Goal: Transaction & Acquisition: Book appointment/travel/reservation

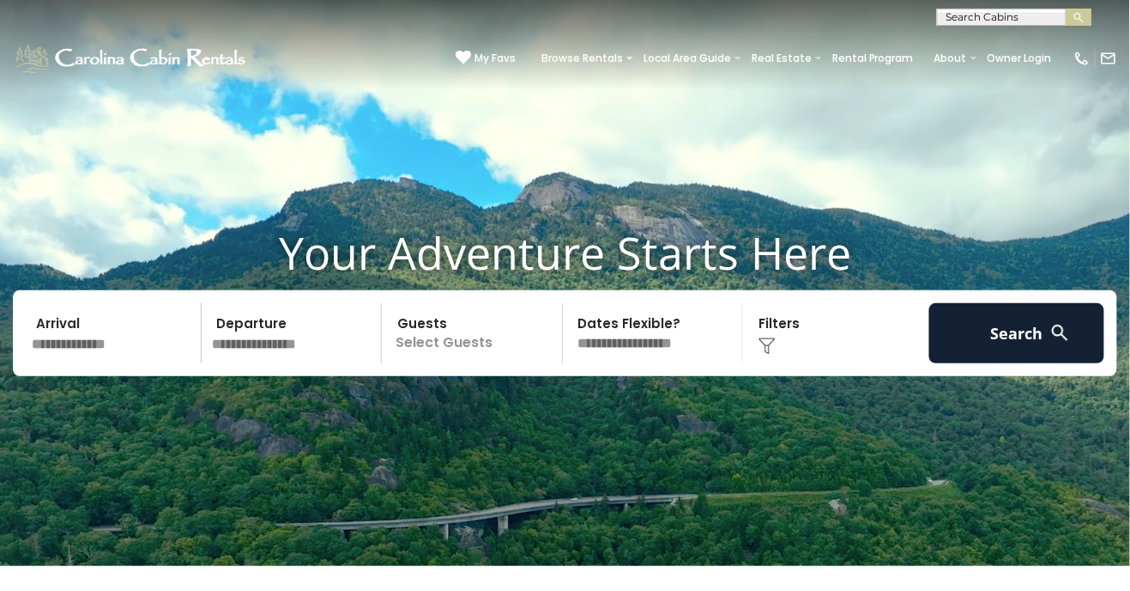
click at [113, 363] on input "text" at bounding box center [114, 333] width 176 height 60
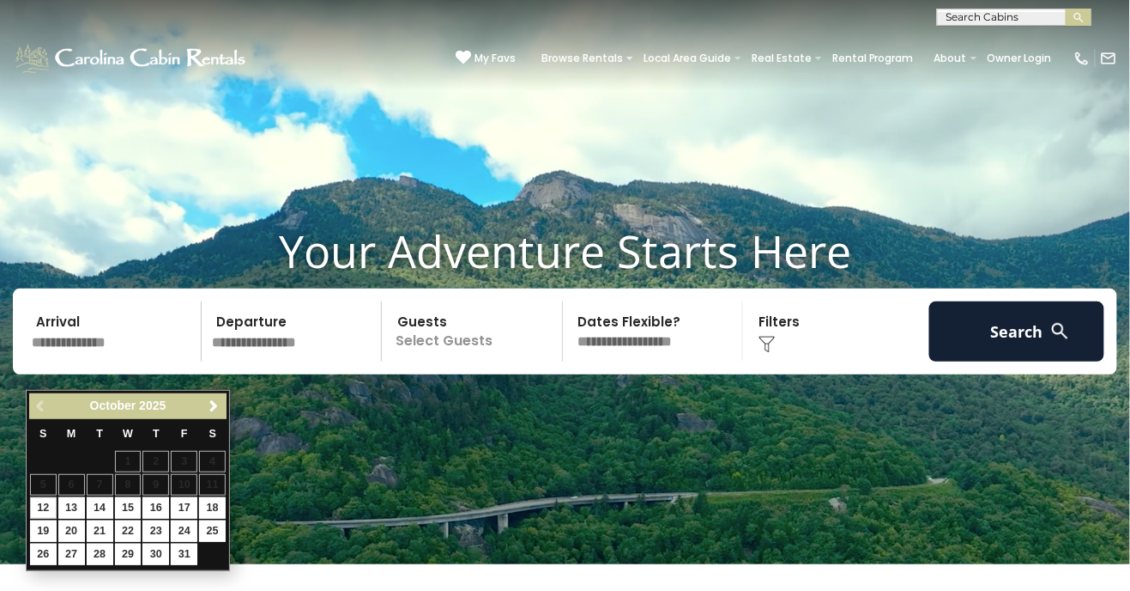
scroll to position [8, 0]
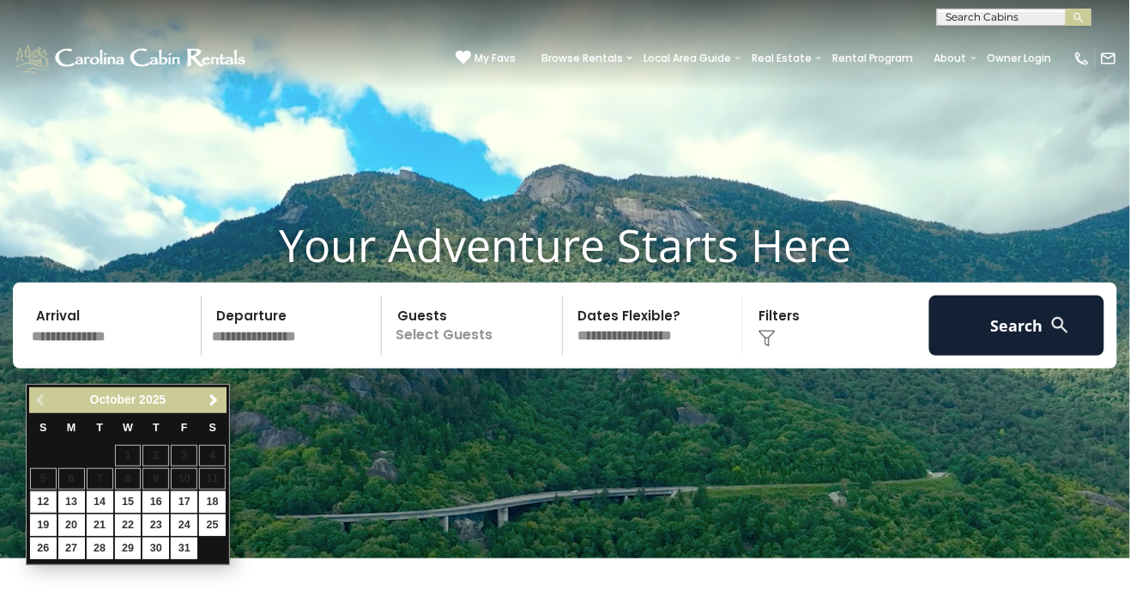
click at [209, 400] on span "Next" at bounding box center [215, 400] width 14 height 14
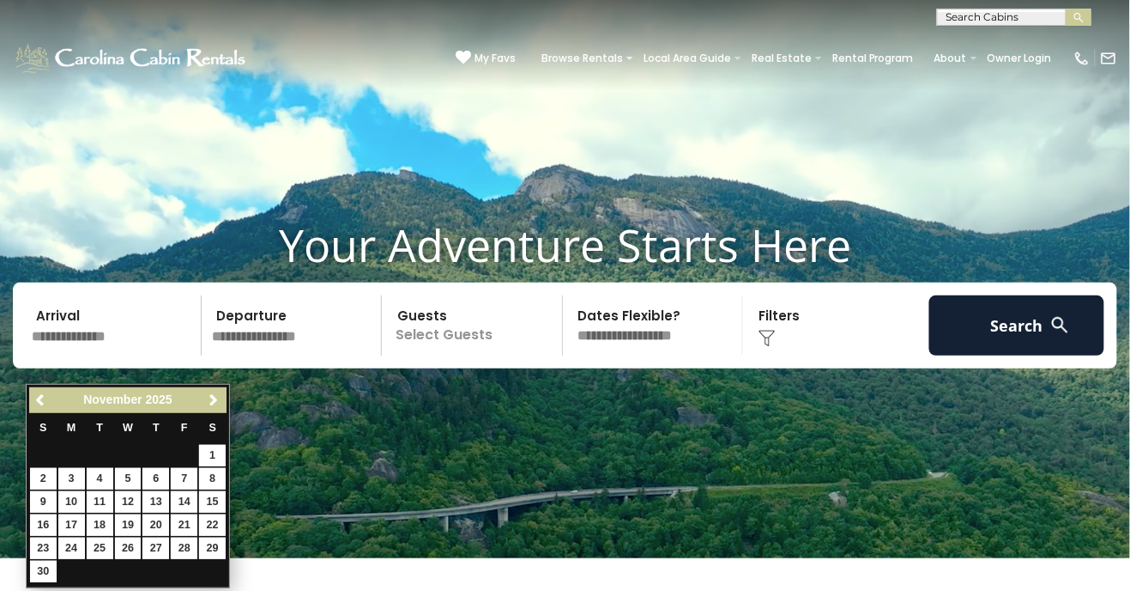
click at [220, 391] on link "Next" at bounding box center [213, 400] width 21 height 21
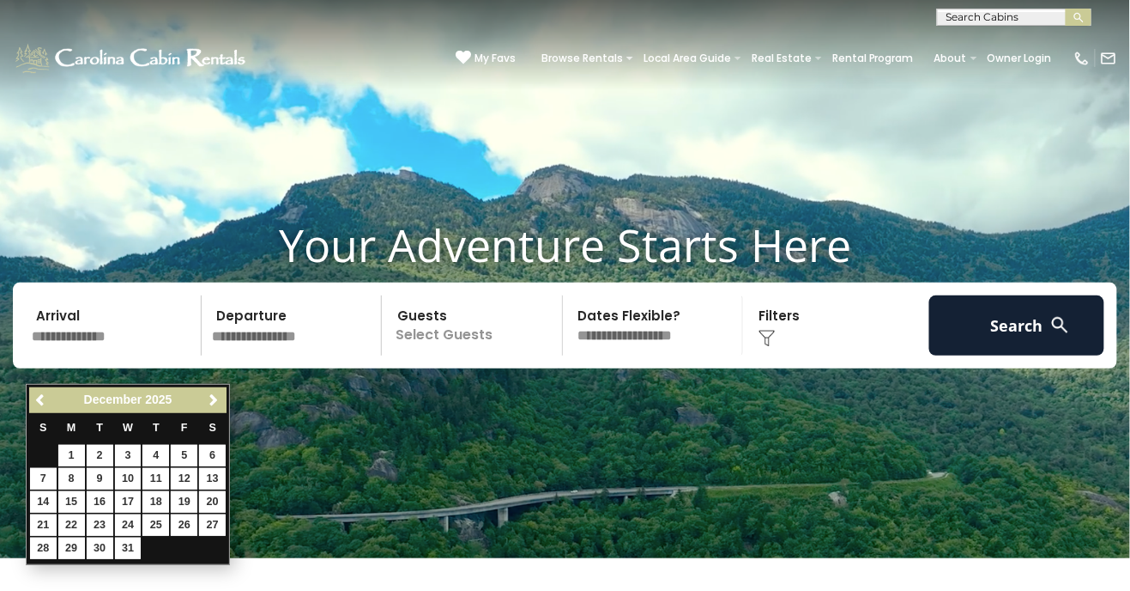
click at [214, 391] on link "Next" at bounding box center [213, 400] width 21 height 21
click at [182, 520] on link "23" at bounding box center [184, 524] width 27 height 21
type input "*******"
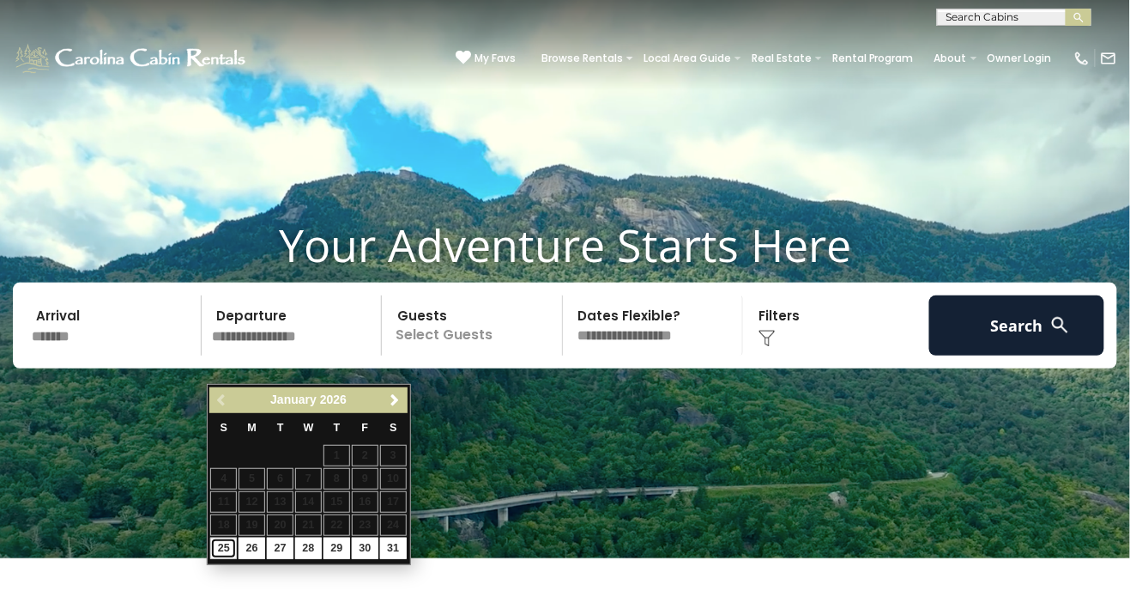
click at [213, 548] on link "25" at bounding box center [223, 547] width 27 height 21
type input "*******"
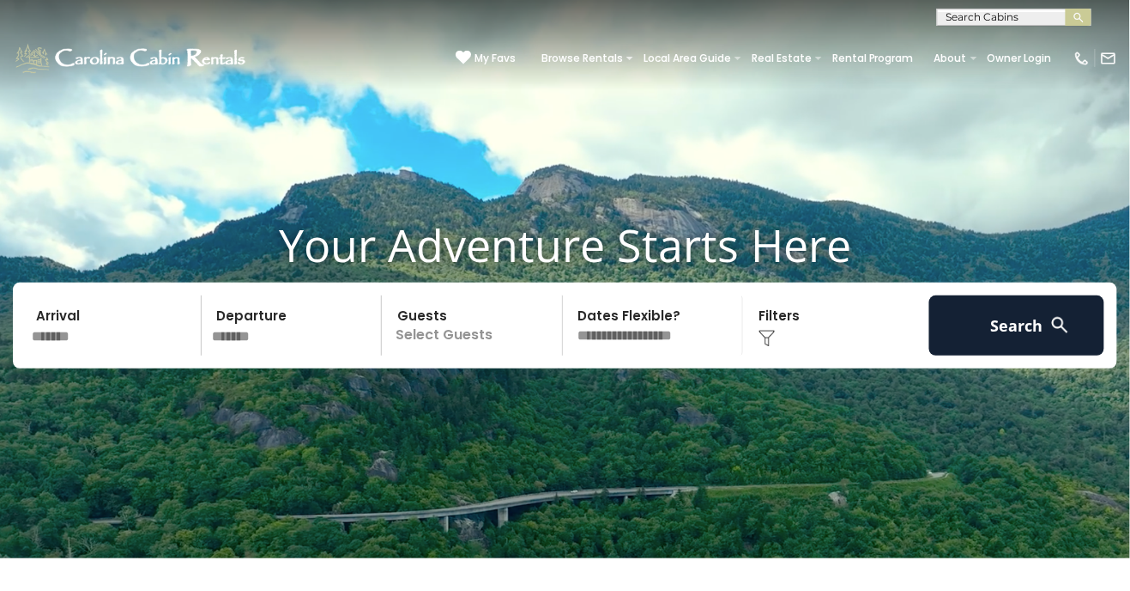
click at [462, 355] on p "Select Guests" at bounding box center [474, 325] width 175 height 60
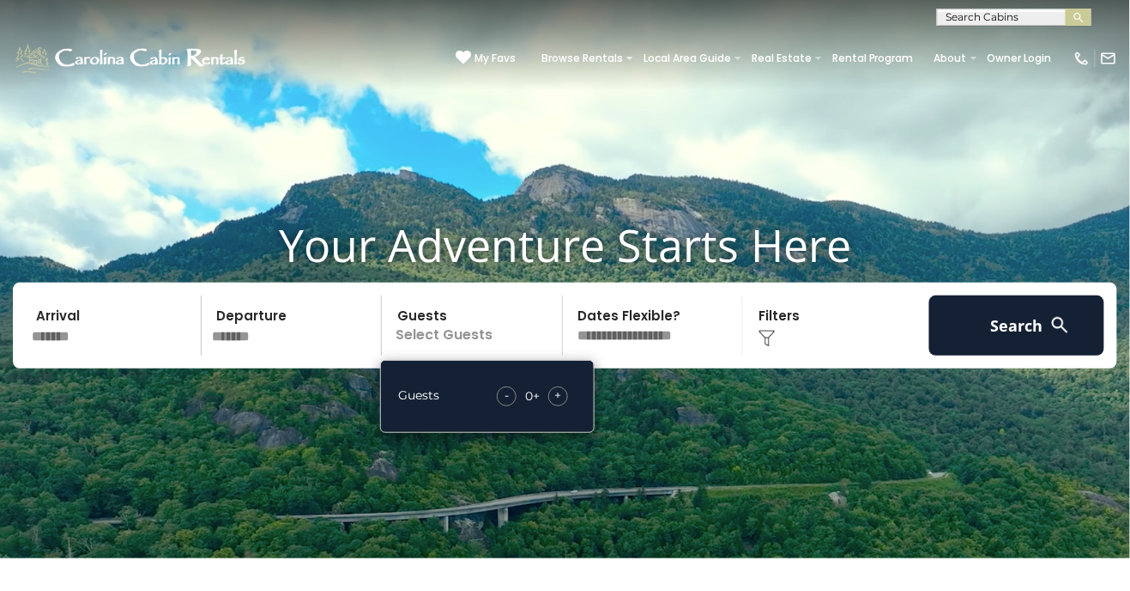
click at [558, 403] on span "+" at bounding box center [558, 394] width 7 height 17
click at [555, 403] on span "+" at bounding box center [558, 394] width 7 height 17
click at [559, 403] on span "+" at bounding box center [558, 394] width 7 height 17
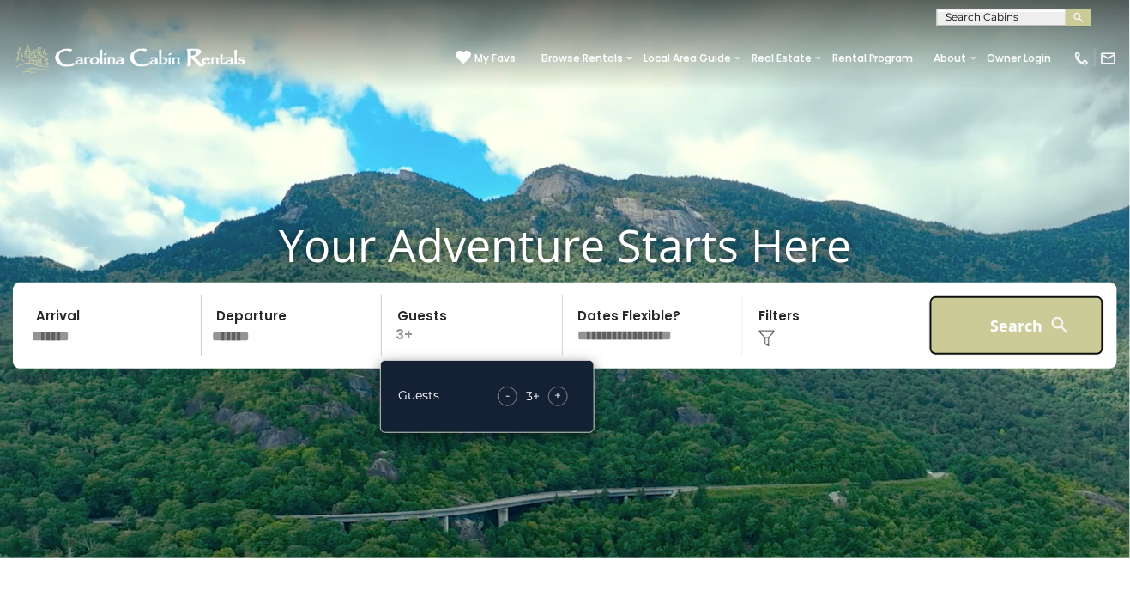
click at [996, 355] on button "Search" at bounding box center [1018, 325] width 176 height 60
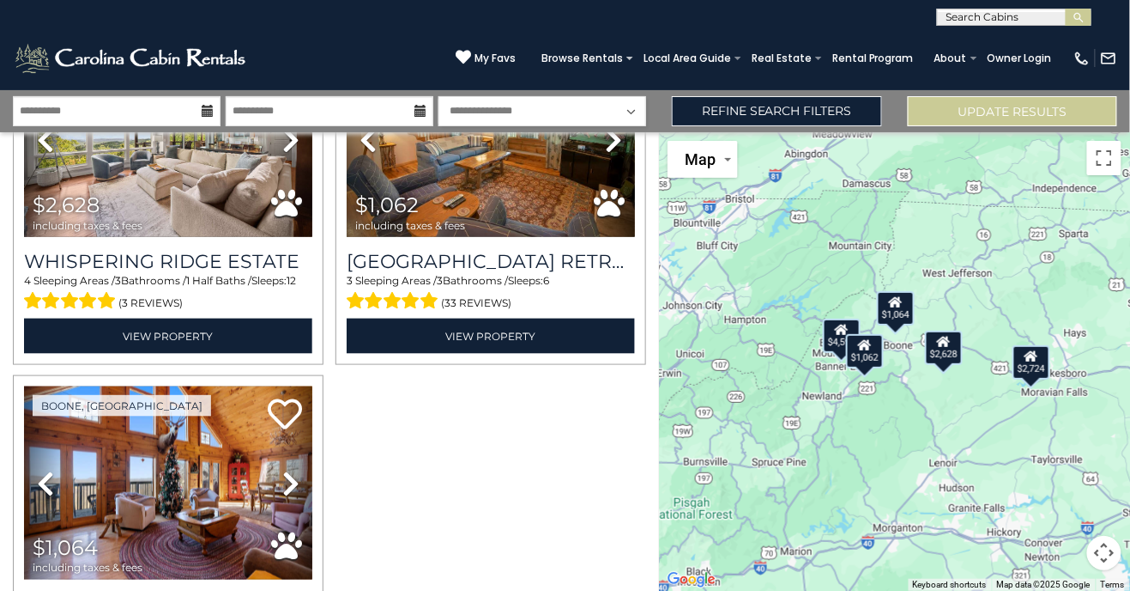
scroll to position [631, 0]
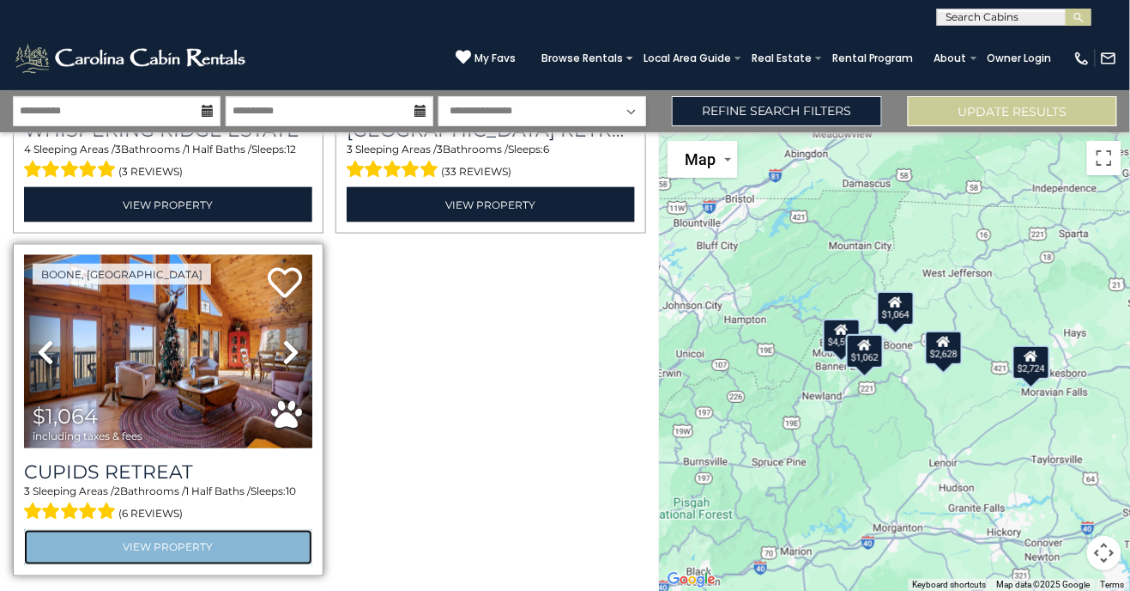
click at [222, 556] on link "View Property" at bounding box center [168, 547] width 288 height 35
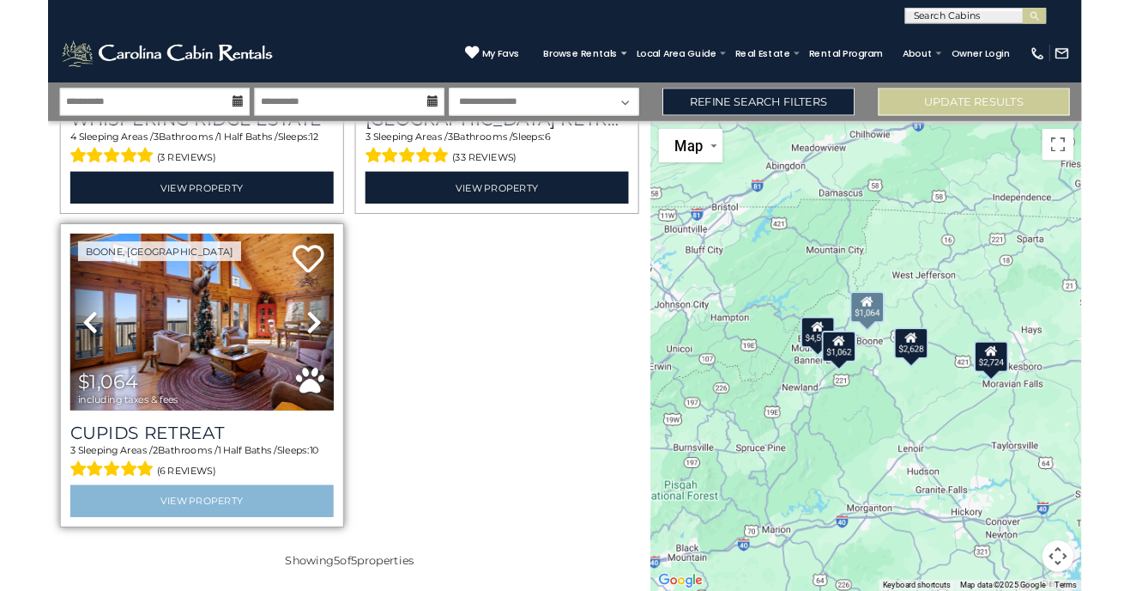
scroll to position [576, 0]
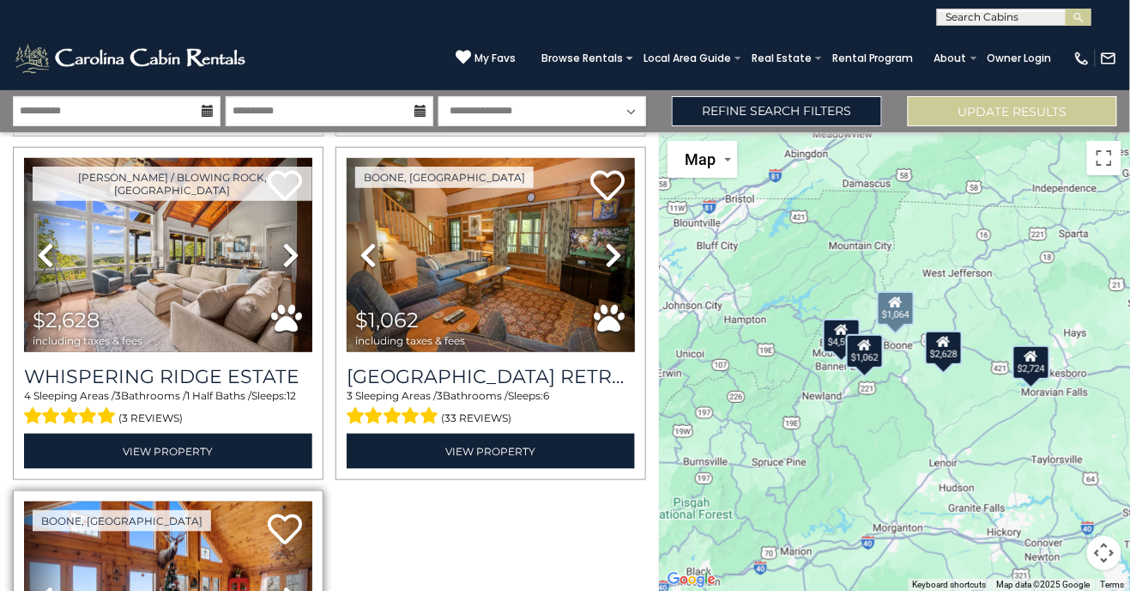
scroll to position [389, 0]
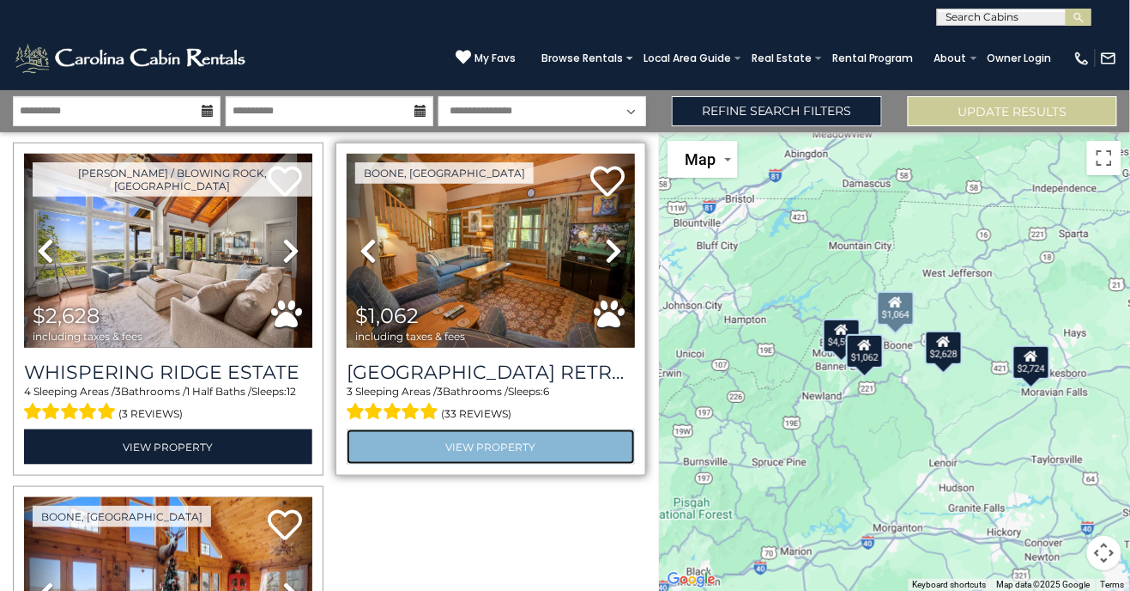
click at [504, 441] on link "View Property" at bounding box center [491, 446] width 288 height 35
click at [598, 452] on link "View Property" at bounding box center [491, 446] width 288 height 35
click at [597, 434] on link "View Property" at bounding box center [491, 446] width 288 height 35
click at [589, 444] on link "View Property" at bounding box center [491, 446] width 288 height 35
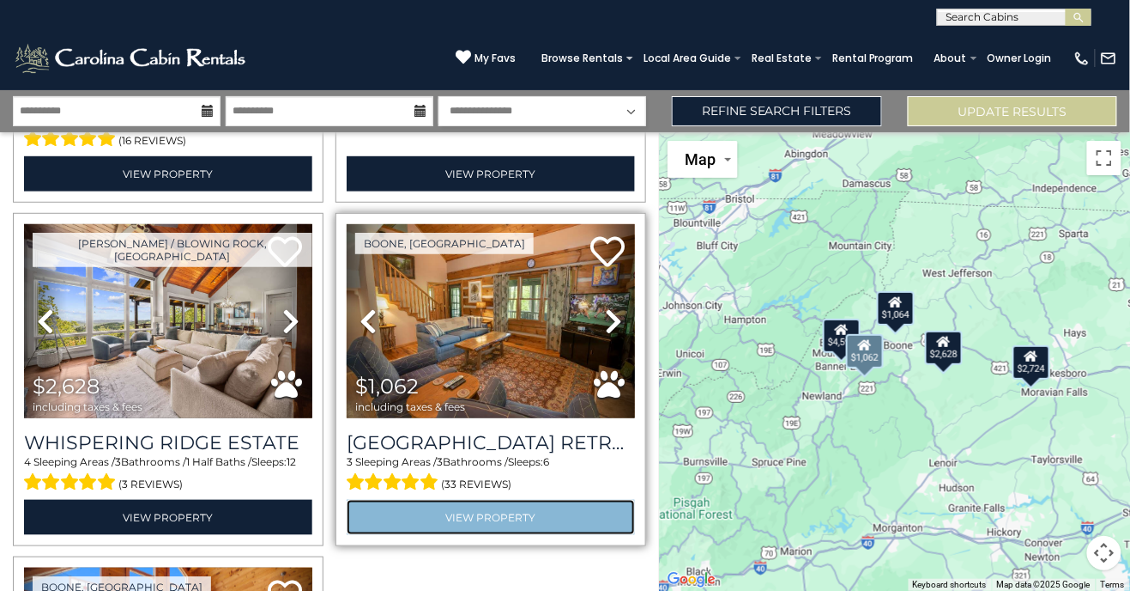
scroll to position [251, 0]
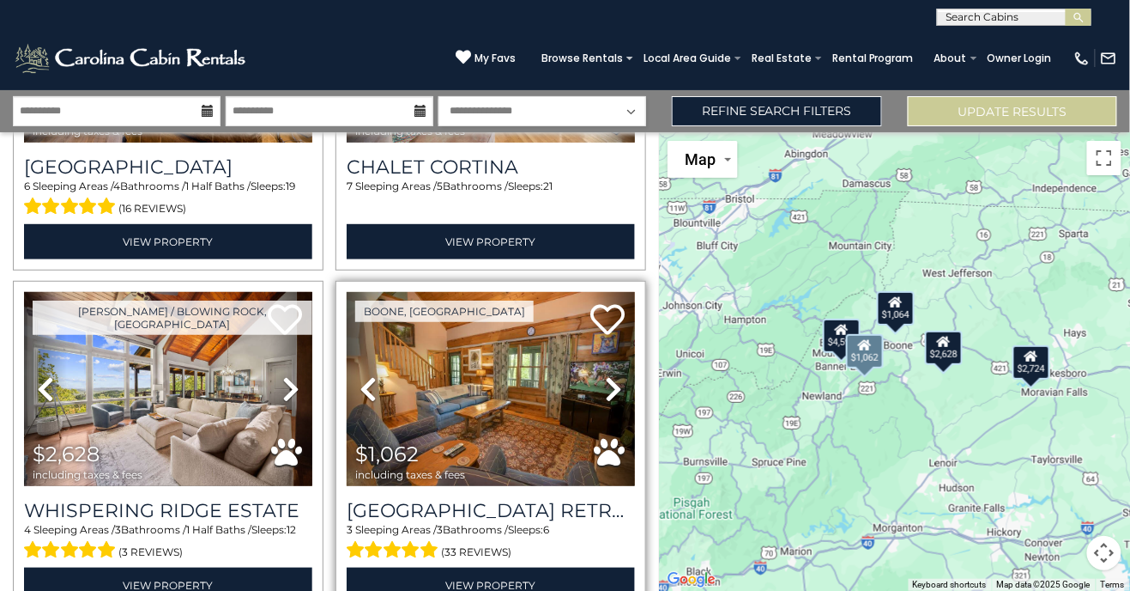
click at [611, 312] on icon at bounding box center [608, 319] width 34 height 34
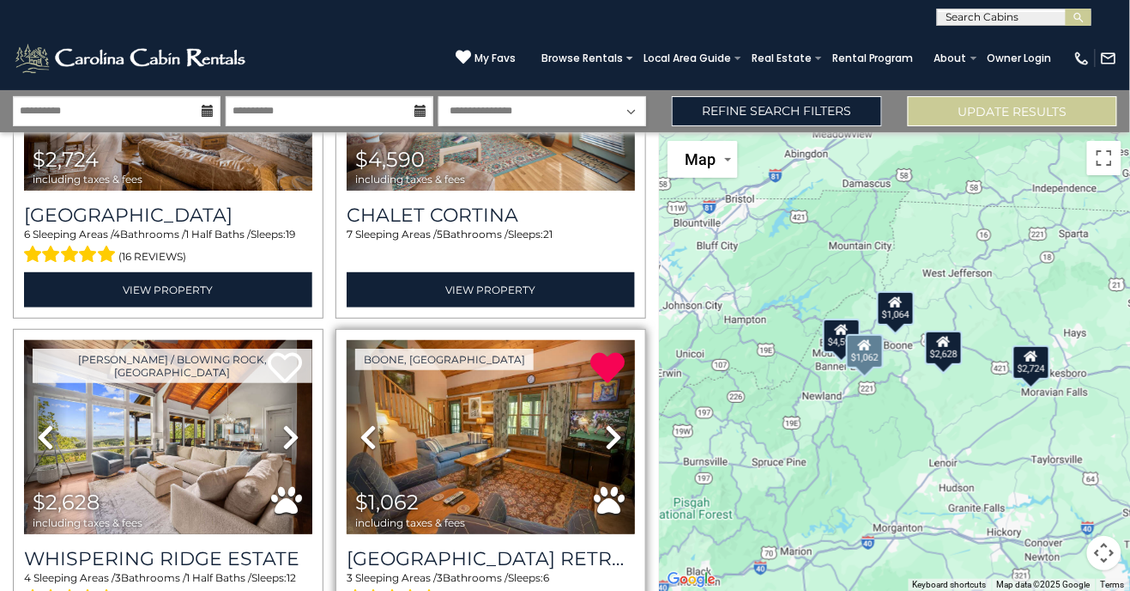
scroll to position [0, 0]
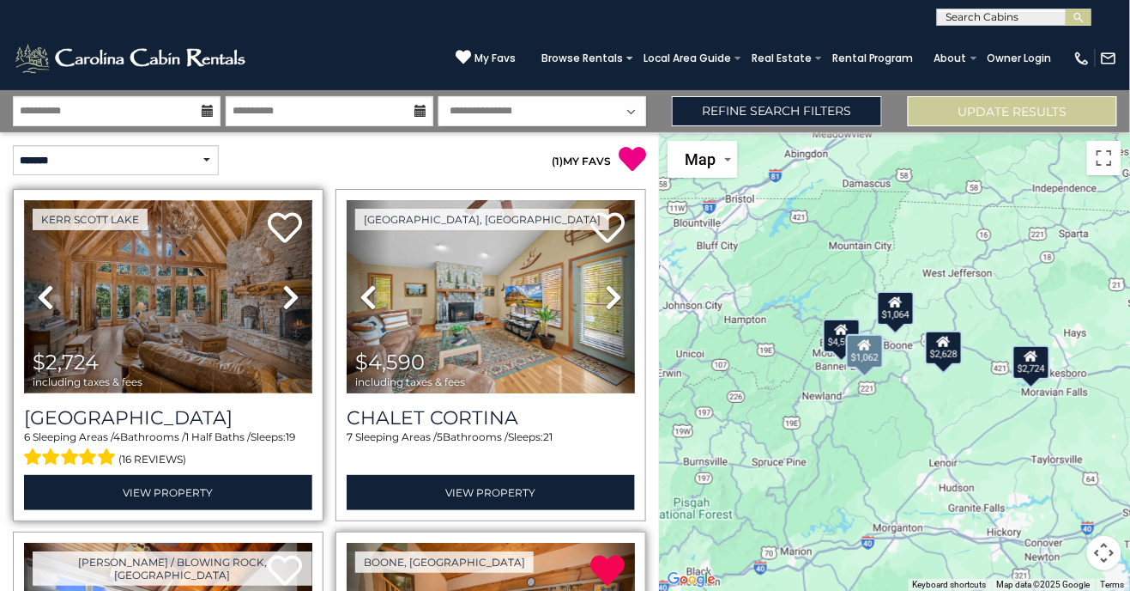
click at [197, 320] on img at bounding box center [168, 296] width 288 height 193
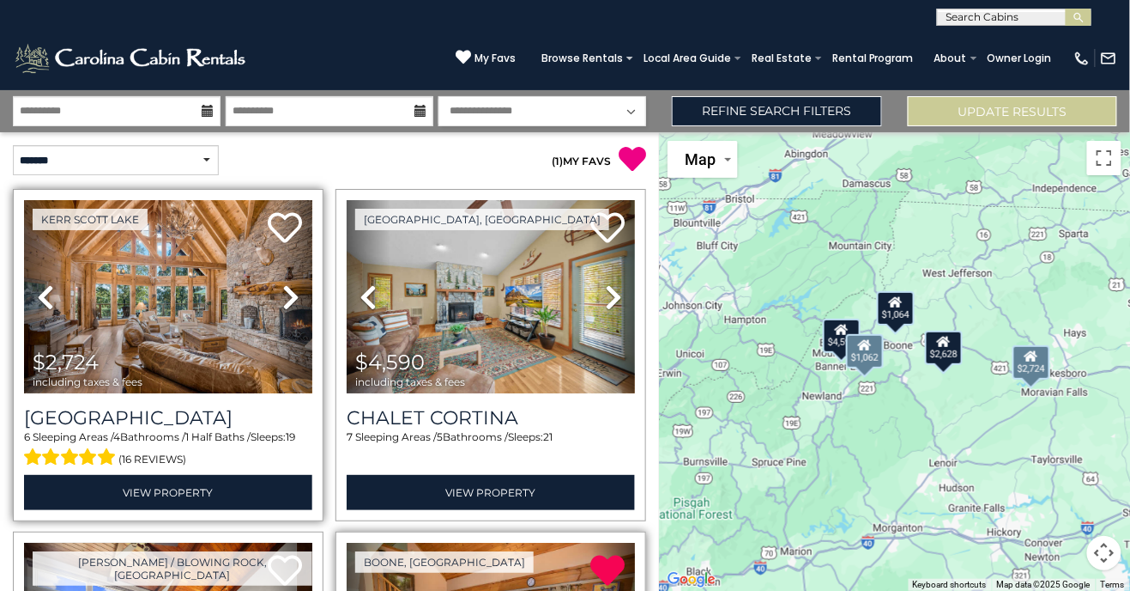
click at [282, 232] on icon at bounding box center [285, 227] width 34 height 34
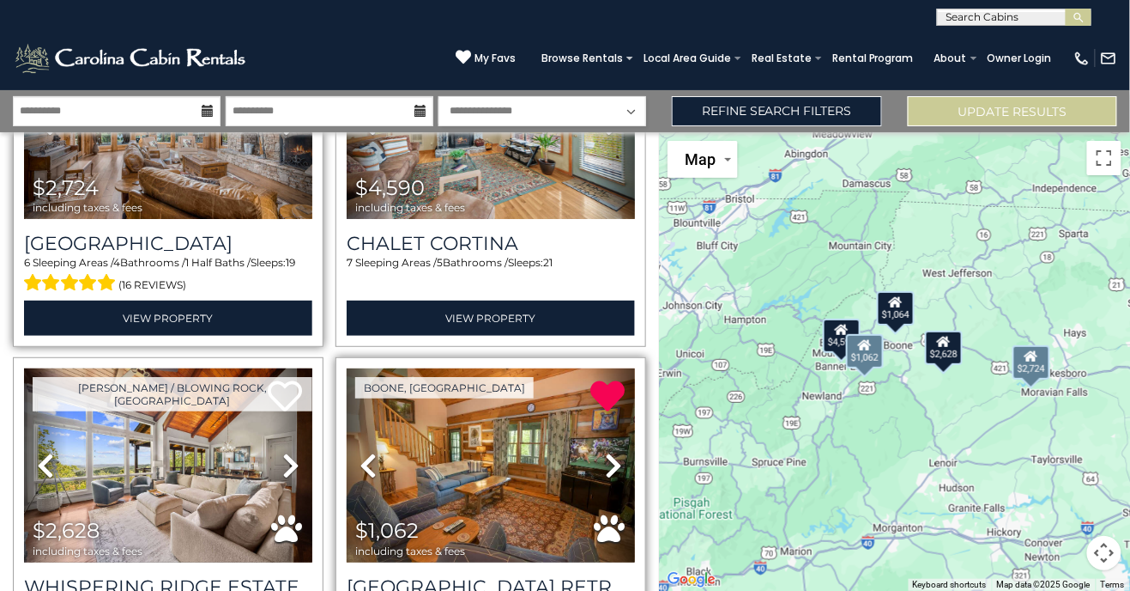
scroll to position [179, 0]
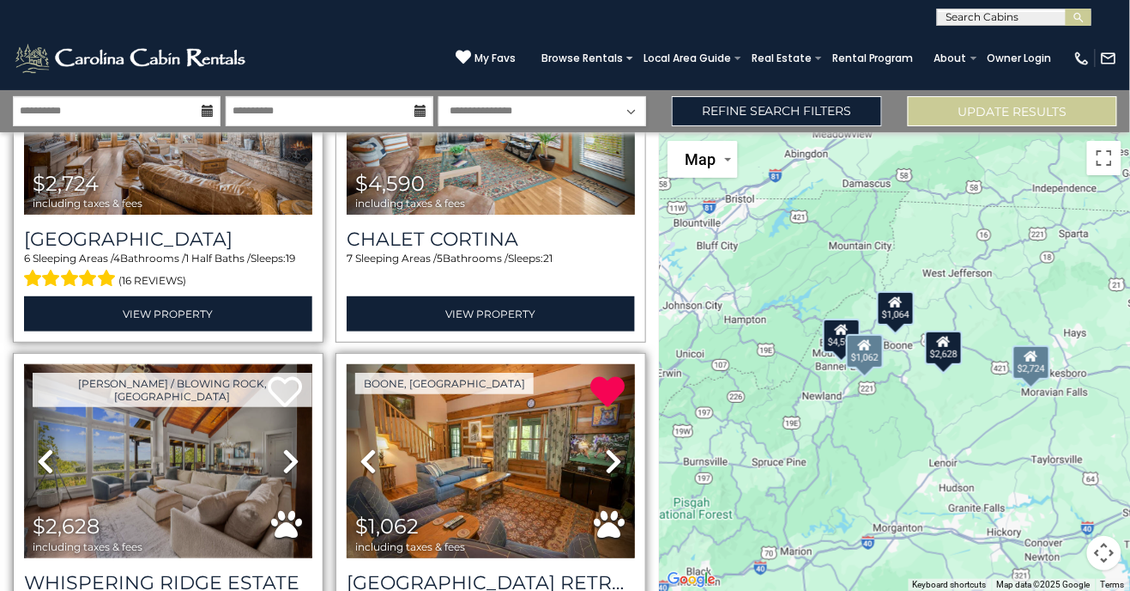
click at [213, 477] on img at bounding box center [168, 460] width 288 height 193
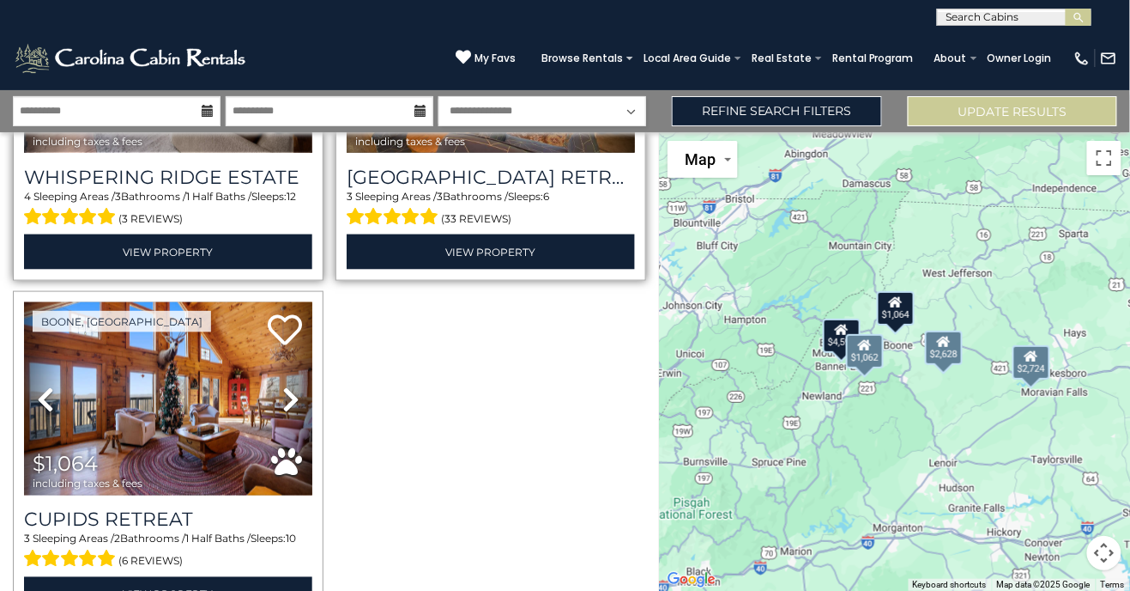
scroll to position [631, 0]
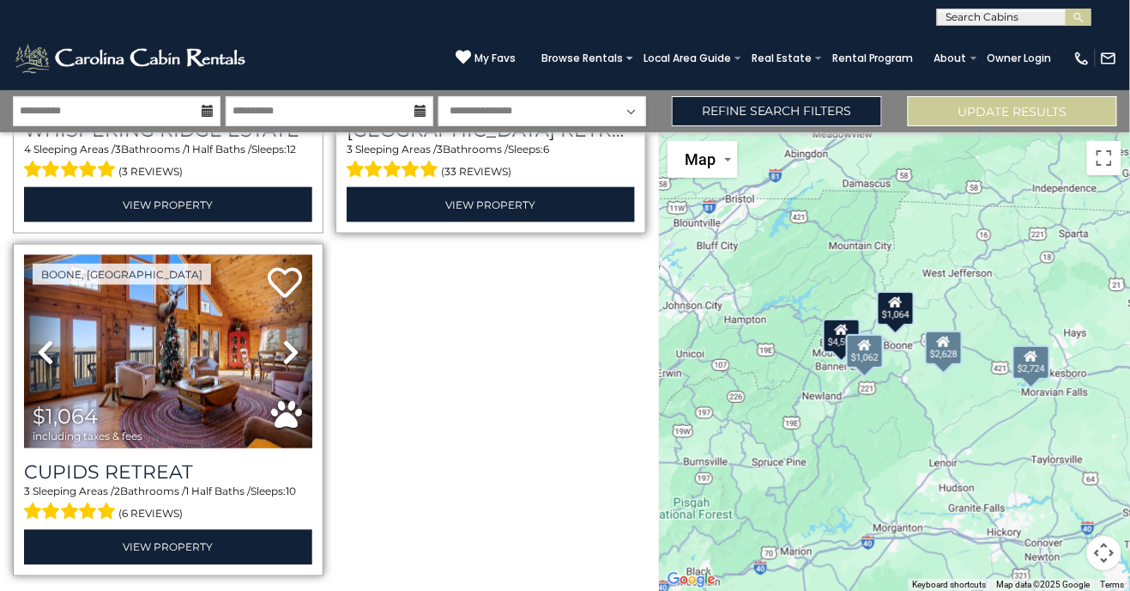
click at [280, 271] on icon at bounding box center [285, 282] width 34 height 34
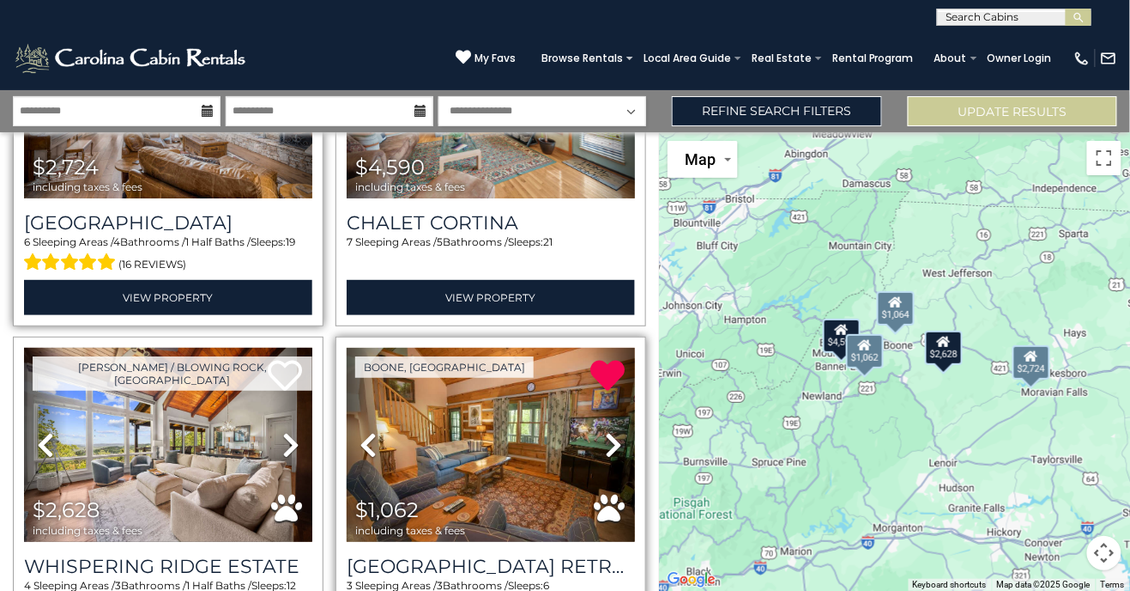
scroll to position [196, 0]
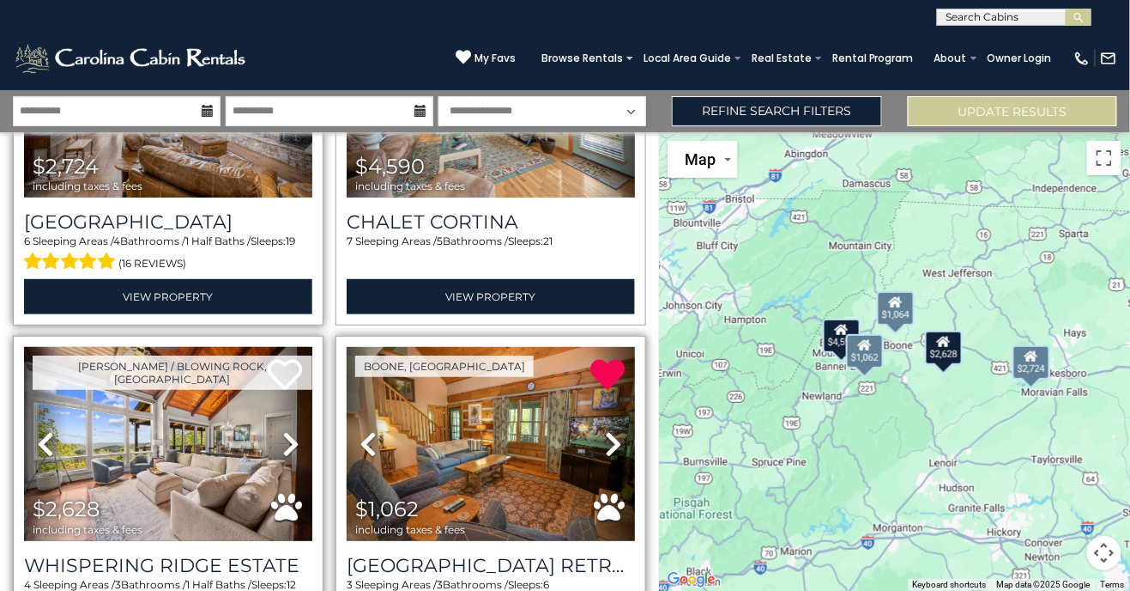
click at [279, 367] on icon at bounding box center [285, 374] width 34 height 34
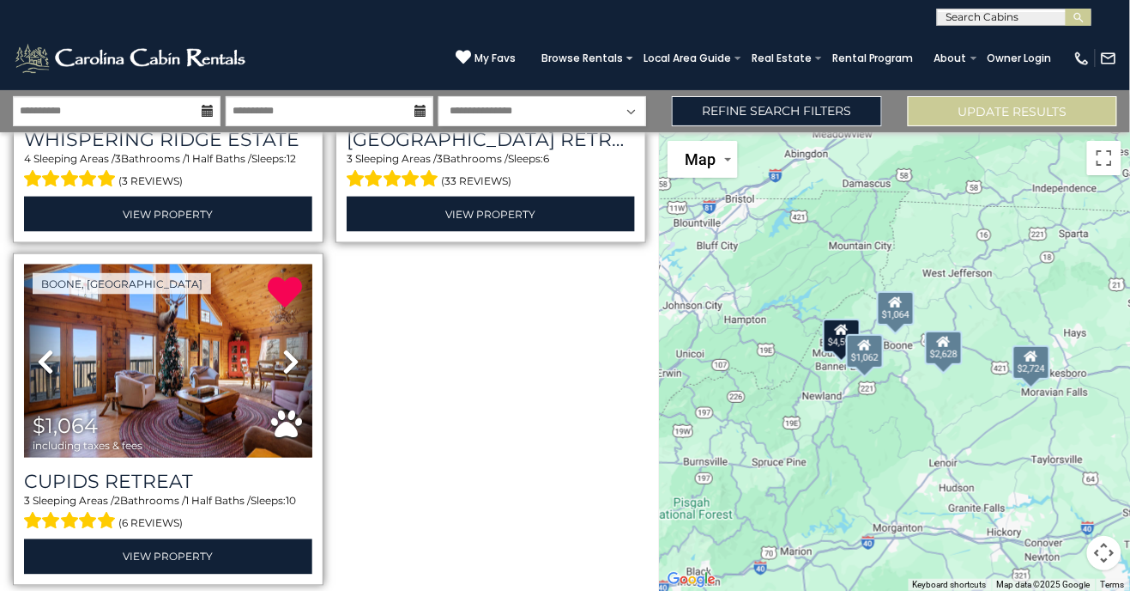
scroll to position [631, 0]
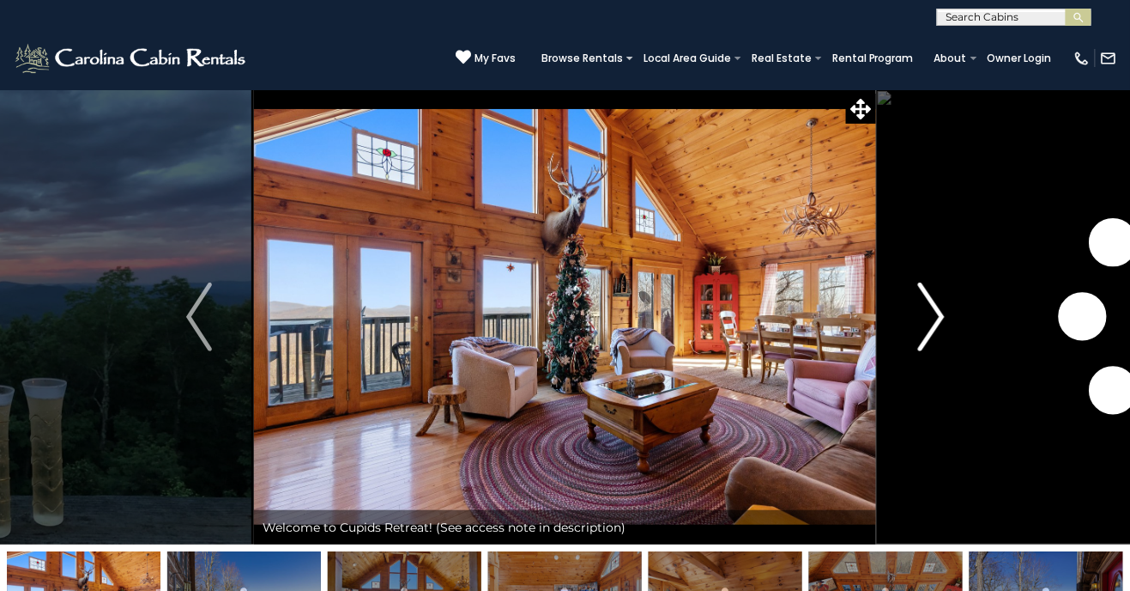
click at [905, 322] on button "Next" at bounding box center [931, 316] width 111 height 455
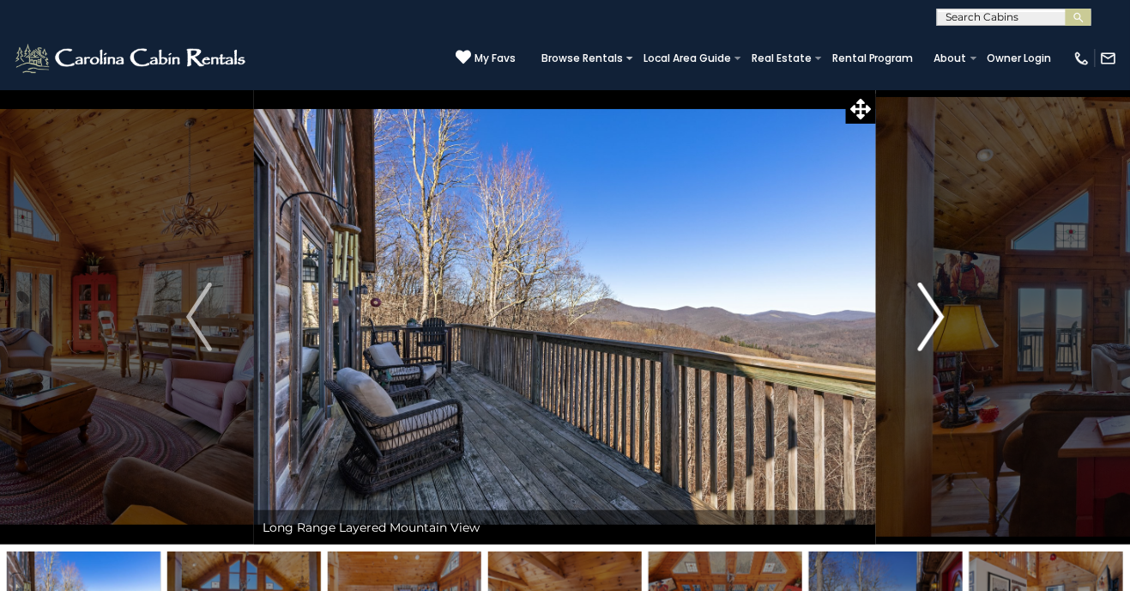
click at [924, 325] on img "Next" at bounding box center [931, 316] width 26 height 69
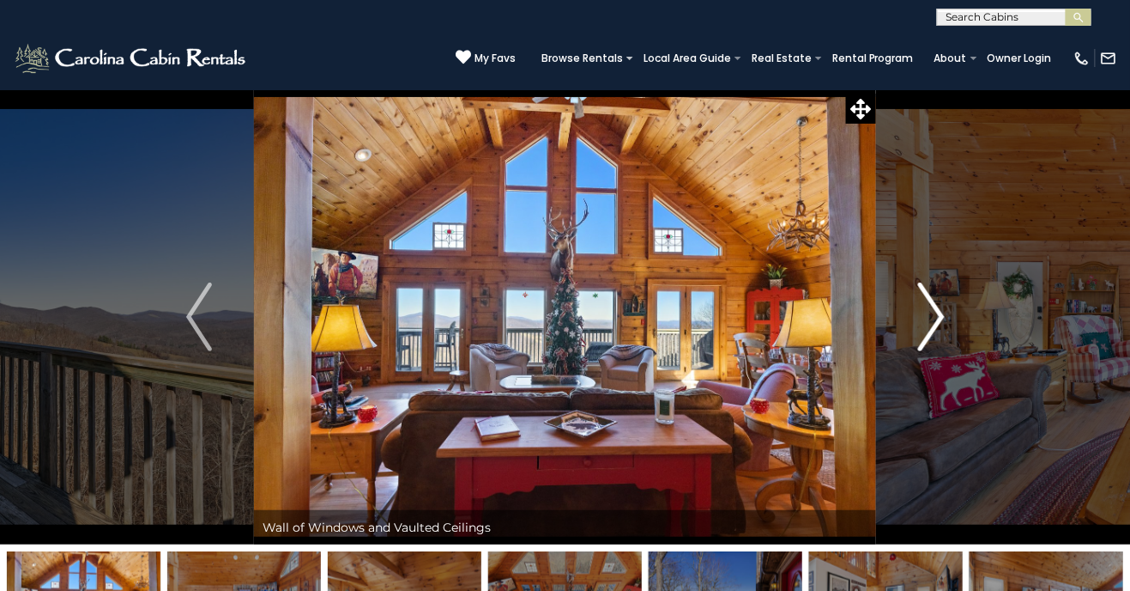
click at [927, 323] on img "Next" at bounding box center [931, 316] width 26 height 69
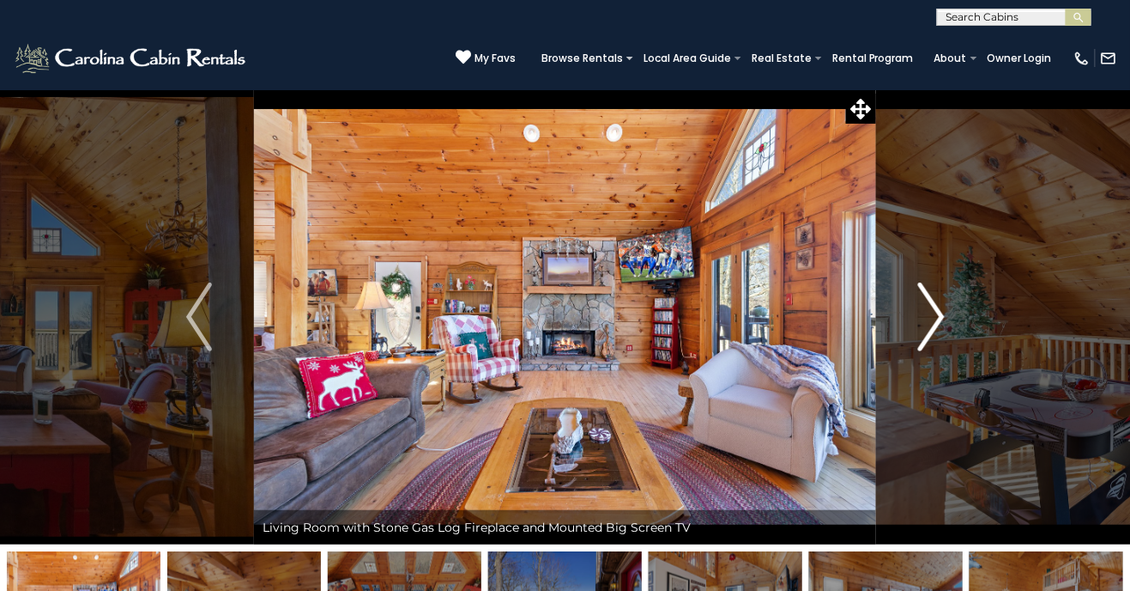
click at [901, 331] on button "Next" at bounding box center [931, 316] width 111 height 455
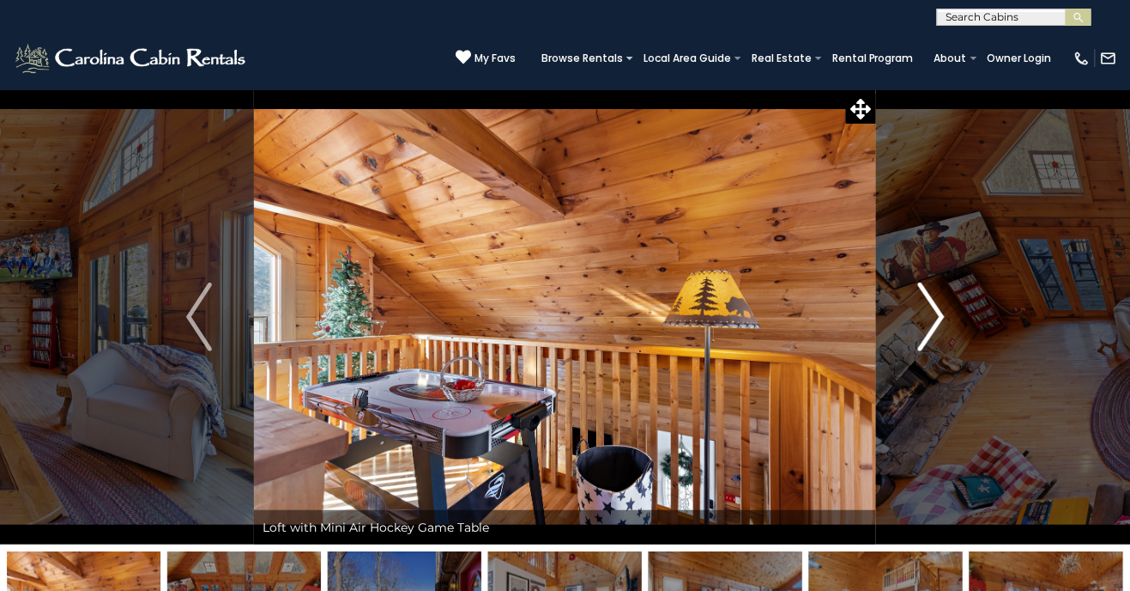
click at [903, 333] on button "Next" at bounding box center [931, 316] width 111 height 455
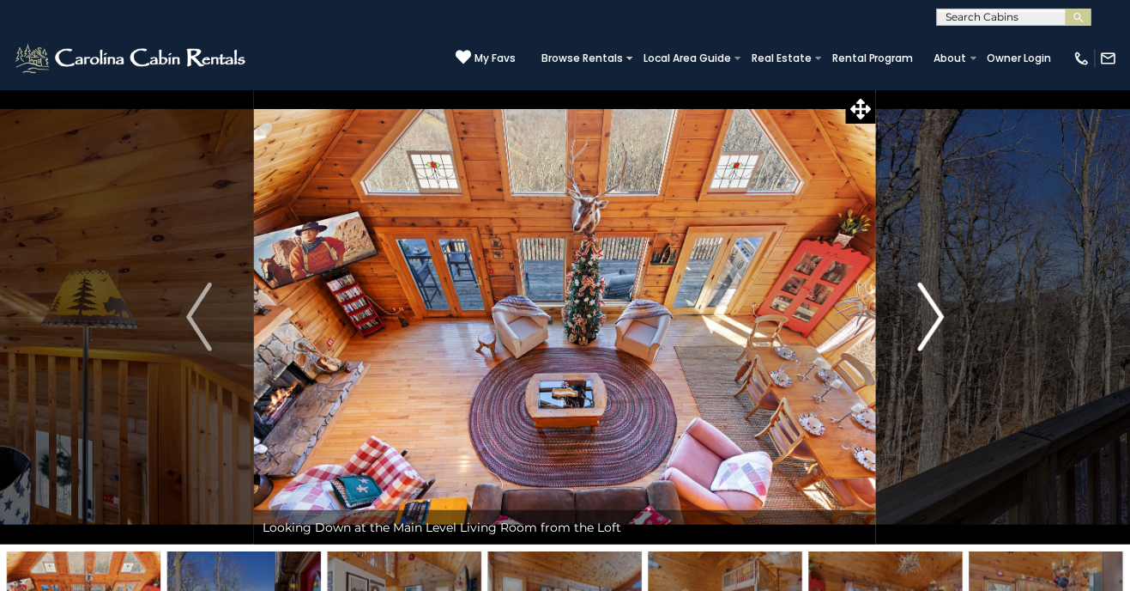
click at [906, 331] on button "Next" at bounding box center [931, 316] width 111 height 455
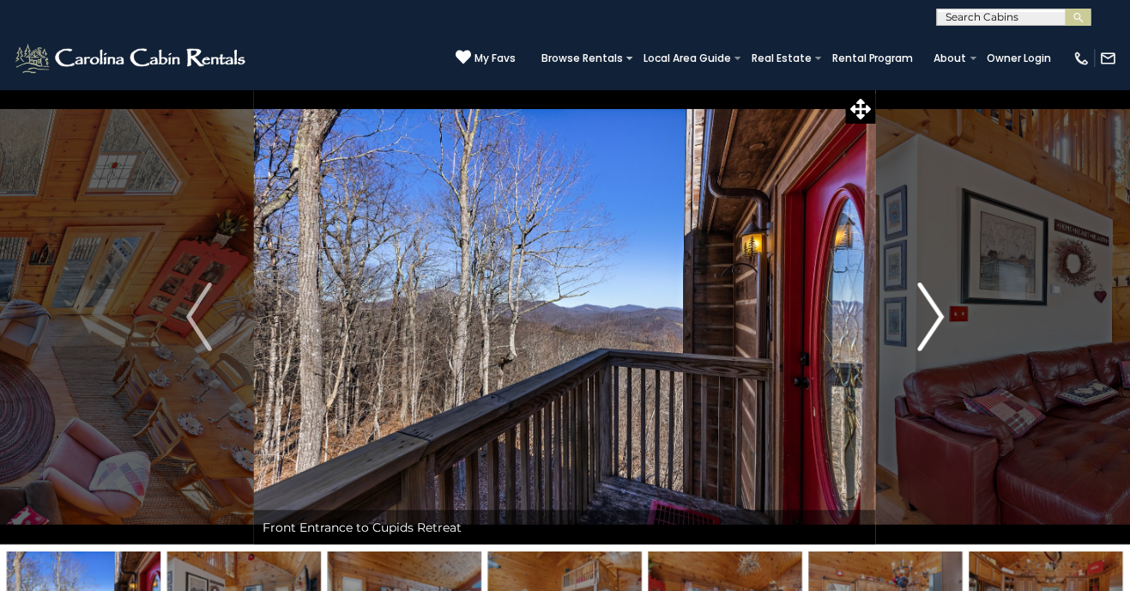
click at [915, 323] on button "Next" at bounding box center [931, 316] width 111 height 455
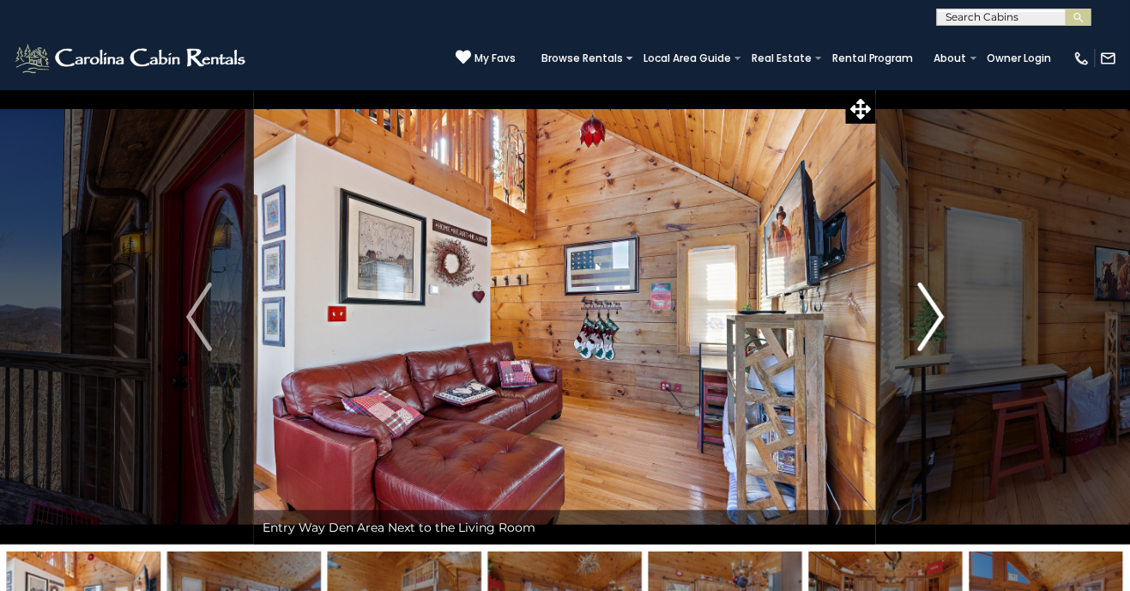
click at [895, 327] on button "Next" at bounding box center [931, 316] width 111 height 455
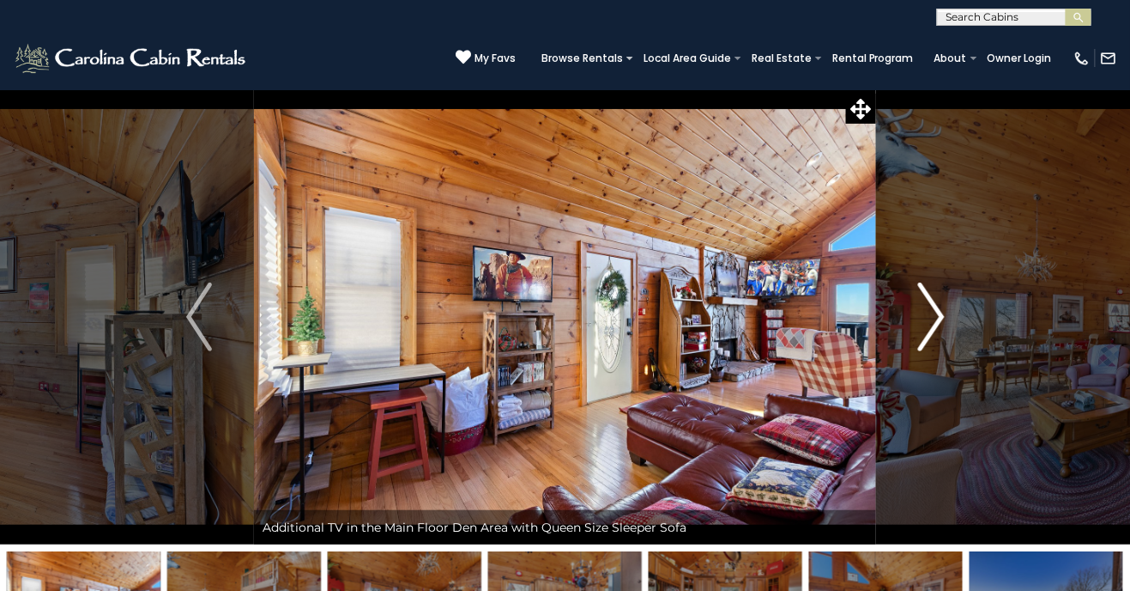
click at [911, 329] on button "Next" at bounding box center [931, 316] width 111 height 455
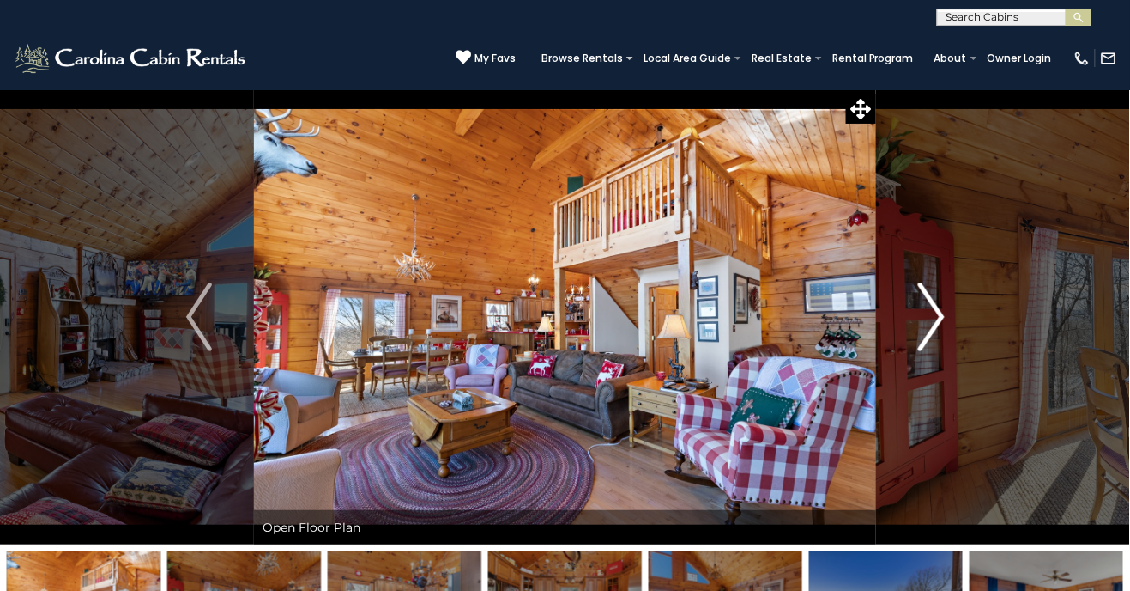
click at [905, 331] on button "Next" at bounding box center [931, 316] width 111 height 455
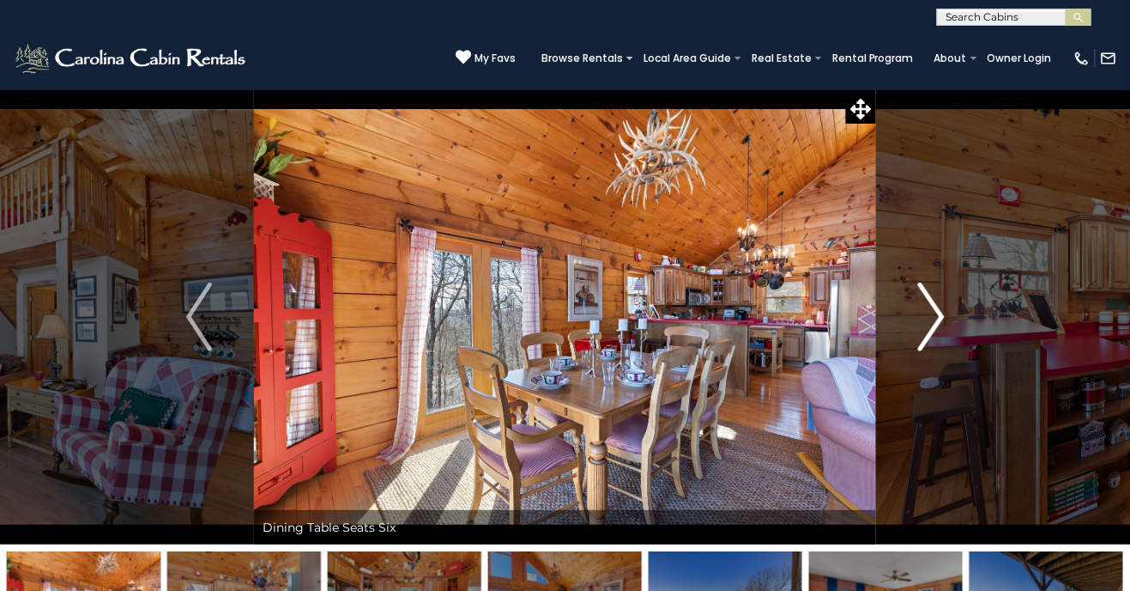
click at [915, 324] on button "Next" at bounding box center [931, 316] width 111 height 455
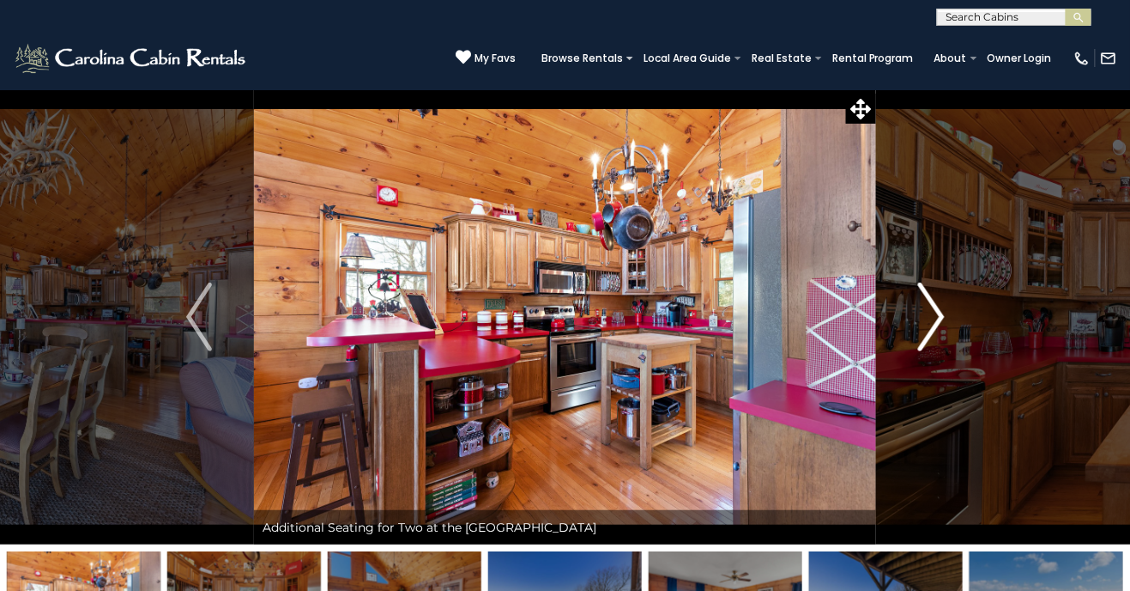
click at [923, 317] on img "Next" at bounding box center [931, 316] width 26 height 69
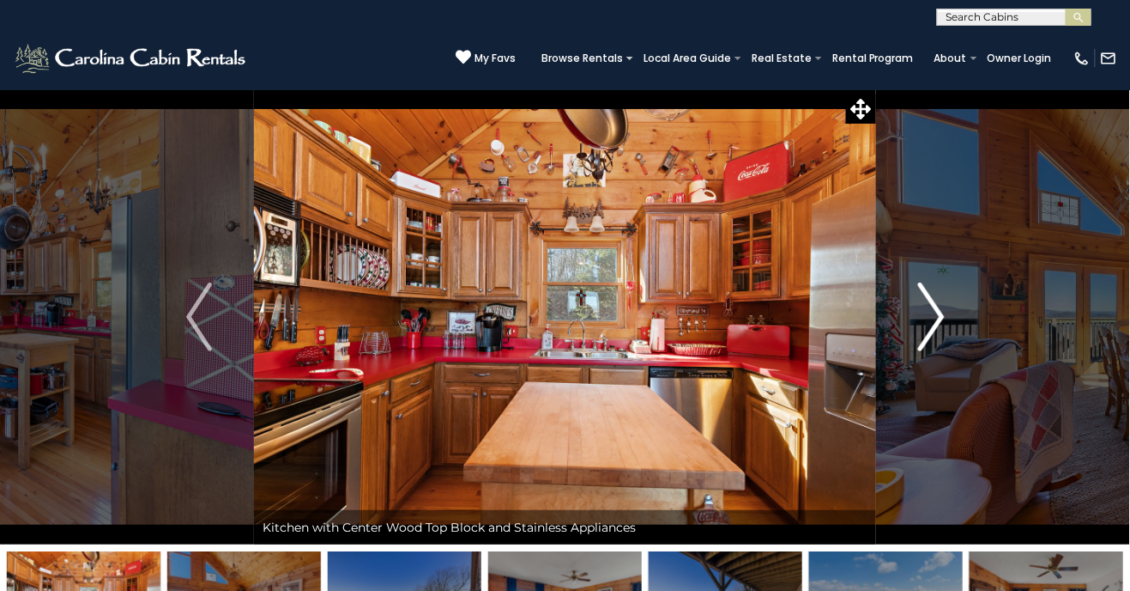
click at [911, 320] on button "Next" at bounding box center [931, 316] width 111 height 455
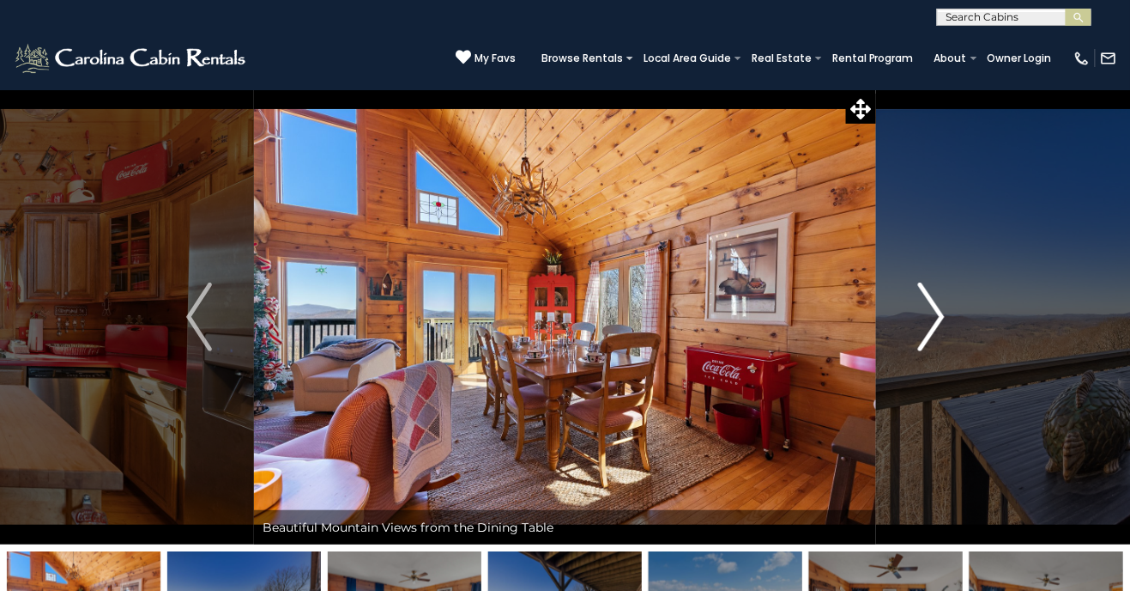
click at [908, 324] on button "Next" at bounding box center [931, 316] width 111 height 455
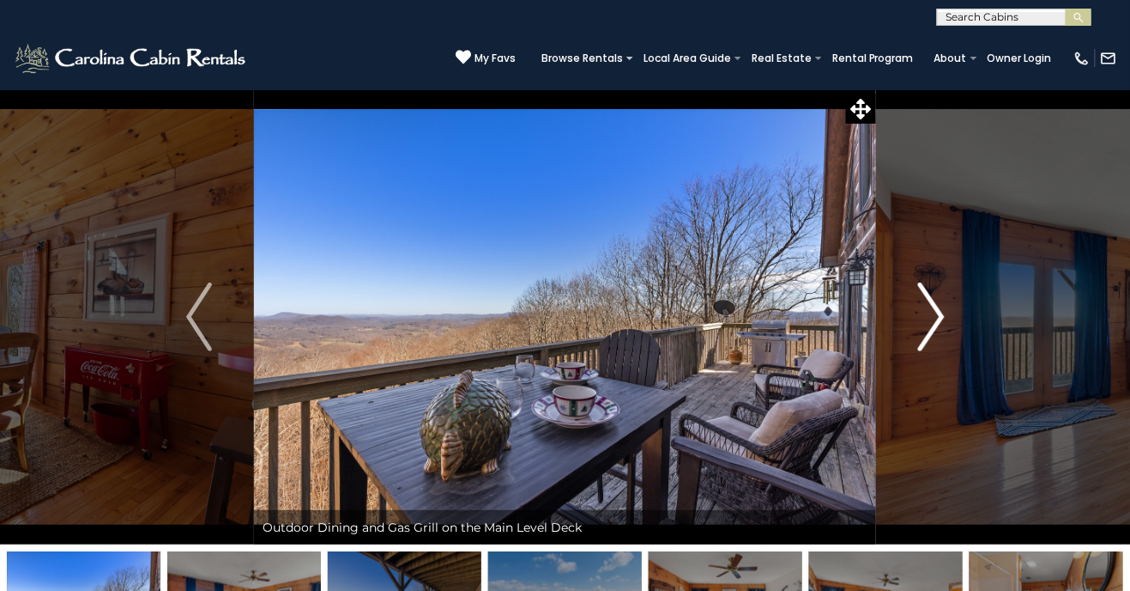
click at [924, 321] on img "Next" at bounding box center [931, 316] width 26 height 69
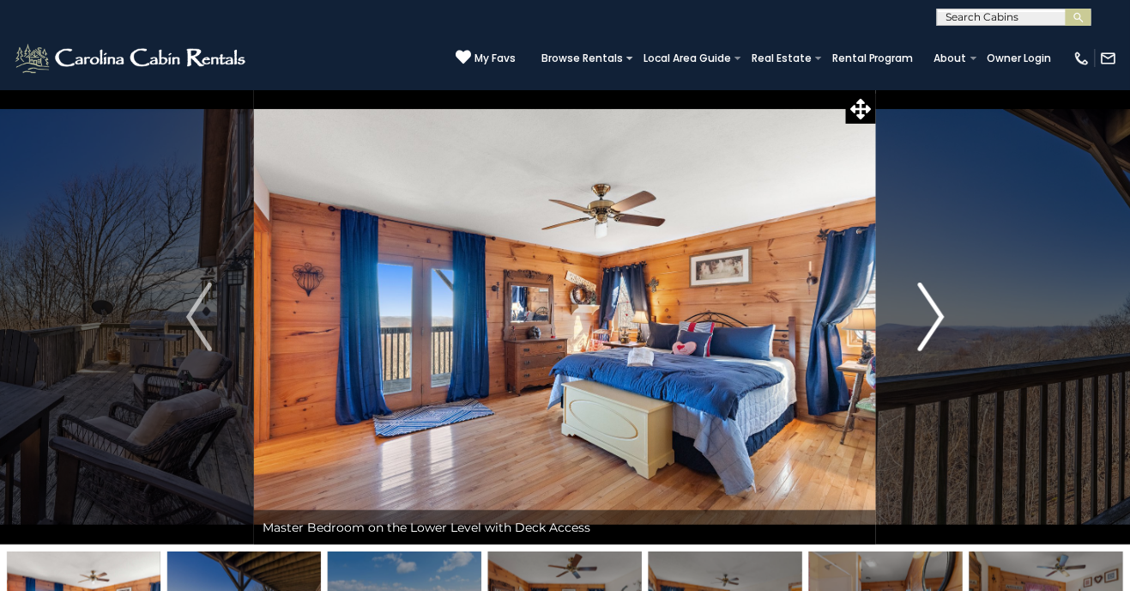
click at [926, 320] on img "Next" at bounding box center [931, 316] width 26 height 69
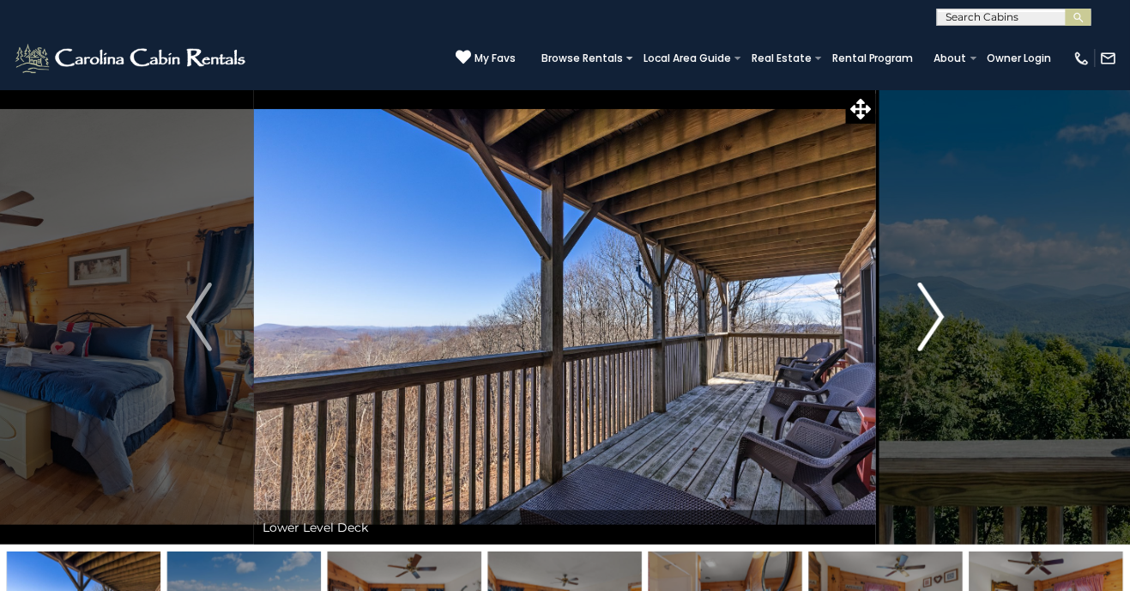
click at [914, 320] on button "Next" at bounding box center [931, 316] width 111 height 455
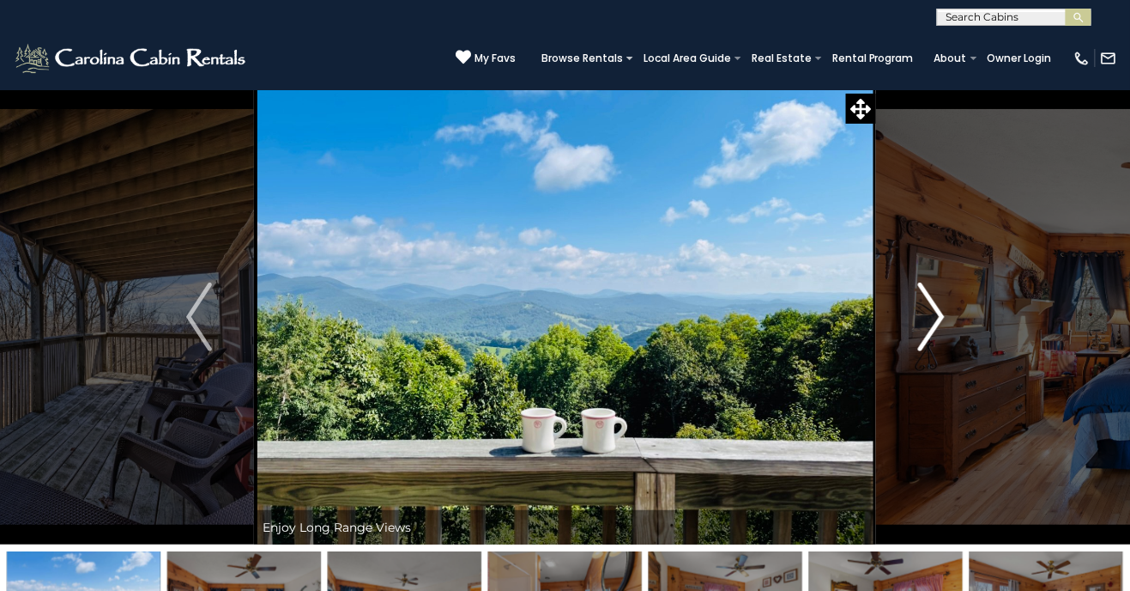
click at [909, 320] on button "Next" at bounding box center [931, 316] width 111 height 455
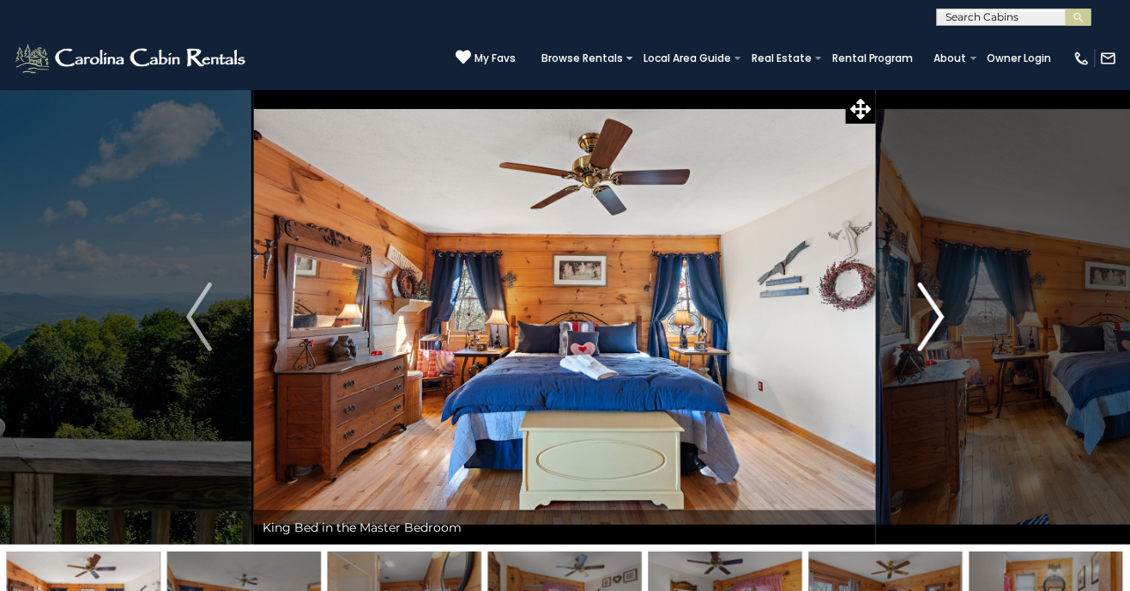
click at [919, 316] on img "Next" at bounding box center [931, 316] width 26 height 69
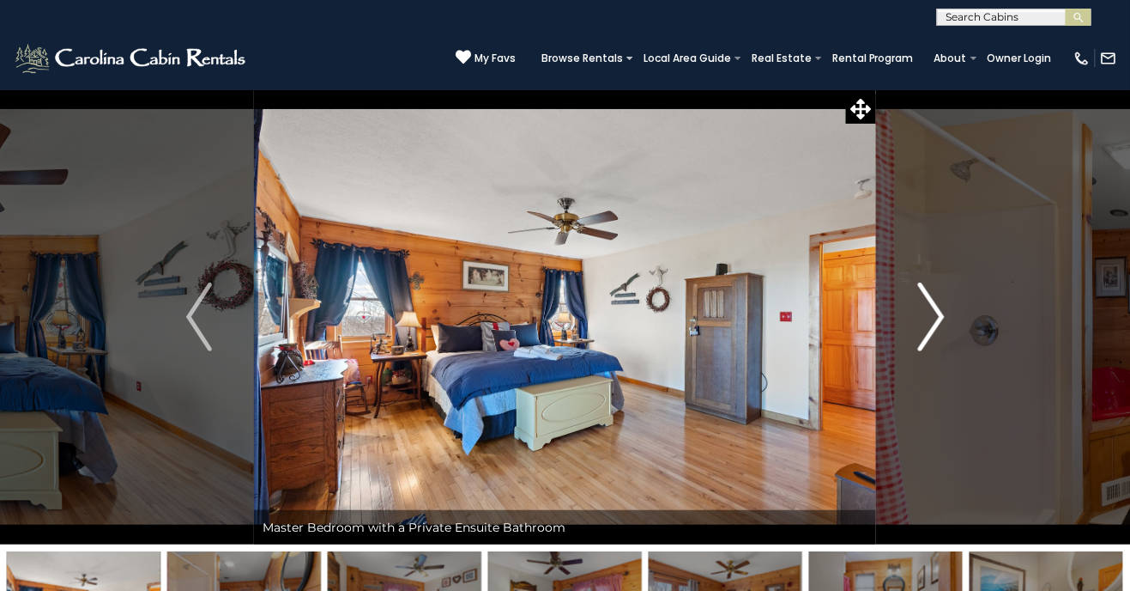
click at [924, 317] on img "Next" at bounding box center [931, 316] width 26 height 69
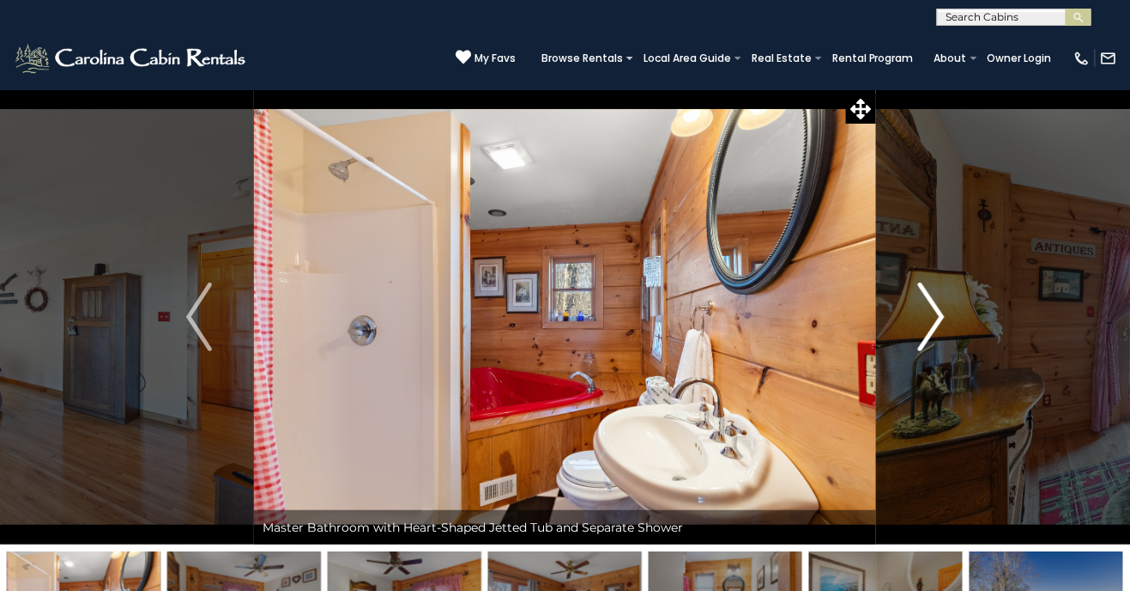
click at [935, 318] on img "Next" at bounding box center [931, 316] width 26 height 69
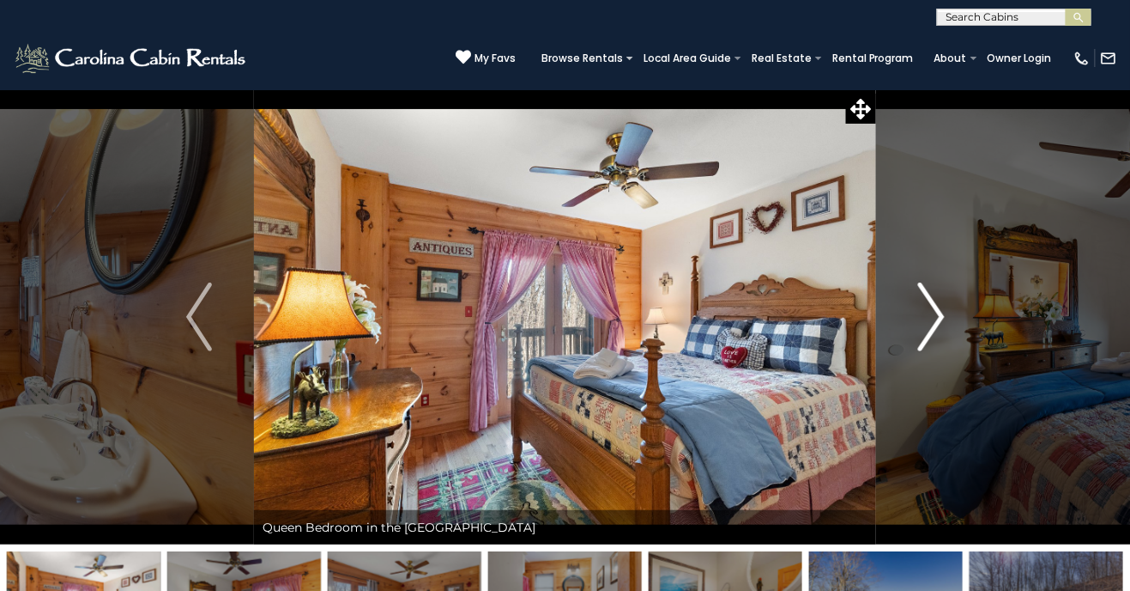
click at [918, 320] on button "Next" at bounding box center [931, 316] width 111 height 455
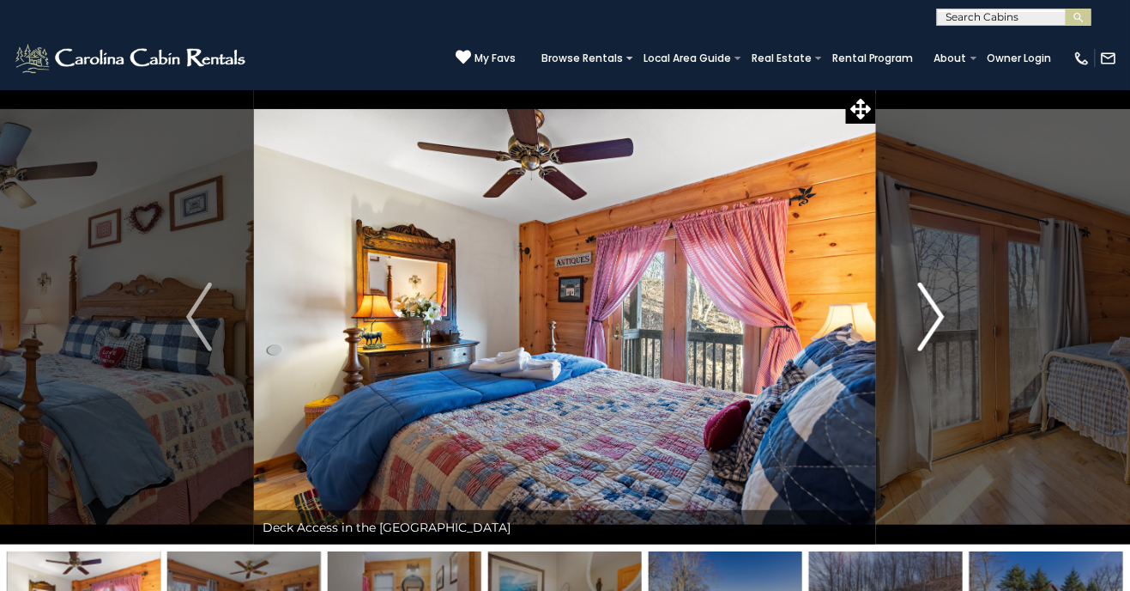
click at [912, 319] on button "Next" at bounding box center [931, 316] width 111 height 455
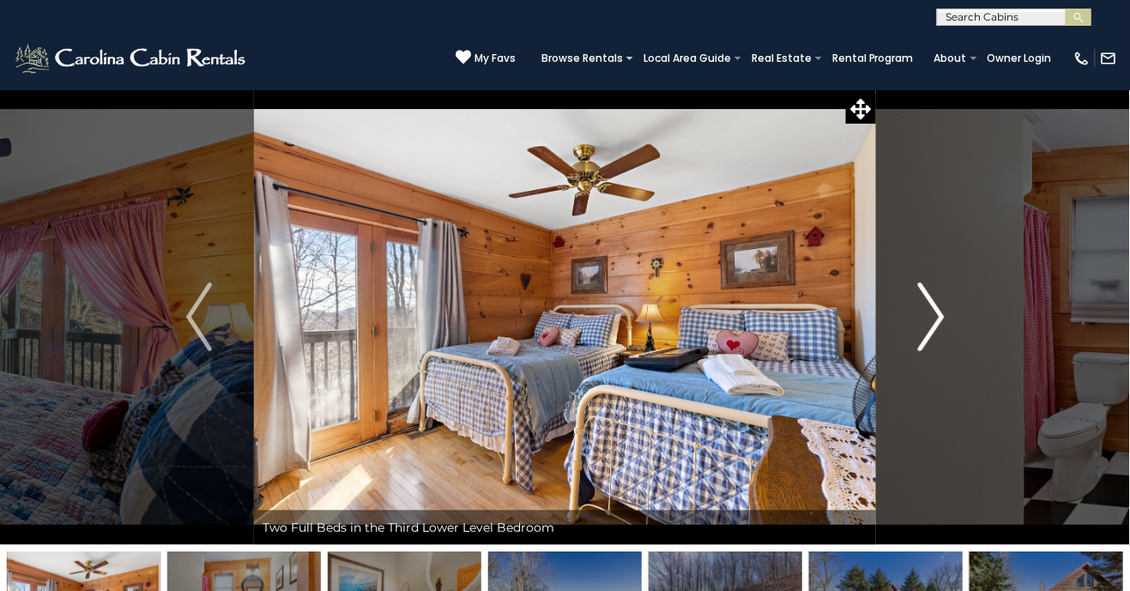
click at [929, 310] on img "Next" at bounding box center [931, 316] width 26 height 69
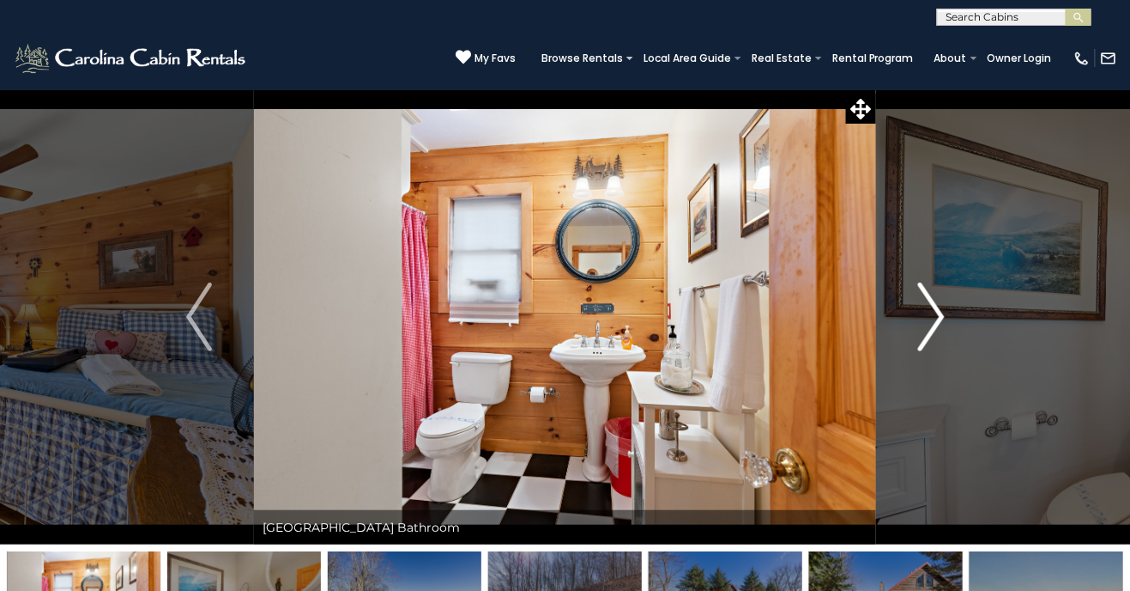
click at [922, 316] on img "Next" at bounding box center [931, 316] width 26 height 69
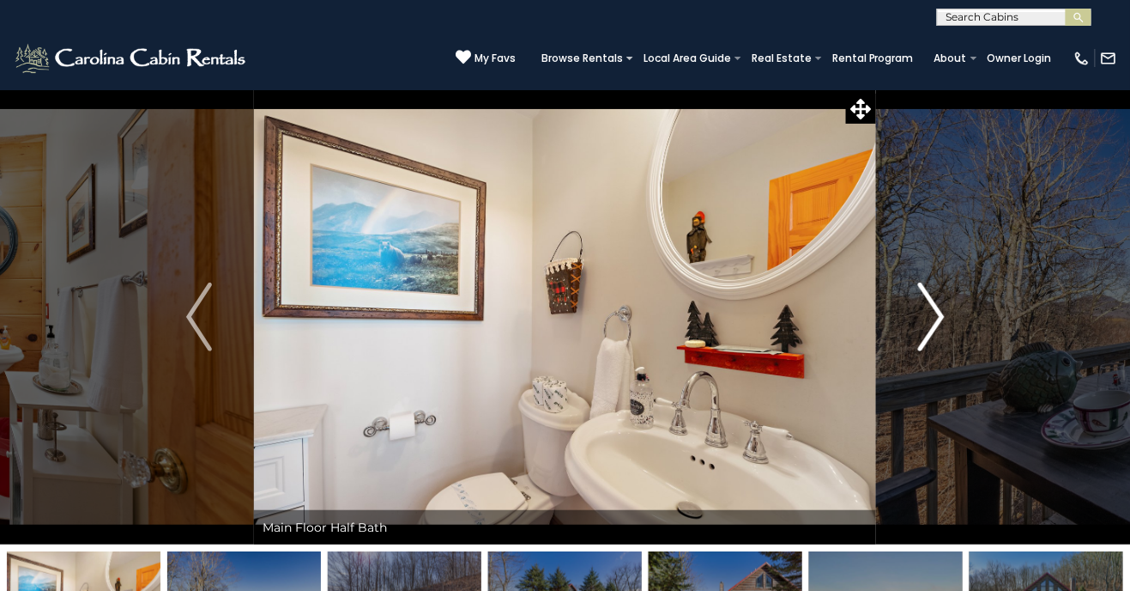
click at [914, 320] on button "Next" at bounding box center [931, 316] width 111 height 455
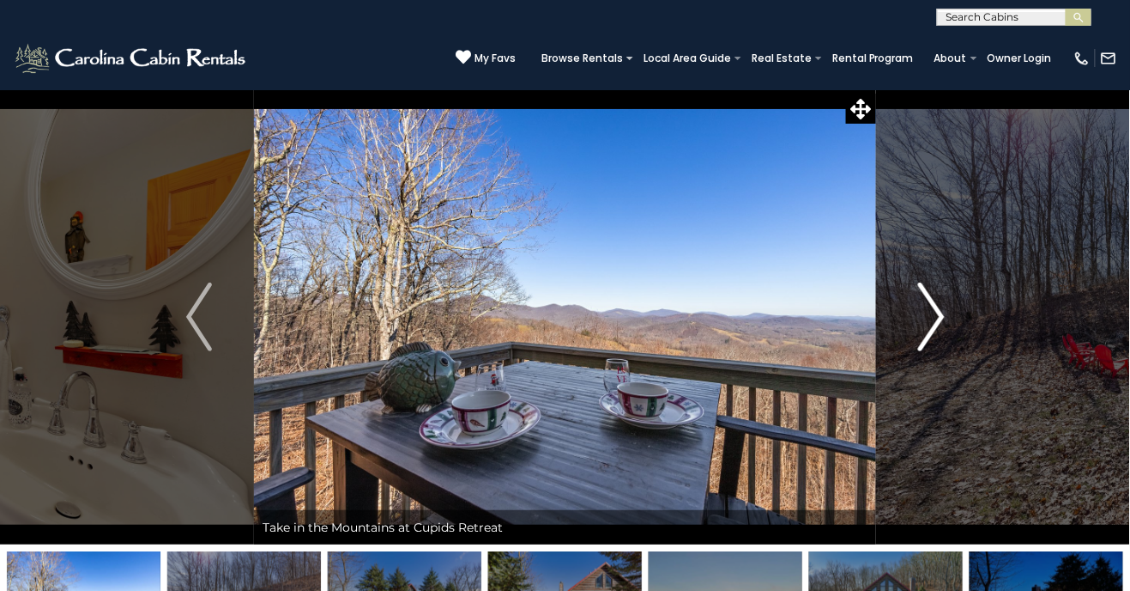
click at [913, 318] on button "Next" at bounding box center [931, 316] width 111 height 455
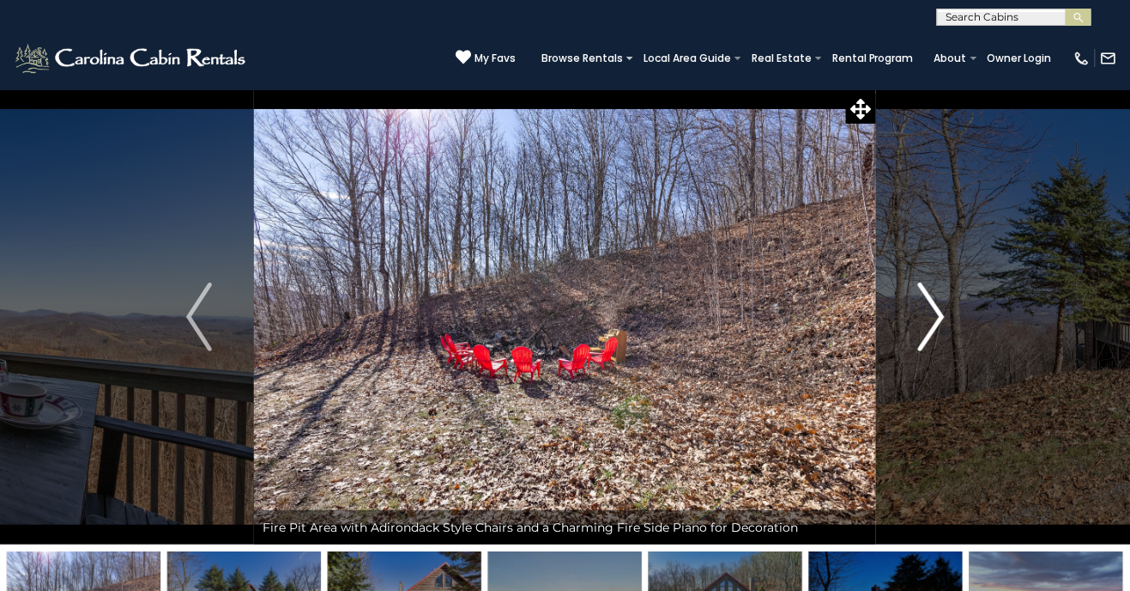
click at [925, 316] on img "Next" at bounding box center [931, 316] width 26 height 69
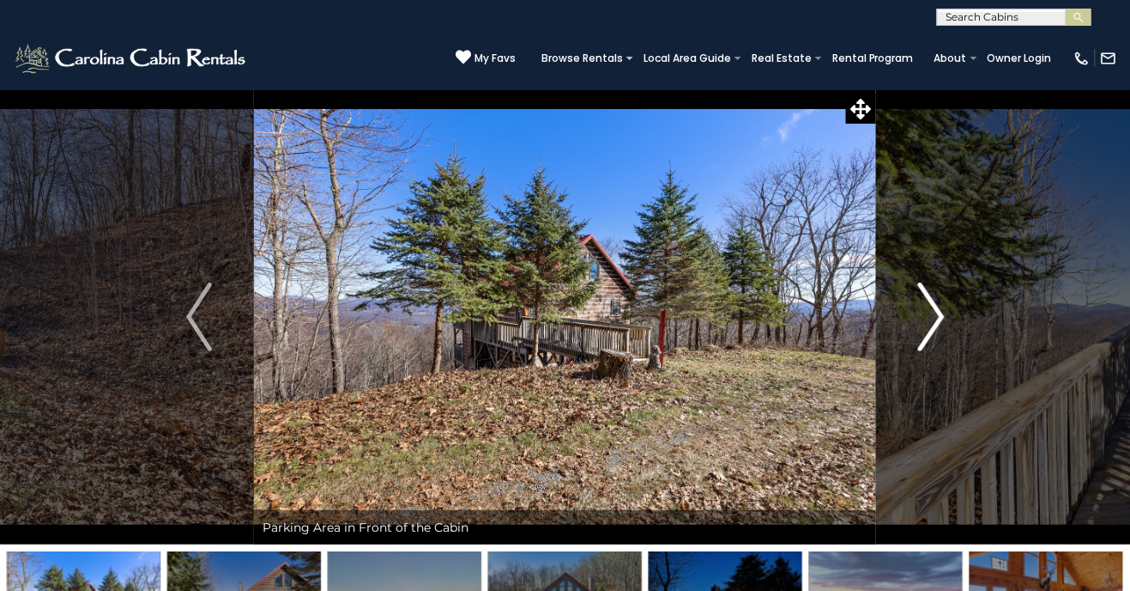
click at [934, 315] on img "Next" at bounding box center [931, 316] width 26 height 69
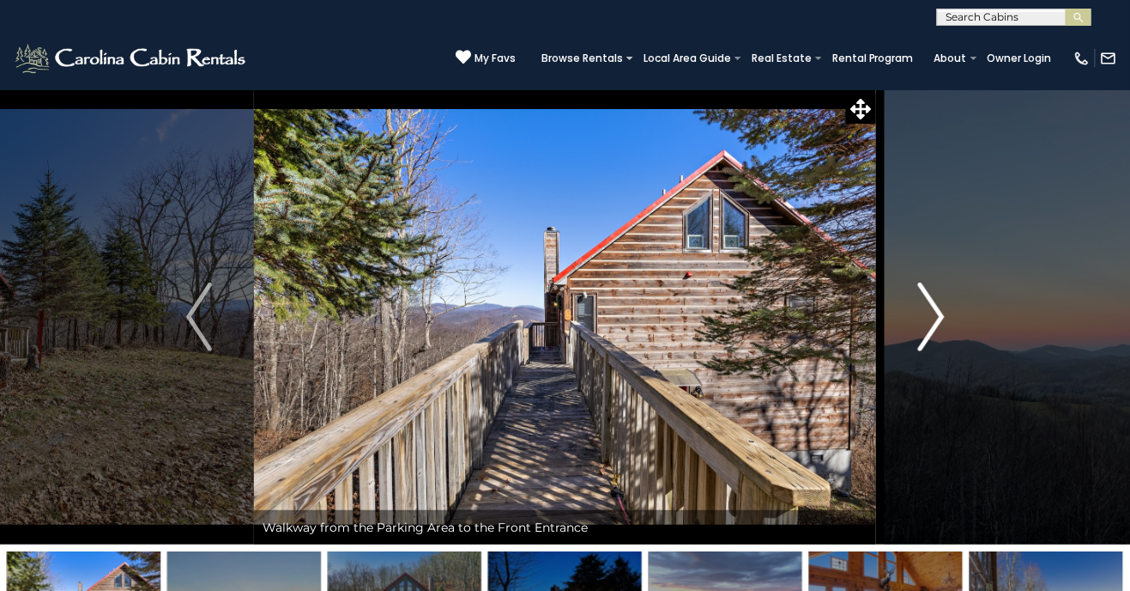
click at [935, 318] on img "Next" at bounding box center [931, 316] width 26 height 69
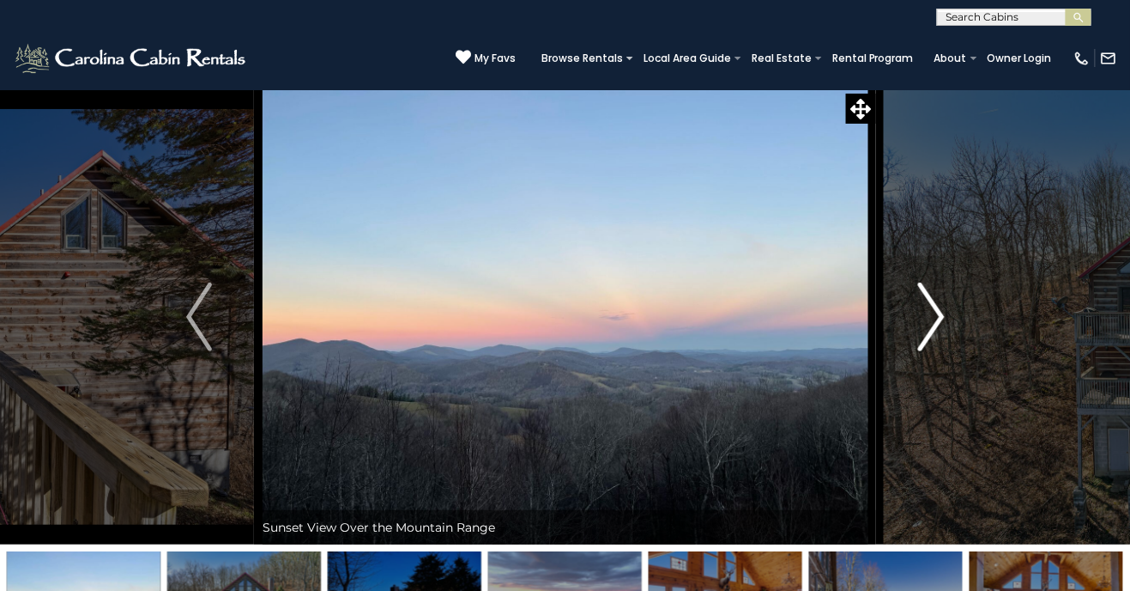
click at [921, 318] on img "Next" at bounding box center [931, 316] width 26 height 69
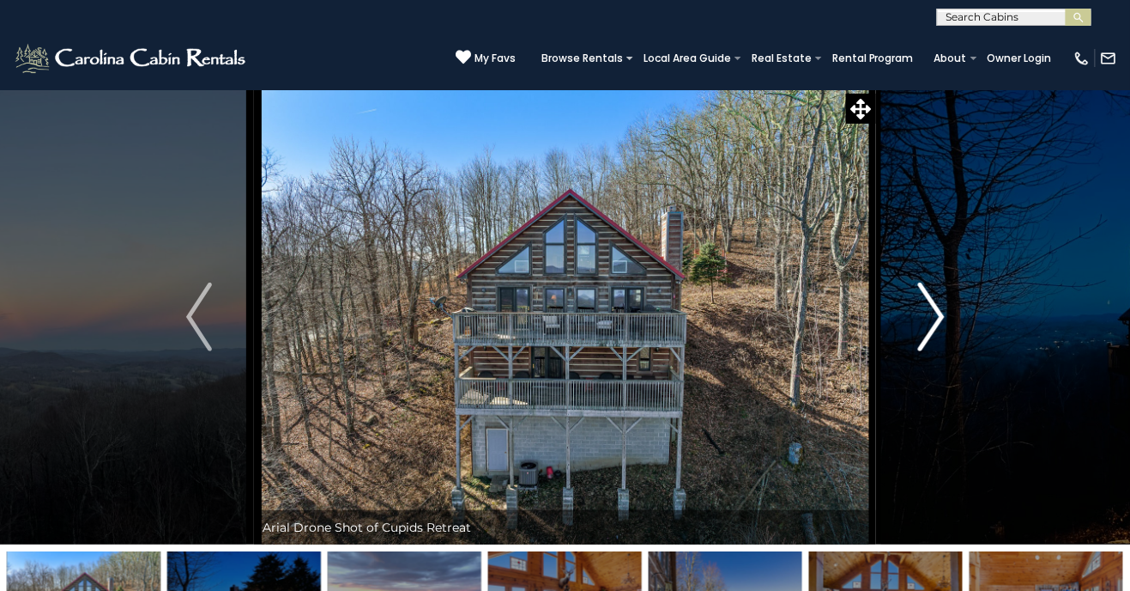
click at [904, 330] on button "Next" at bounding box center [931, 316] width 111 height 455
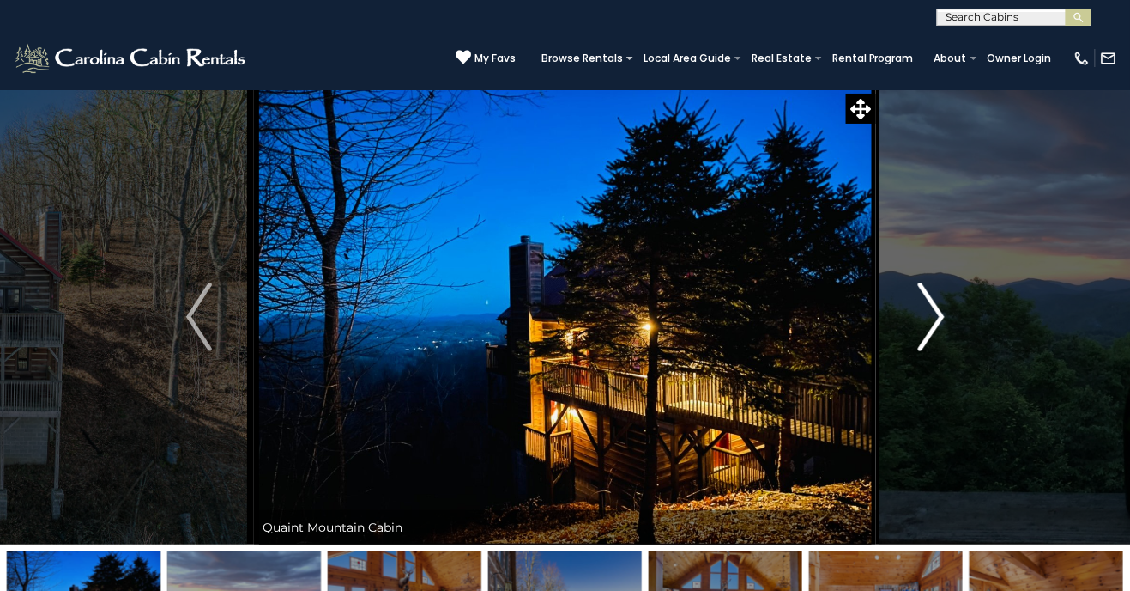
click at [912, 337] on button "Next" at bounding box center [931, 316] width 111 height 455
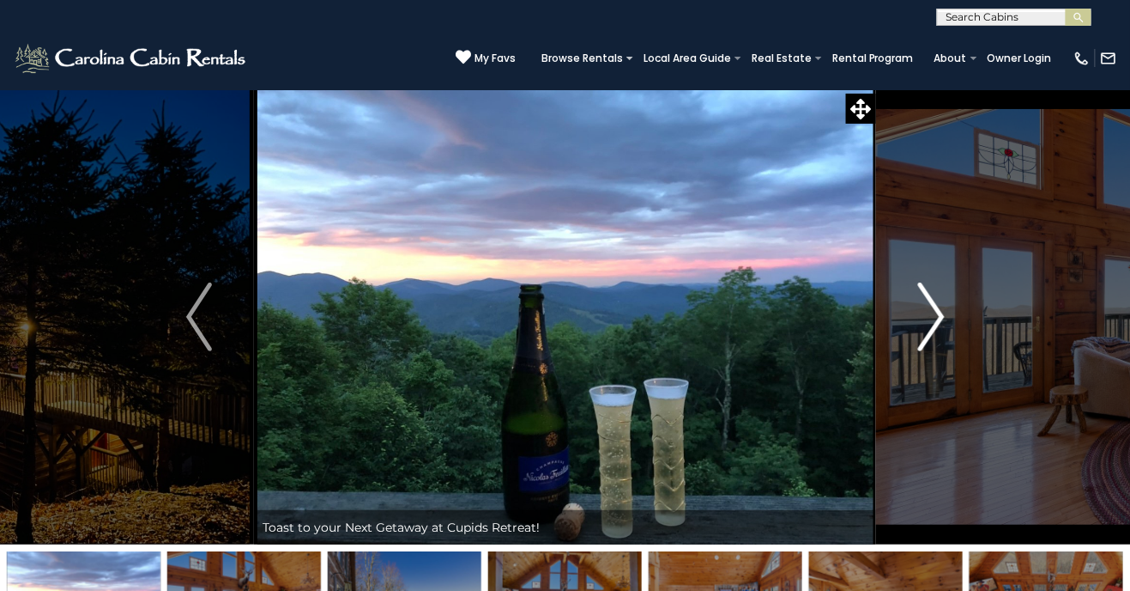
click at [923, 327] on img "Next" at bounding box center [931, 316] width 26 height 69
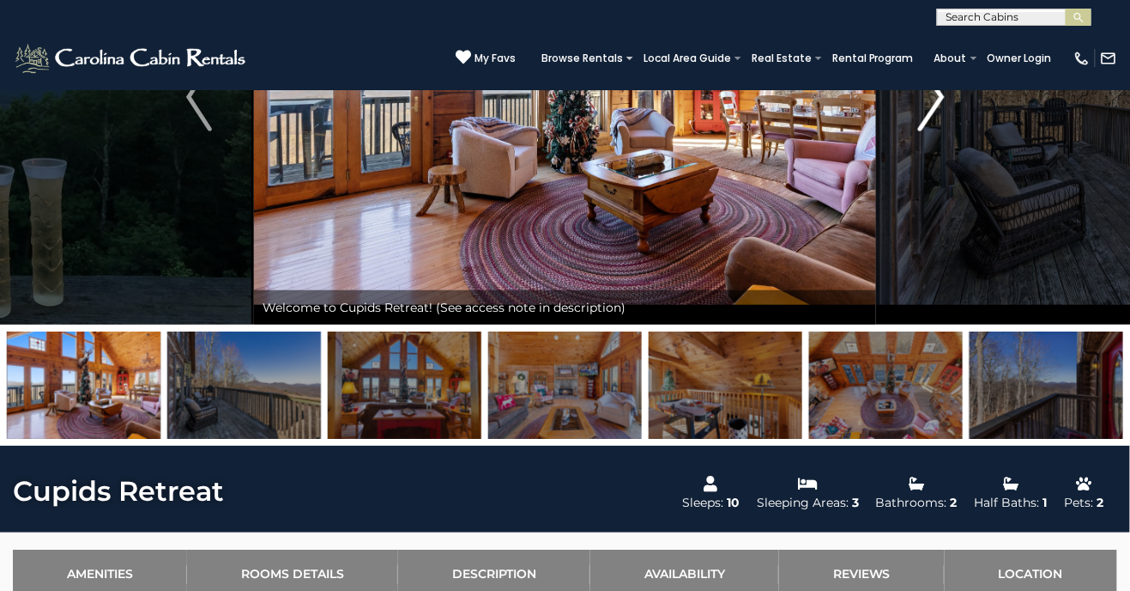
scroll to position [221, 0]
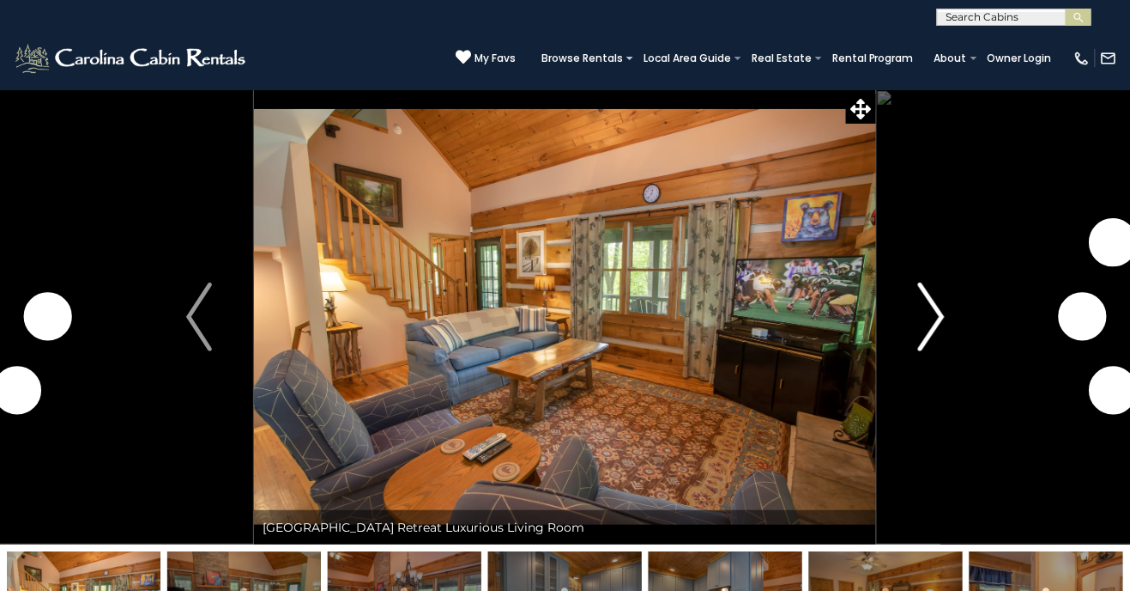
click at [946, 323] on button "Next" at bounding box center [931, 316] width 111 height 455
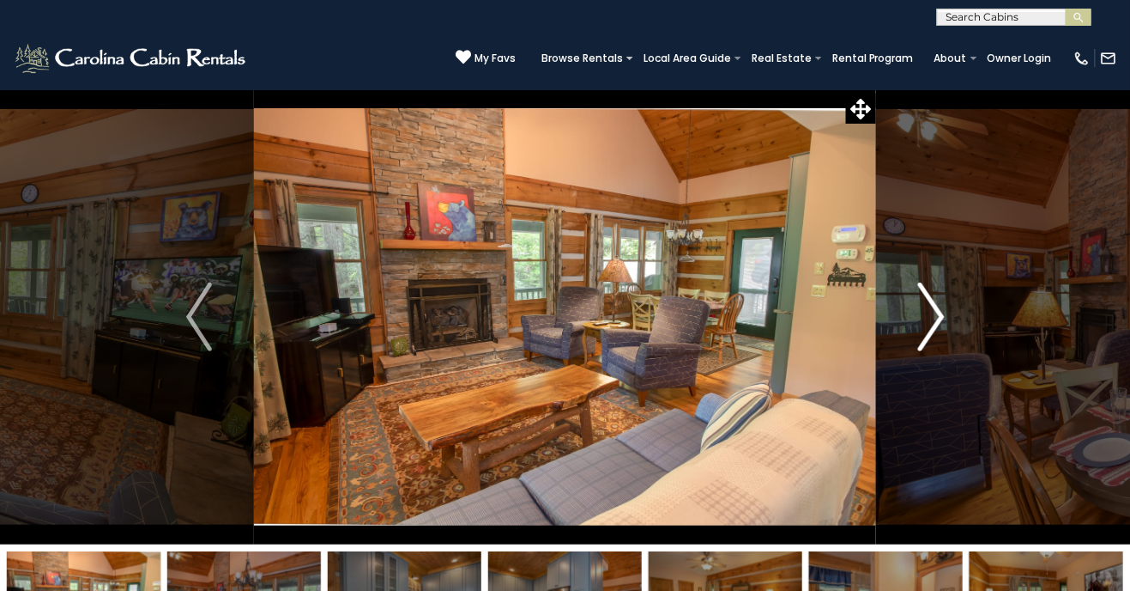
click at [948, 342] on button "Next" at bounding box center [931, 316] width 111 height 455
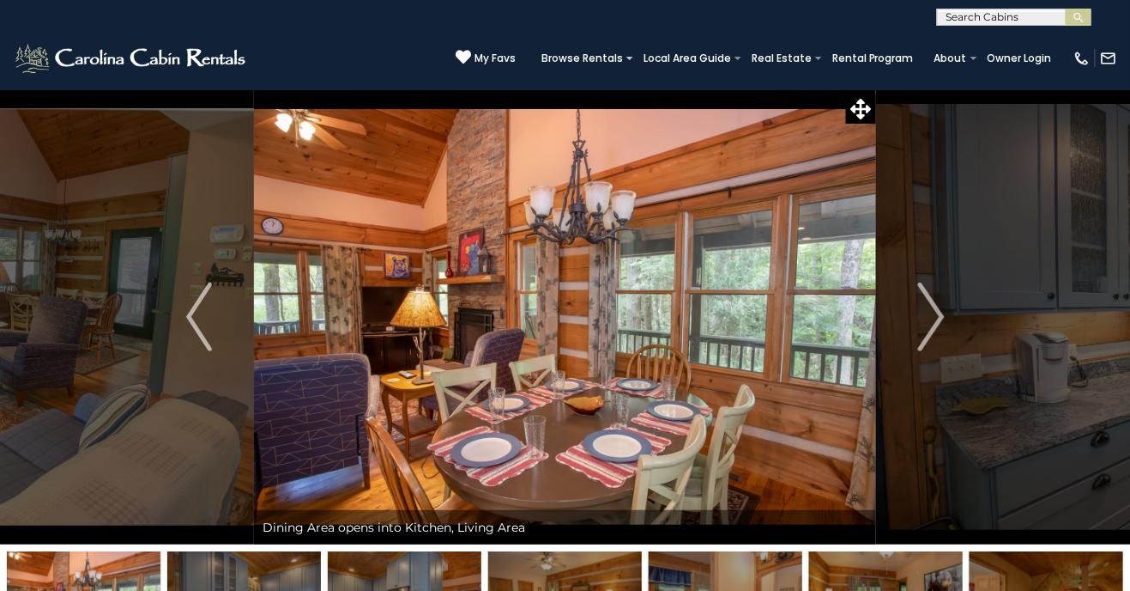
click at [874, 323] on img at bounding box center [565, 316] width 622 height 455
click at [930, 308] on img "Next" at bounding box center [931, 316] width 26 height 69
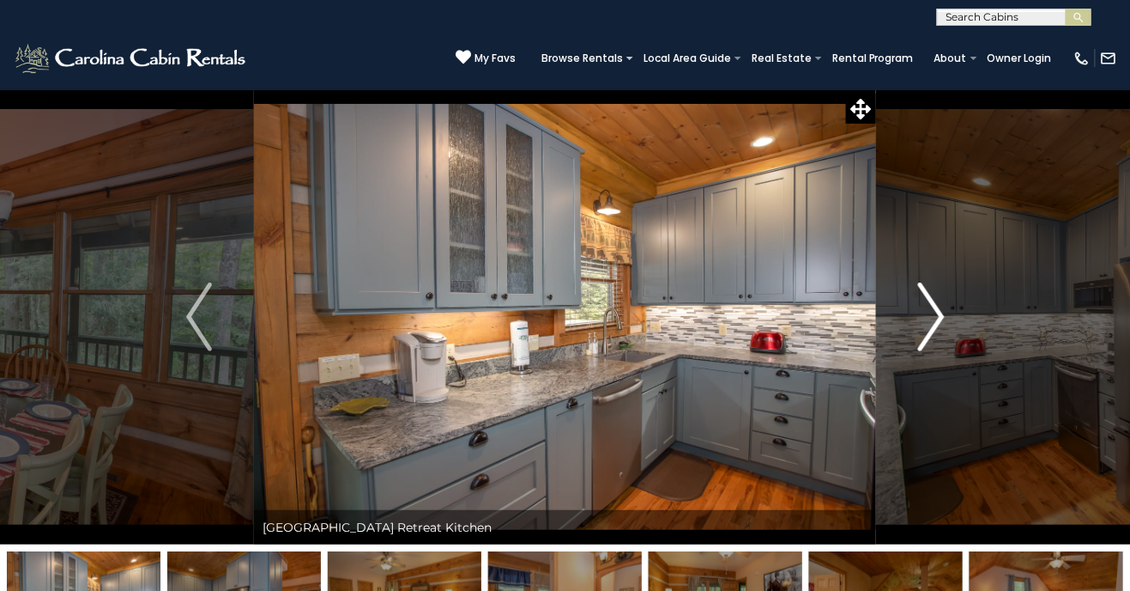
click at [893, 329] on button "Next" at bounding box center [931, 316] width 111 height 455
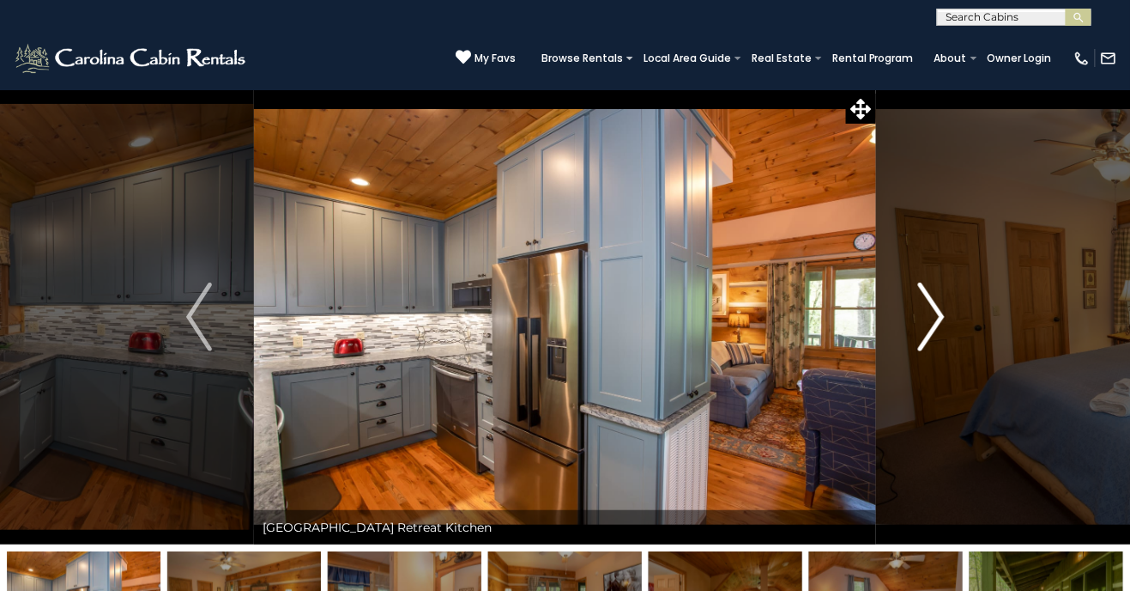
click at [925, 324] on img "Next" at bounding box center [931, 316] width 26 height 69
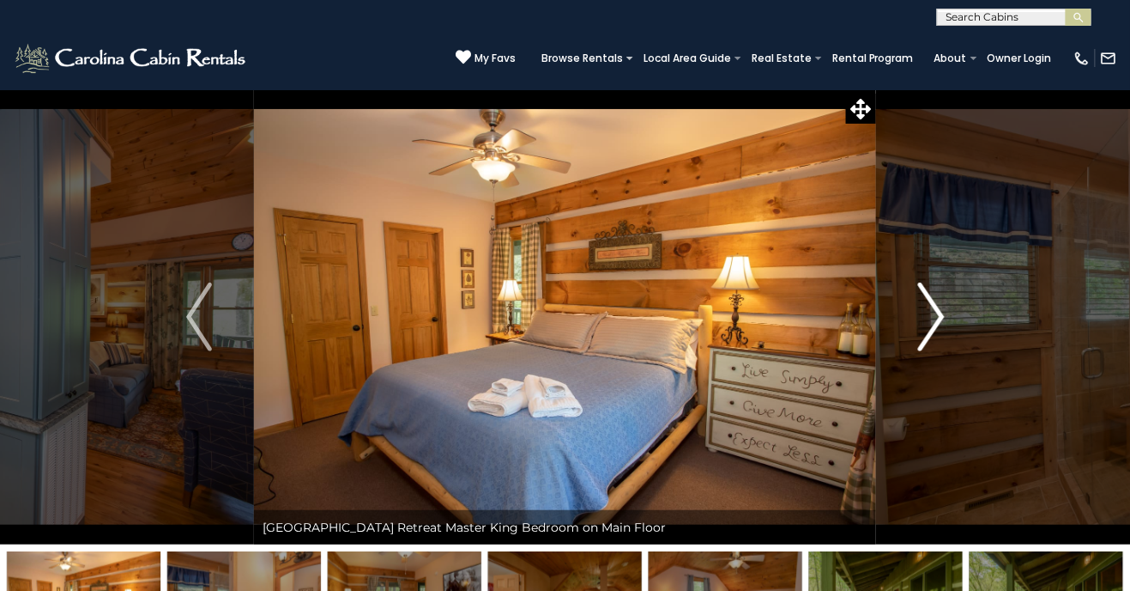
click at [922, 326] on img "Next" at bounding box center [931, 316] width 26 height 69
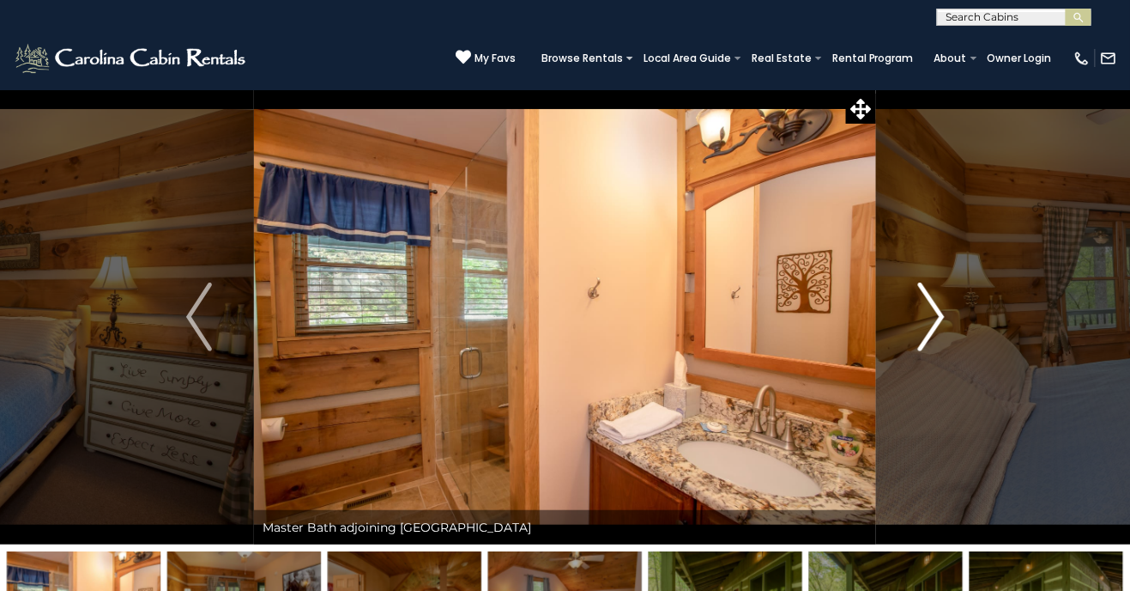
click at [905, 333] on button "Next" at bounding box center [931, 316] width 111 height 455
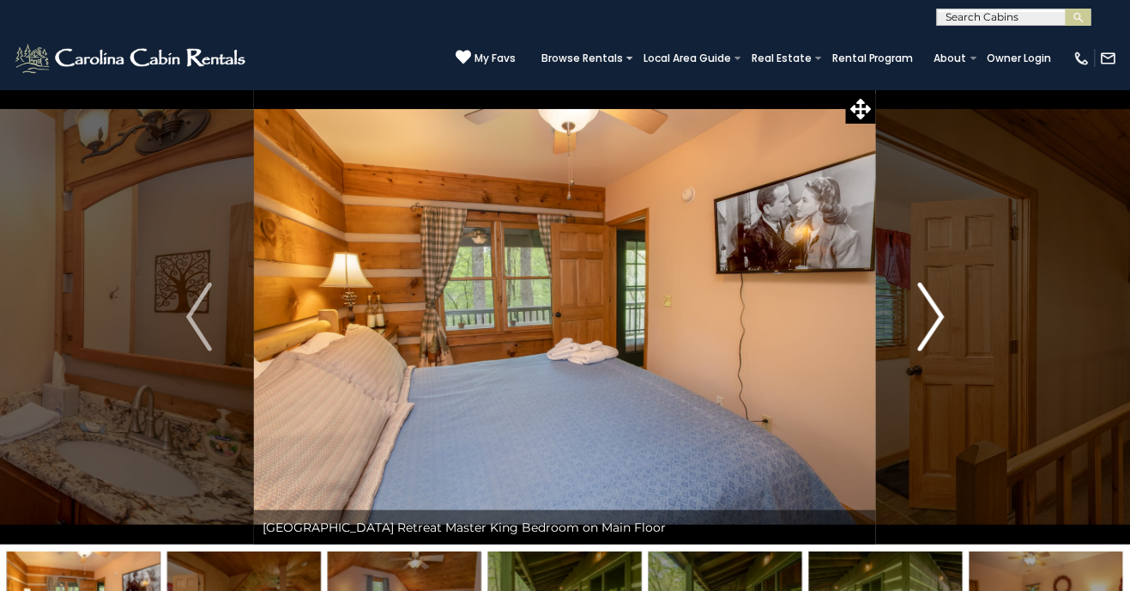
click at [920, 324] on img "Next" at bounding box center [931, 316] width 26 height 69
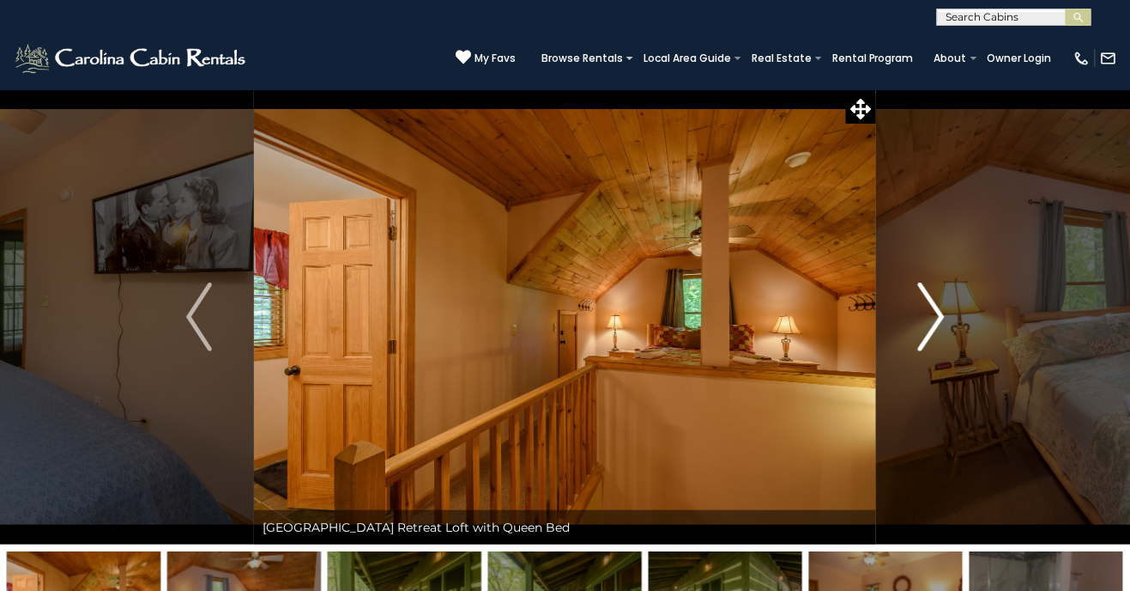
click at [918, 326] on button "Next" at bounding box center [931, 316] width 111 height 455
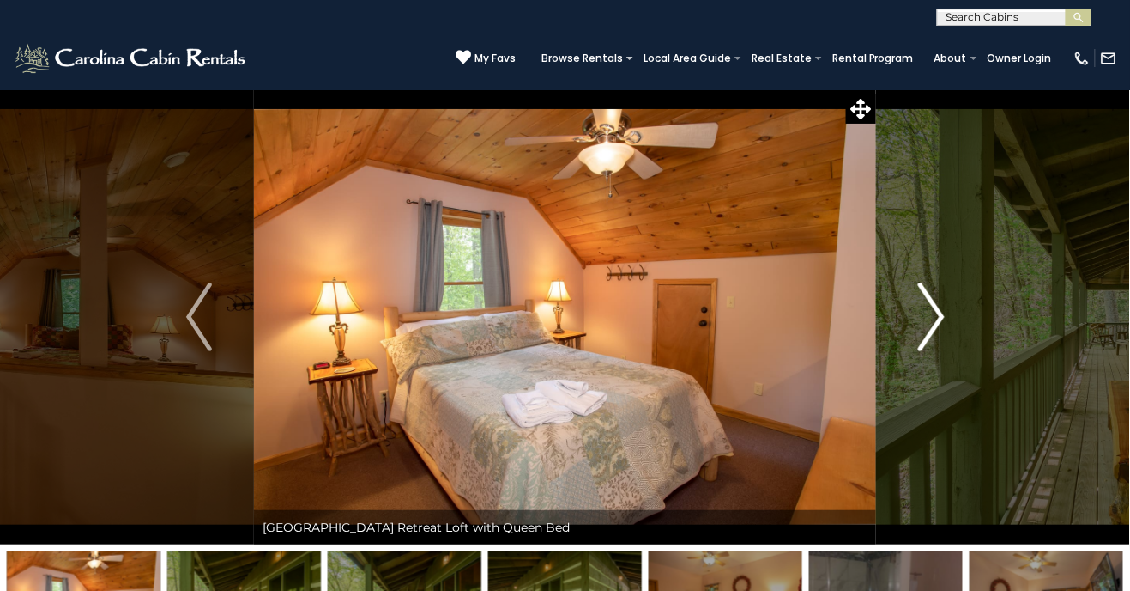
click at [902, 336] on button "Next" at bounding box center [931, 316] width 111 height 455
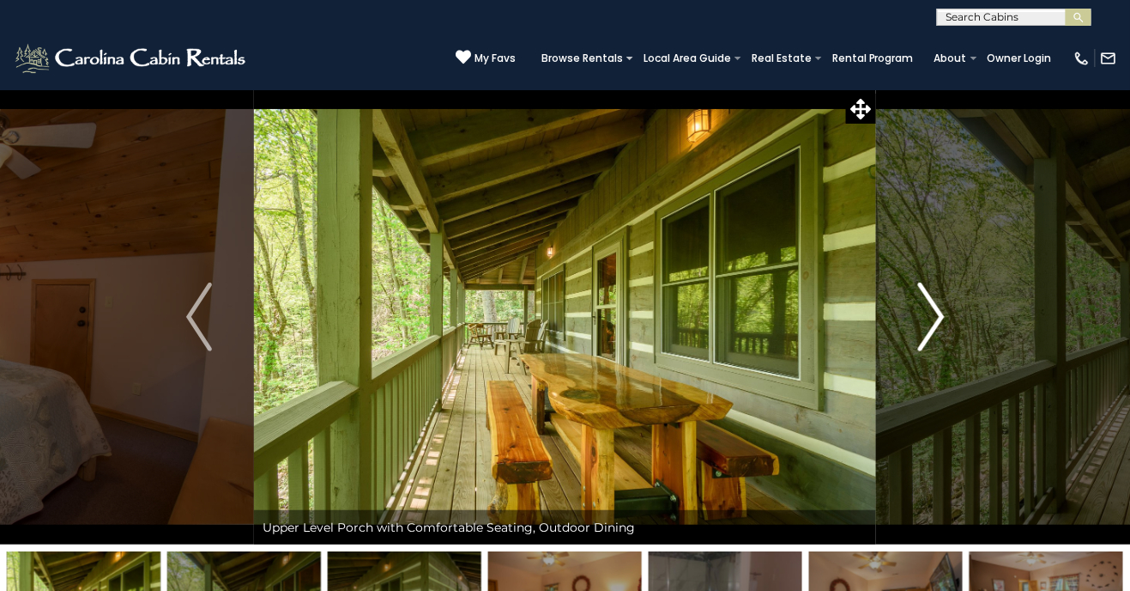
click at [908, 338] on button "Next" at bounding box center [931, 316] width 111 height 455
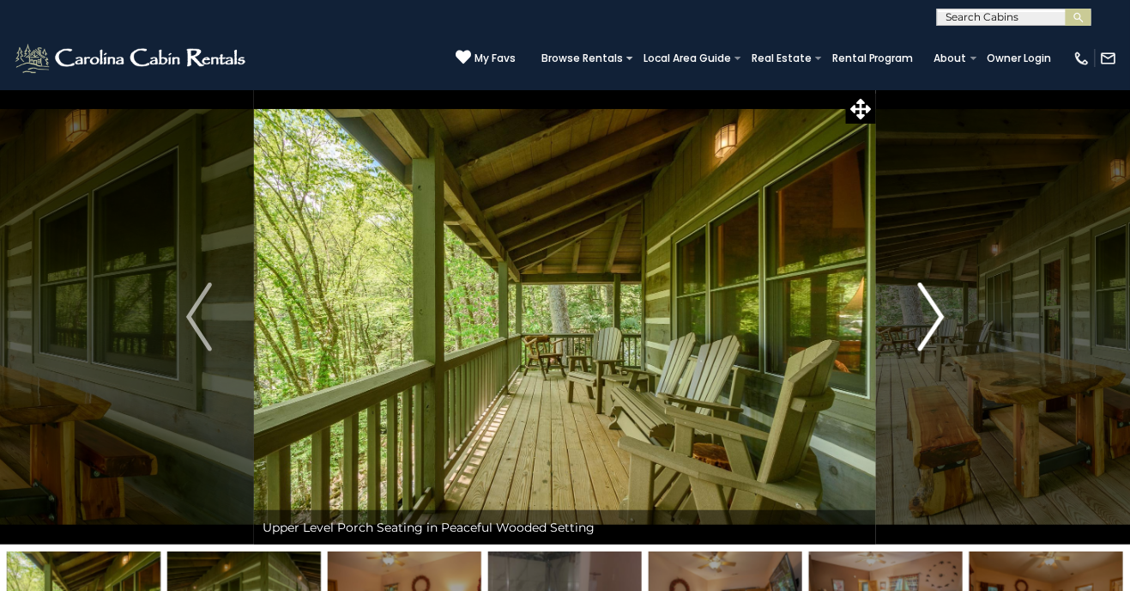
click at [901, 348] on button "Next" at bounding box center [931, 316] width 111 height 455
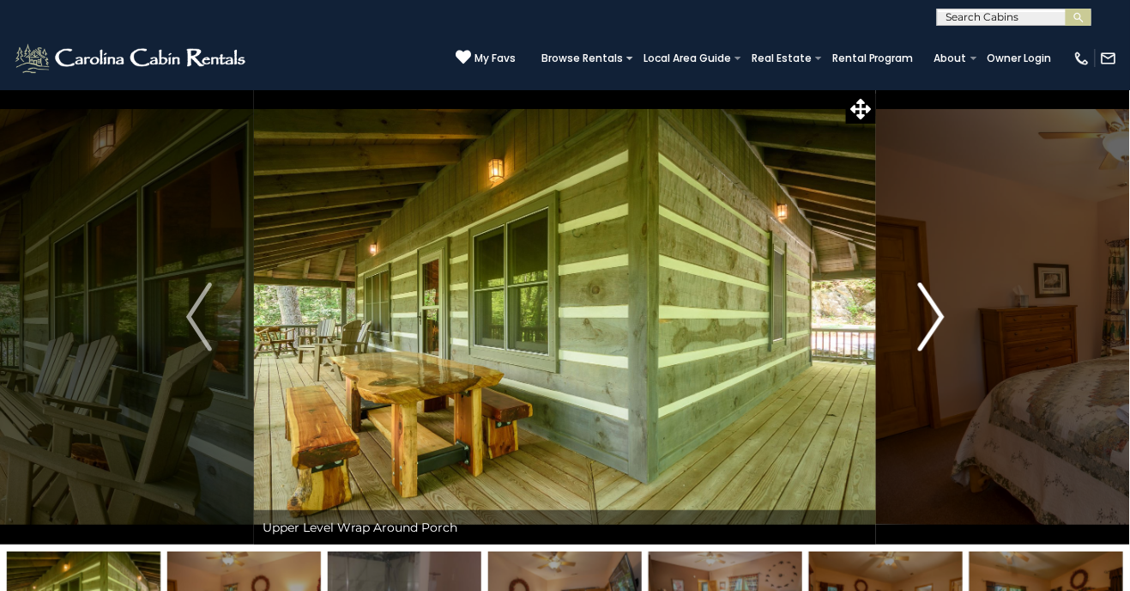
click at [909, 340] on button "Next" at bounding box center [931, 316] width 111 height 455
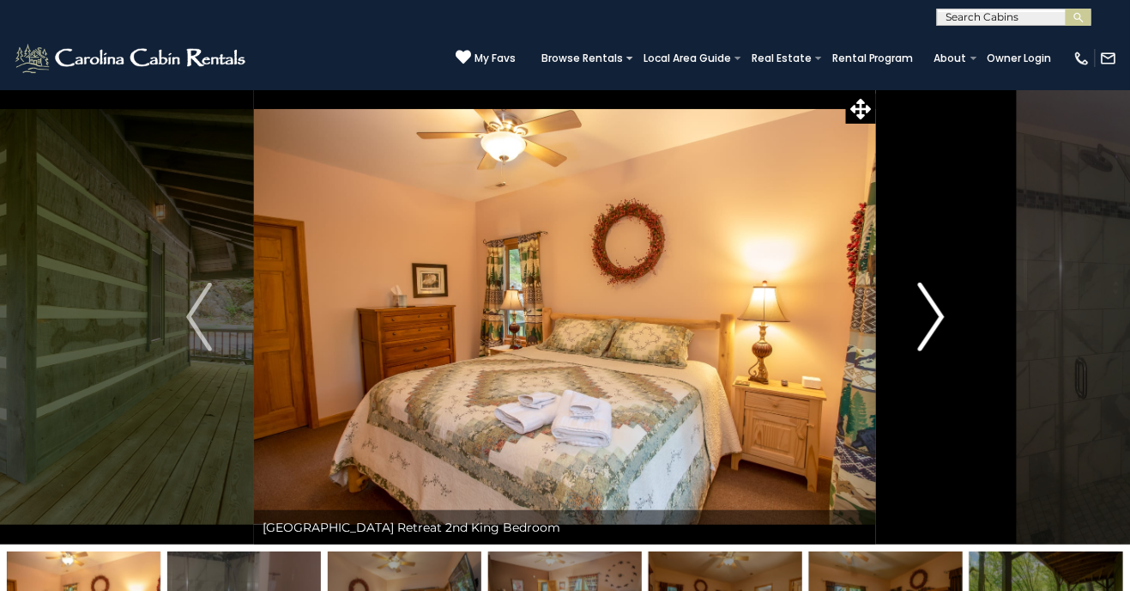
click at [905, 349] on button "Next" at bounding box center [931, 316] width 111 height 455
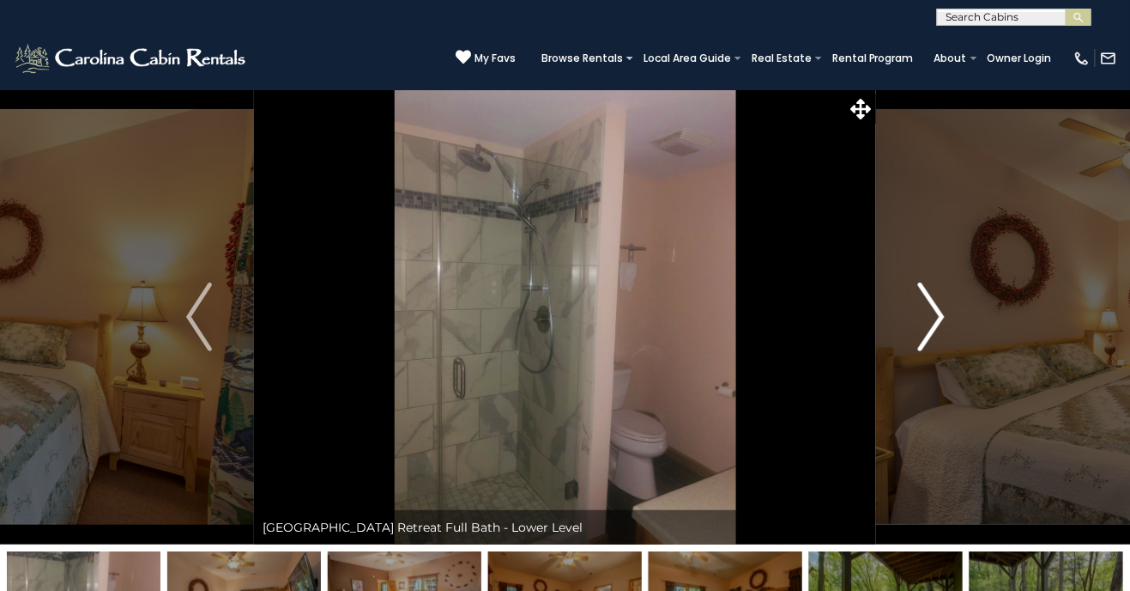
click at [894, 361] on button "Next" at bounding box center [931, 316] width 111 height 455
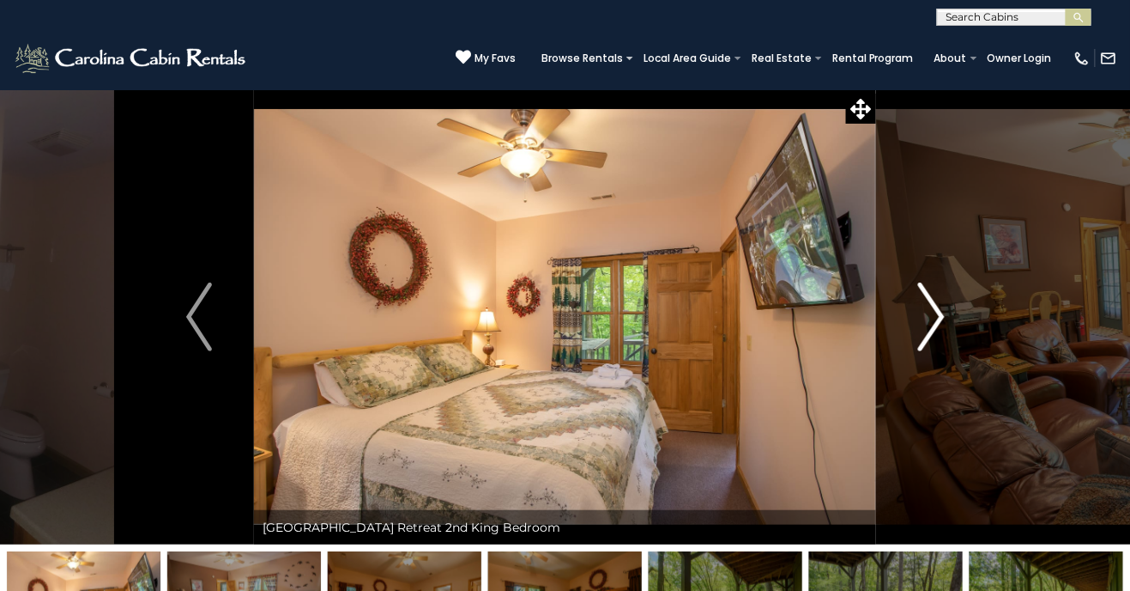
click at [905, 342] on button "Next" at bounding box center [931, 316] width 111 height 455
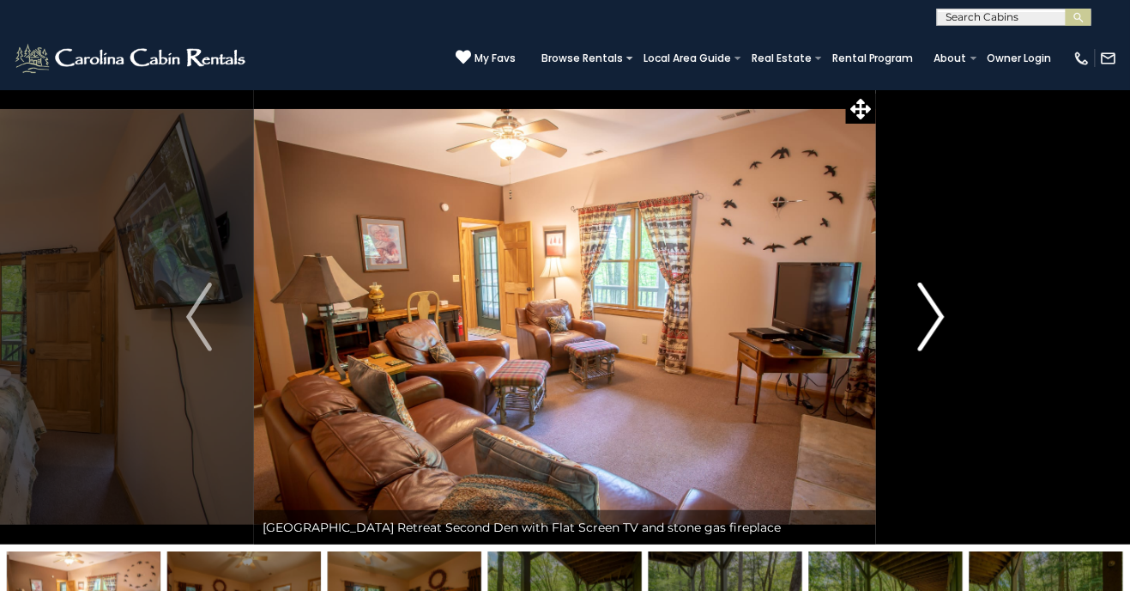
click at [893, 338] on button "Next" at bounding box center [931, 316] width 111 height 455
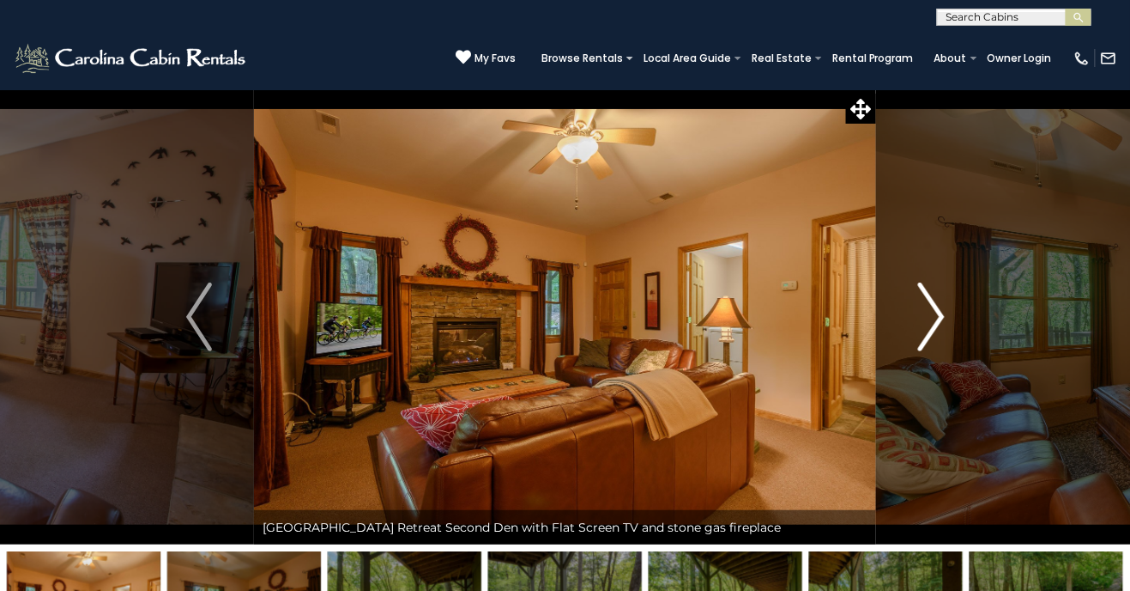
click at [908, 336] on button "Next" at bounding box center [931, 316] width 111 height 455
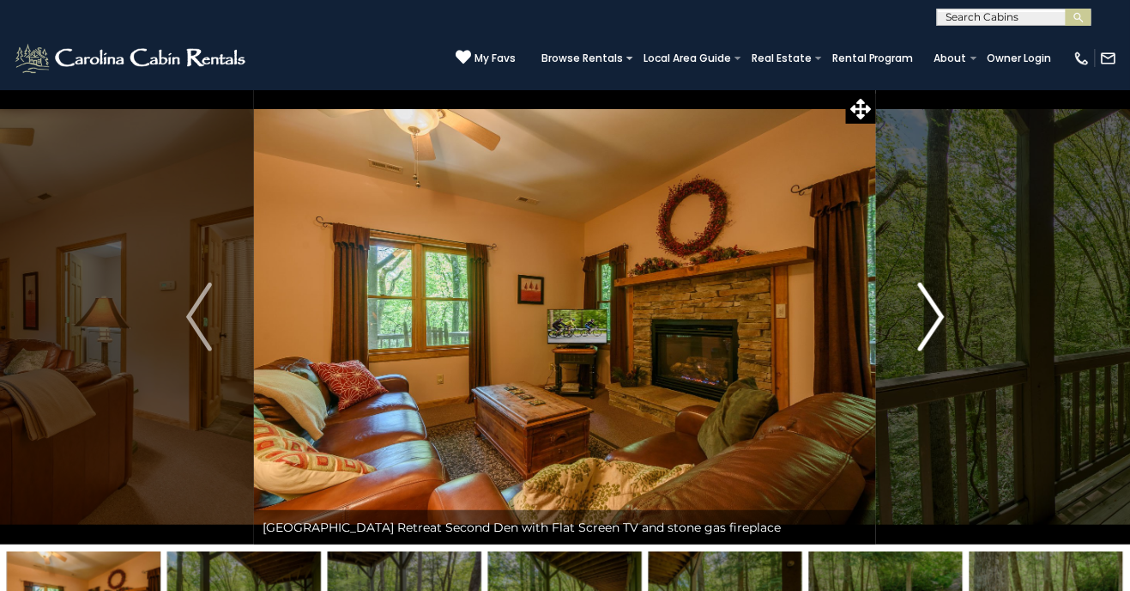
click at [906, 336] on button "Next" at bounding box center [931, 316] width 111 height 455
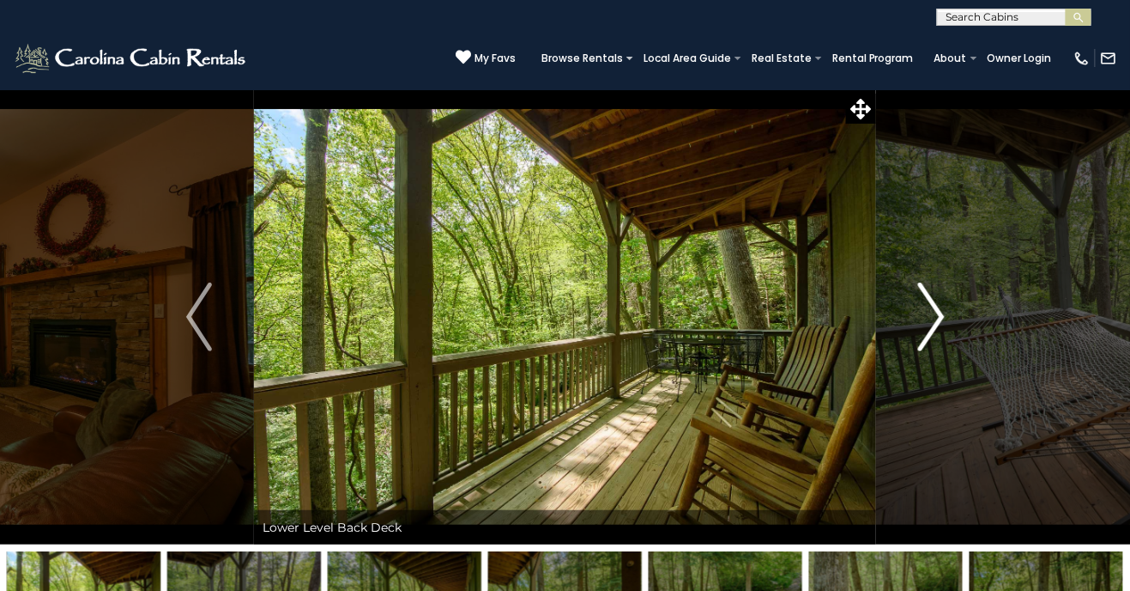
click at [927, 328] on img "Next" at bounding box center [931, 316] width 26 height 69
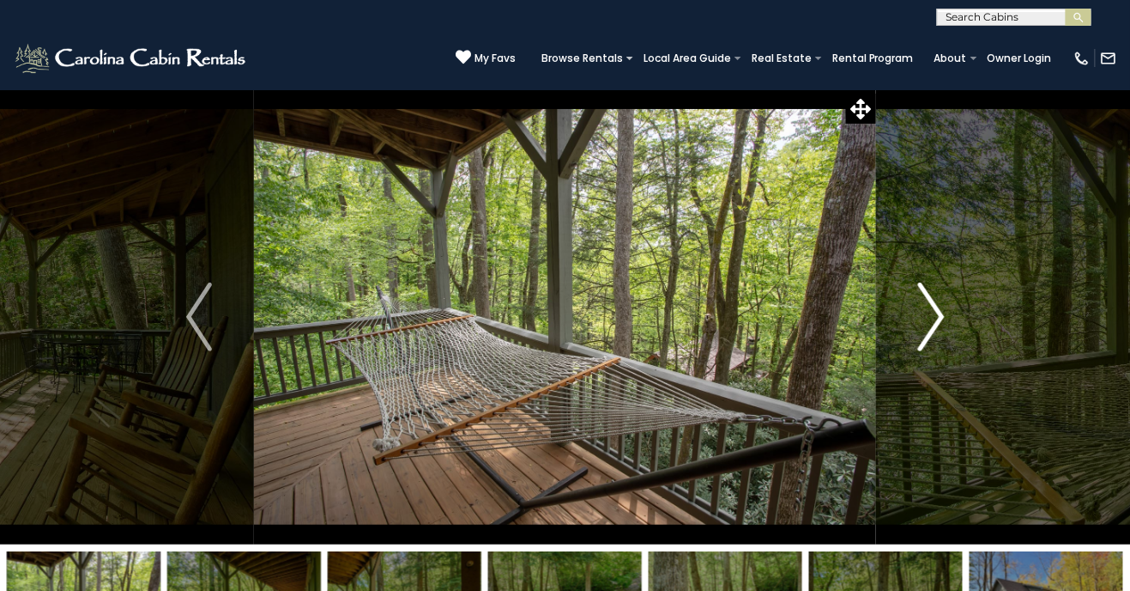
click at [919, 336] on img "Next" at bounding box center [931, 316] width 26 height 69
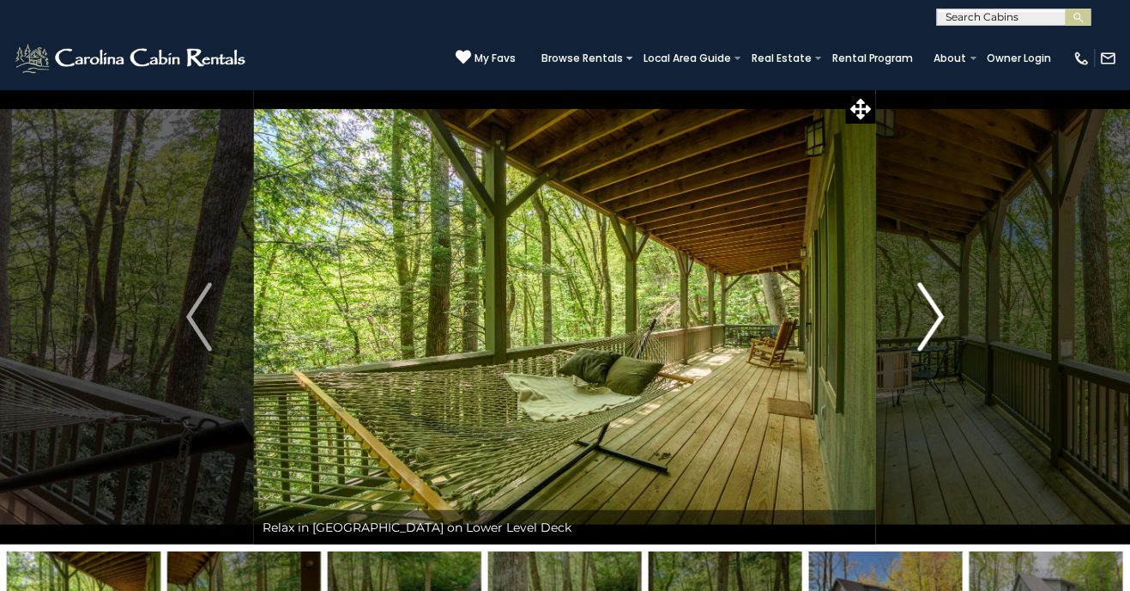
click at [911, 336] on button "Next" at bounding box center [931, 316] width 111 height 455
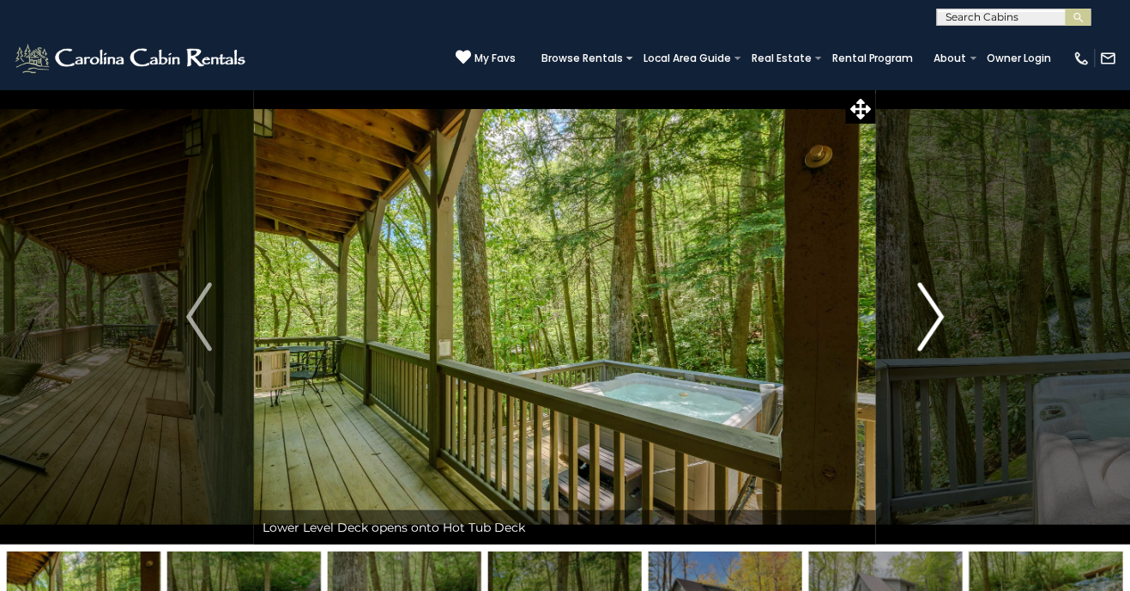
click at [929, 334] on img "Next" at bounding box center [931, 316] width 26 height 69
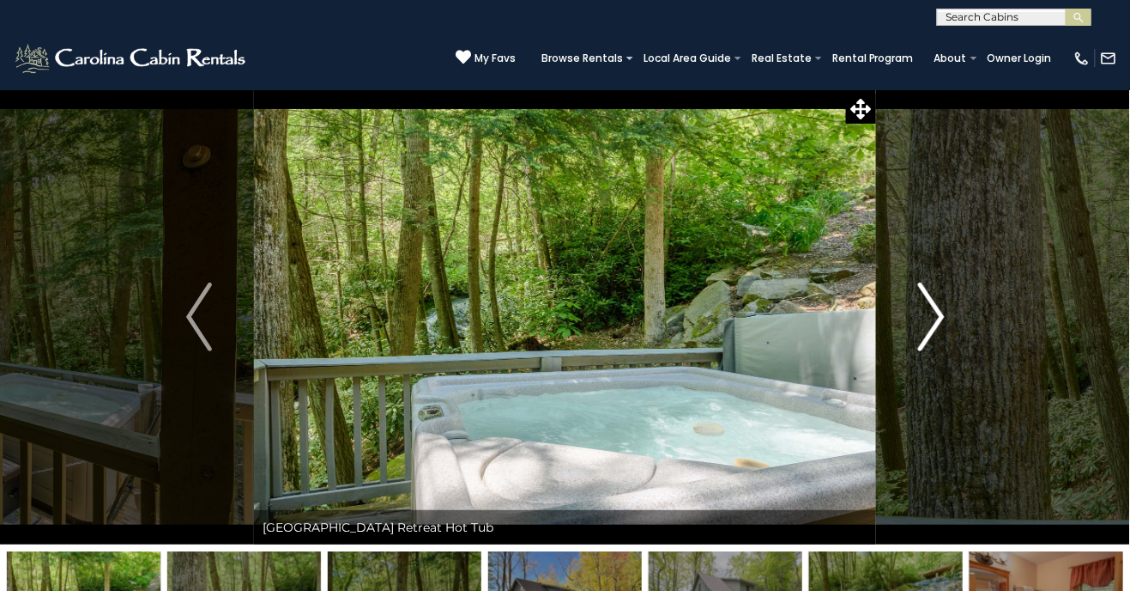
click at [929, 345] on img "Next" at bounding box center [931, 316] width 26 height 69
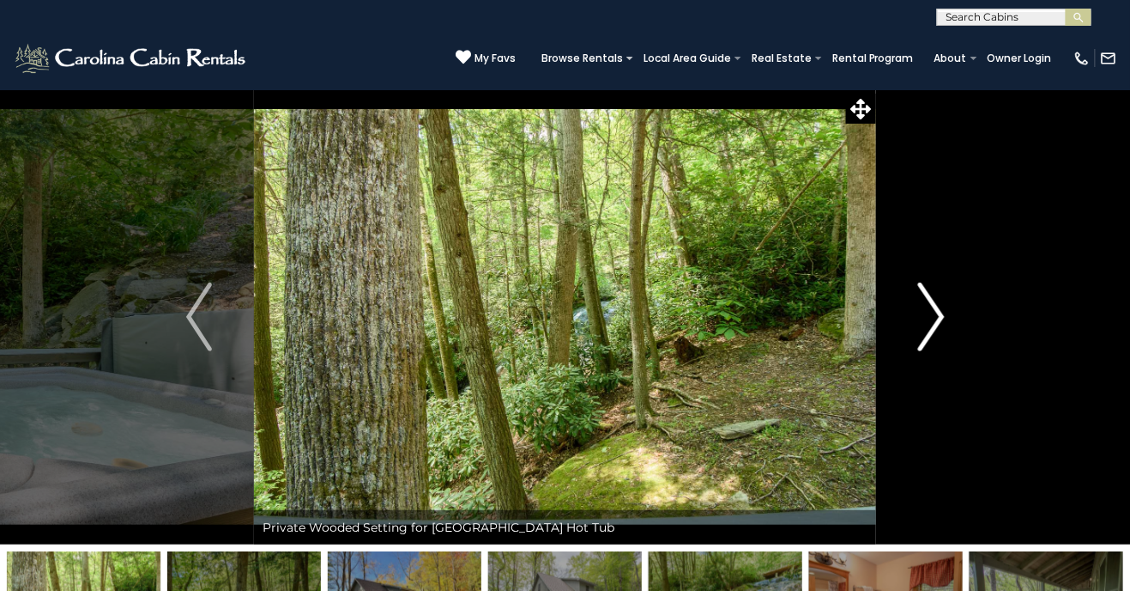
click at [930, 329] on img "Next" at bounding box center [931, 316] width 26 height 69
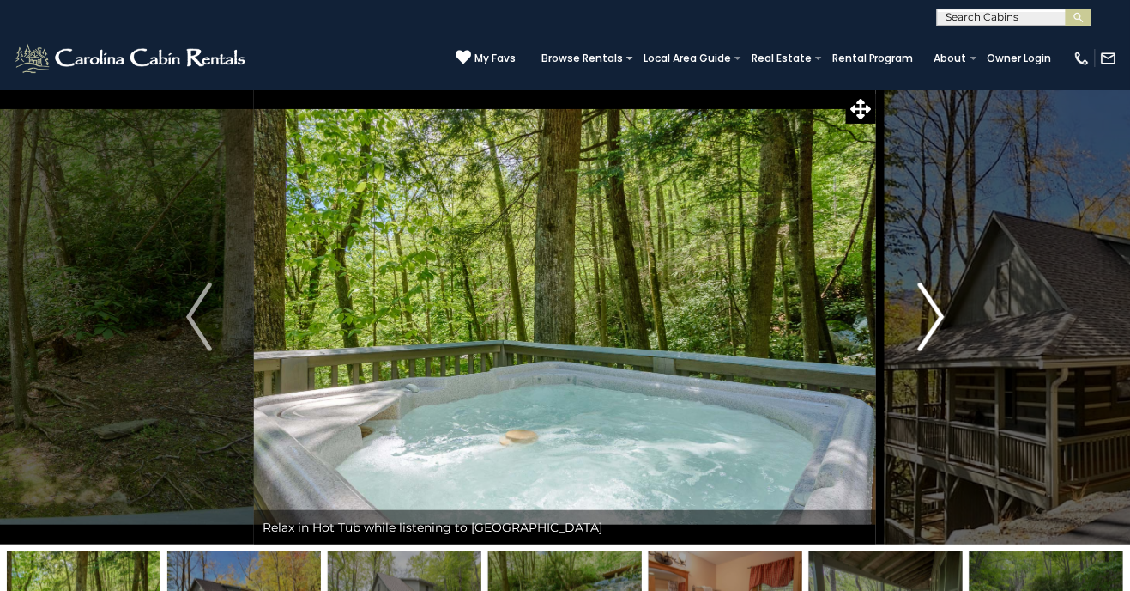
click at [924, 331] on img "Next" at bounding box center [931, 316] width 26 height 69
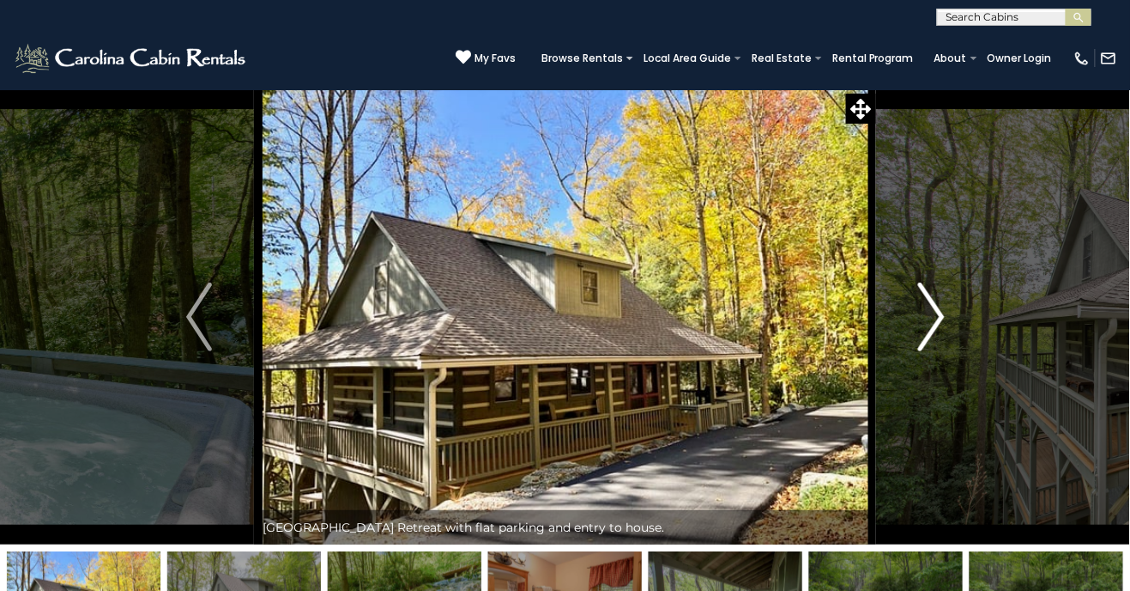
click at [899, 342] on button "Next" at bounding box center [931, 316] width 111 height 455
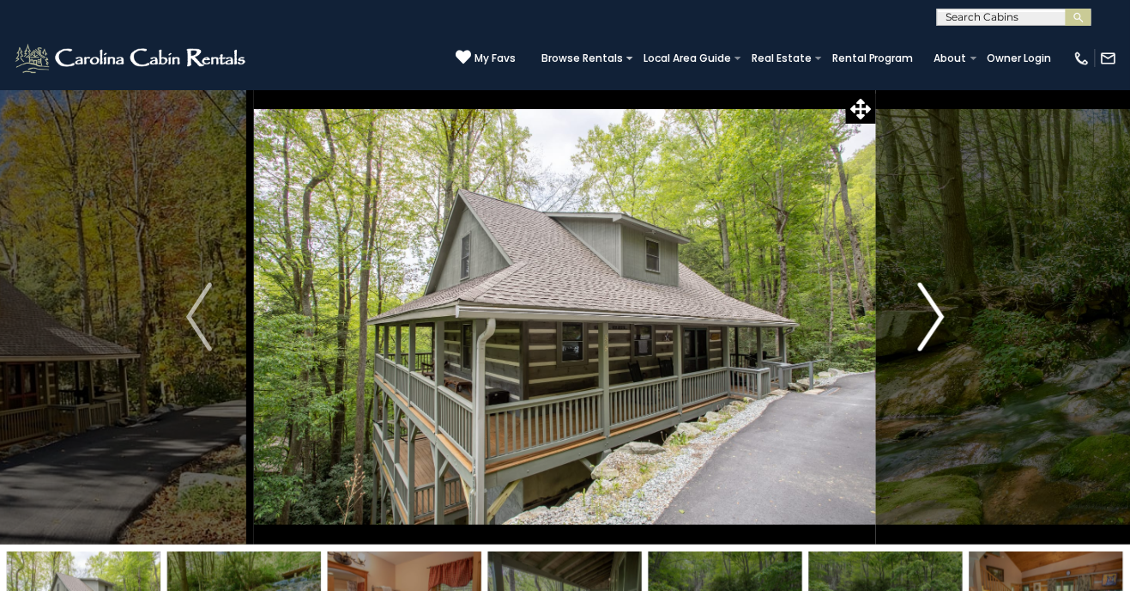
click at [914, 320] on button "Next" at bounding box center [931, 316] width 111 height 455
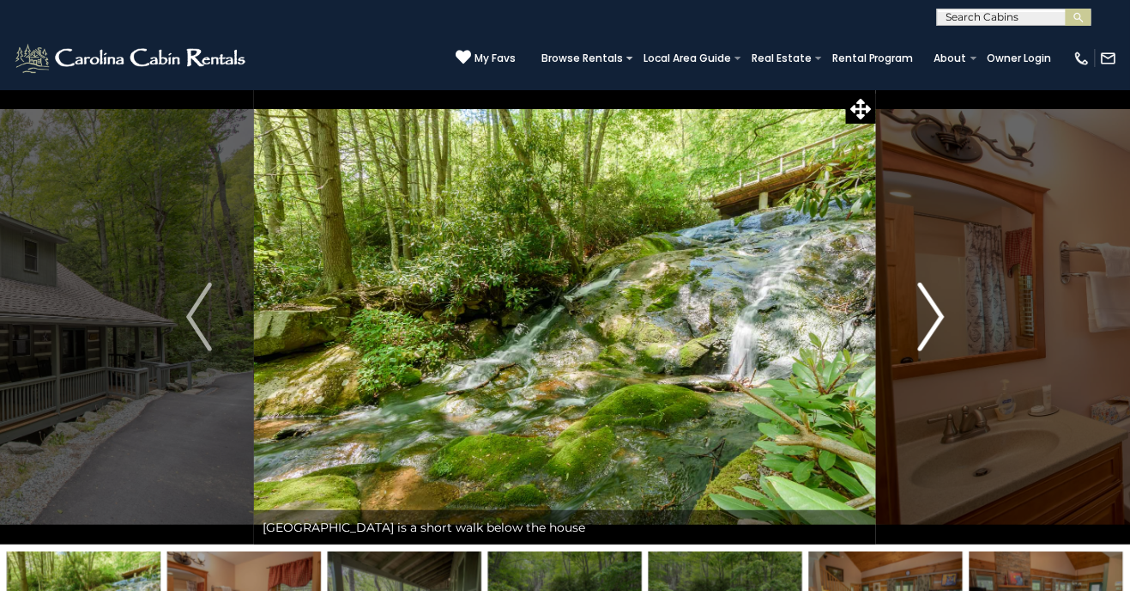
click at [942, 323] on img "Next" at bounding box center [931, 316] width 26 height 69
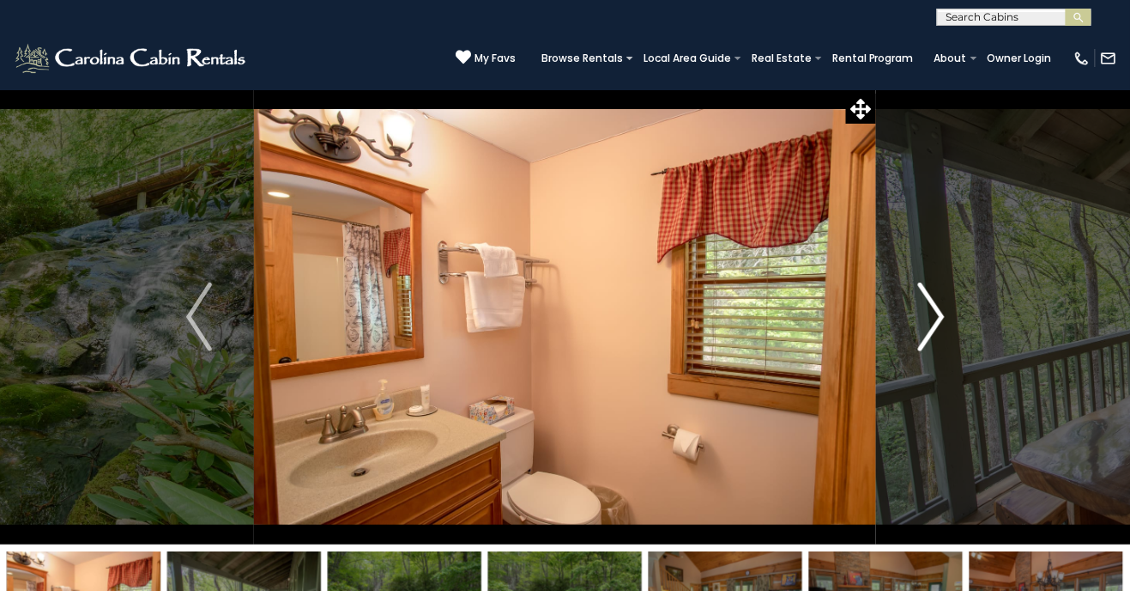
click at [936, 324] on img "Next" at bounding box center [931, 316] width 26 height 69
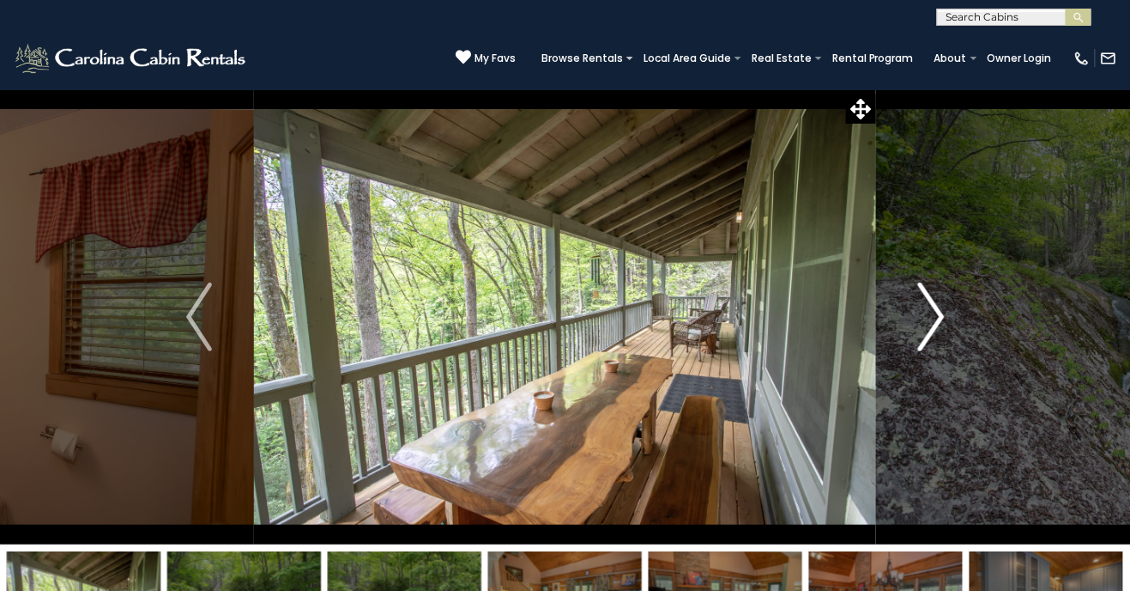
click at [919, 328] on img "Next" at bounding box center [931, 316] width 26 height 69
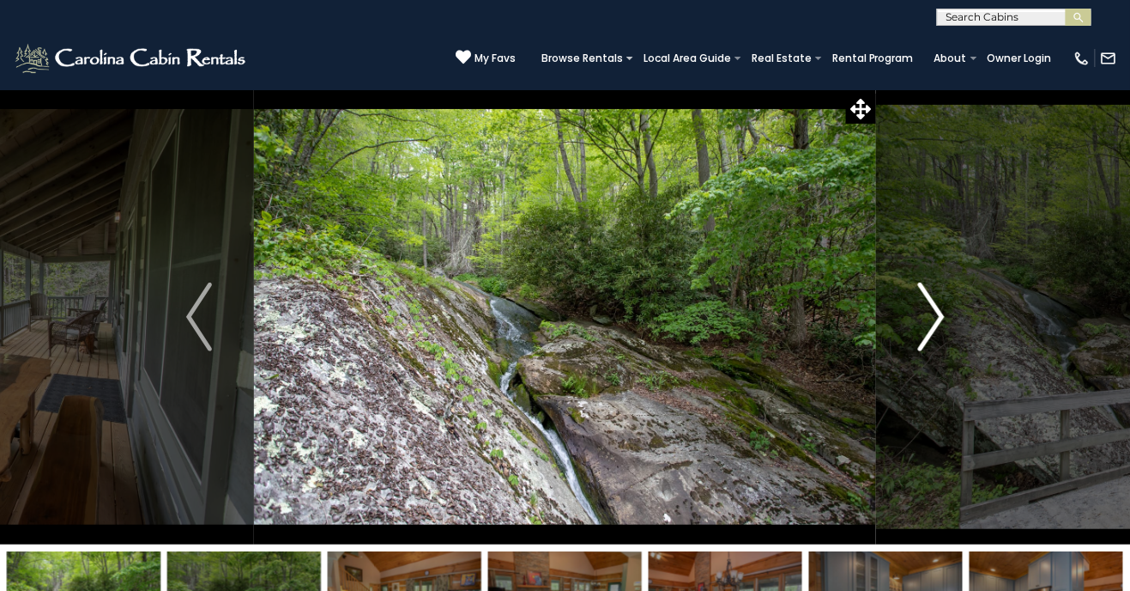
click at [942, 322] on img "Next" at bounding box center [931, 316] width 26 height 69
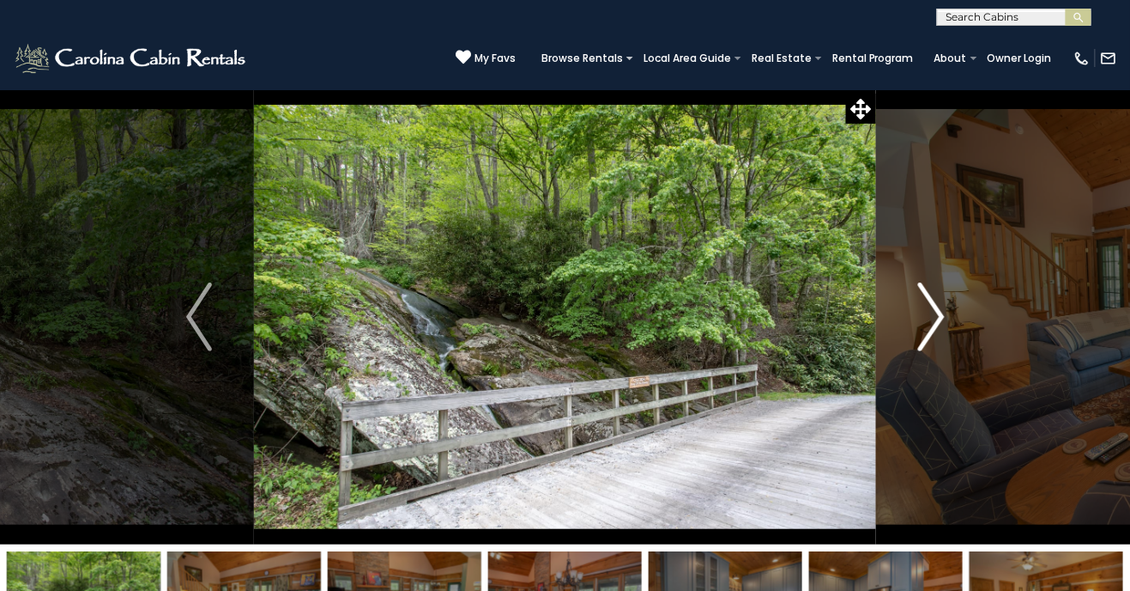
click at [935, 315] on img "Next" at bounding box center [931, 316] width 26 height 69
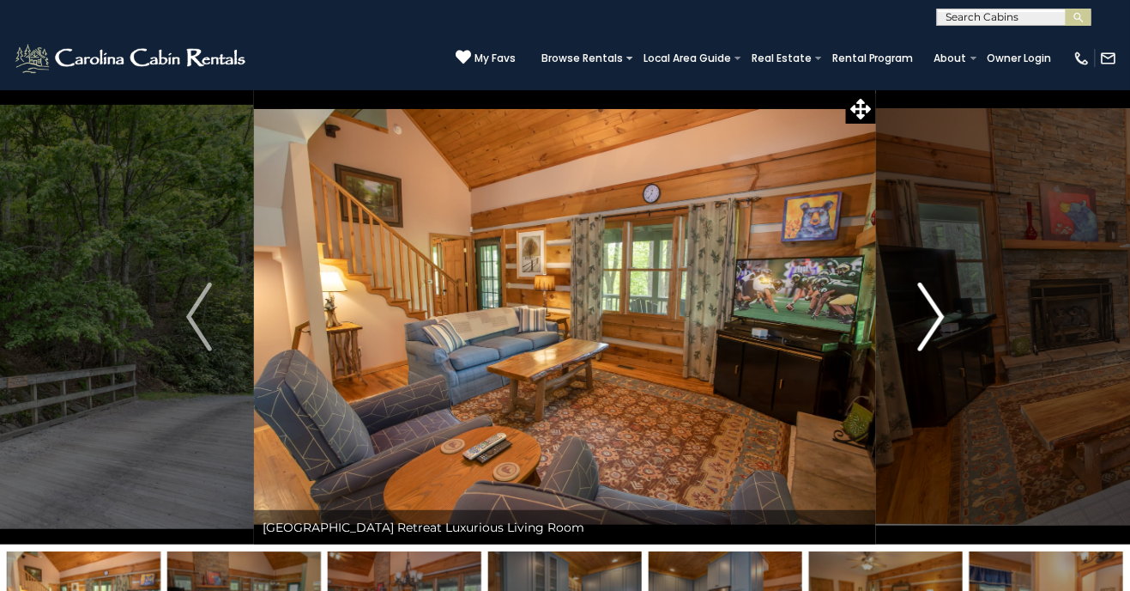
click at [936, 318] on img "Next" at bounding box center [931, 316] width 26 height 69
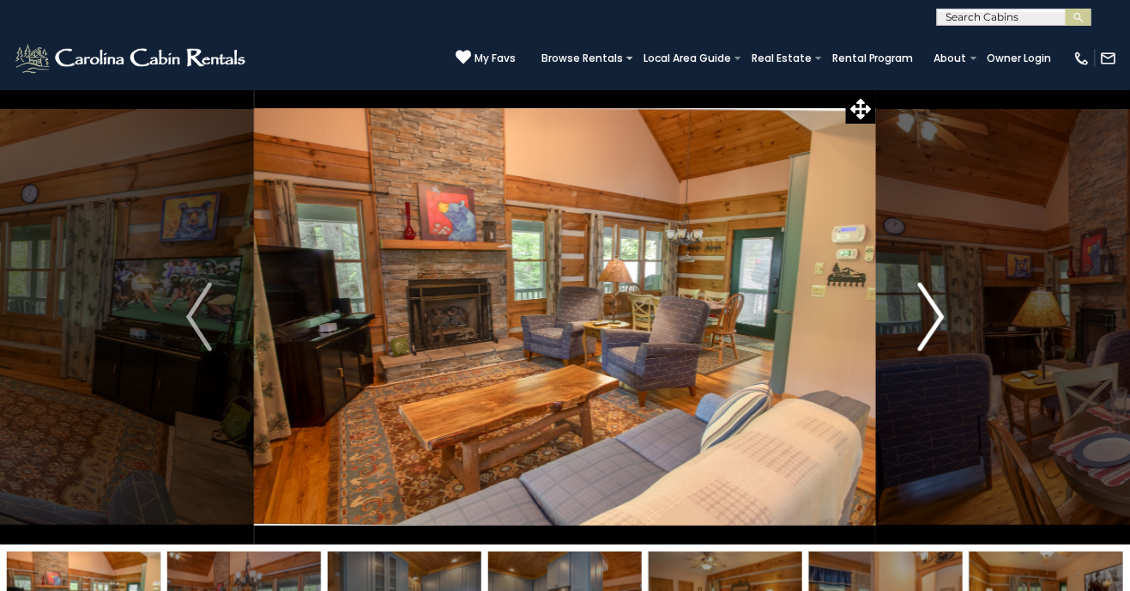
click at [920, 329] on img "Next" at bounding box center [931, 316] width 26 height 69
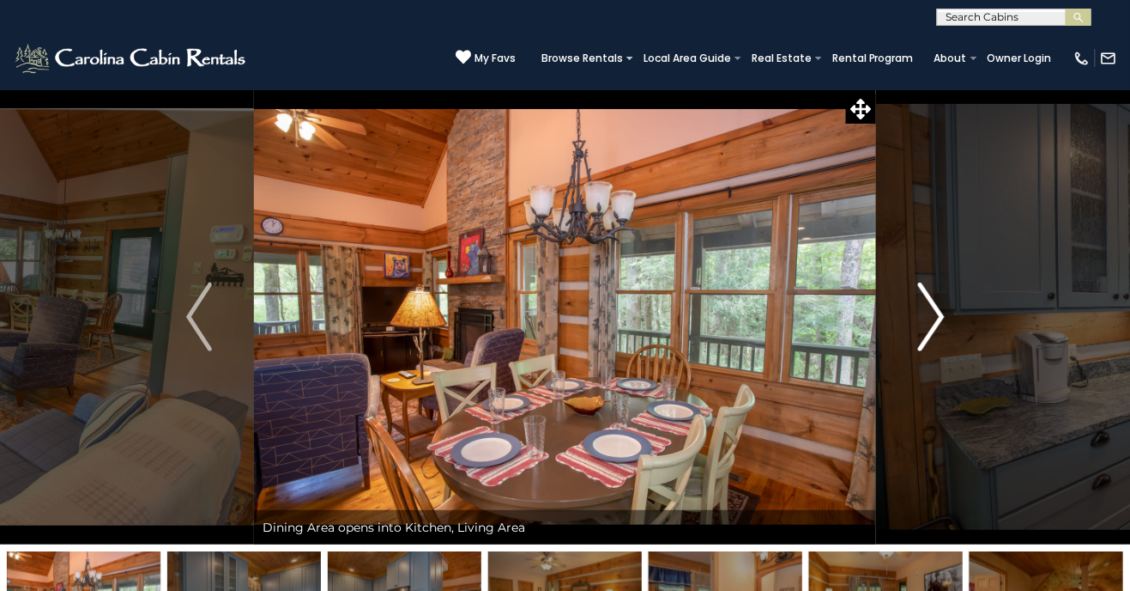
click at [935, 330] on img "Next" at bounding box center [931, 316] width 26 height 69
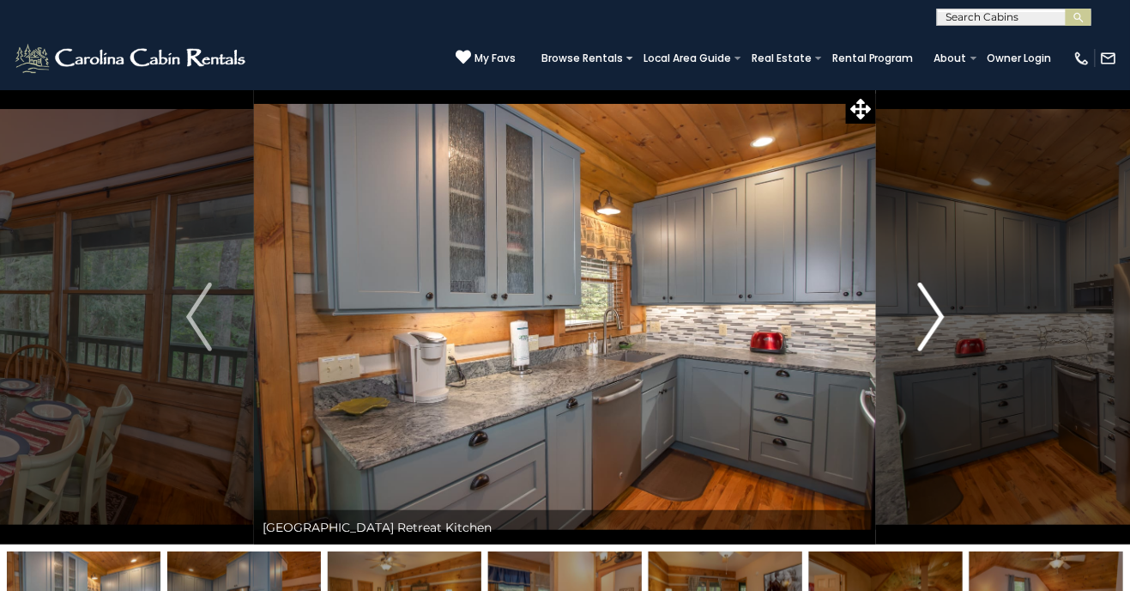
click at [920, 317] on img "Next" at bounding box center [931, 316] width 26 height 69
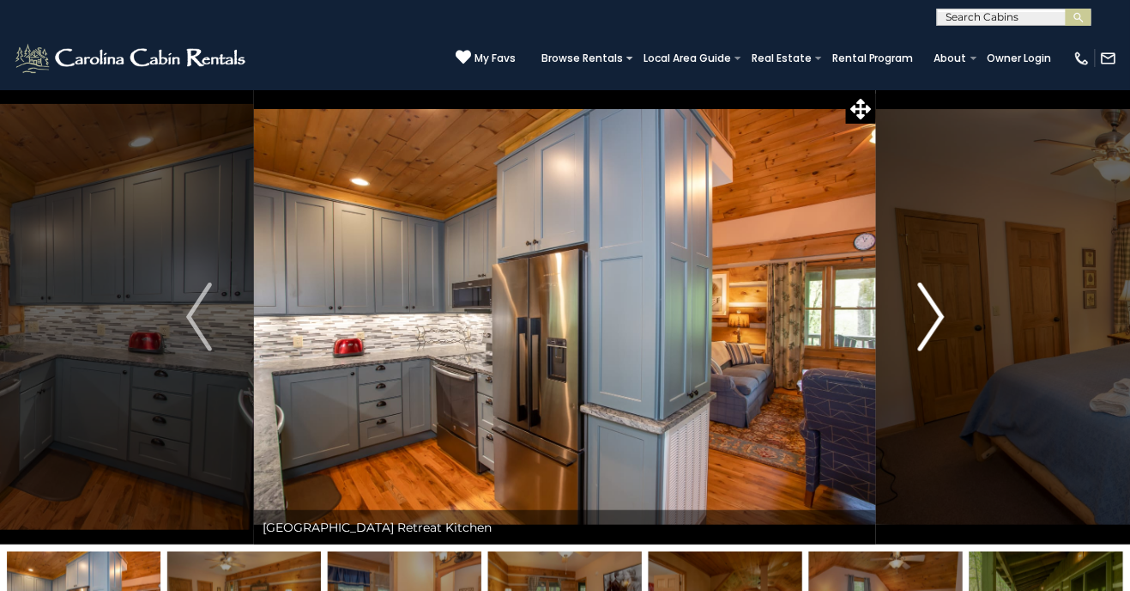
click at [926, 330] on img "Next" at bounding box center [931, 316] width 26 height 69
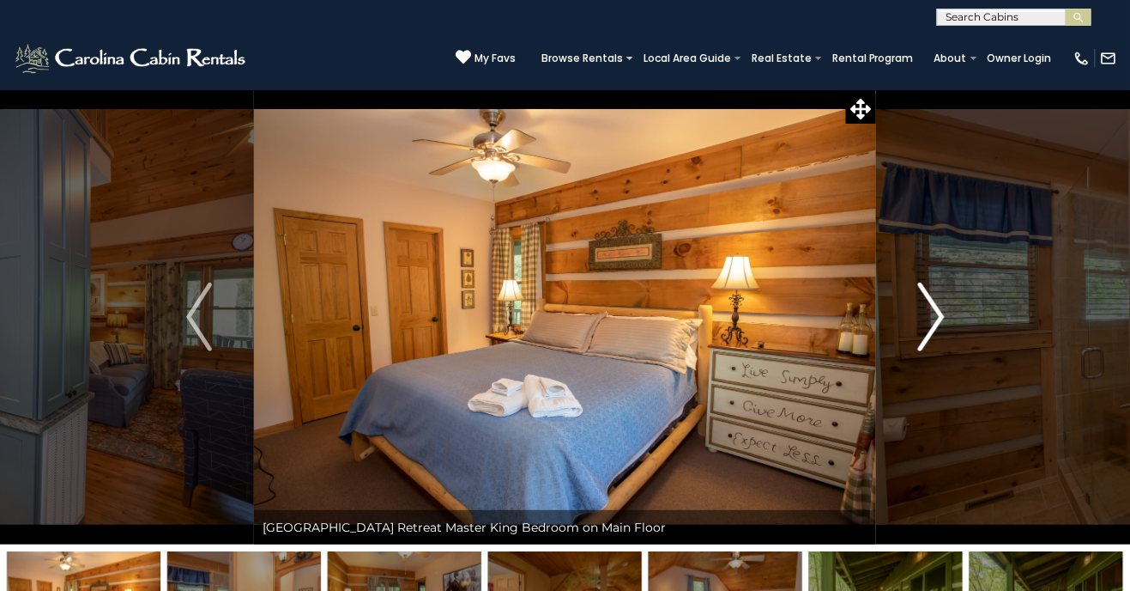
click at [933, 316] on img "Next" at bounding box center [931, 316] width 26 height 69
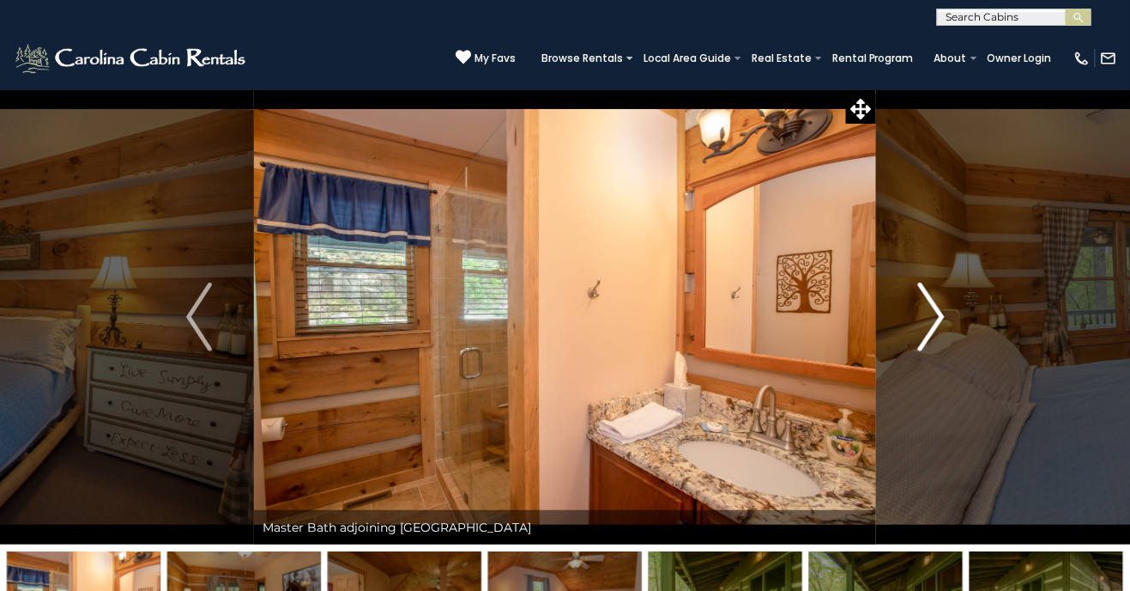
click at [912, 328] on button "Next" at bounding box center [931, 316] width 111 height 455
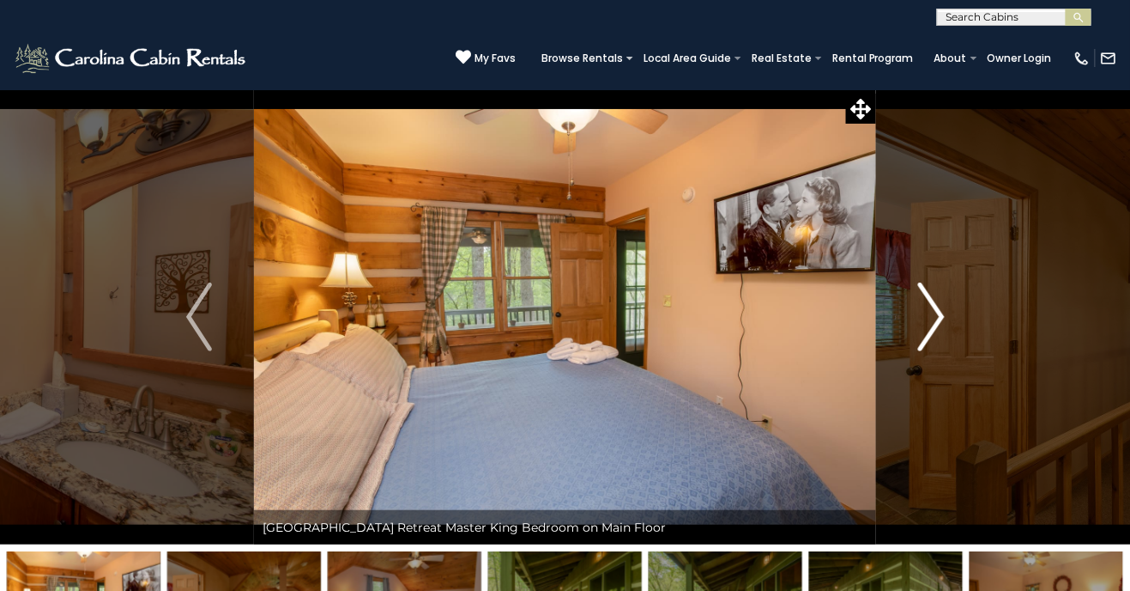
click at [912, 319] on button "Next" at bounding box center [931, 316] width 111 height 455
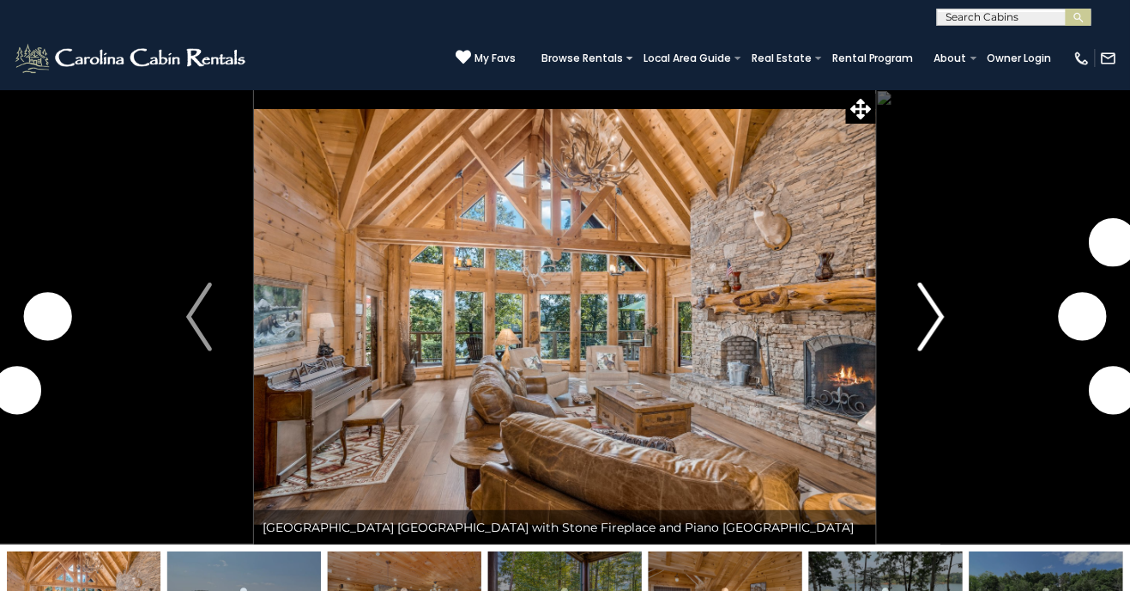
click at [942, 333] on img "Next" at bounding box center [931, 316] width 26 height 69
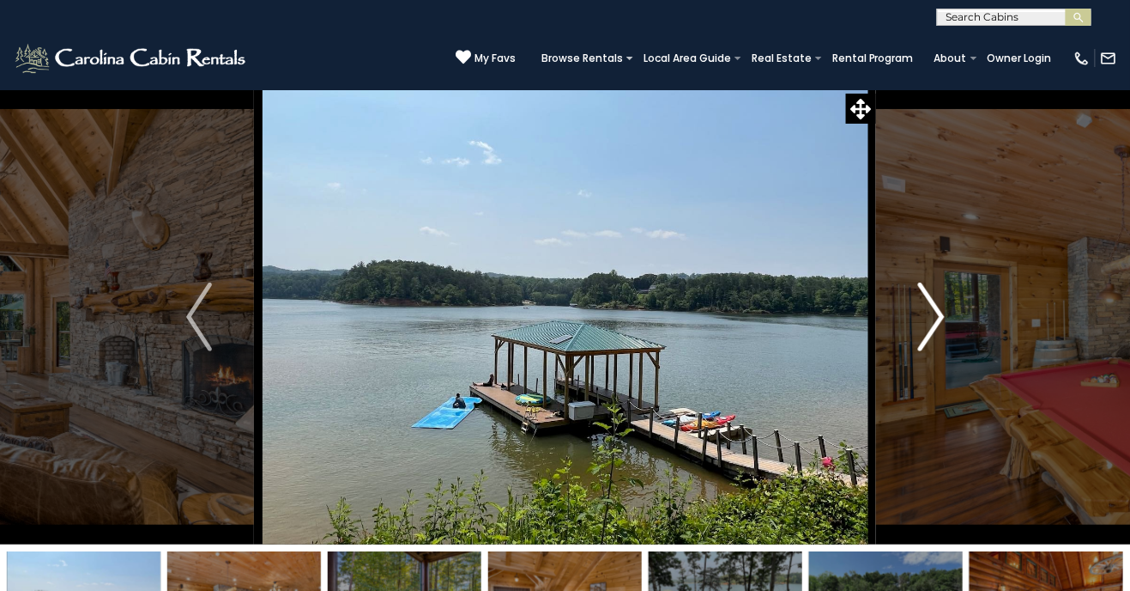
click at [918, 329] on button "Next" at bounding box center [931, 316] width 111 height 455
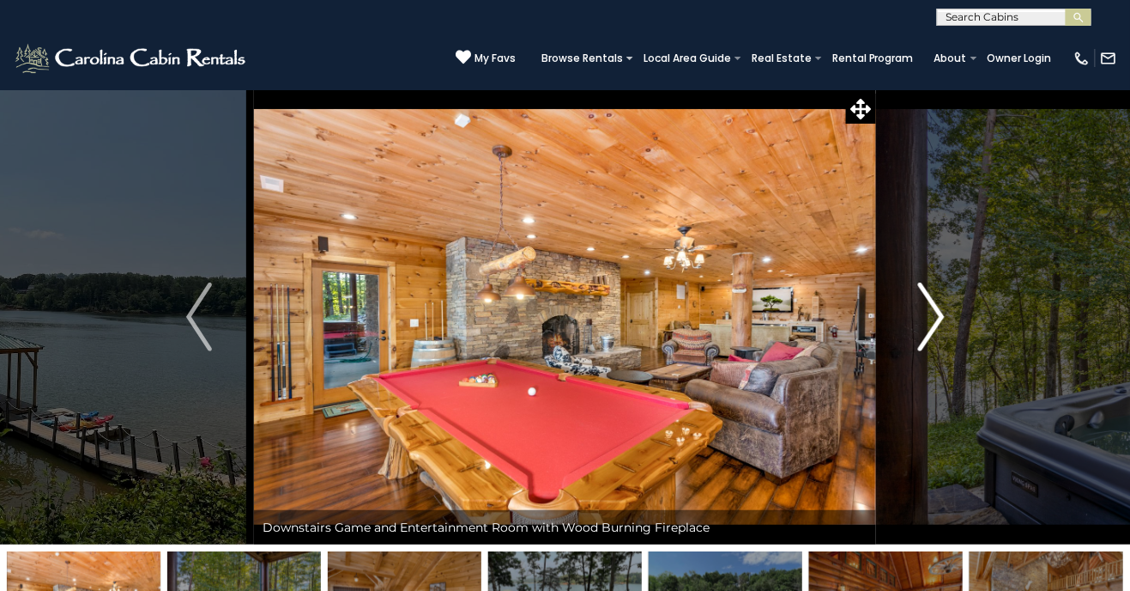
click at [930, 323] on img "Next" at bounding box center [931, 316] width 26 height 69
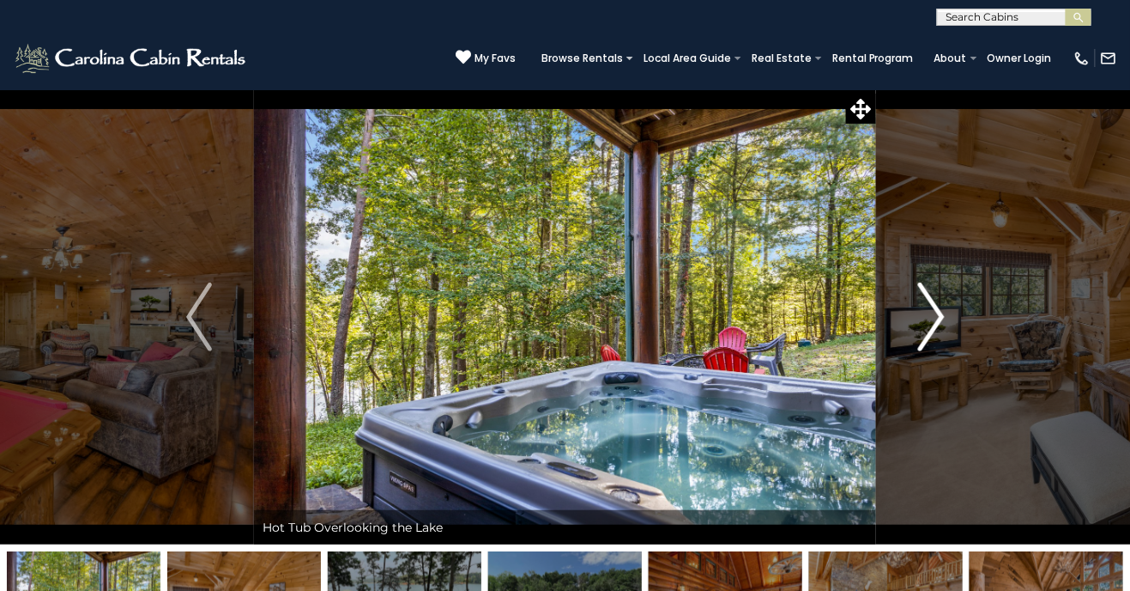
click at [936, 326] on img "Next" at bounding box center [931, 316] width 26 height 69
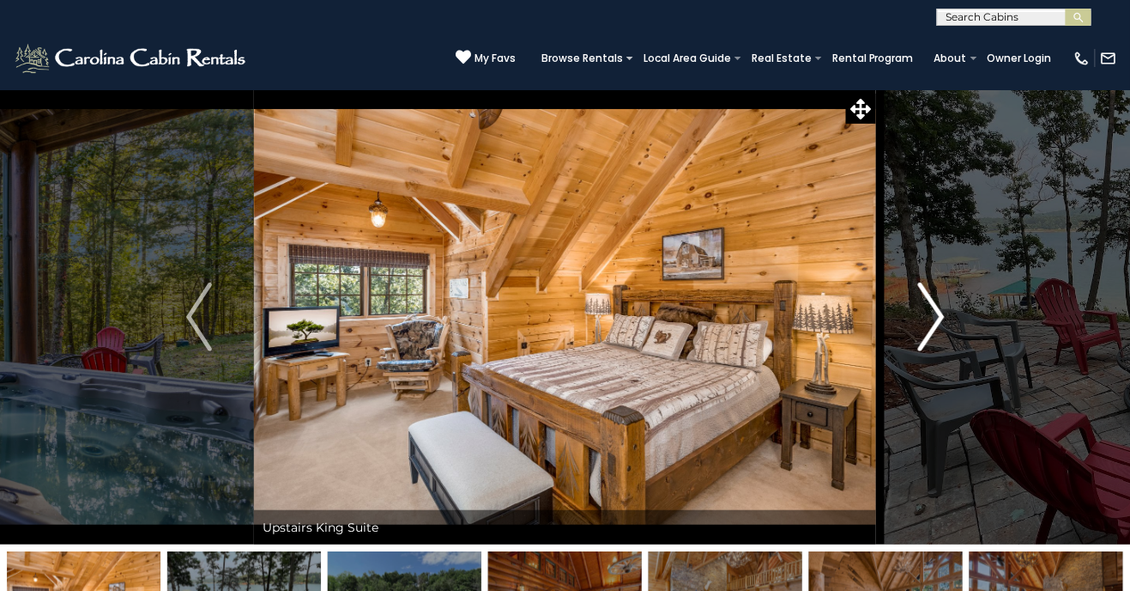
click at [910, 333] on button "Next" at bounding box center [931, 316] width 111 height 455
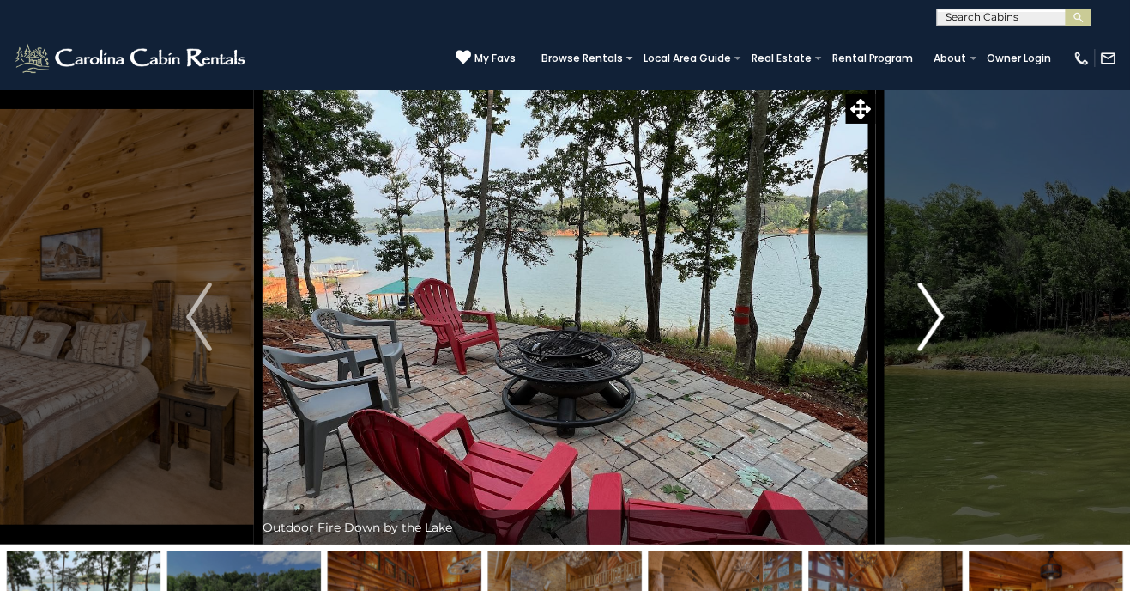
click at [915, 340] on button "Next" at bounding box center [931, 316] width 111 height 455
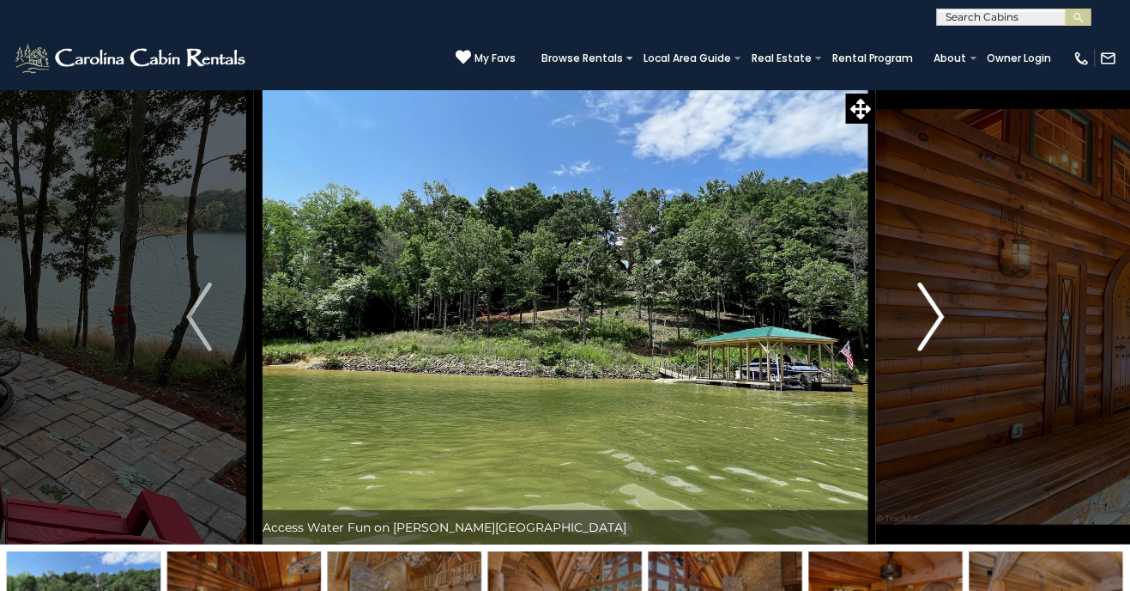
click at [906, 321] on button "Next" at bounding box center [931, 316] width 111 height 455
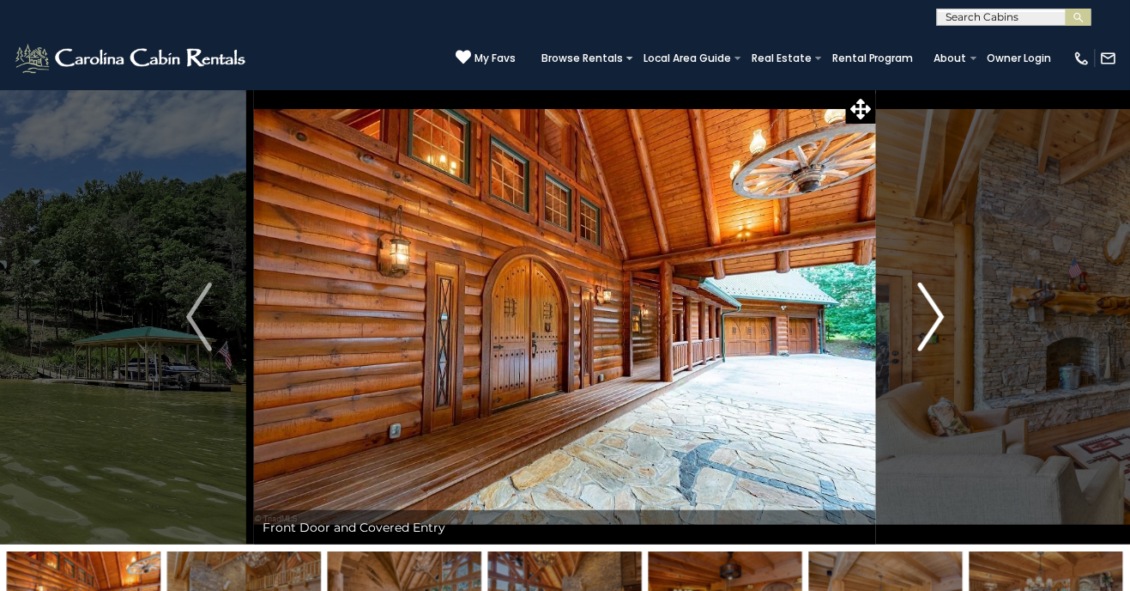
click at [924, 322] on img "Next" at bounding box center [931, 316] width 26 height 69
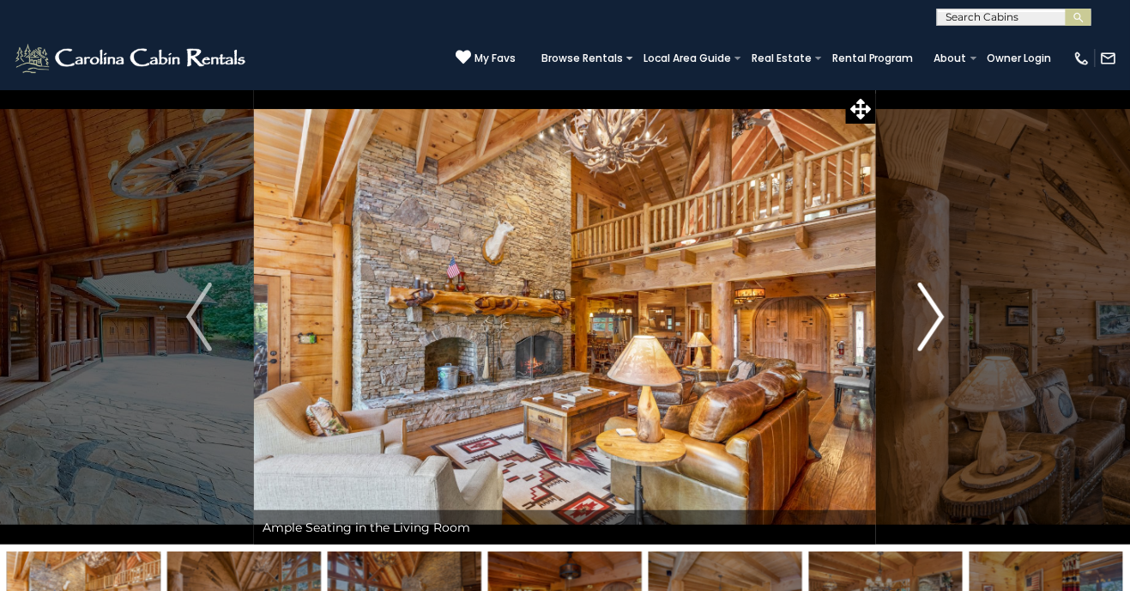
click at [928, 318] on img "Next" at bounding box center [931, 316] width 26 height 69
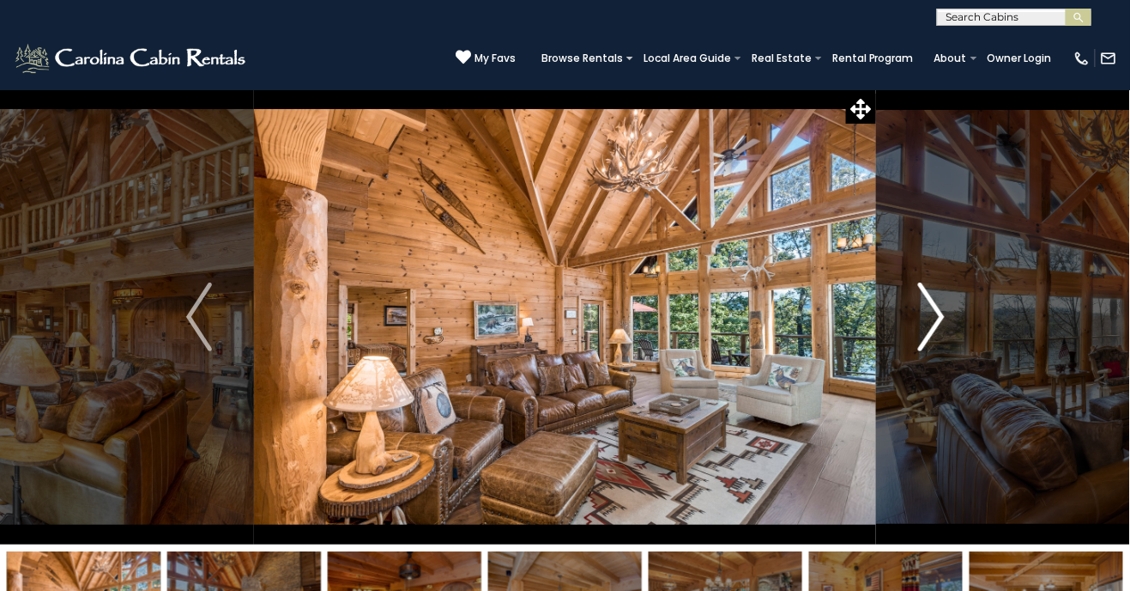
click at [899, 336] on button "Next" at bounding box center [931, 316] width 111 height 455
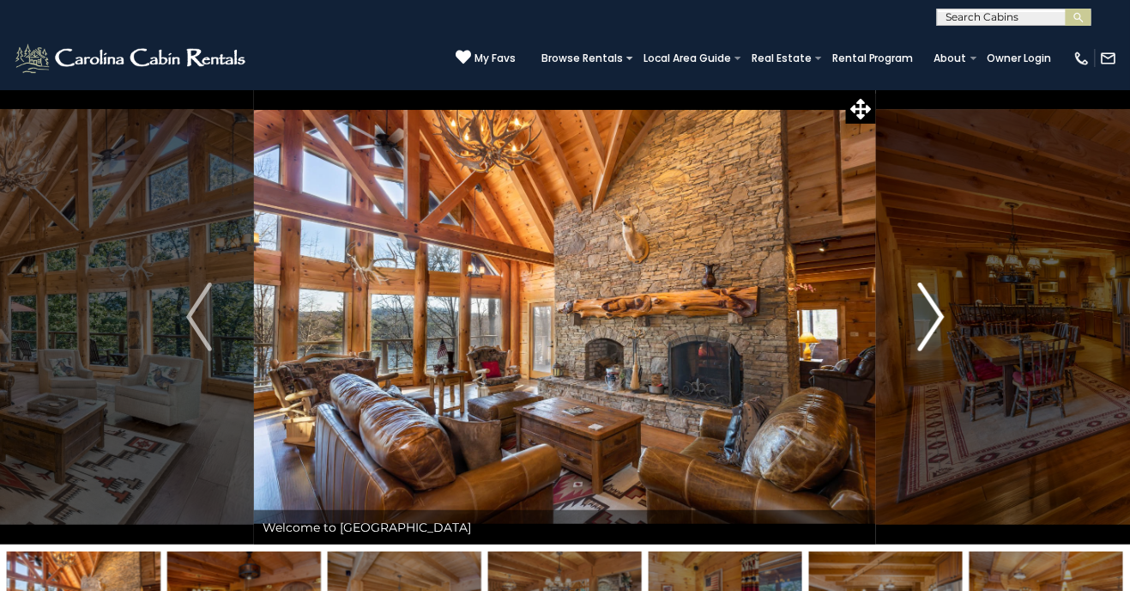
click at [917, 330] on button "Next" at bounding box center [931, 316] width 111 height 455
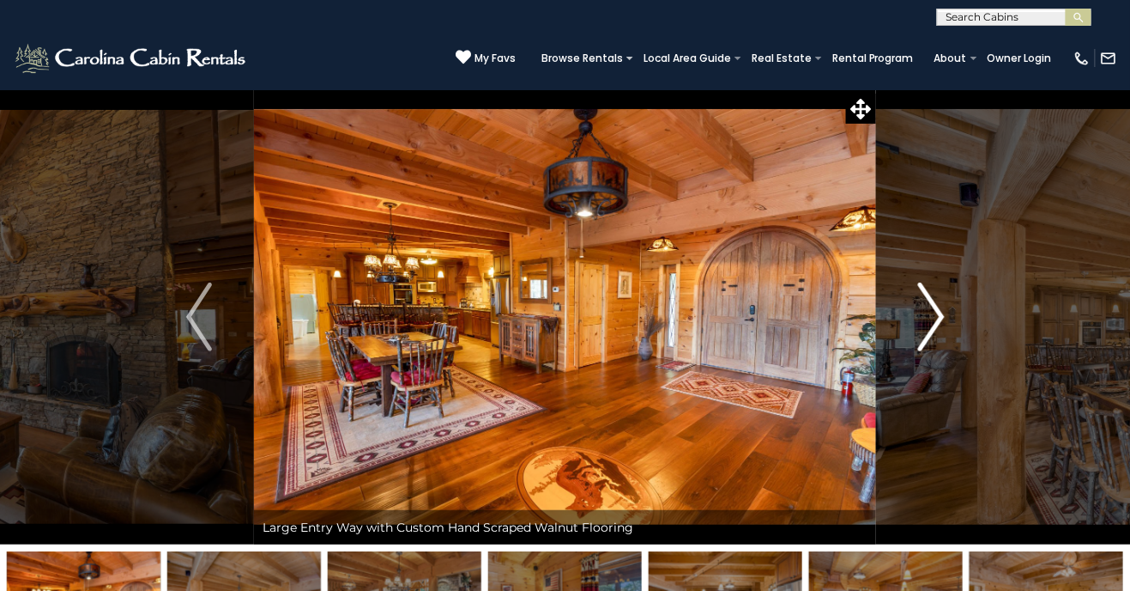
click at [900, 340] on button "Next" at bounding box center [931, 316] width 111 height 455
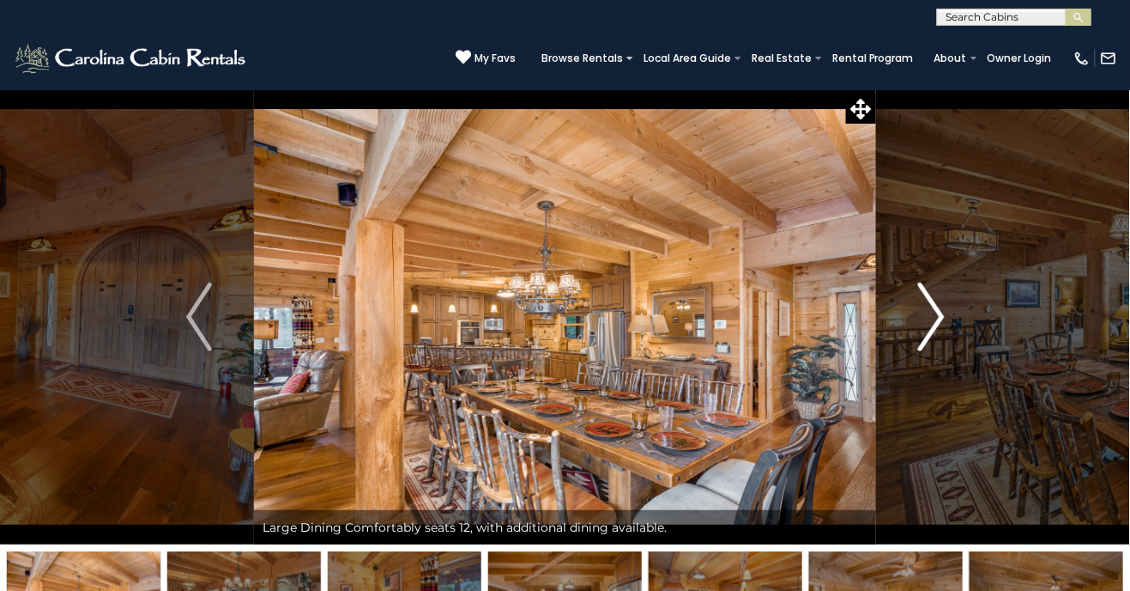
click at [945, 323] on button "Next" at bounding box center [931, 316] width 111 height 455
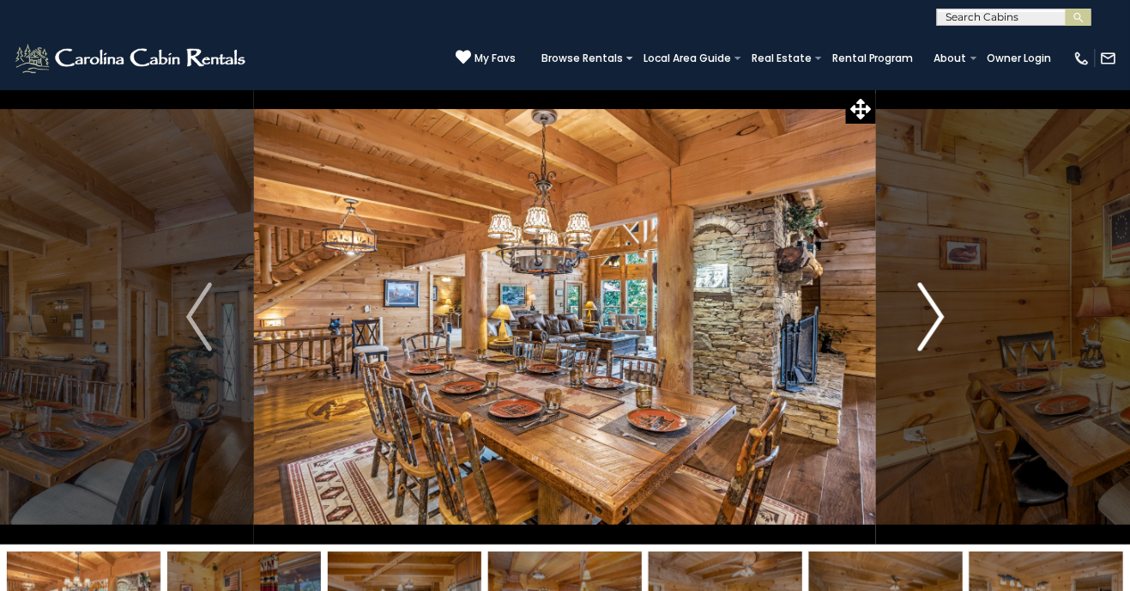
click at [907, 337] on button "Next" at bounding box center [931, 316] width 111 height 455
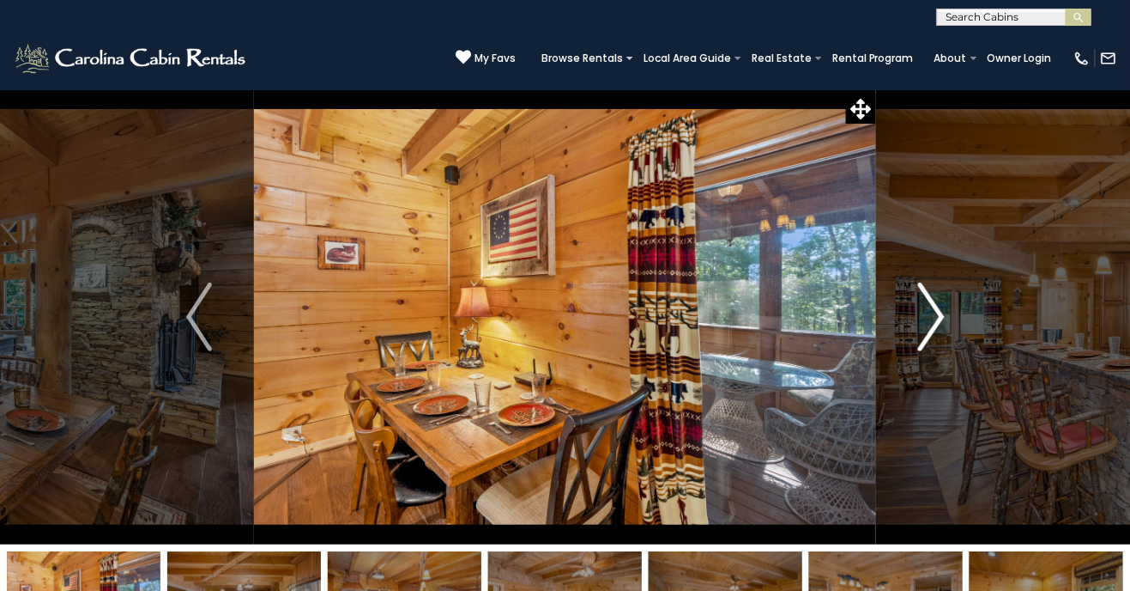
click at [906, 326] on button "Next" at bounding box center [931, 316] width 111 height 455
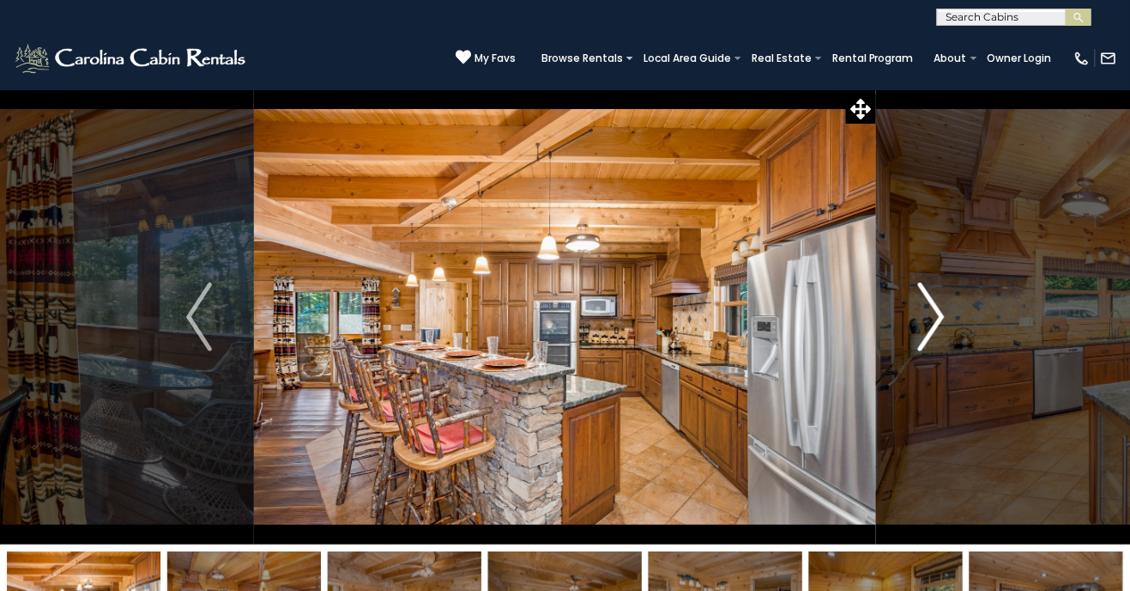
click at [905, 330] on button "Next" at bounding box center [931, 316] width 111 height 455
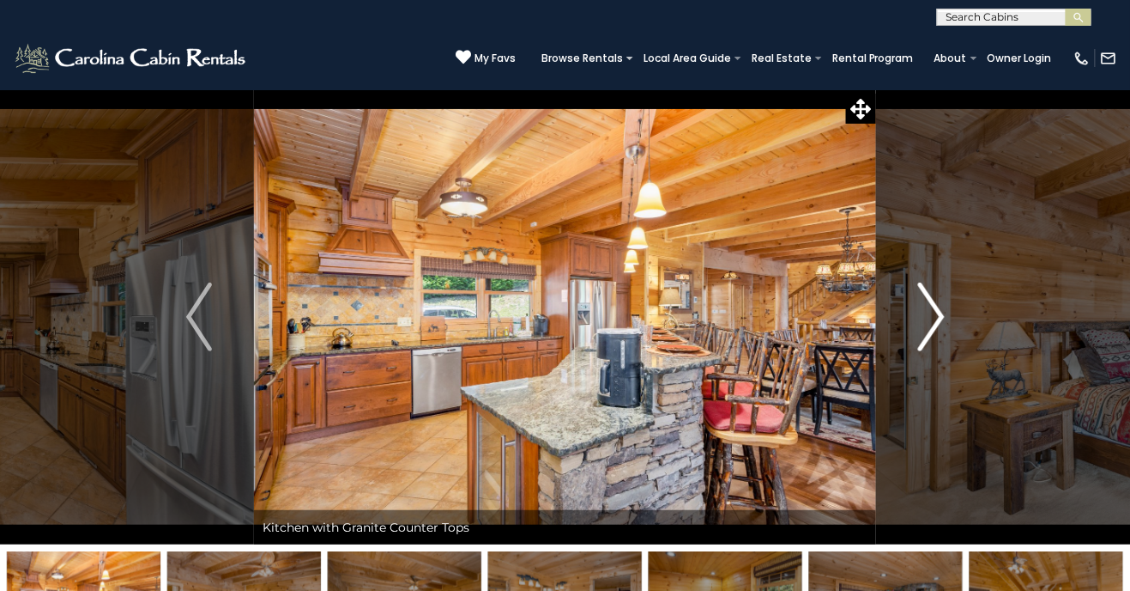
click at [901, 335] on button "Next" at bounding box center [931, 316] width 111 height 455
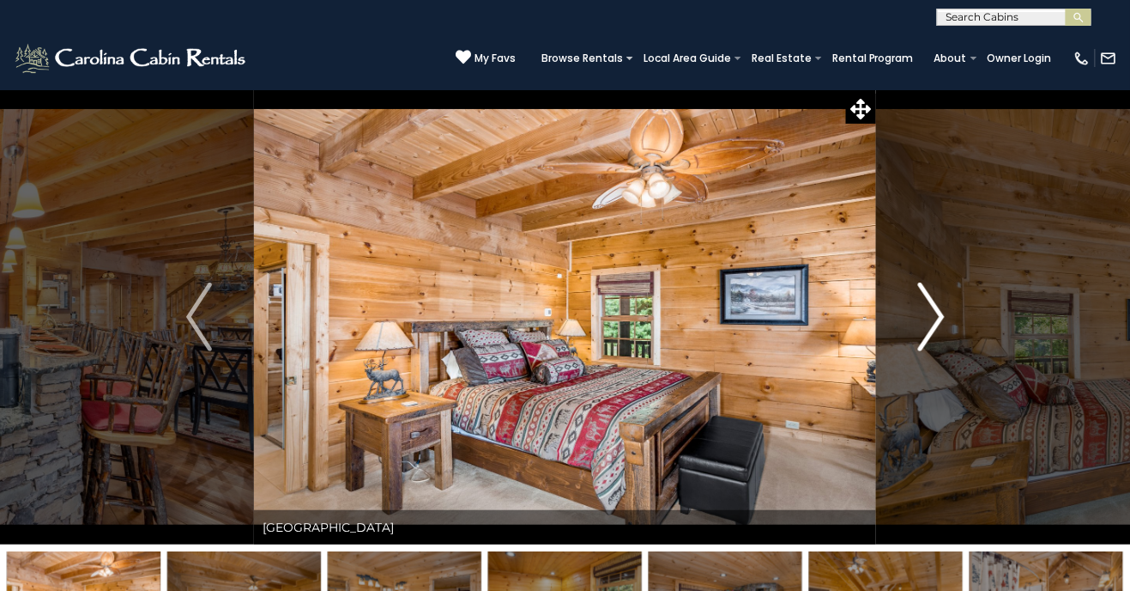
click at [893, 338] on button "Next" at bounding box center [931, 316] width 111 height 455
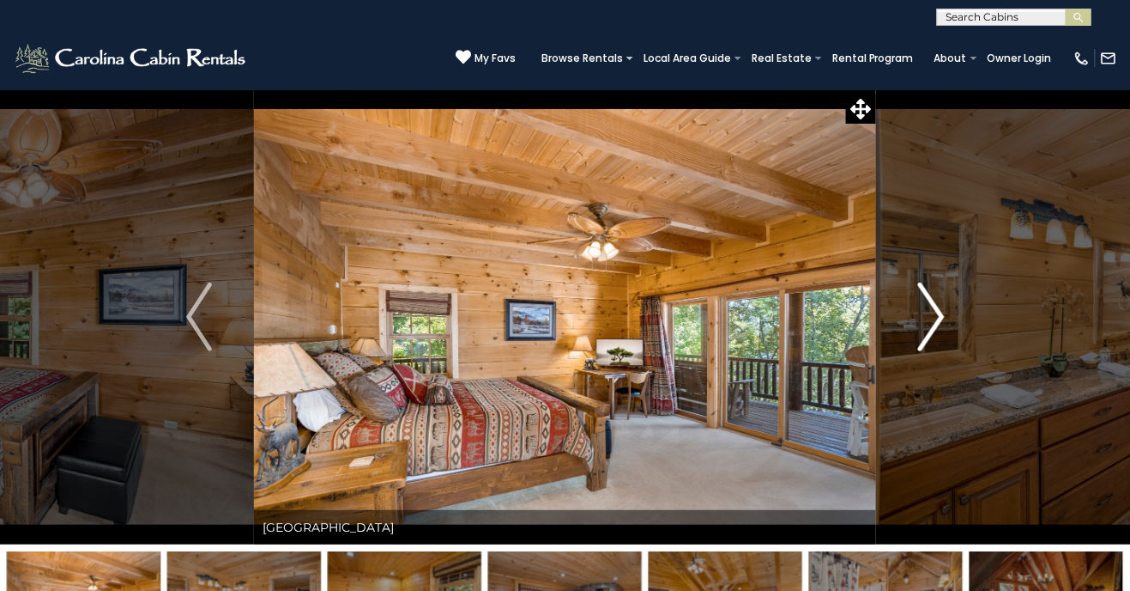
click at [915, 336] on button "Next" at bounding box center [931, 316] width 111 height 455
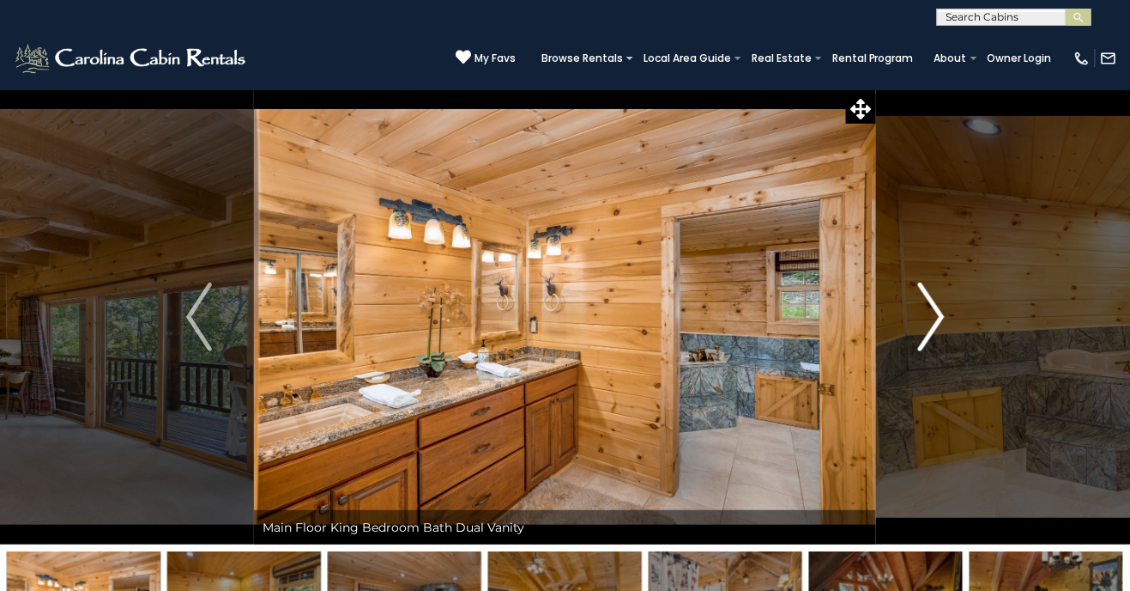
click at [901, 343] on button "Next" at bounding box center [931, 316] width 111 height 455
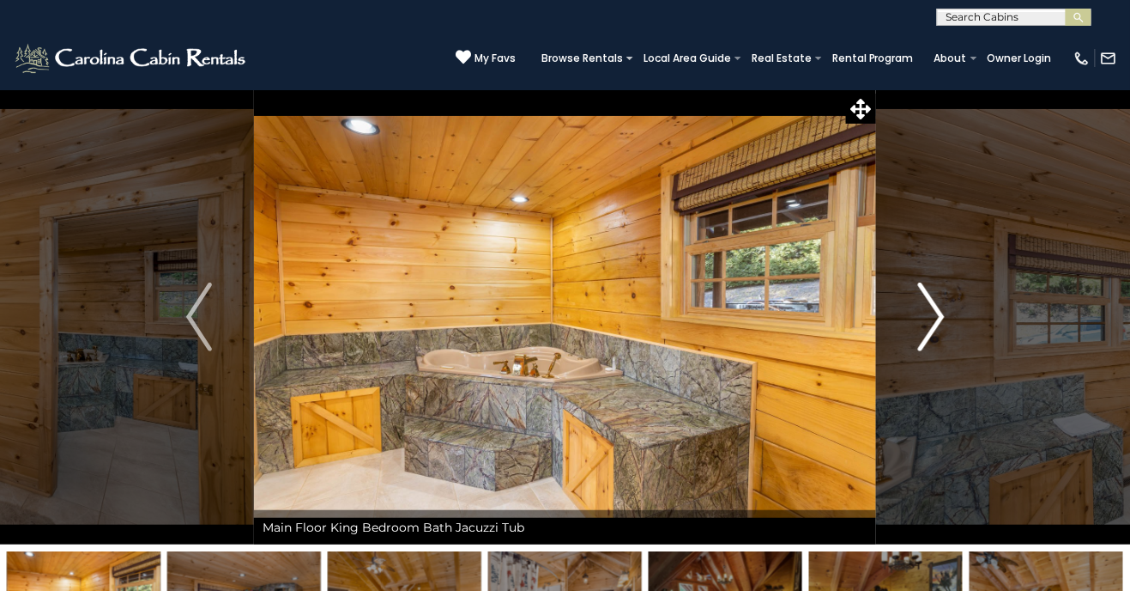
click at [908, 333] on button "Next" at bounding box center [931, 316] width 111 height 455
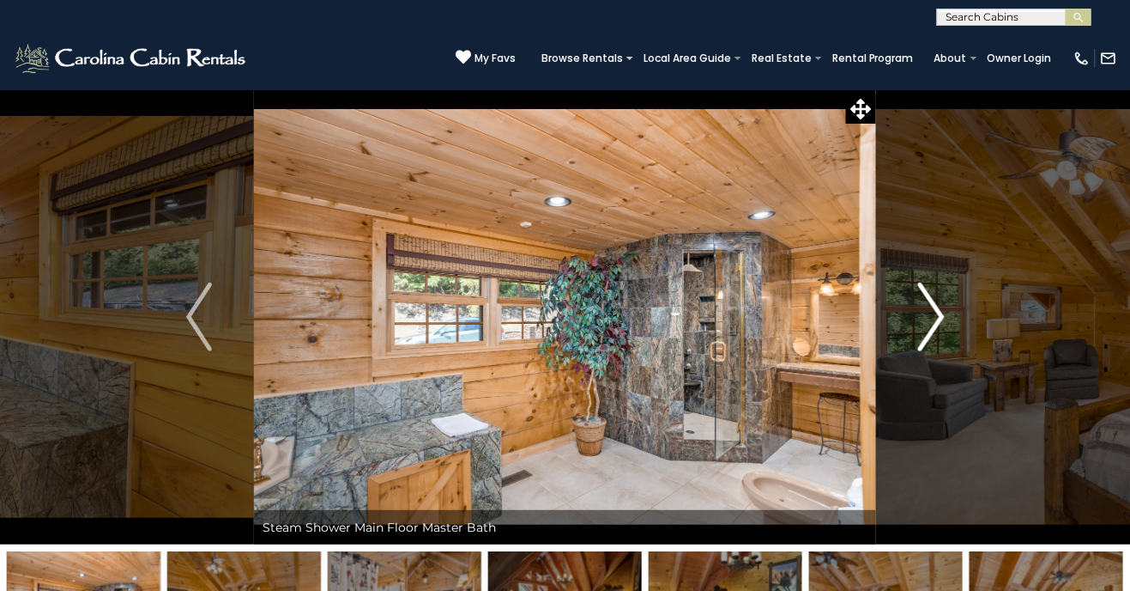
click at [894, 353] on button "Next" at bounding box center [931, 316] width 111 height 455
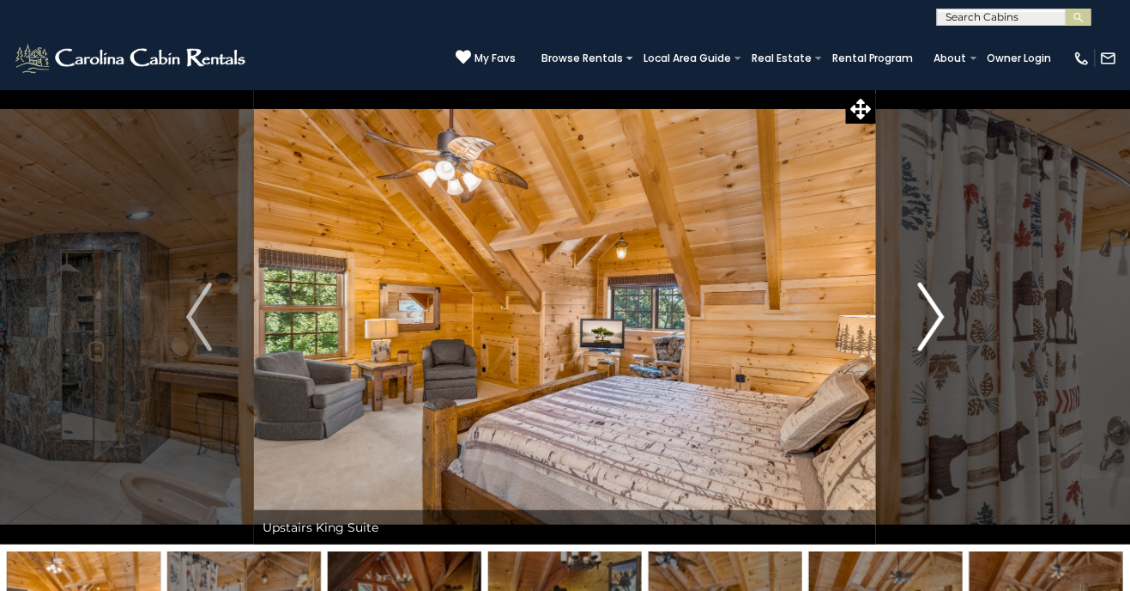
click at [912, 357] on button "Next" at bounding box center [931, 316] width 111 height 455
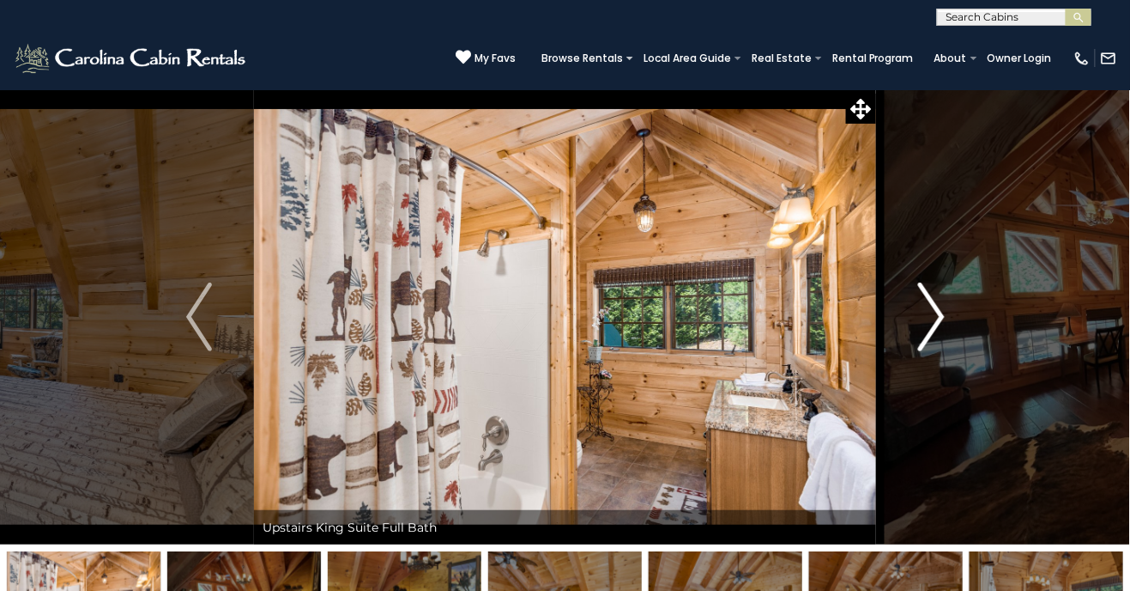
click at [911, 364] on button "Next" at bounding box center [931, 316] width 111 height 455
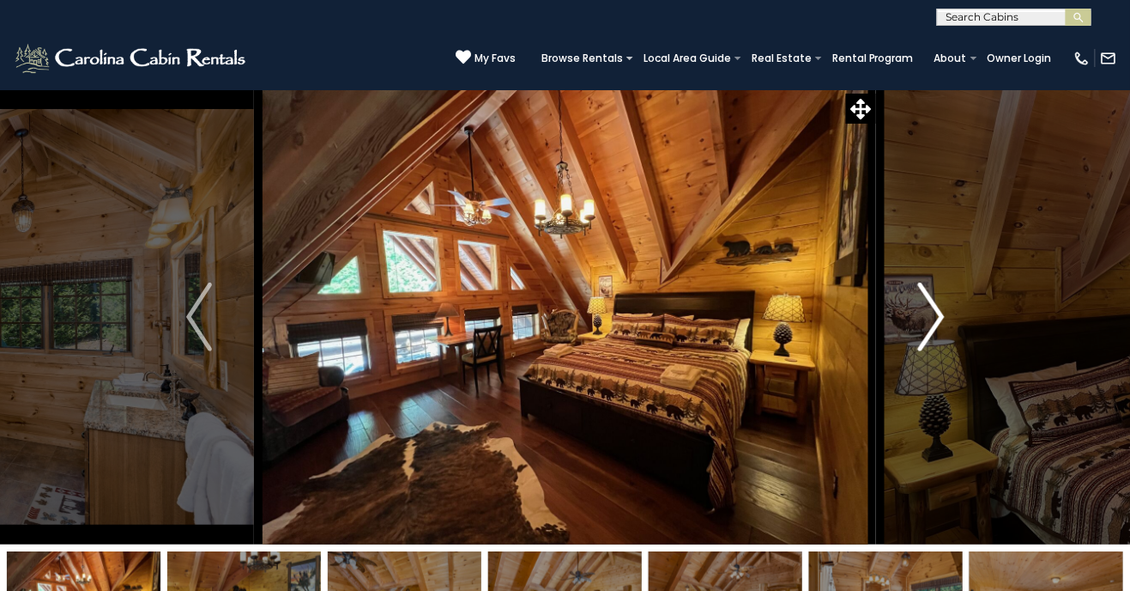
click at [907, 371] on button "Next" at bounding box center [931, 316] width 111 height 455
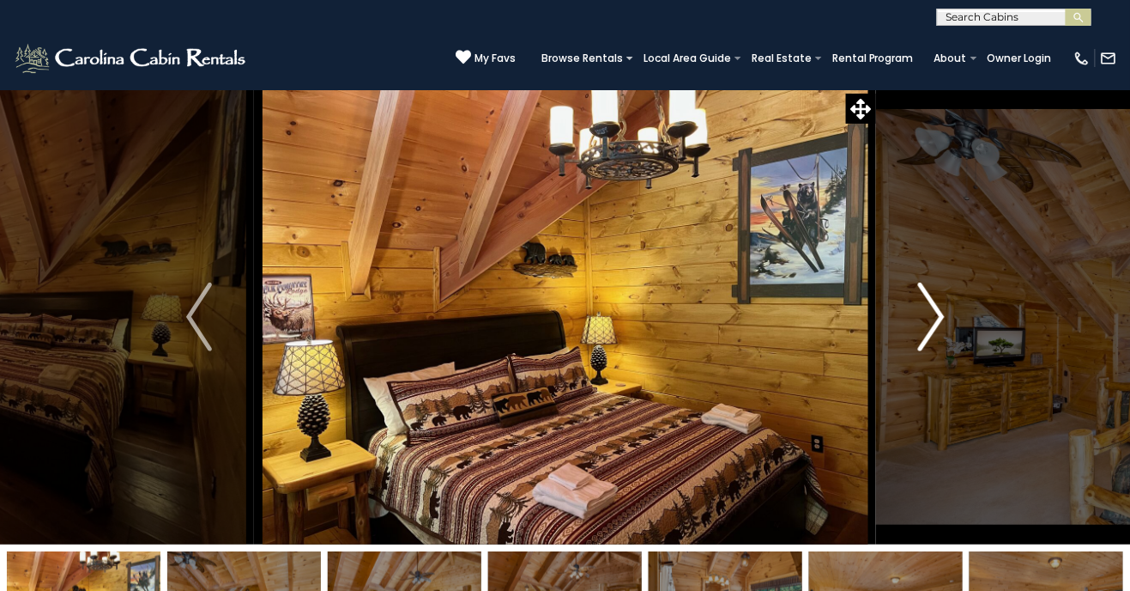
click at [880, 393] on button "Next" at bounding box center [931, 316] width 111 height 455
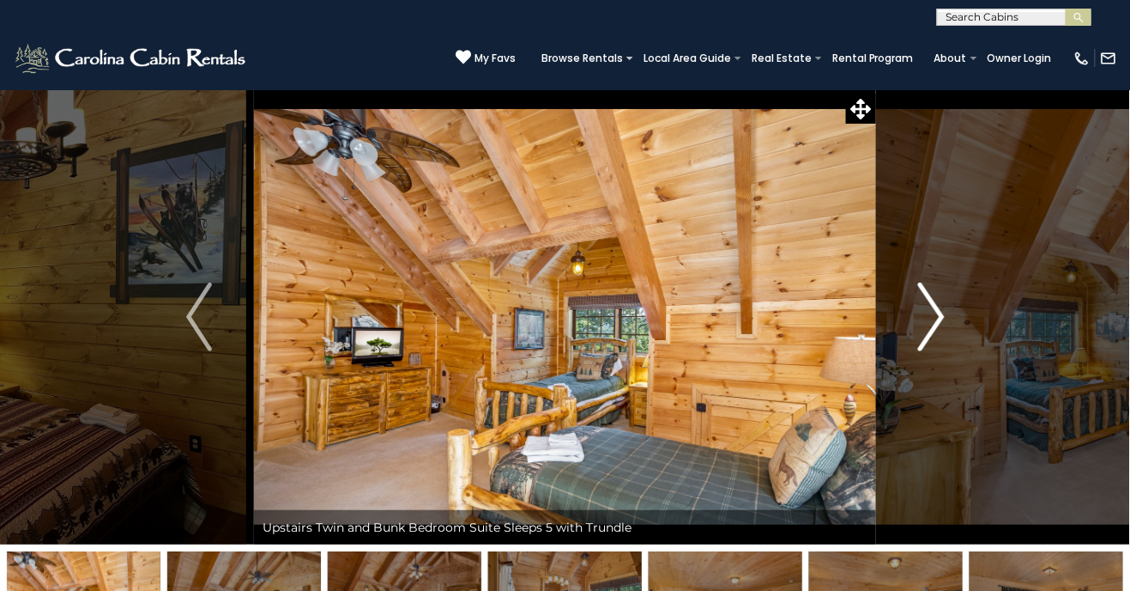
click at [892, 380] on button "Next" at bounding box center [931, 316] width 111 height 455
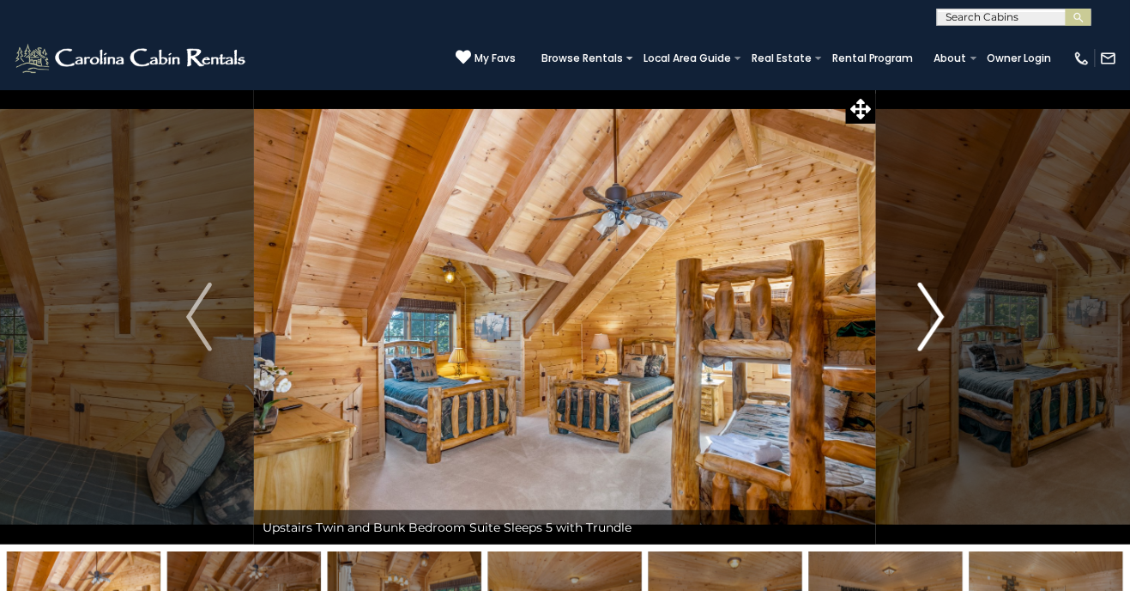
click at [899, 382] on button "Next" at bounding box center [931, 316] width 111 height 455
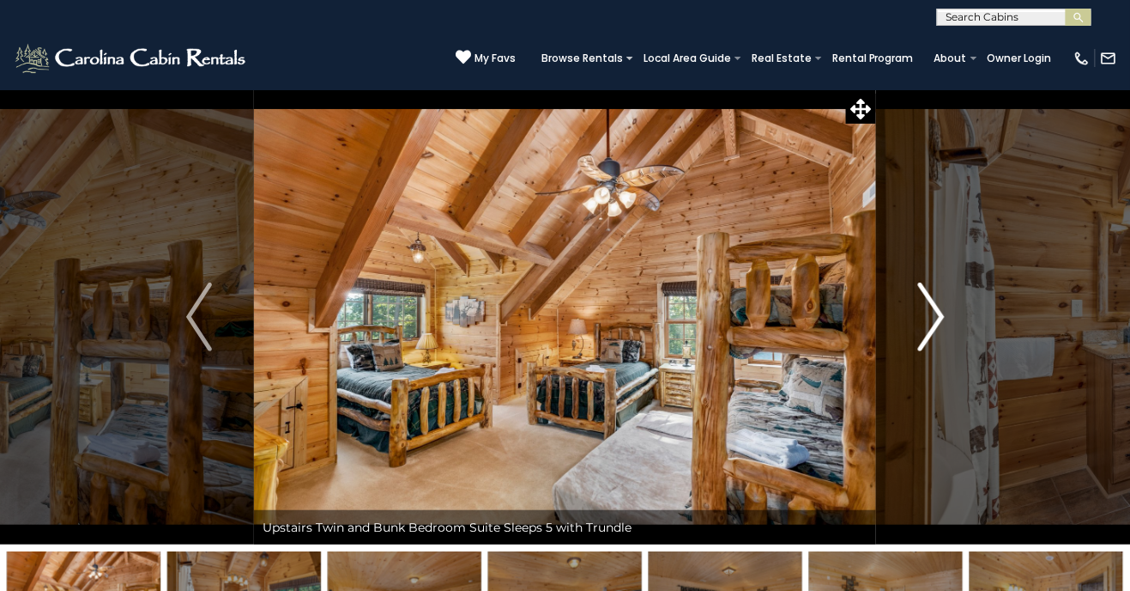
click at [906, 370] on button "Next" at bounding box center [931, 316] width 111 height 455
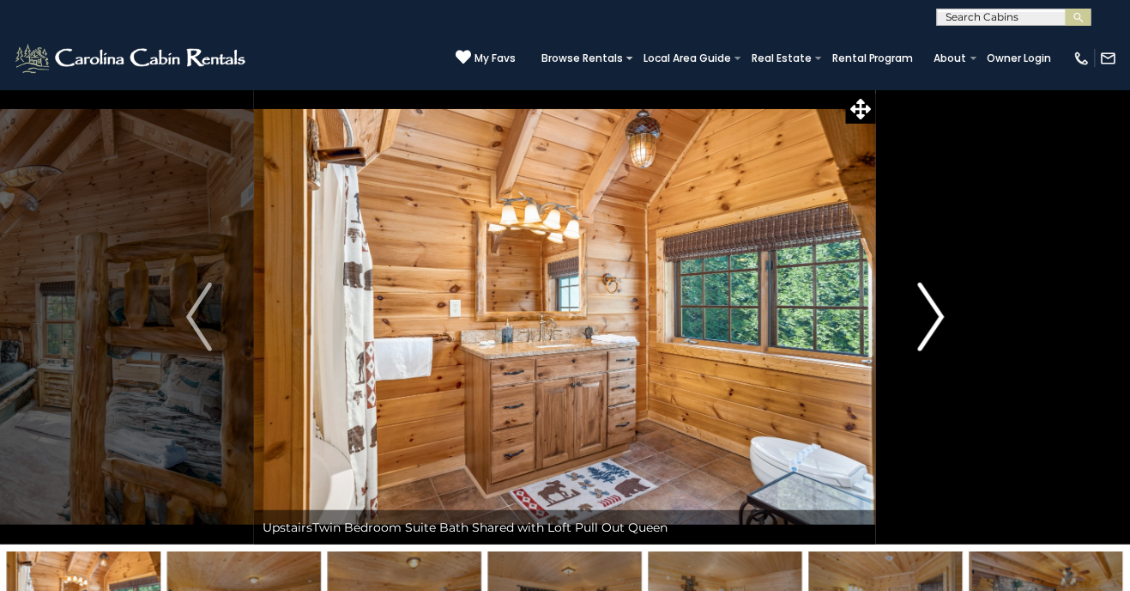
click at [902, 369] on button "Next" at bounding box center [931, 316] width 111 height 455
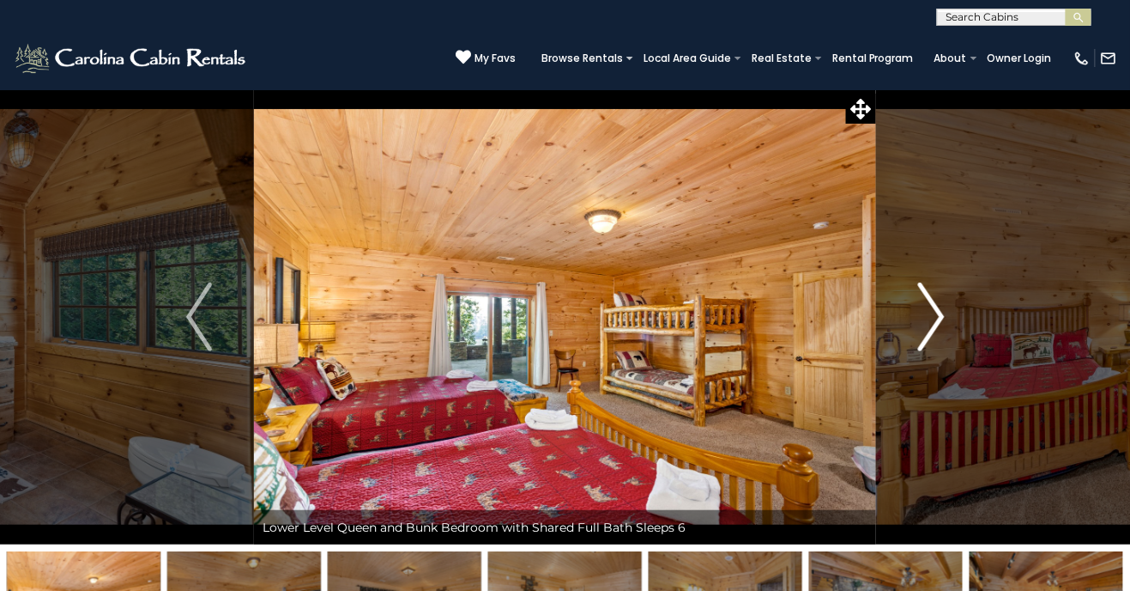
click at [900, 370] on button "Next" at bounding box center [931, 316] width 111 height 455
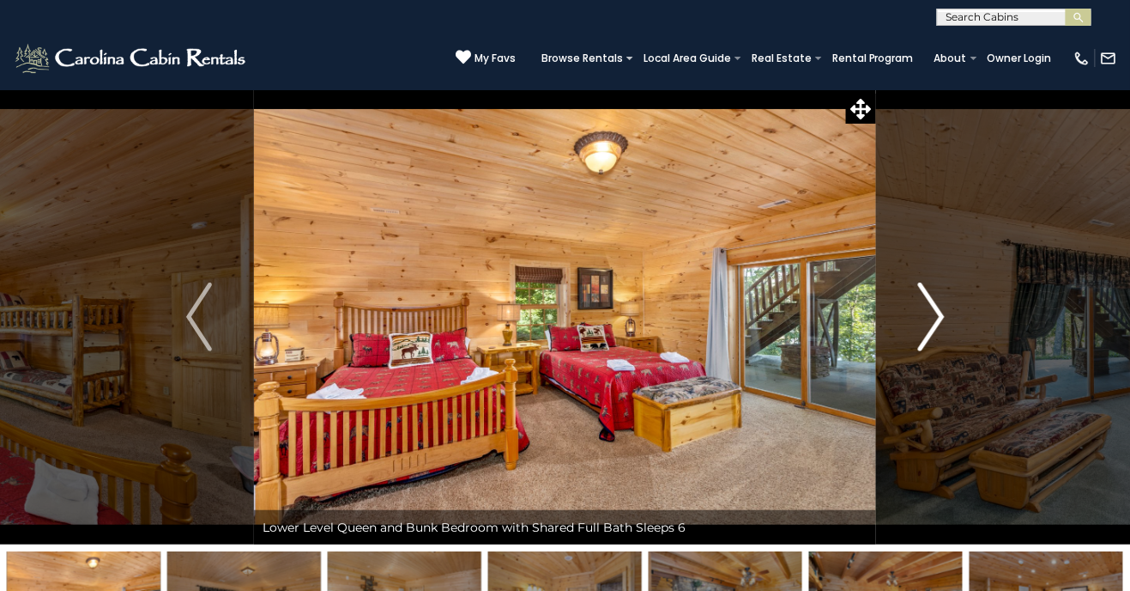
click at [895, 372] on button "Next" at bounding box center [931, 316] width 111 height 455
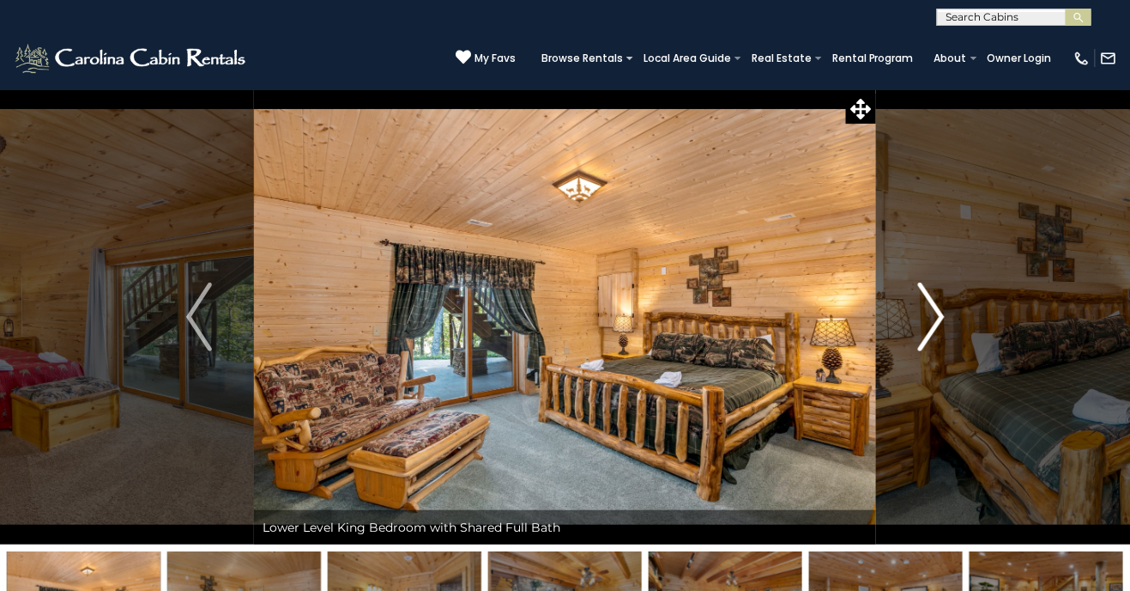
click at [907, 385] on button "Next" at bounding box center [931, 316] width 111 height 455
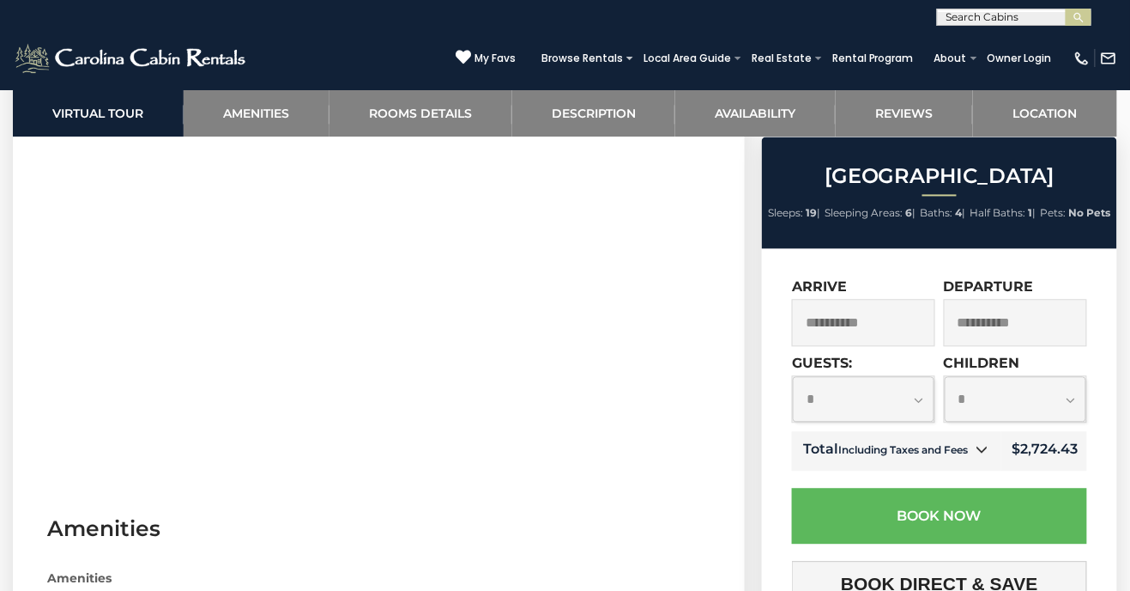
scroll to position [864, 0]
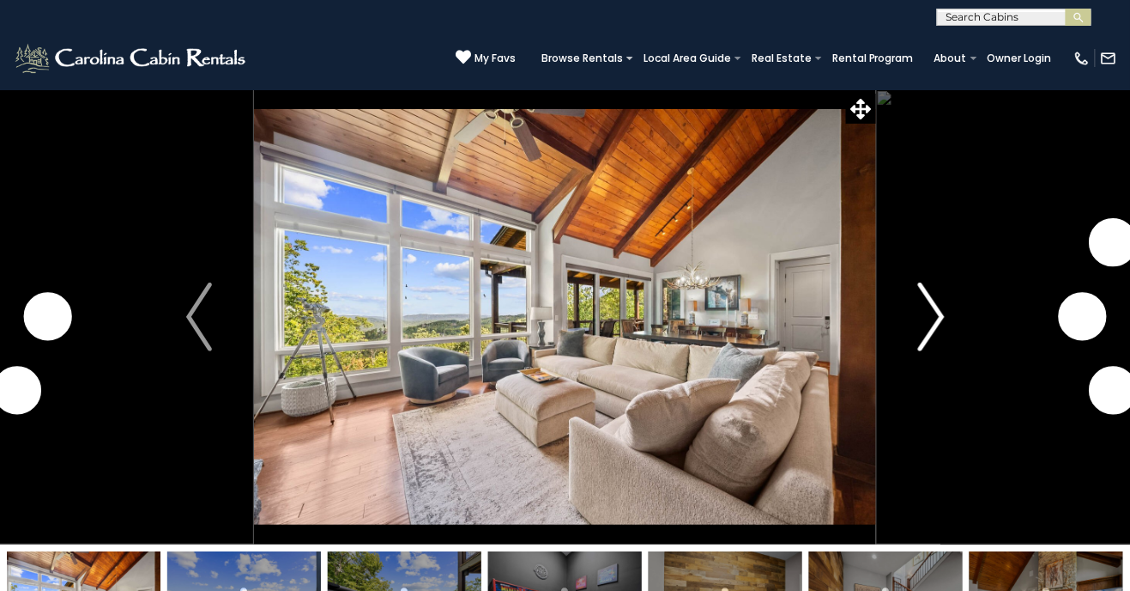
click at [937, 331] on img "Next" at bounding box center [931, 316] width 26 height 69
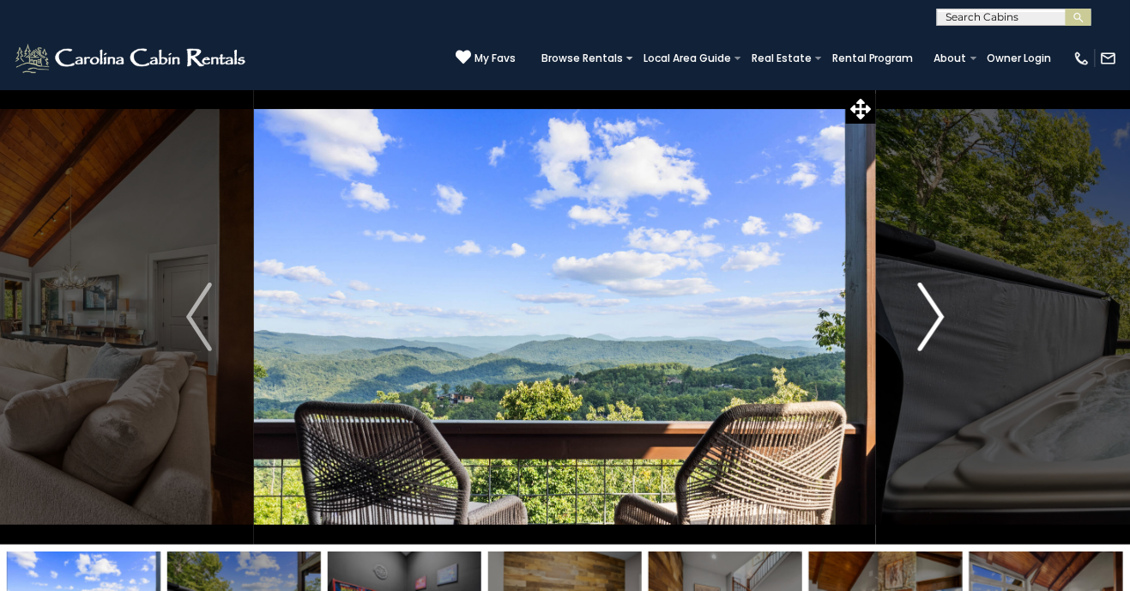
click at [924, 330] on img "Next" at bounding box center [931, 316] width 26 height 69
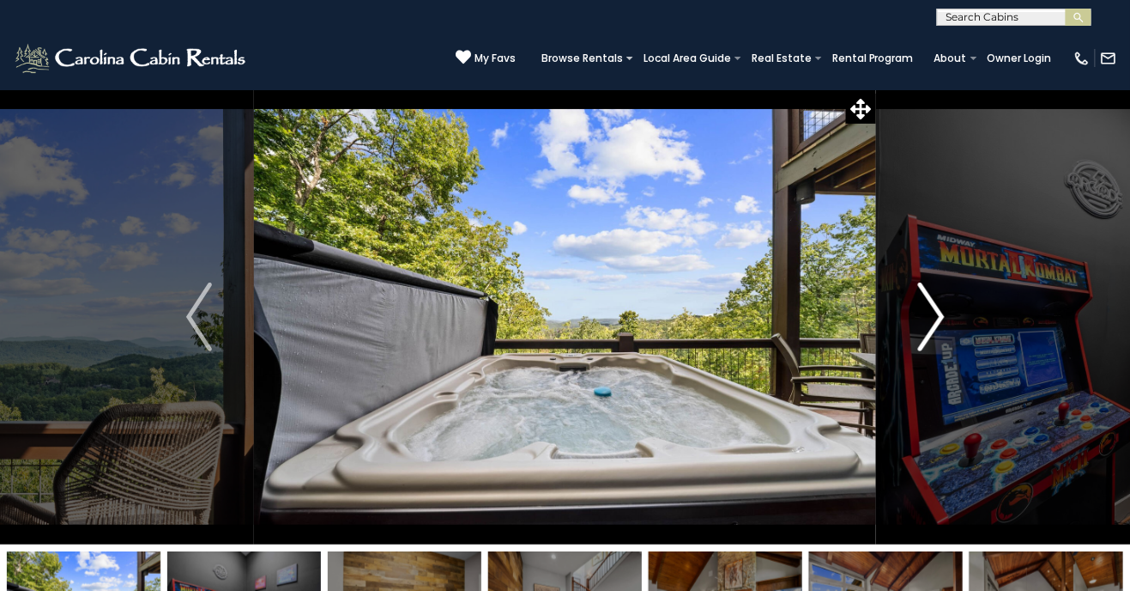
click at [930, 318] on img "Next" at bounding box center [931, 316] width 26 height 69
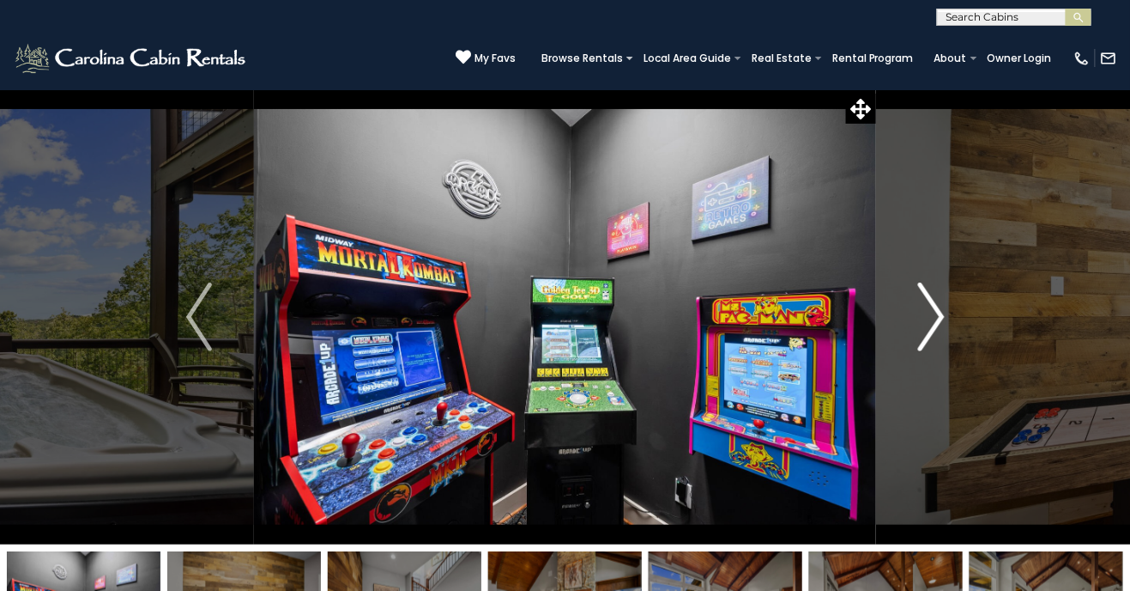
click at [918, 324] on img "Next" at bounding box center [931, 316] width 26 height 69
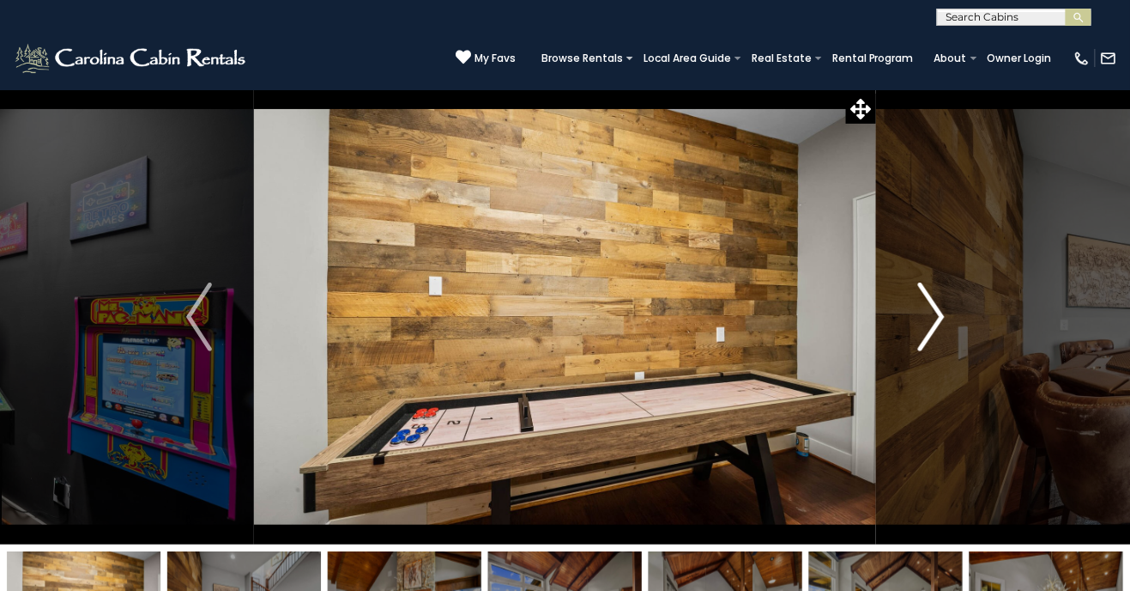
click at [920, 324] on img "Next" at bounding box center [931, 316] width 26 height 69
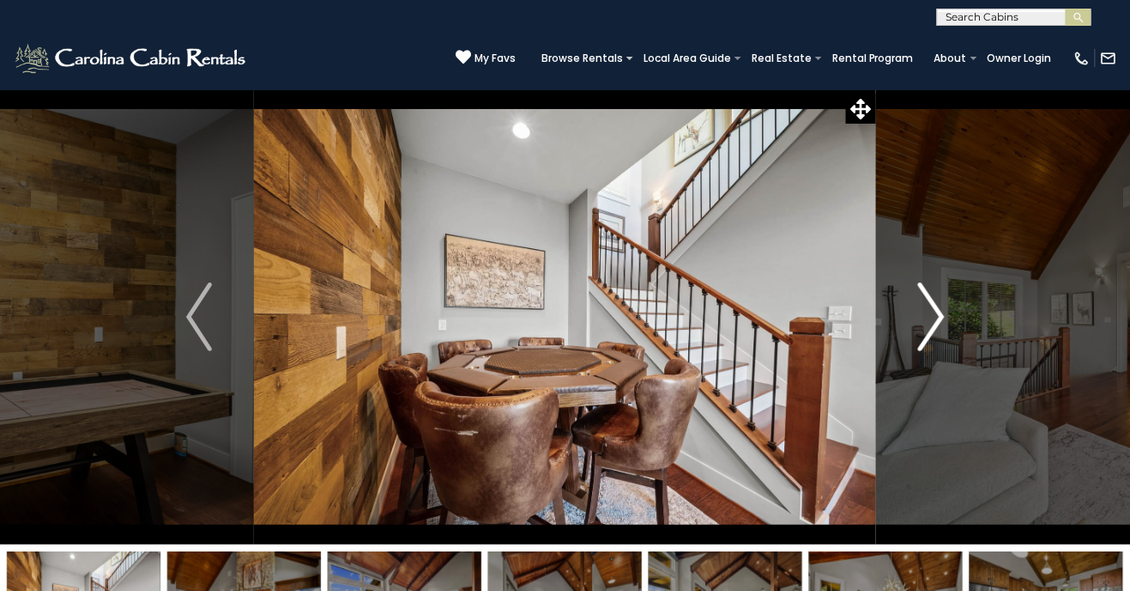
click at [907, 330] on button "Next" at bounding box center [931, 316] width 111 height 455
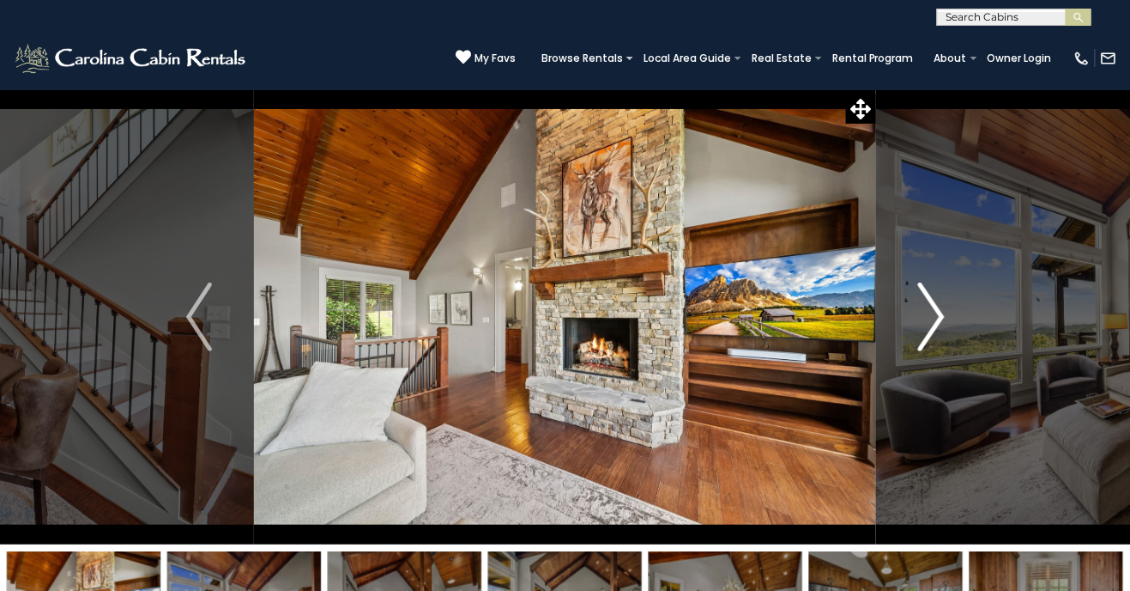
click at [907, 330] on button "Next" at bounding box center [931, 316] width 111 height 455
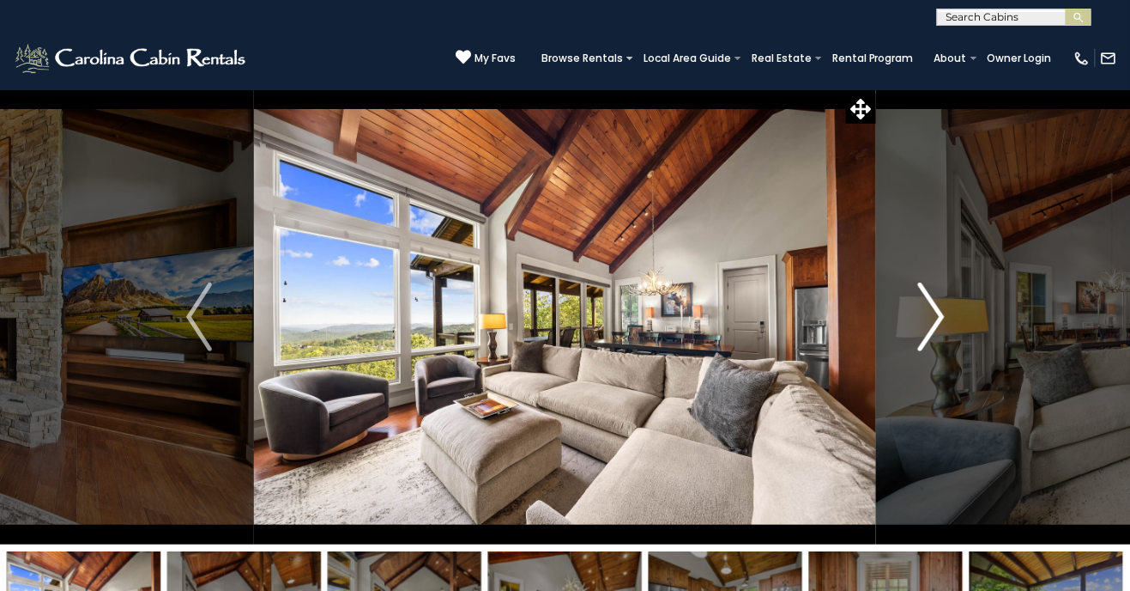
click at [893, 336] on button "Next" at bounding box center [931, 316] width 111 height 455
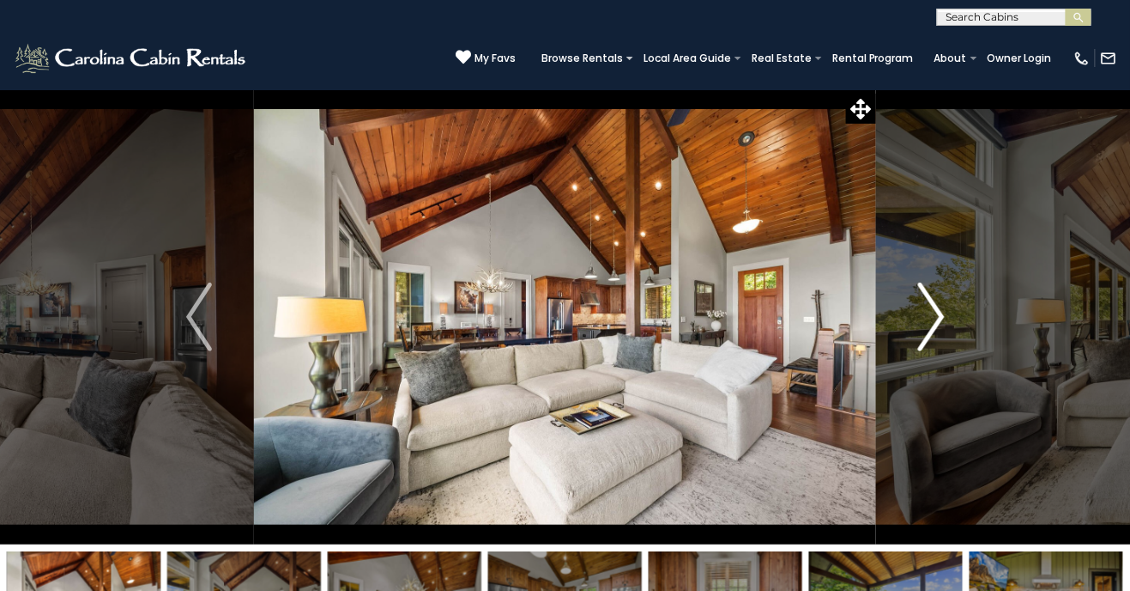
click at [902, 336] on button "Next" at bounding box center [931, 316] width 111 height 455
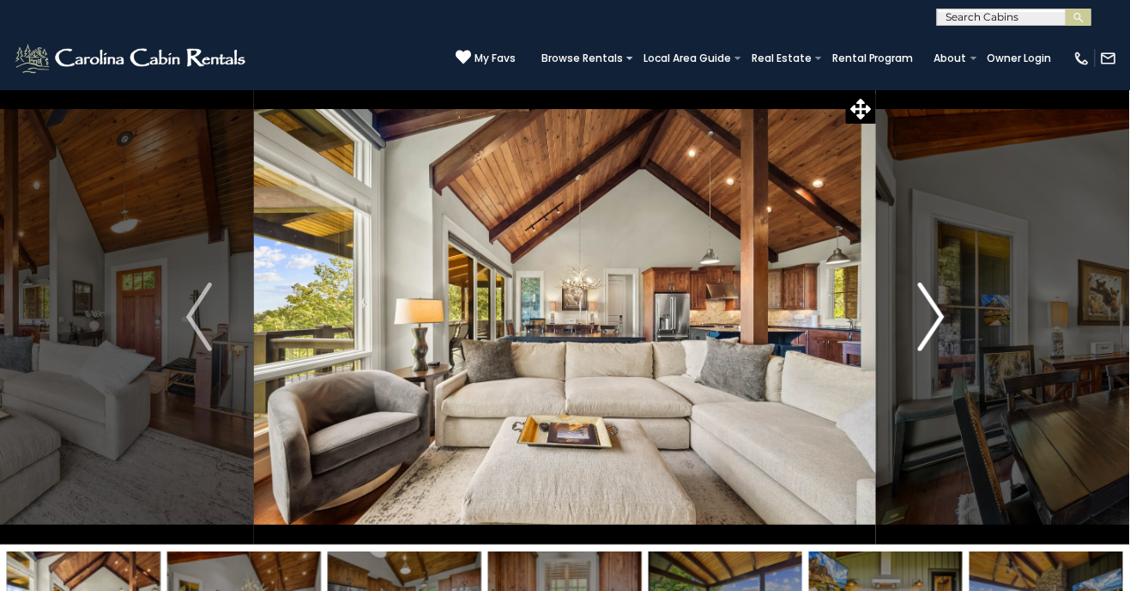
click at [886, 345] on button "Next" at bounding box center [931, 316] width 111 height 455
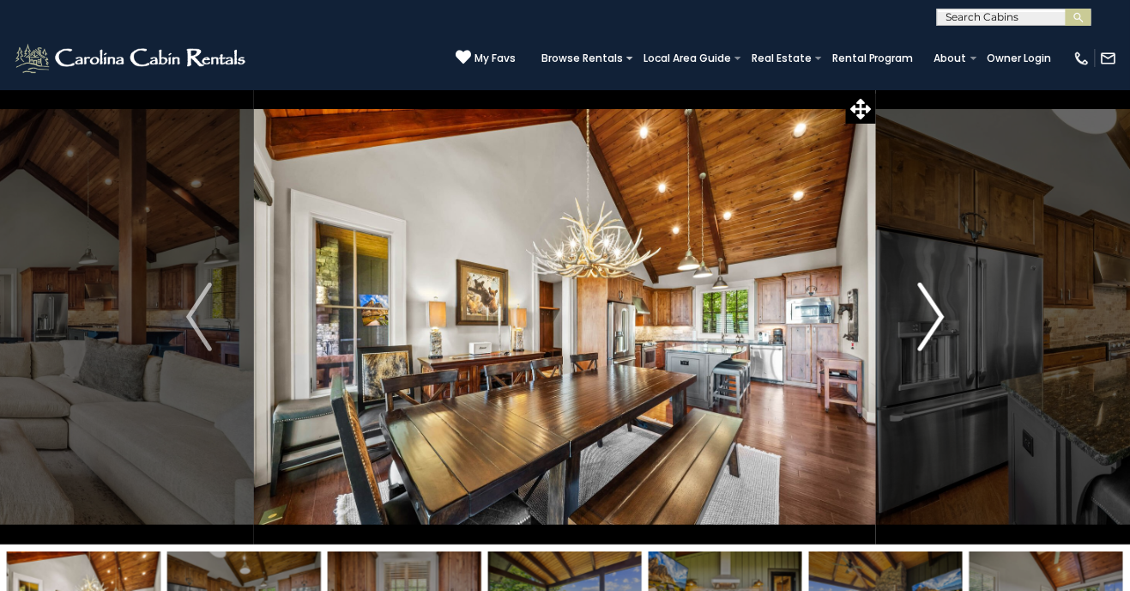
click at [896, 339] on button "Next" at bounding box center [931, 316] width 111 height 455
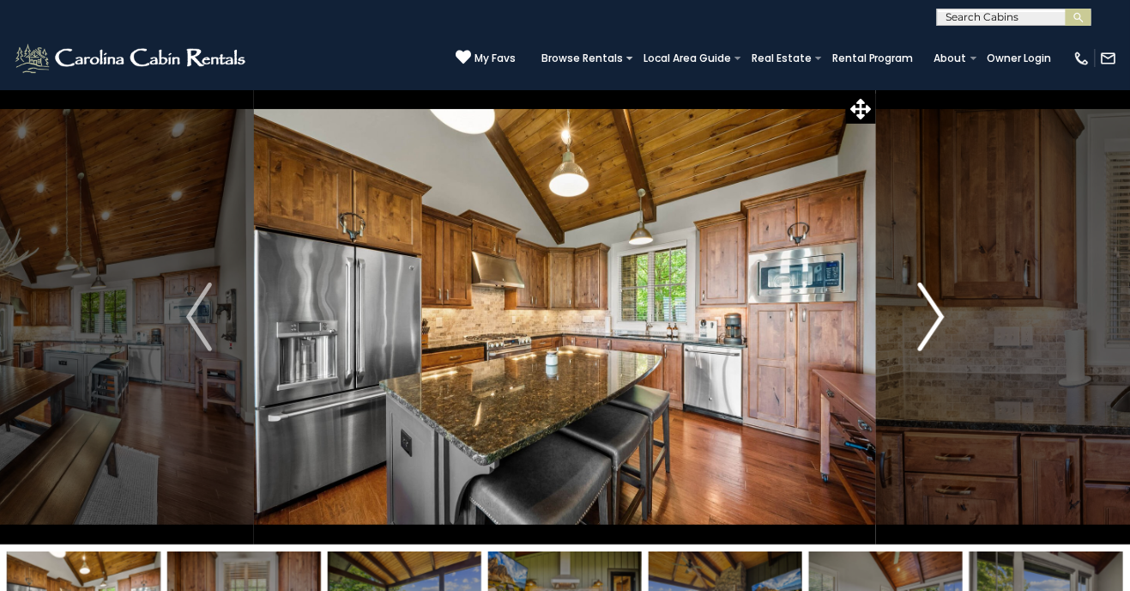
click at [904, 336] on button "Next" at bounding box center [931, 316] width 111 height 455
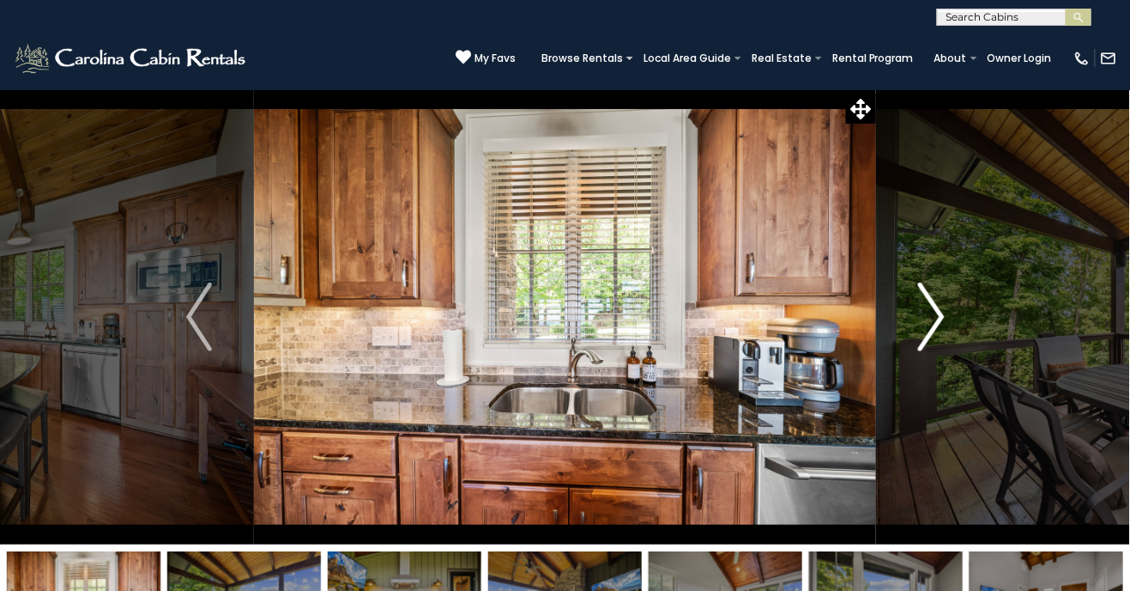
click at [932, 323] on img "Next" at bounding box center [931, 316] width 26 height 69
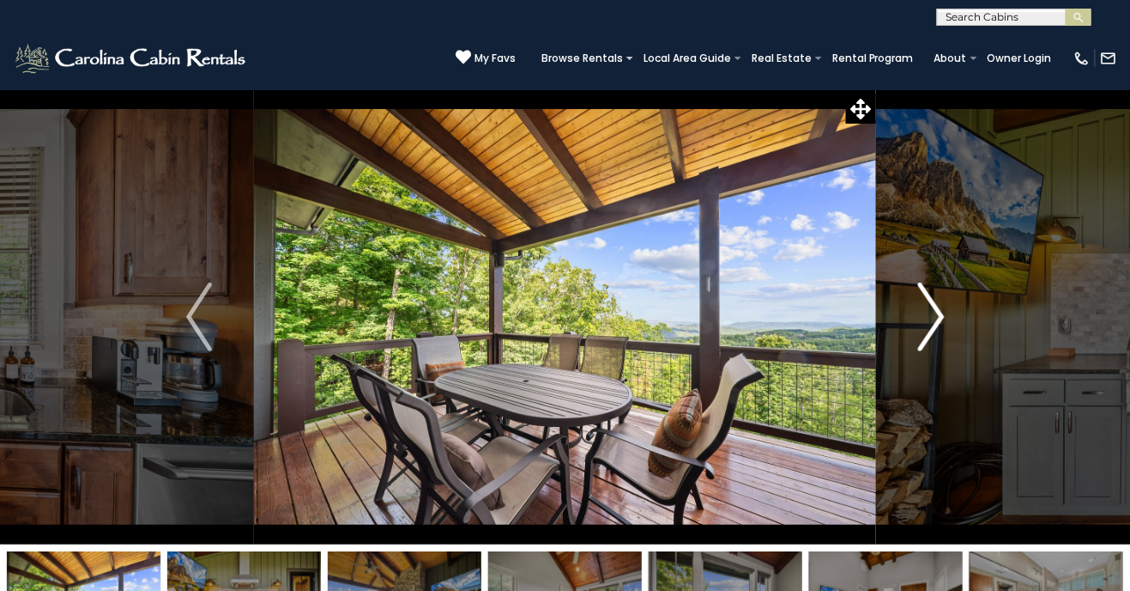
click at [916, 329] on button "Next" at bounding box center [931, 316] width 111 height 455
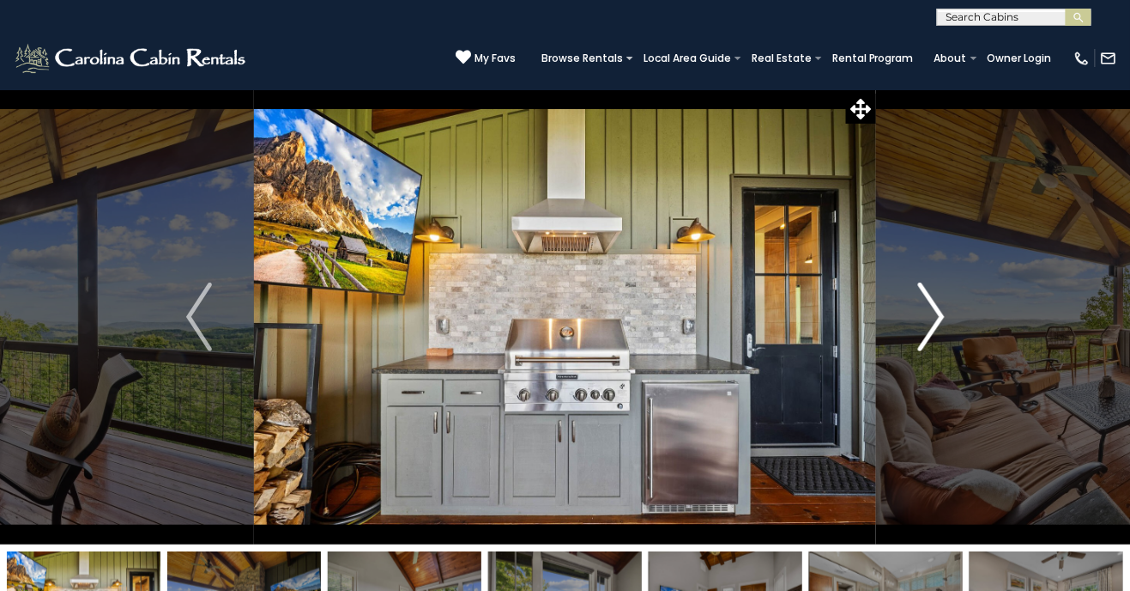
click at [918, 328] on button "Next" at bounding box center [931, 316] width 111 height 455
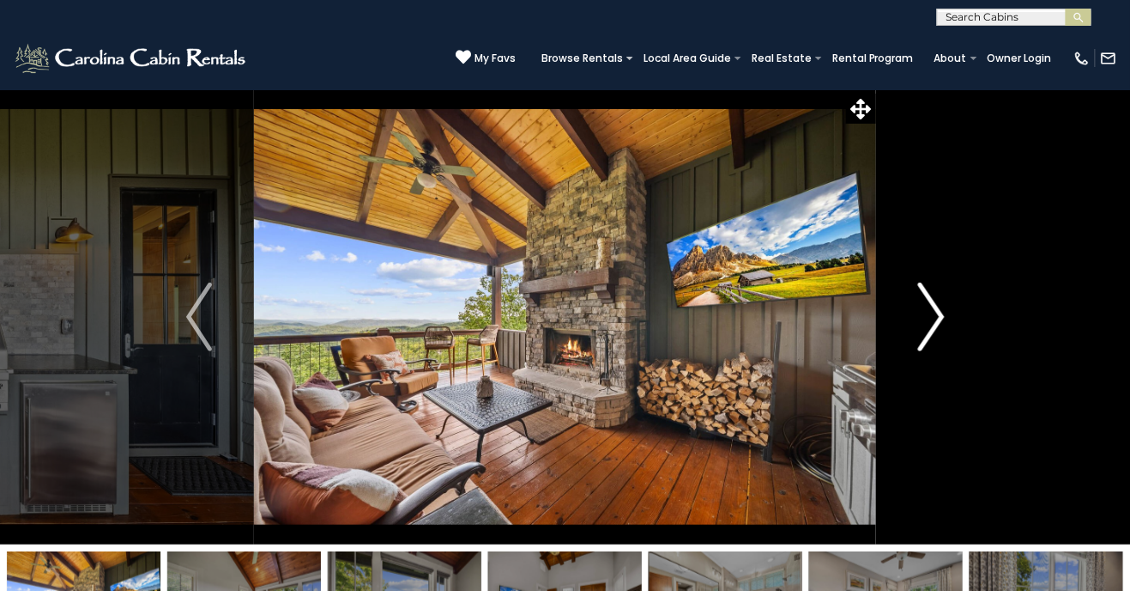
click at [912, 335] on button "Next" at bounding box center [931, 316] width 111 height 455
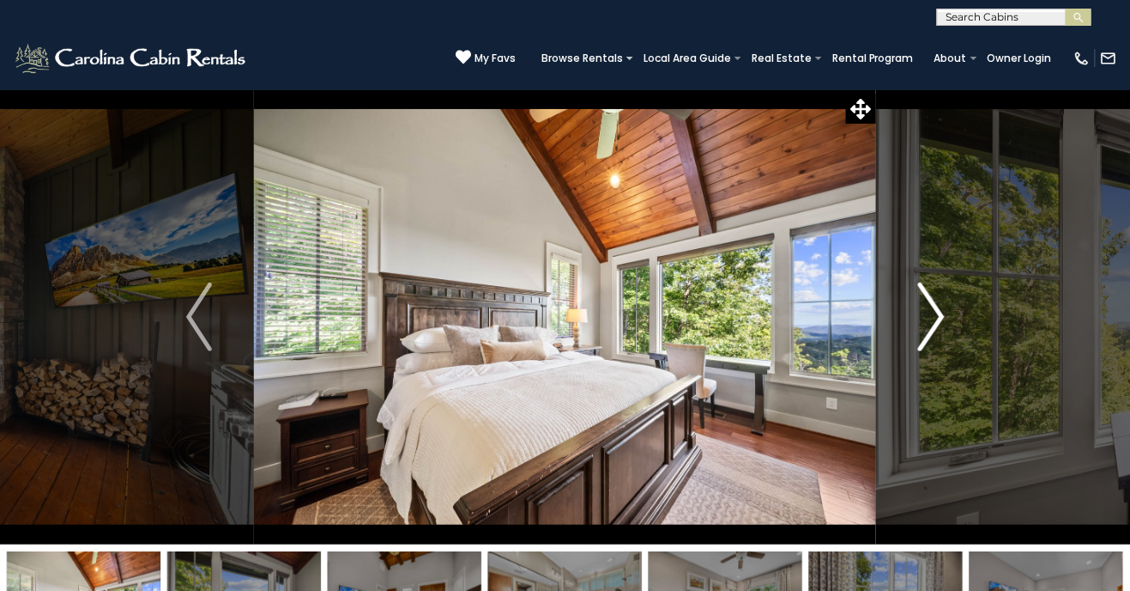
click at [924, 324] on img "Next" at bounding box center [931, 316] width 26 height 69
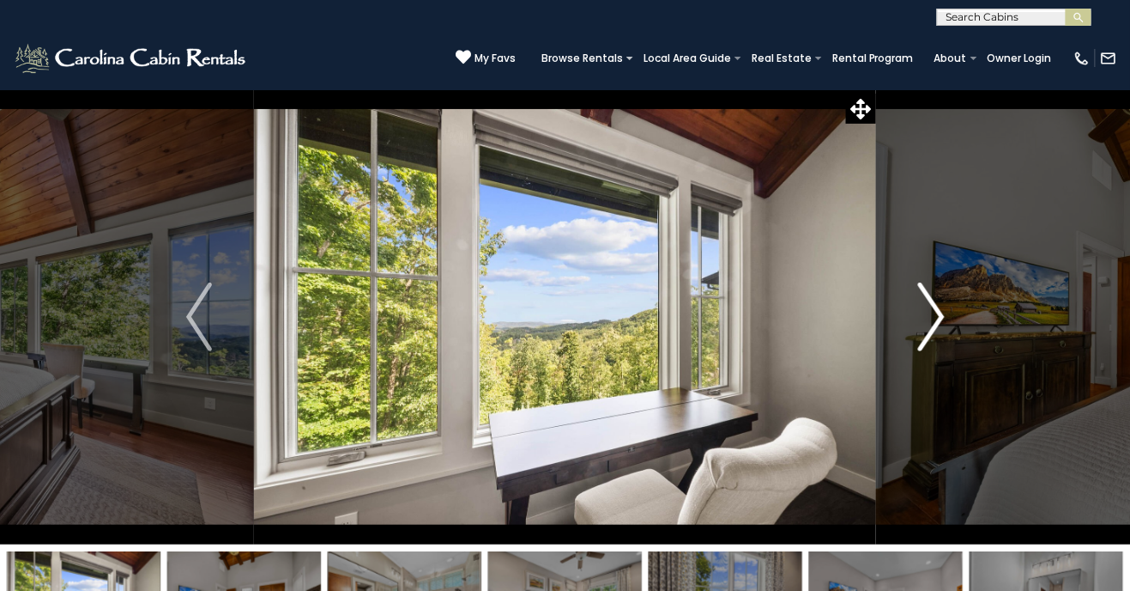
click at [909, 336] on button "Next" at bounding box center [931, 316] width 111 height 455
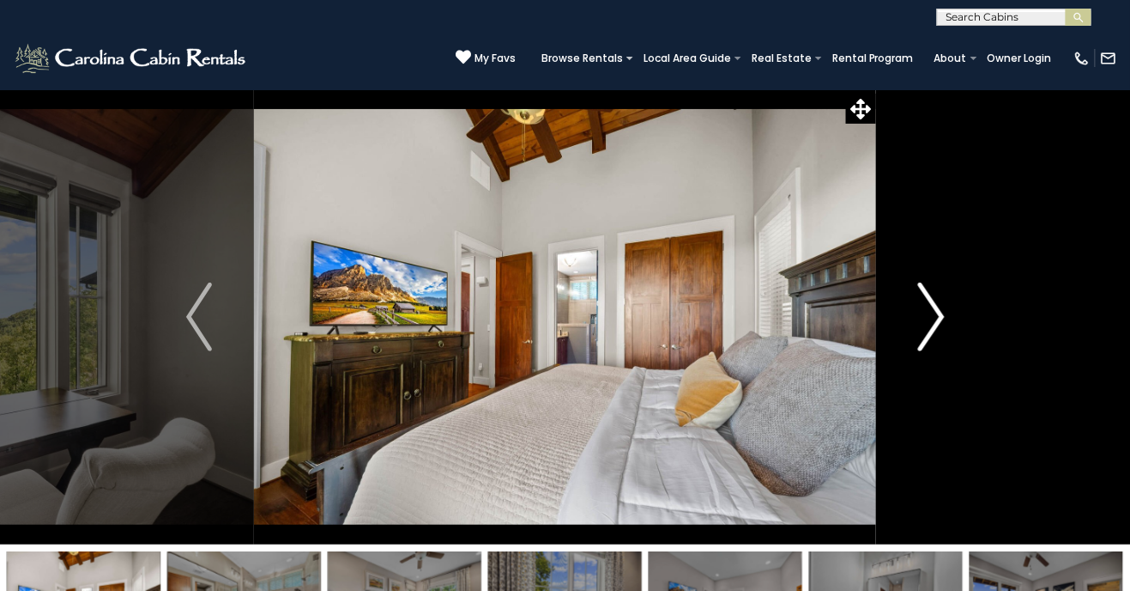
click at [924, 322] on img "Next" at bounding box center [931, 316] width 26 height 69
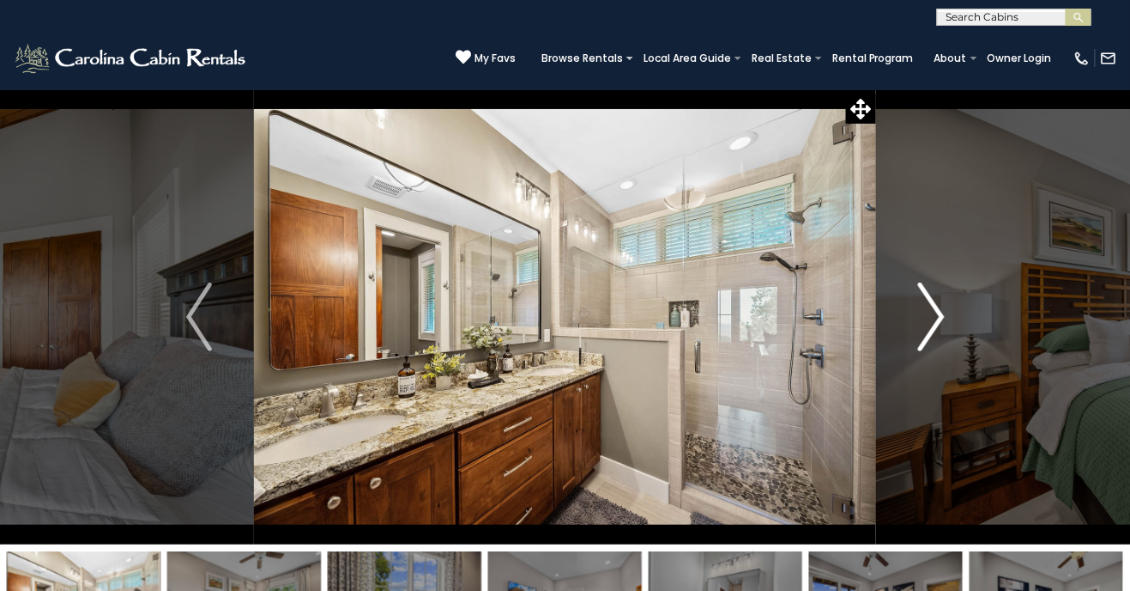
click at [958, 317] on button "Next" at bounding box center [931, 316] width 111 height 455
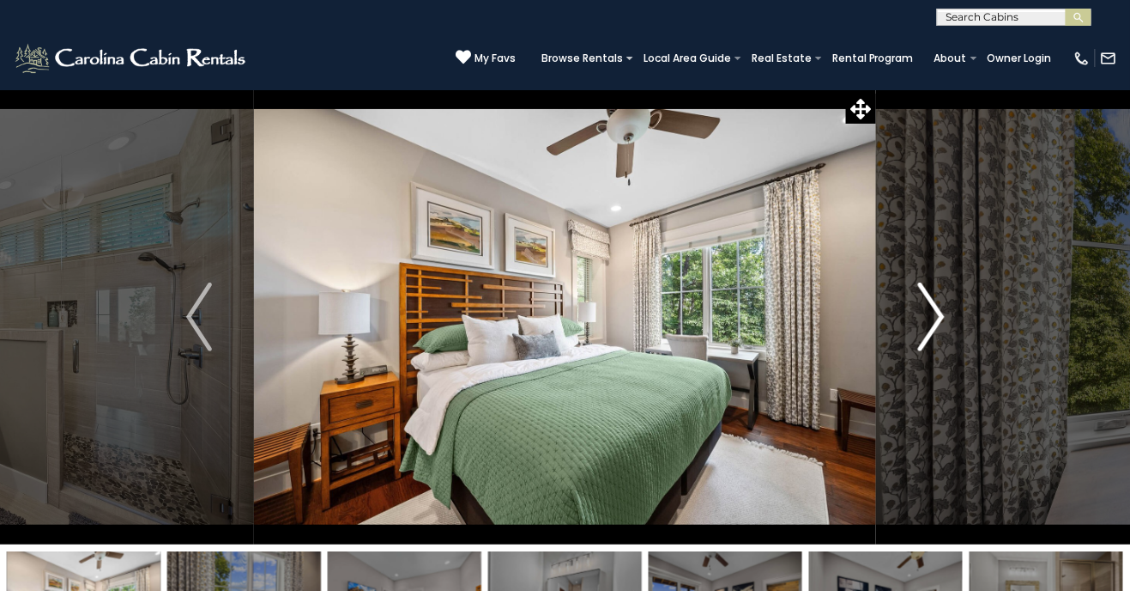
click at [923, 318] on img "Next" at bounding box center [931, 316] width 26 height 69
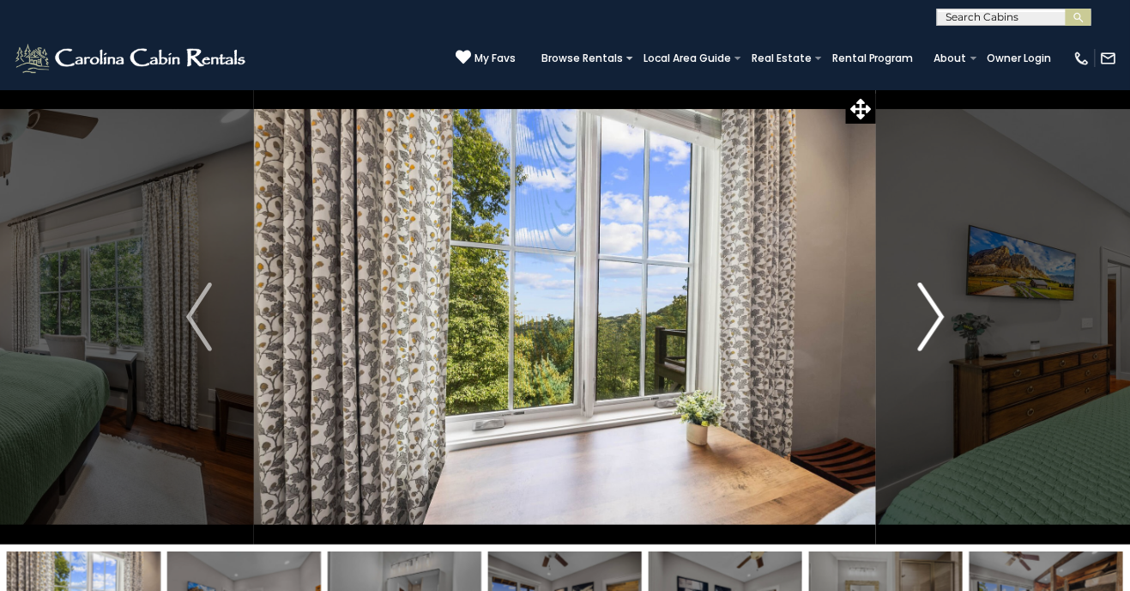
click at [938, 318] on img "Next" at bounding box center [931, 316] width 26 height 69
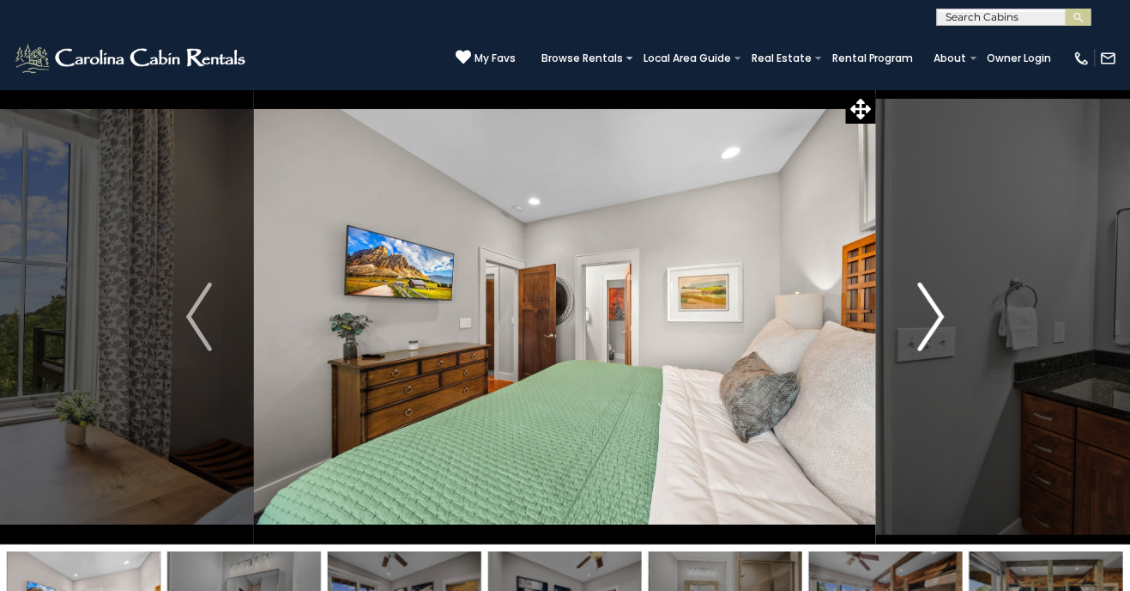
click at [966, 300] on button "Next" at bounding box center [931, 316] width 111 height 455
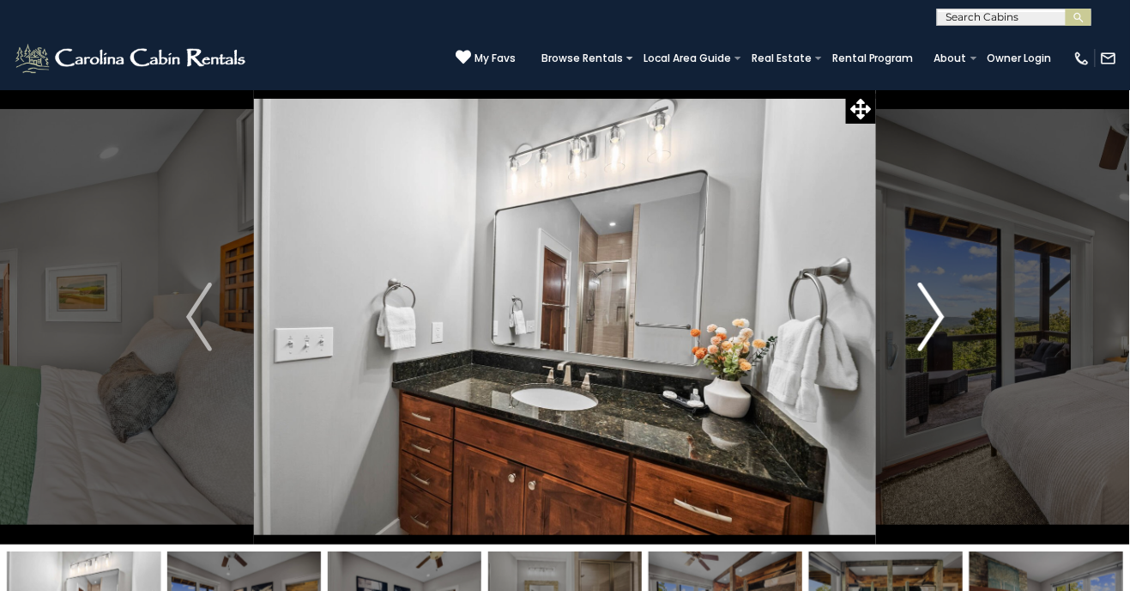
click at [899, 338] on button "Next" at bounding box center [931, 316] width 111 height 455
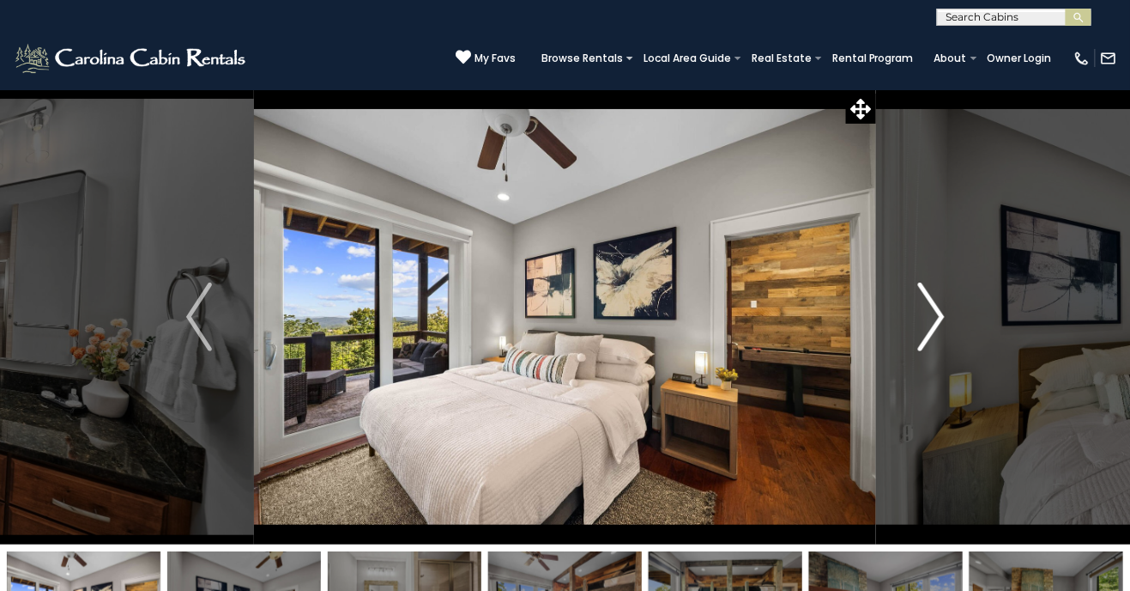
click at [896, 337] on button "Next" at bounding box center [931, 316] width 111 height 455
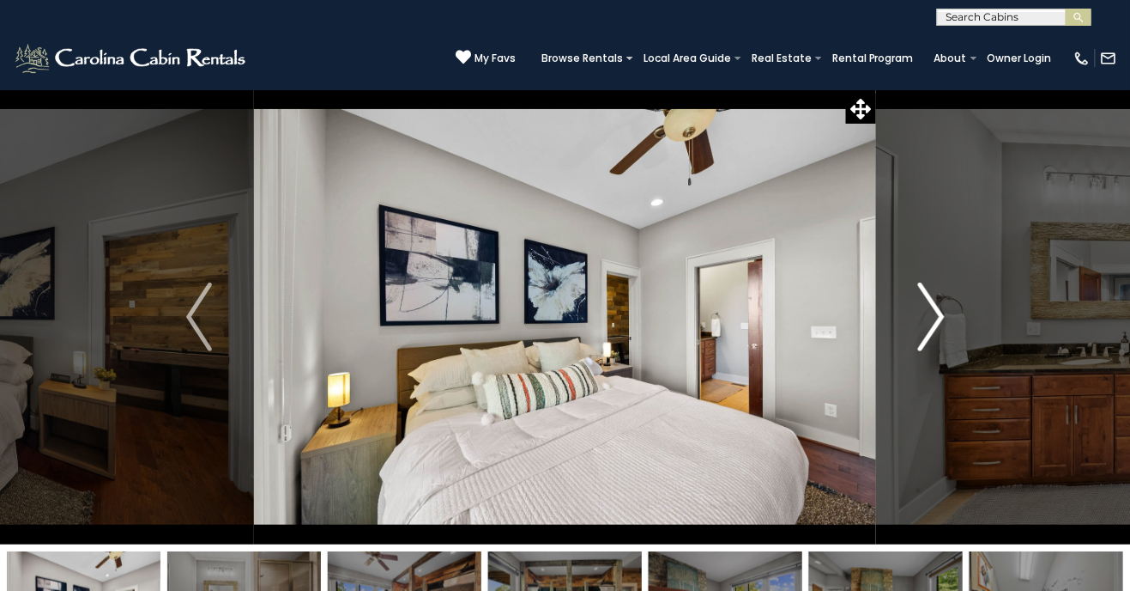
click at [906, 330] on button "Next" at bounding box center [931, 316] width 111 height 455
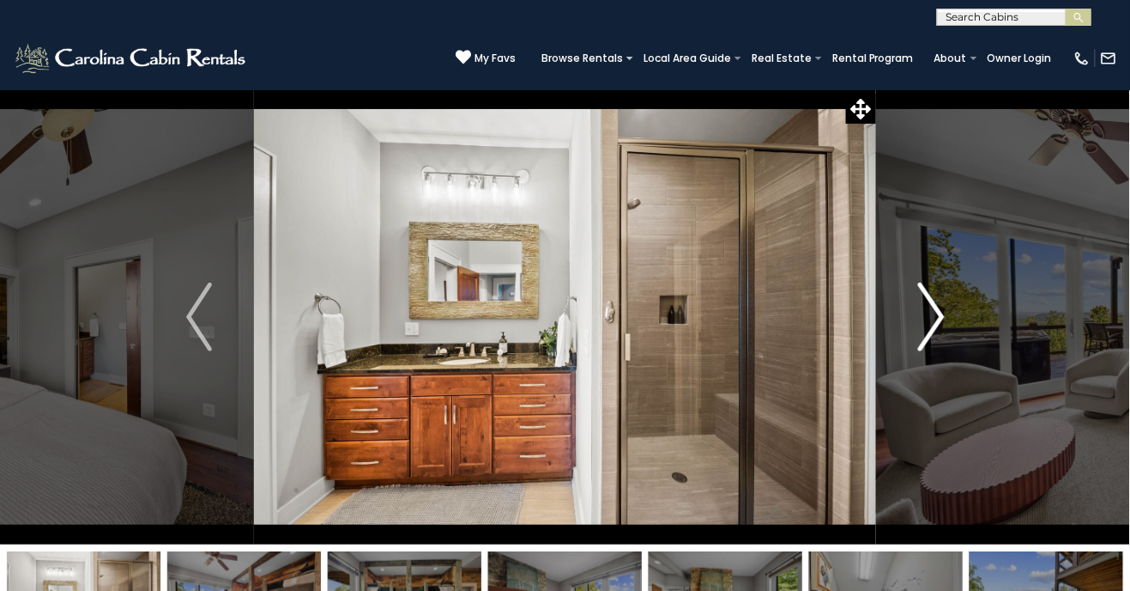
click at [921, 330] on img "Next" at bounding box center [931, 316] width 26 height 69
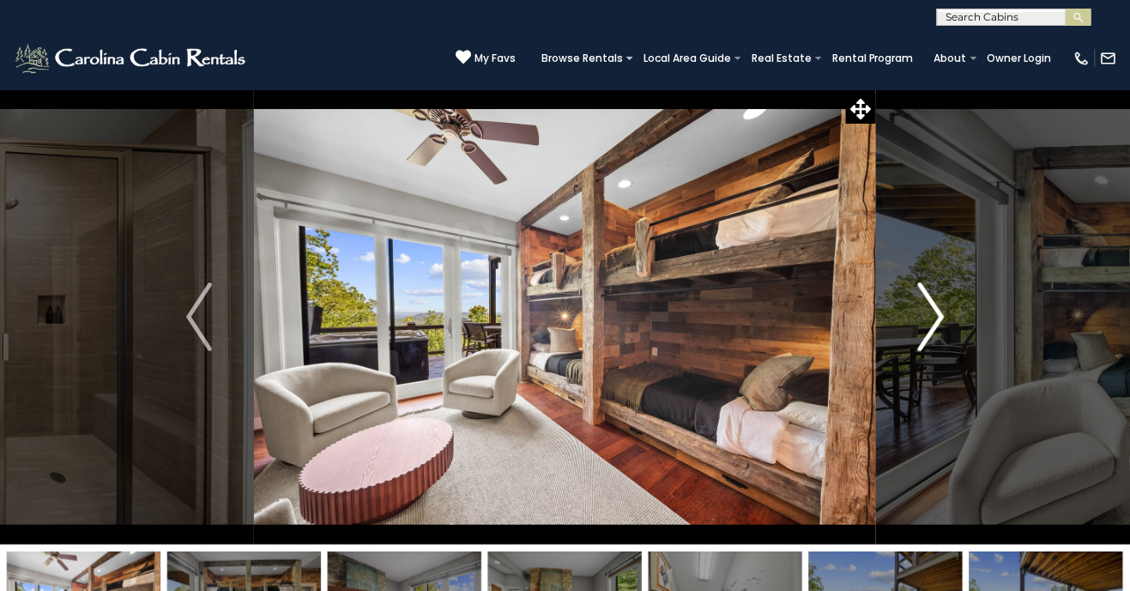
click at [903, 342] on button "Next" at bounding box center [931, 316] width 111 height 455
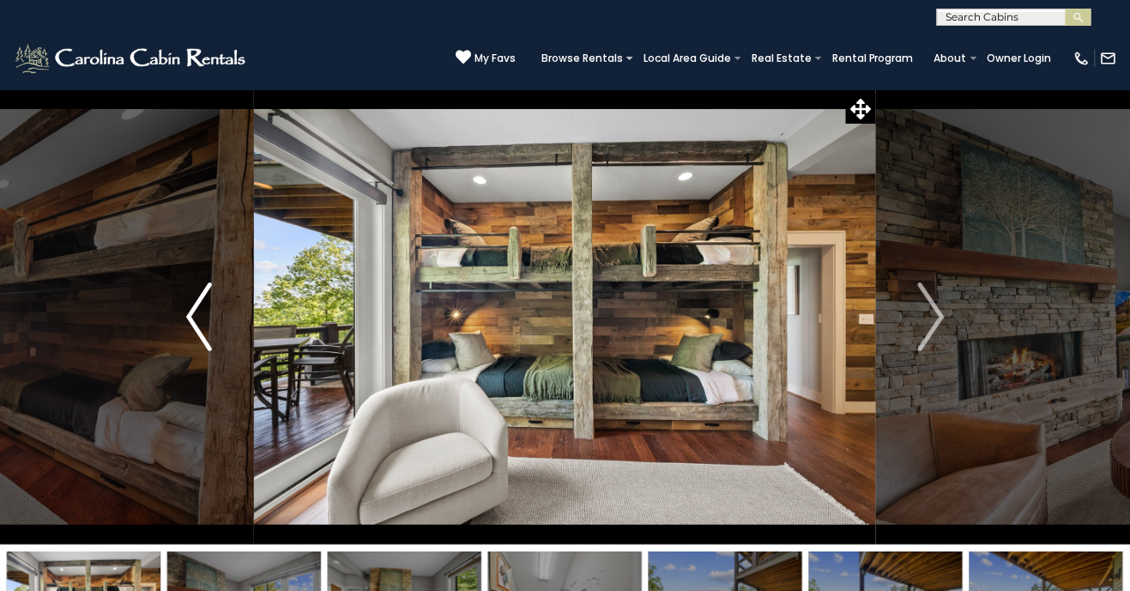
click at [192, 410] on button "Previous" at bounding box center [198, 316] width 111 height 455
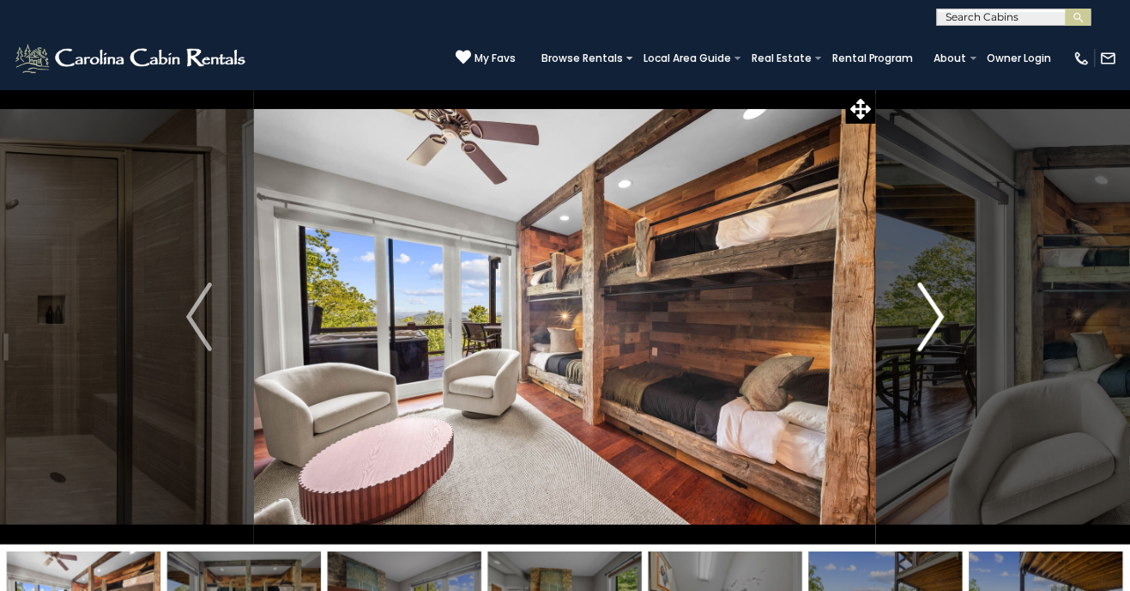
click at [876, 357] on button "Next" at bounding box center [931, 316] width 111 height 455
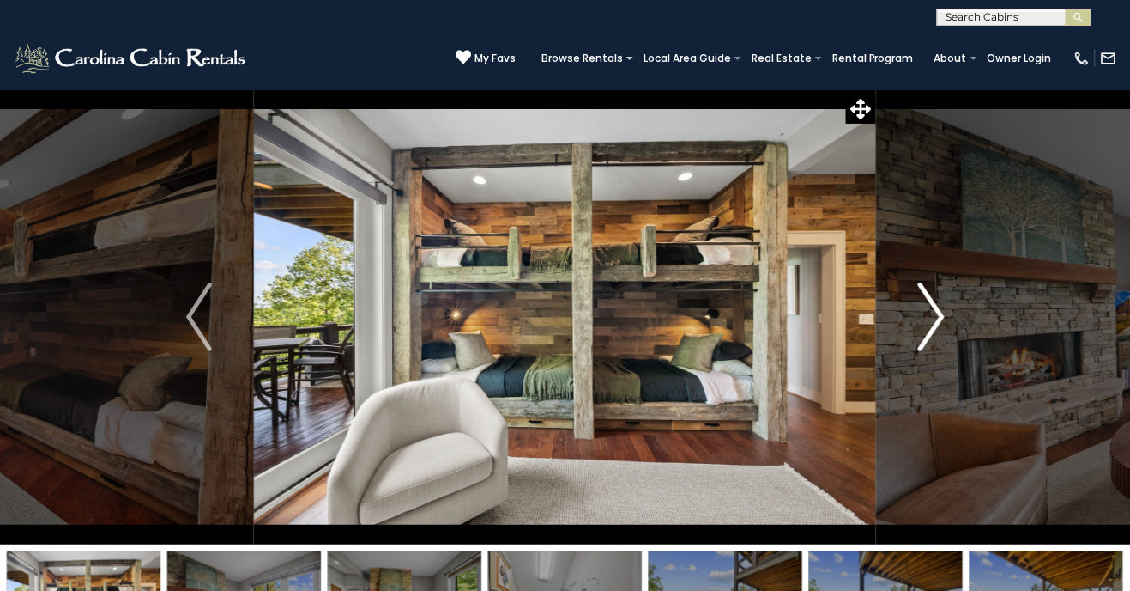
click at [903, 328] on button "Next" at bounding box center [931, 316] width 111 height 455
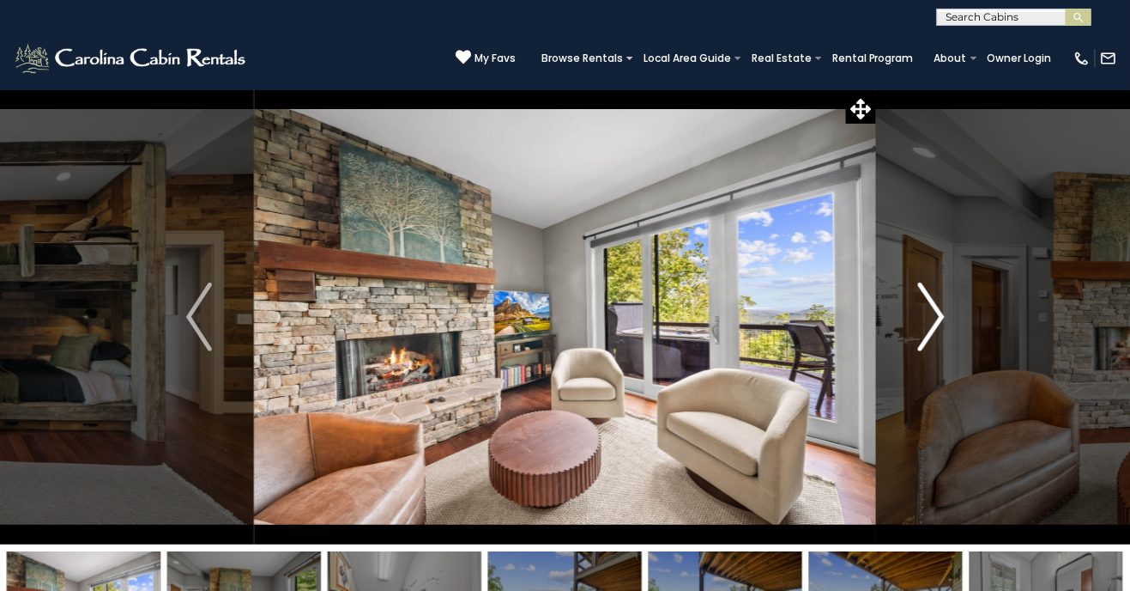
click at [901, 330] on button "Next" at bounding box center [931, 316] width 111 height 455
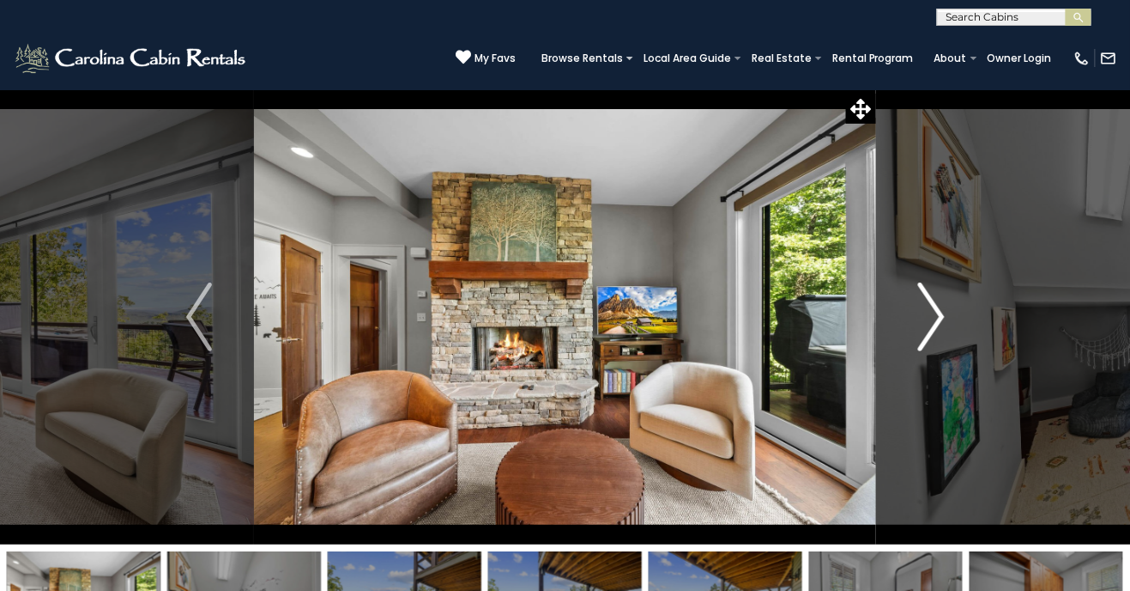
click at [903, 325] on button "Next" at bounding box center [931, 316] width 111 height 455
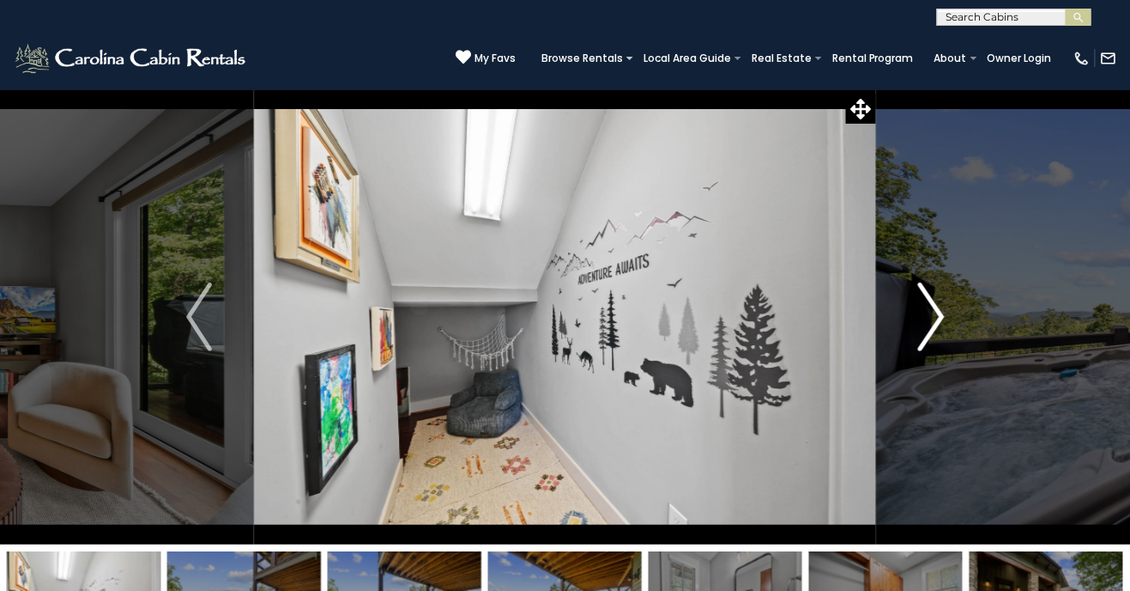
click at [899, 326] on button "Next" at bounding box center [931, 316] width 111 height 455
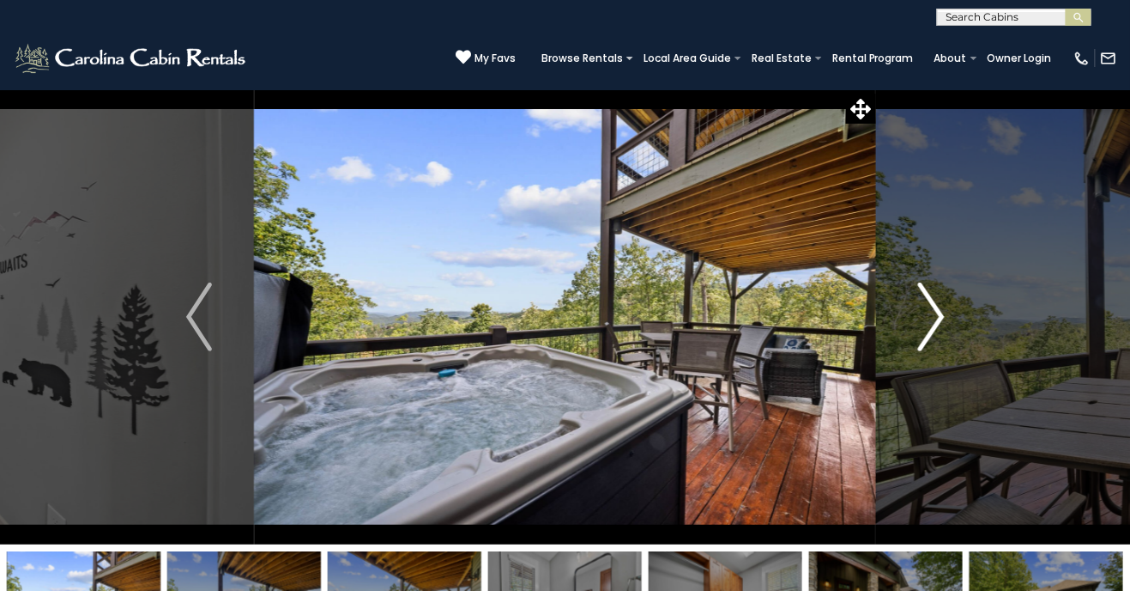
click at [913, 322] on button "Next" at bounding box center [931, 316] width 111 height 455
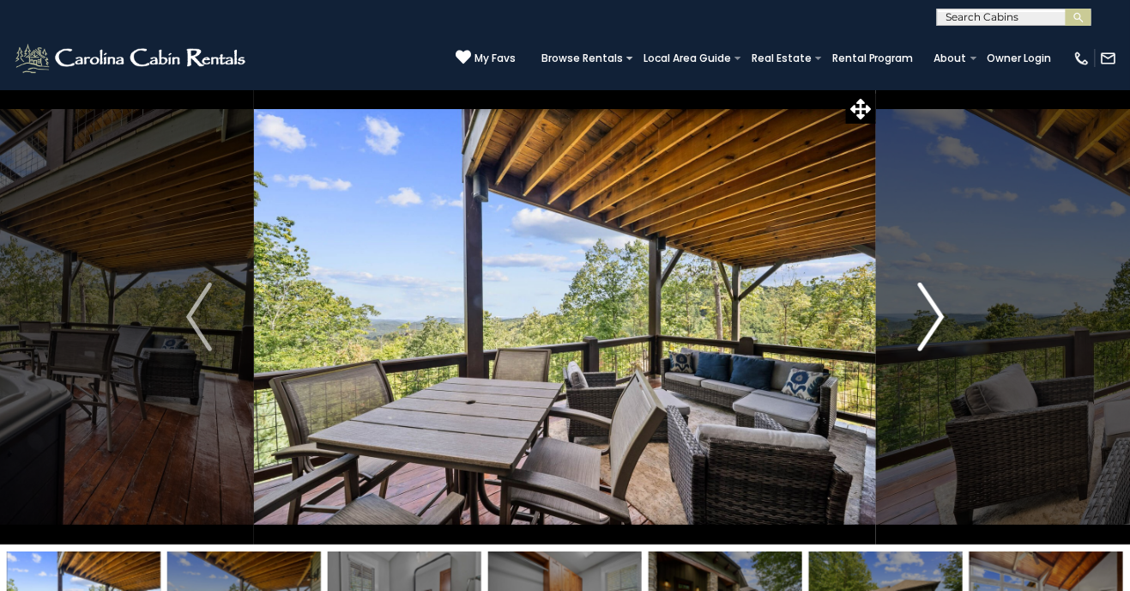
click at [893, 372] on button "Next" at bounding box center [931, 316] width 111 height 455
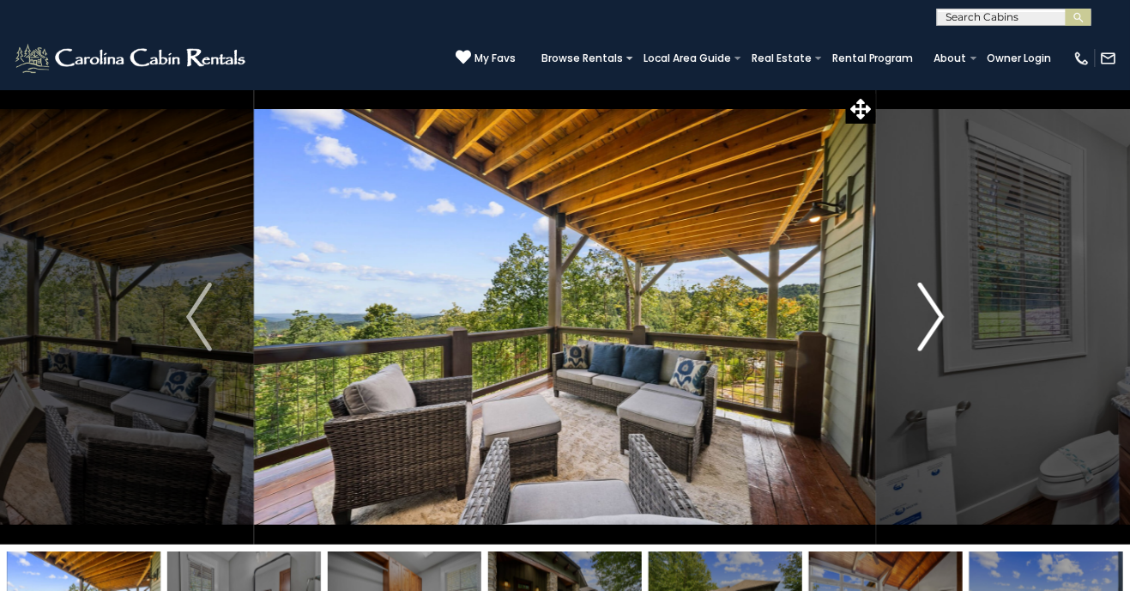
scroll to position [4, 0]
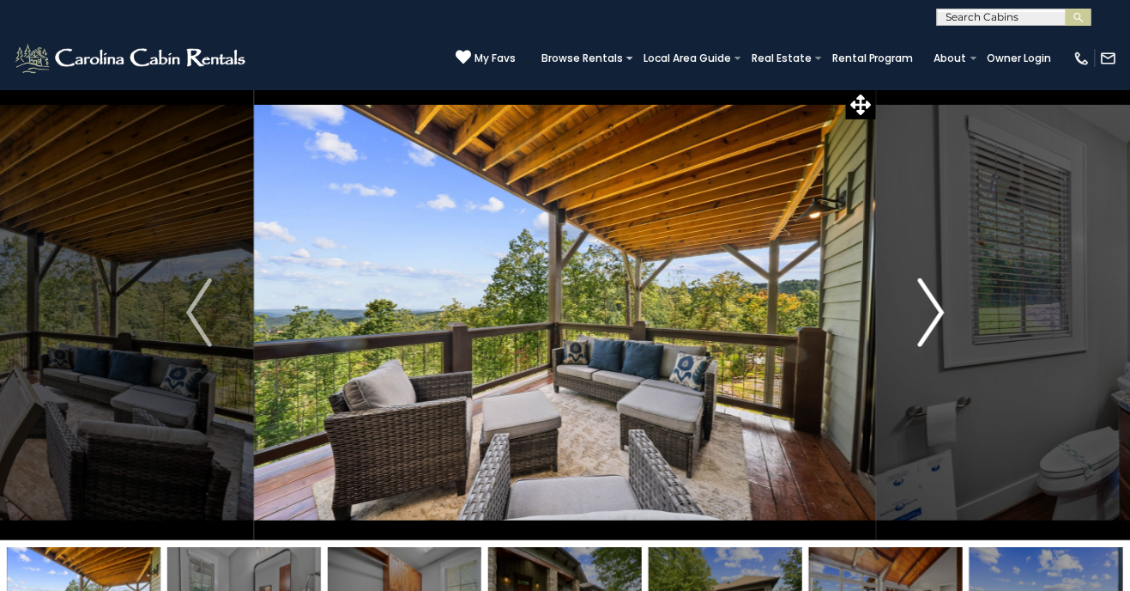
click at [899, 378] on button "Next" at bounding box center [931, 312] width 111 height 455
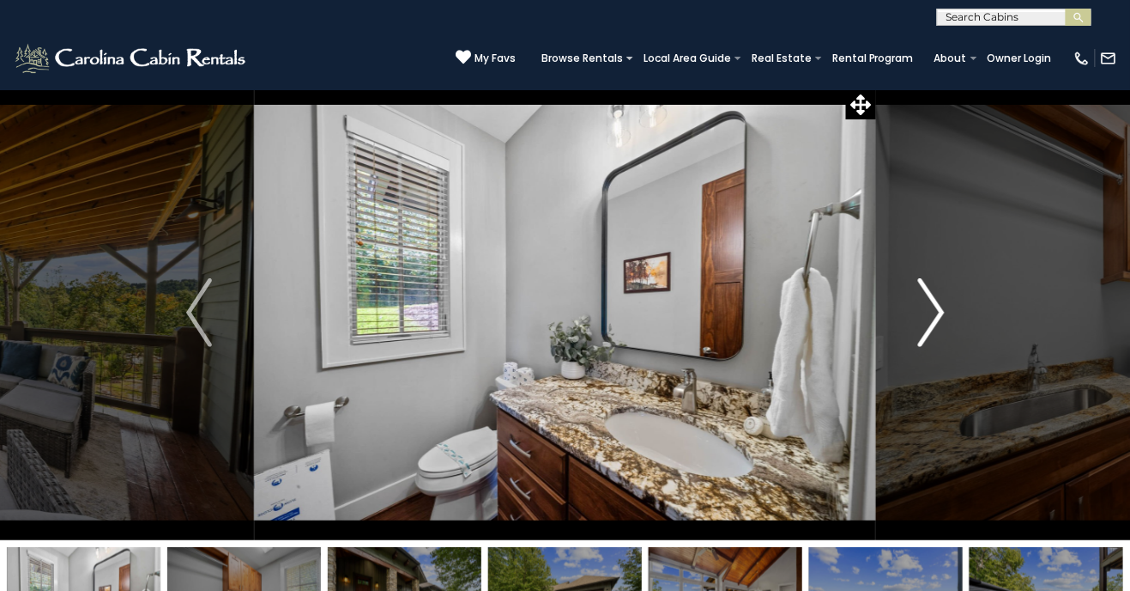
click at [889, 343] on button "Next" at bounding box center [931, 312] width 111 height 455
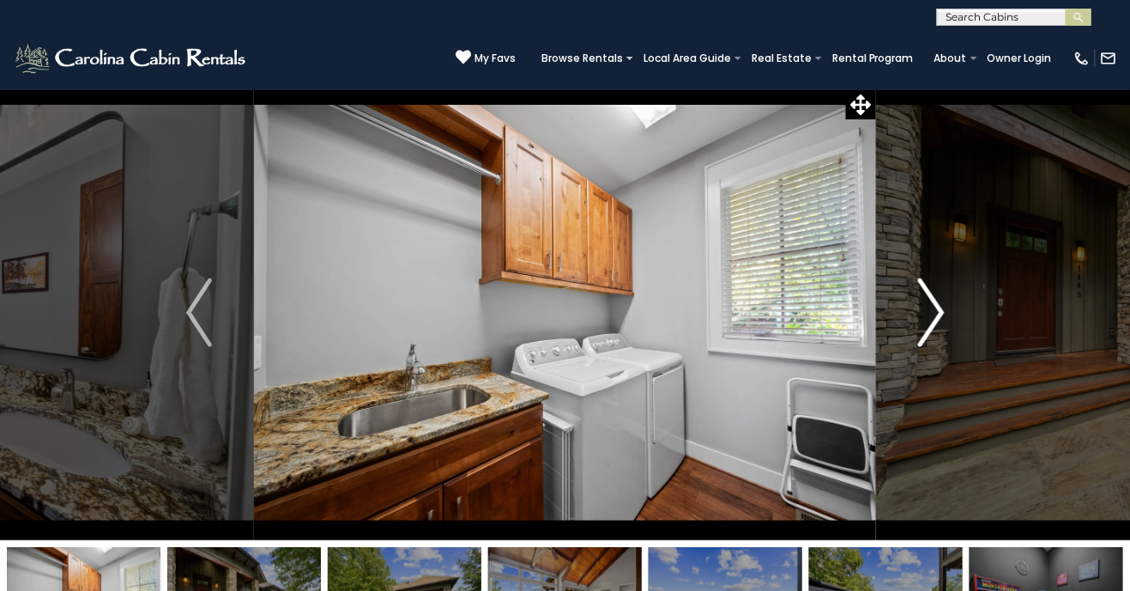
click at [908, 340] on button "Next" at bounding box center [931, 312] width 111 height 455
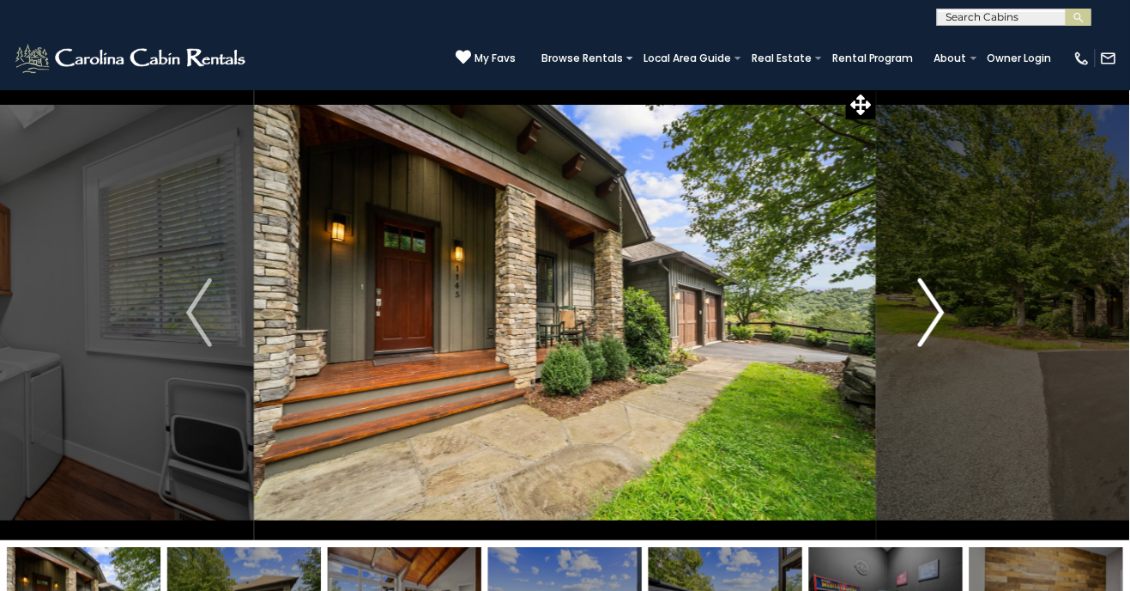
click at [898, 343] on button "Next" at bounding box center [931, 312] width 111 height 455
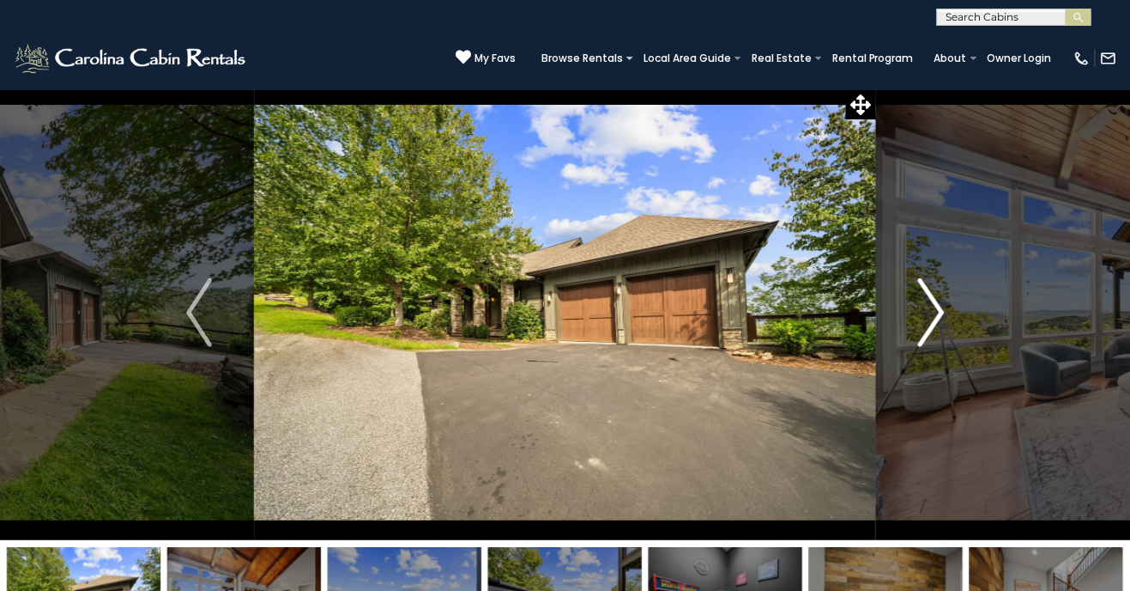
click at [884, 349] on button "Next" at bounding box center [931, 312] width 111 height 455
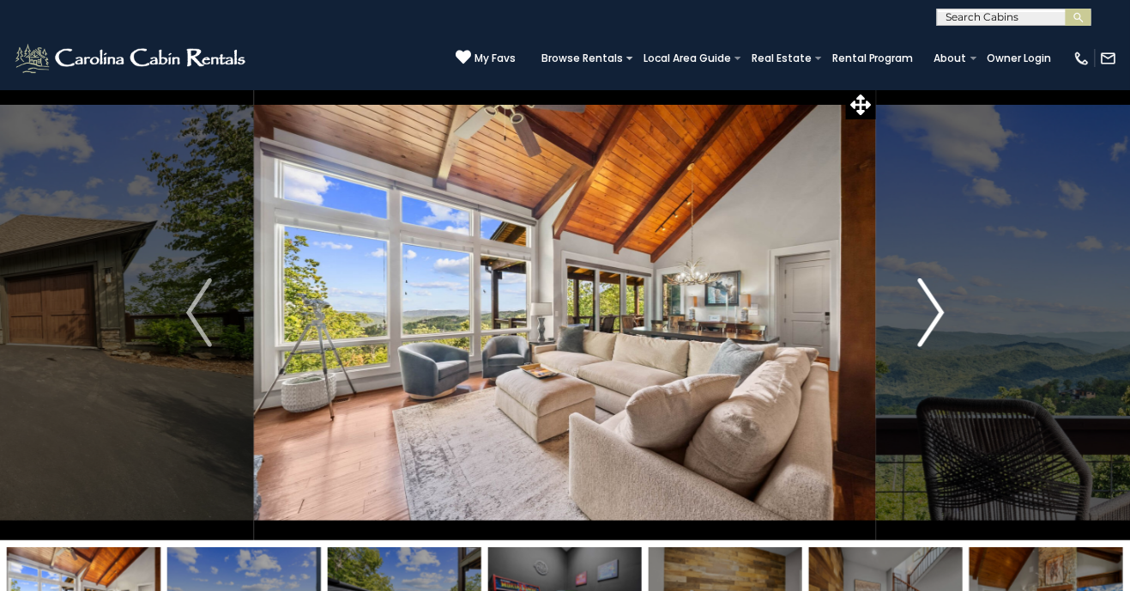
click at [898, 342] on button "Next" at bounding box center [931, 312] width 111 height 455
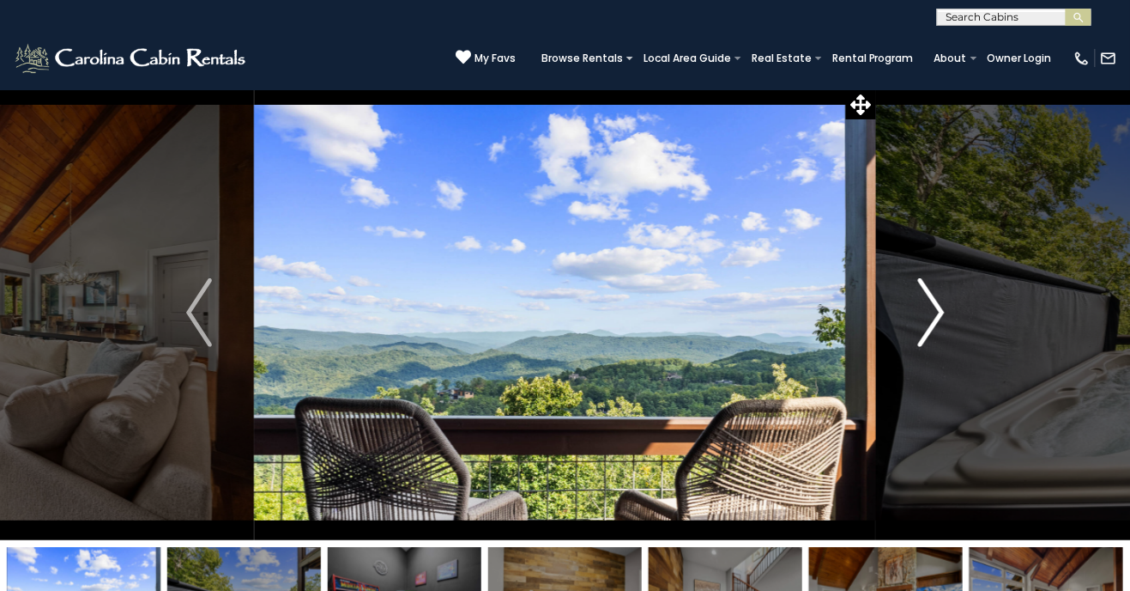
click at [893, 336] on button "Next" at bounding box center [931, 312] width 111 height 455
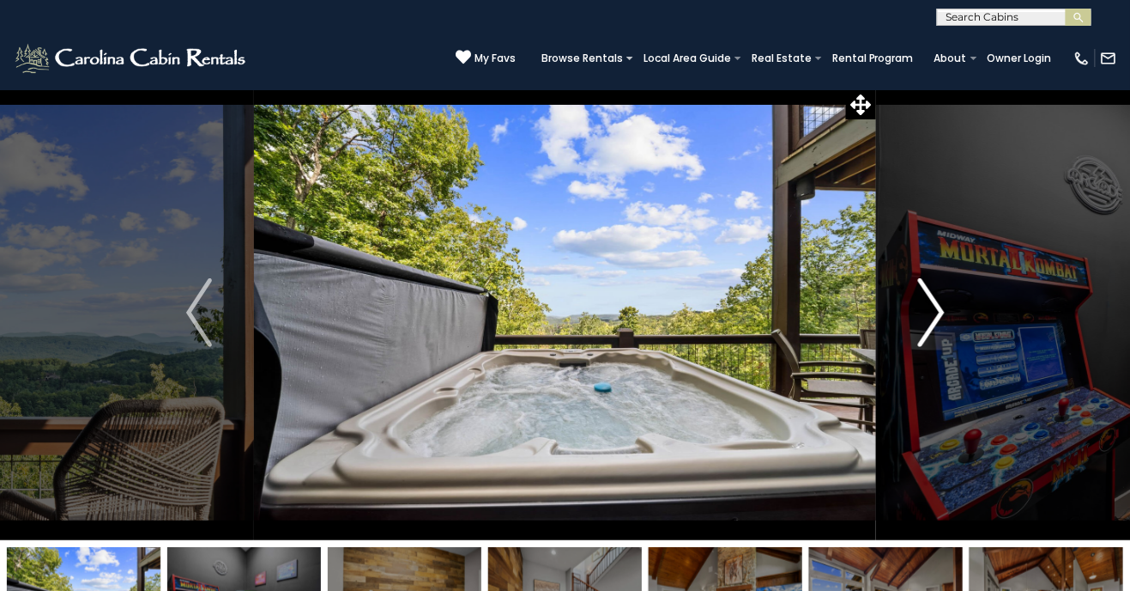
click at [887, 336] on button "Next" at bounding box center [931, 312] width 111 height 455
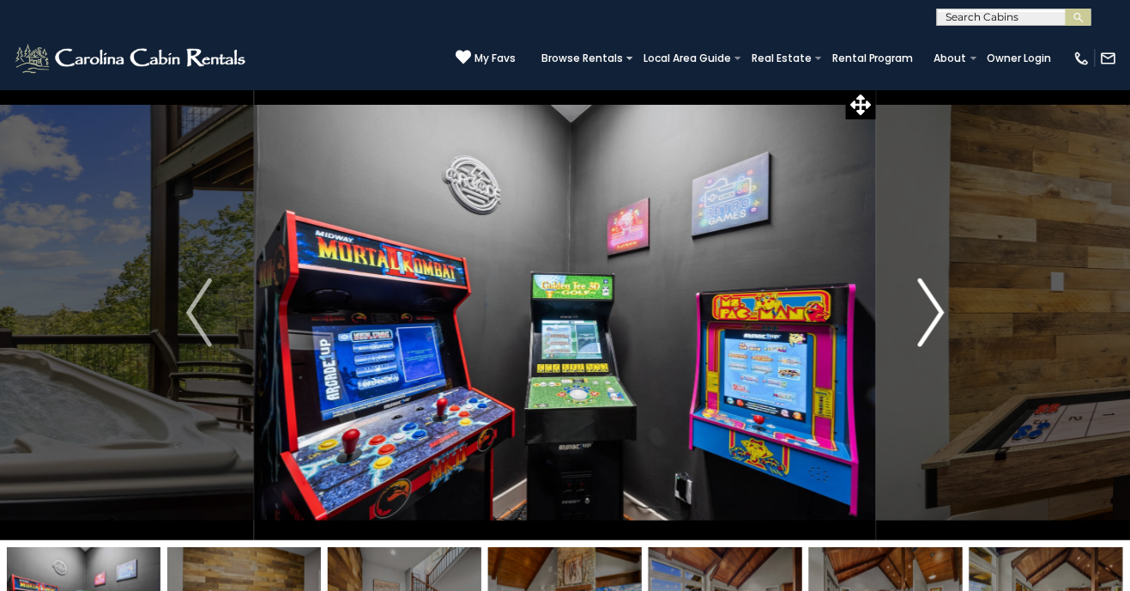
click at [893, 335] on button "Next" at bounding box center [931, 312] width 111 height 455
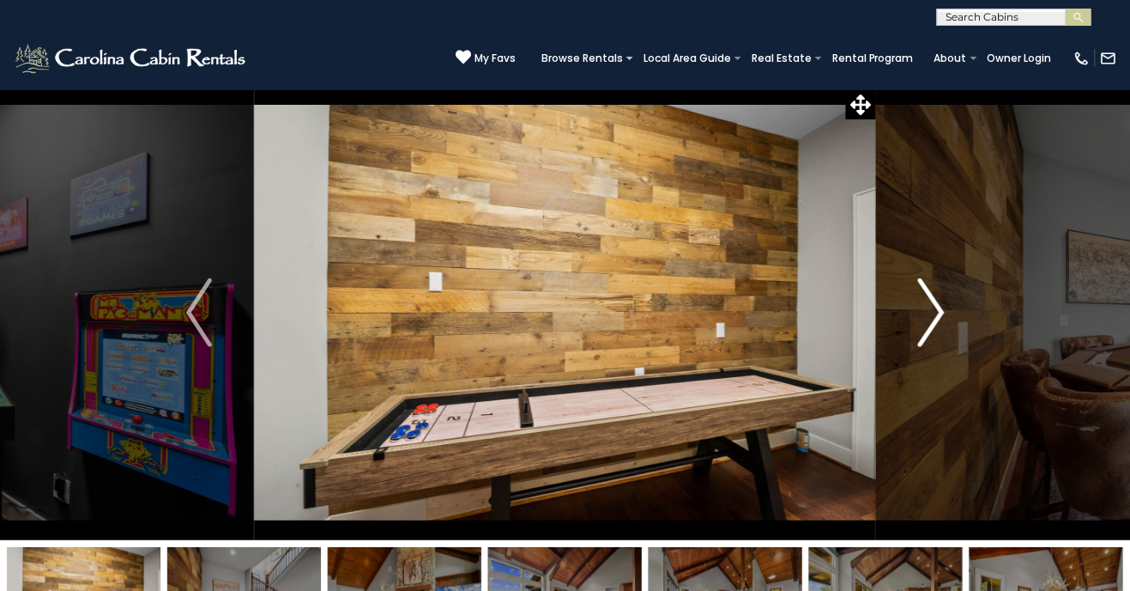
click at [914, 325] on button "Next" at bounding box center [931, 312] width 111 height 455
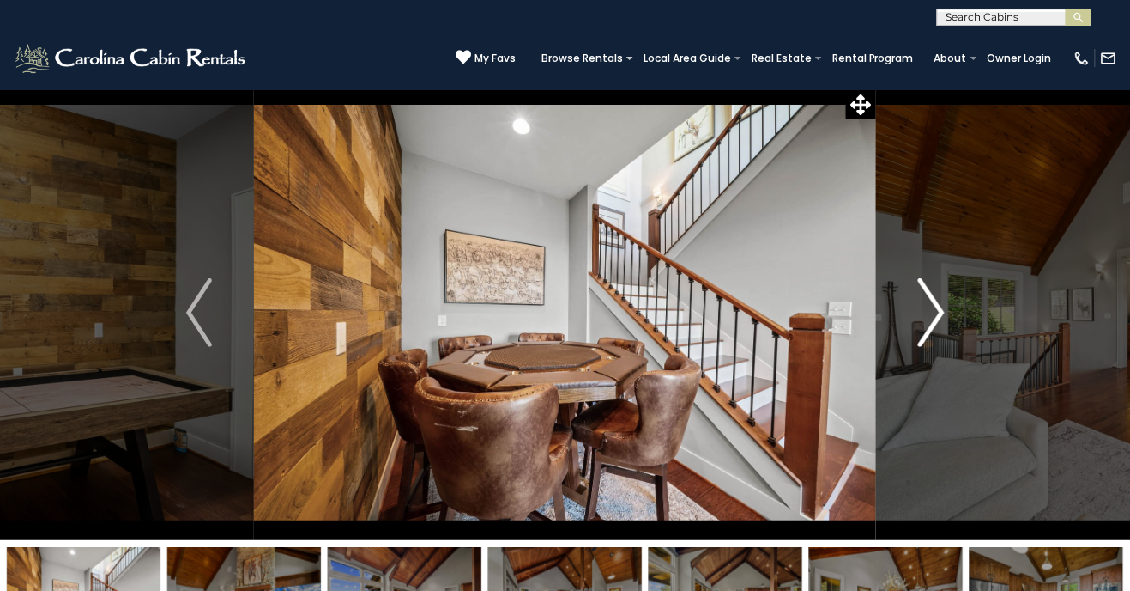
click at [904, 336] on button "Next" at bounding box center [931, 312] width 111 height 455
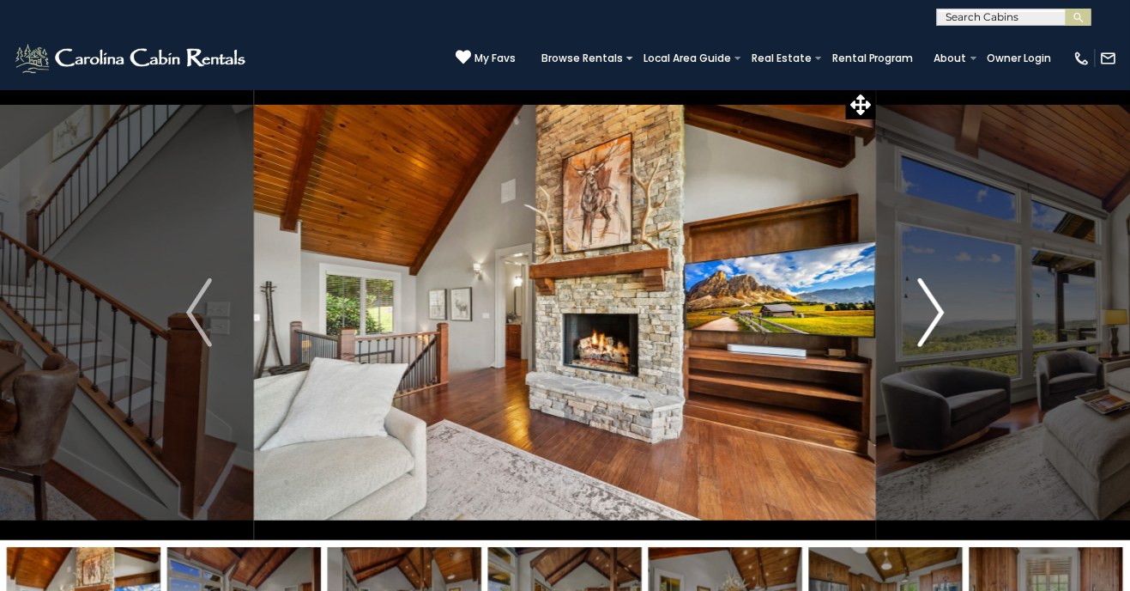
click at [898, 330] on button "Next" at bounding box center [931, 312] width 111 height 455
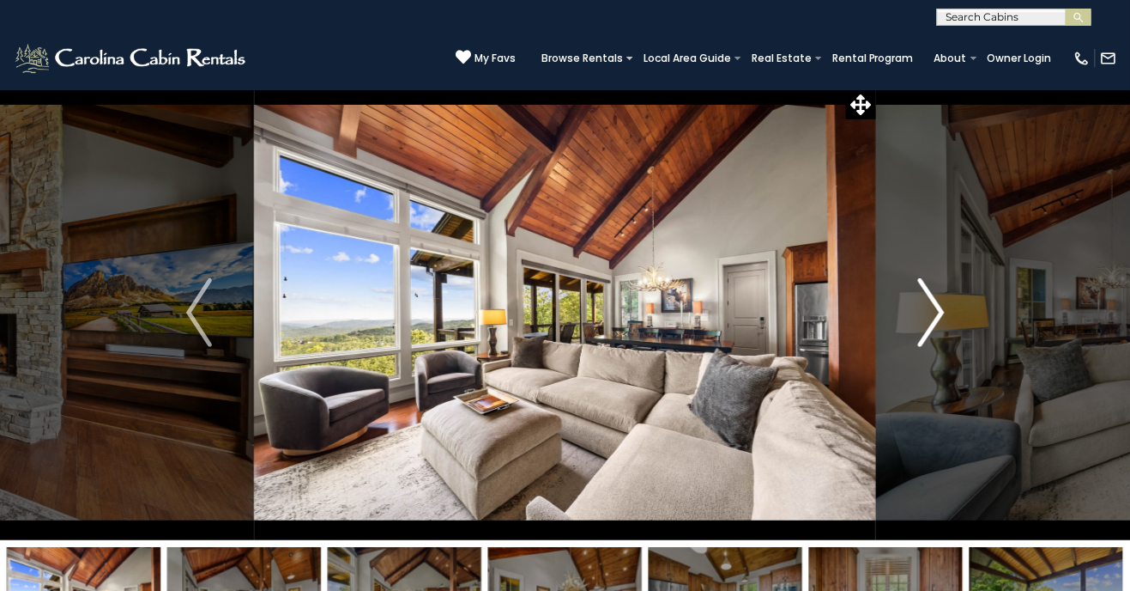
click at [889, 338] on button "Next" at bounding box center [931, 312] width 111 height 455
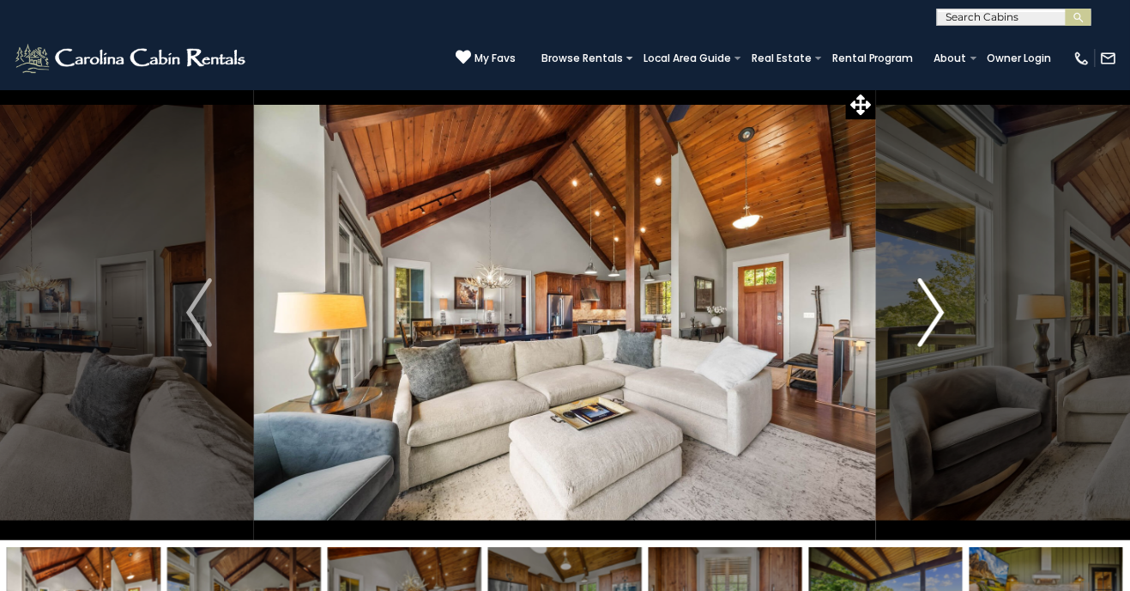
click at [905, 327] on button "Next" at bounding box center [931, 312] width 111 height 455
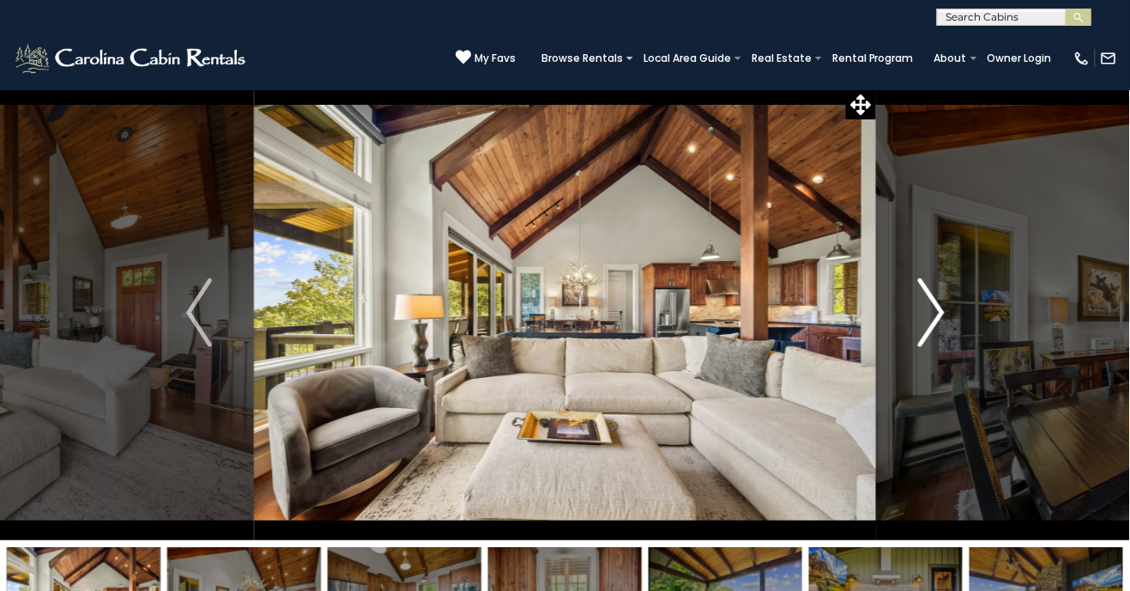
click at [887, 333] on button "Next" at bounding box center [931, 312] width 111 height 455
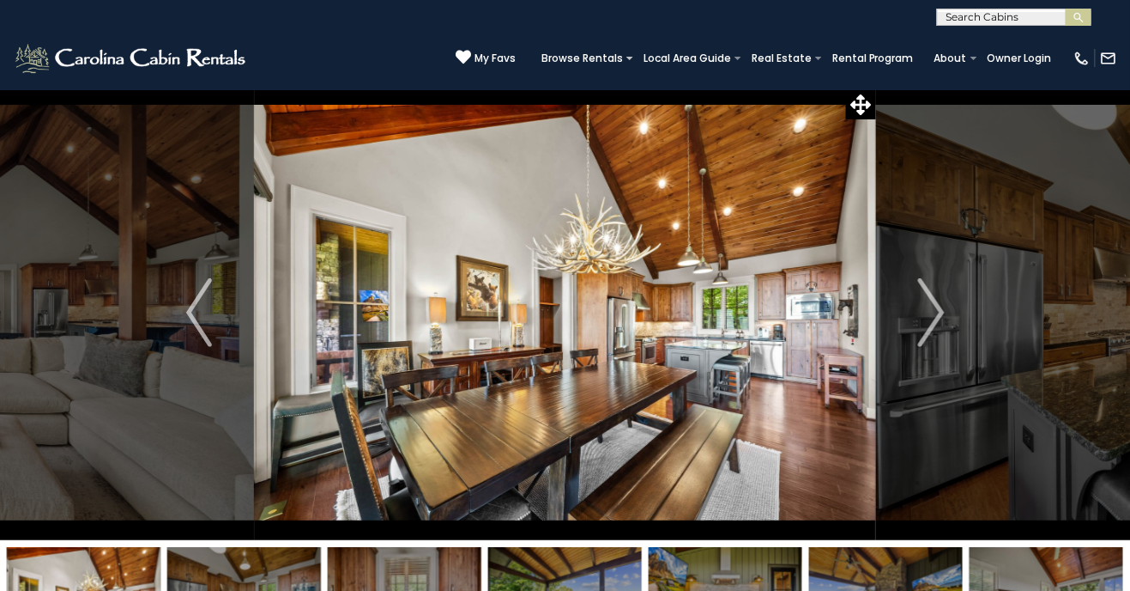
click at [863, 346] on img at bounding box center [565, 312] width 622 height 455
click at [864, 350] on img at bounding box center [565, 312] width 622 height 455
click at [918, 324] on button "Next" at bounding box center [931, 312] width 111 height 455
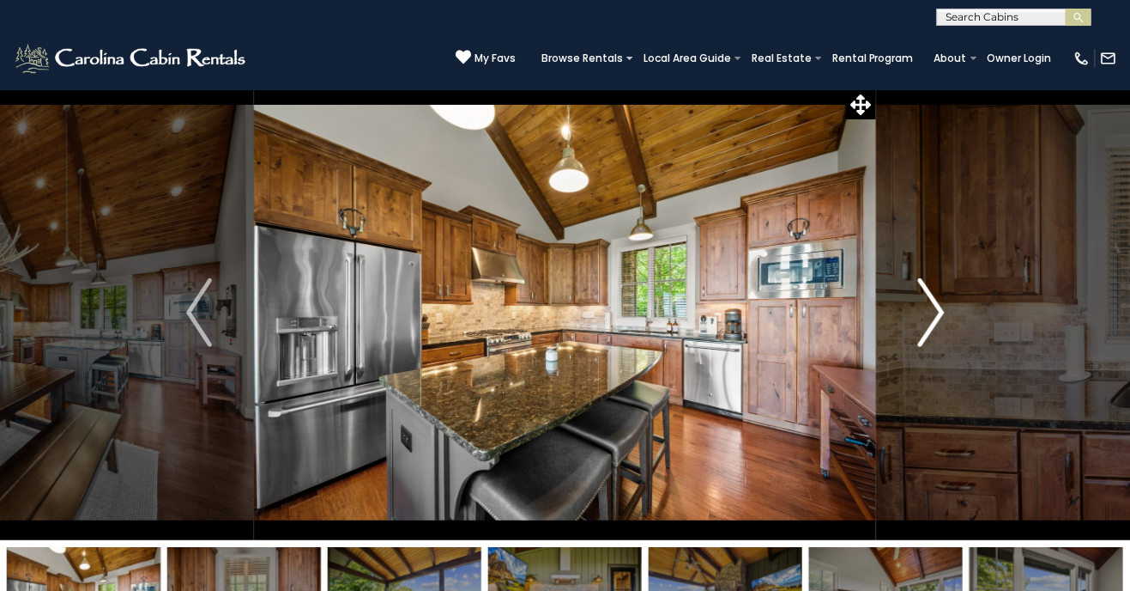
click at [905, 327] on button "Next" at bounding box center [931, 312] width 111 height 455
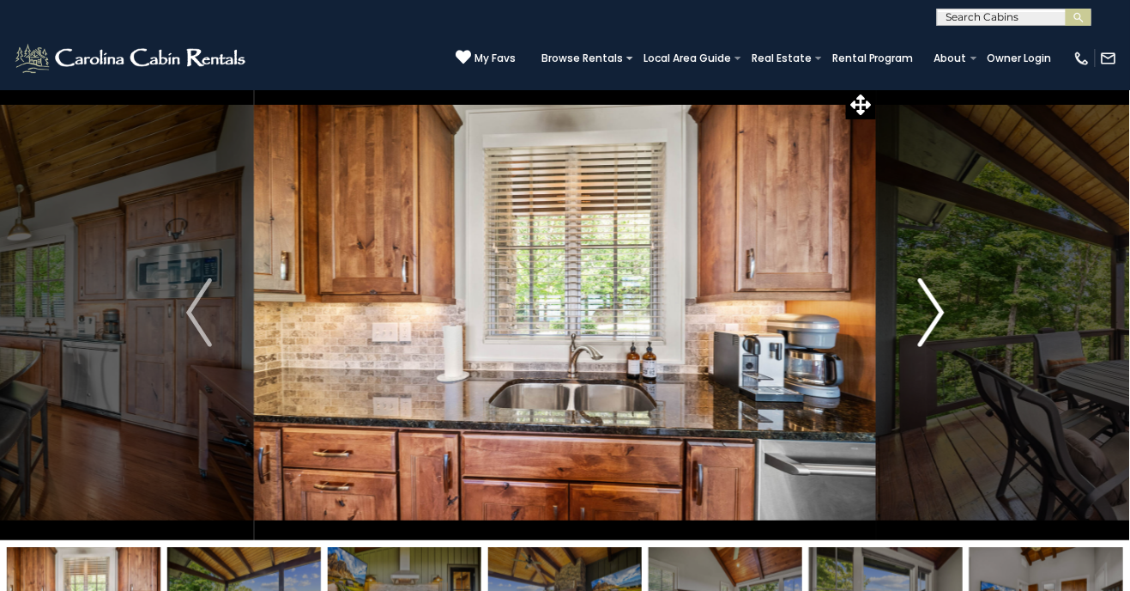
click at [908, 324] on button "Next" at bounding box center [931, 312] width 111 height 455
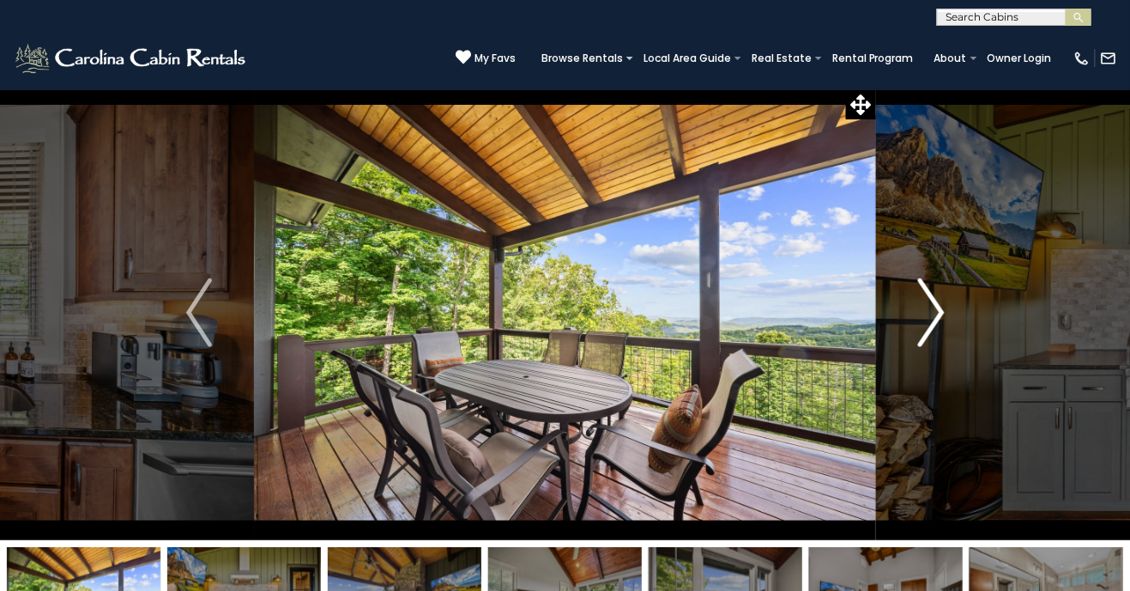
click at [904, 327] on button "Next" at bounding box center [931, 312] width 111 height 455
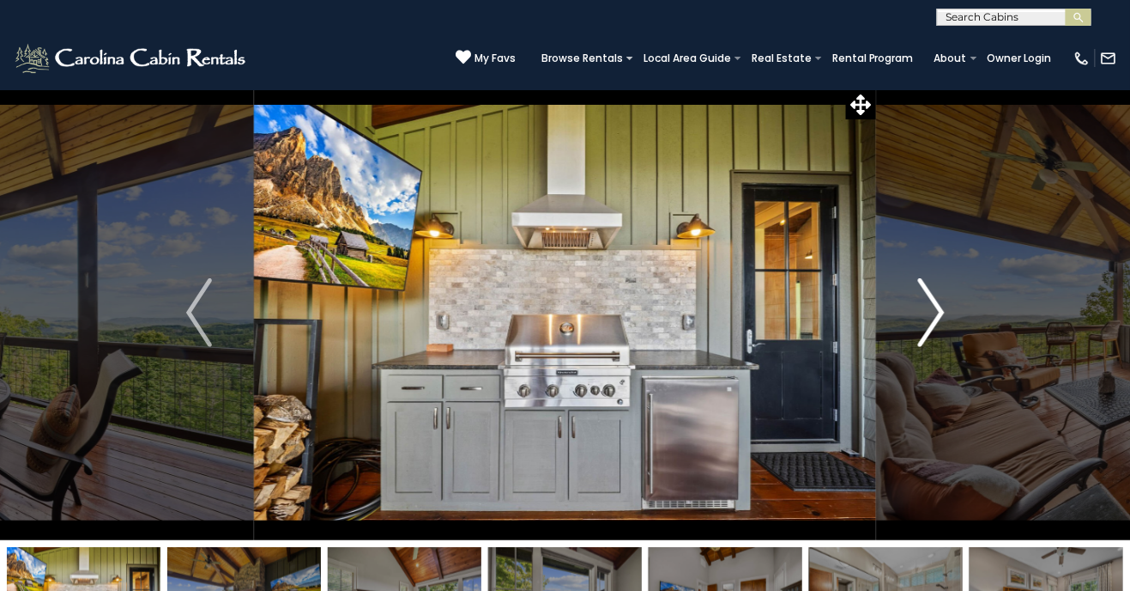
click at [906, 323] on button "Next" at bounding box center [931, 312] width 111 height 455
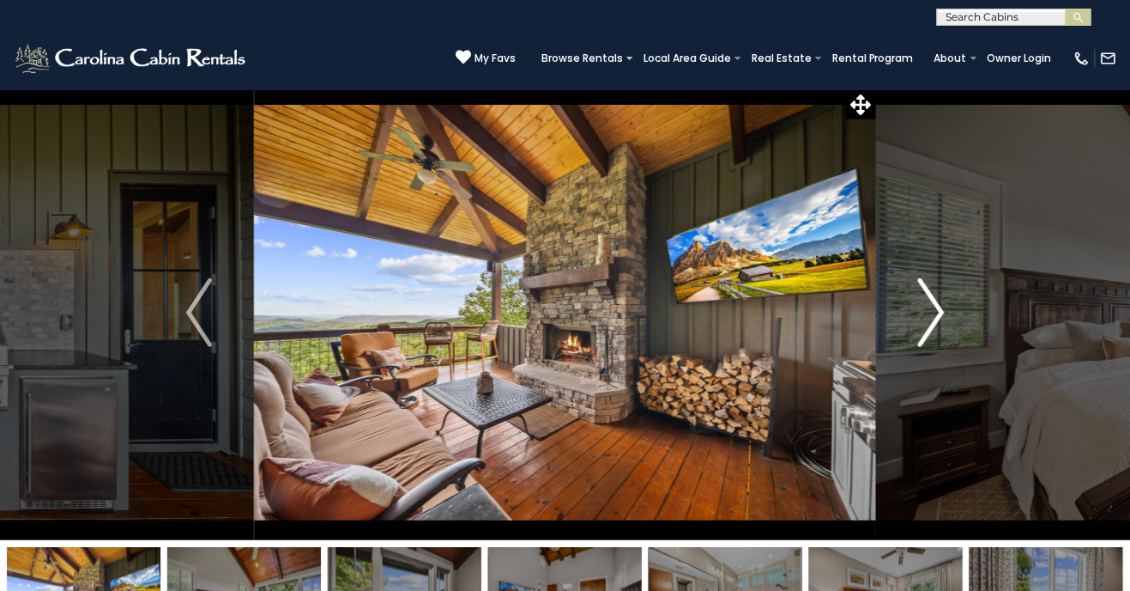
click at [918, 320] on button "Next" at bounding box center [931, 312] width 111 height 455
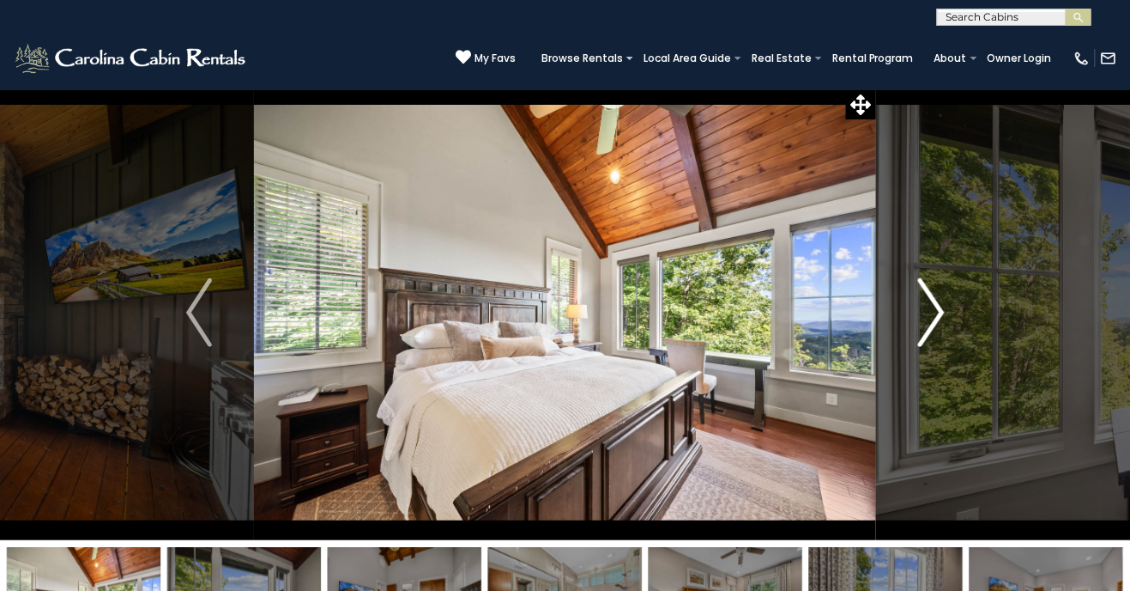
click at [921, 308] on img "Next" at bounding box center [931, 312] width 26 height 69
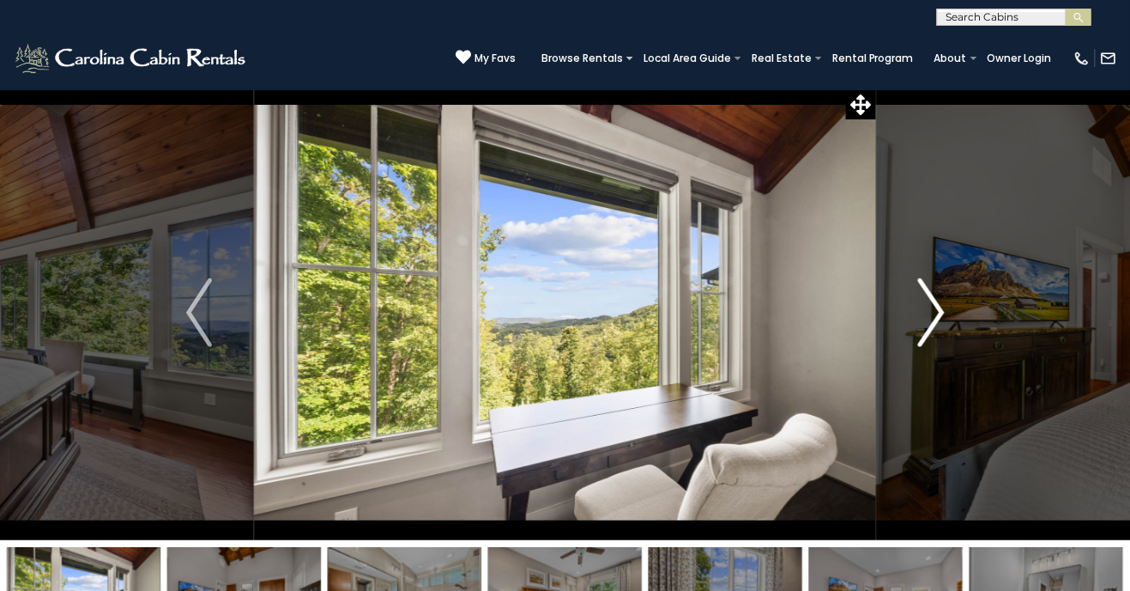
click at [918, 312] on button "Next" at bounding box center [931, 312] width 111 height 455
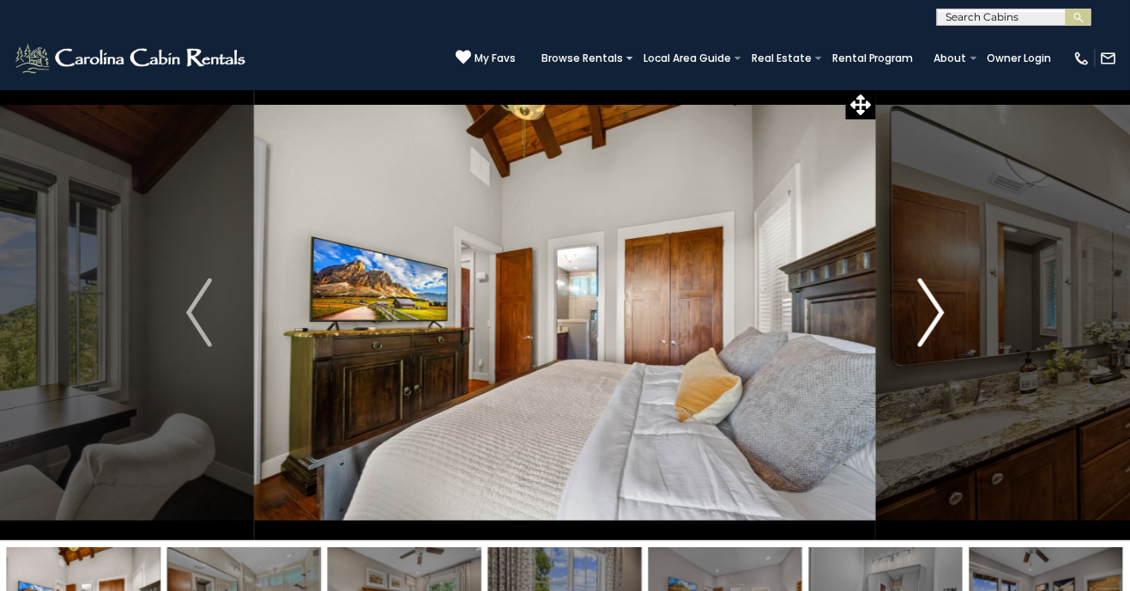
click at [894, 327] on button "Next" at bounding box center [931, 312] width 111 height 455
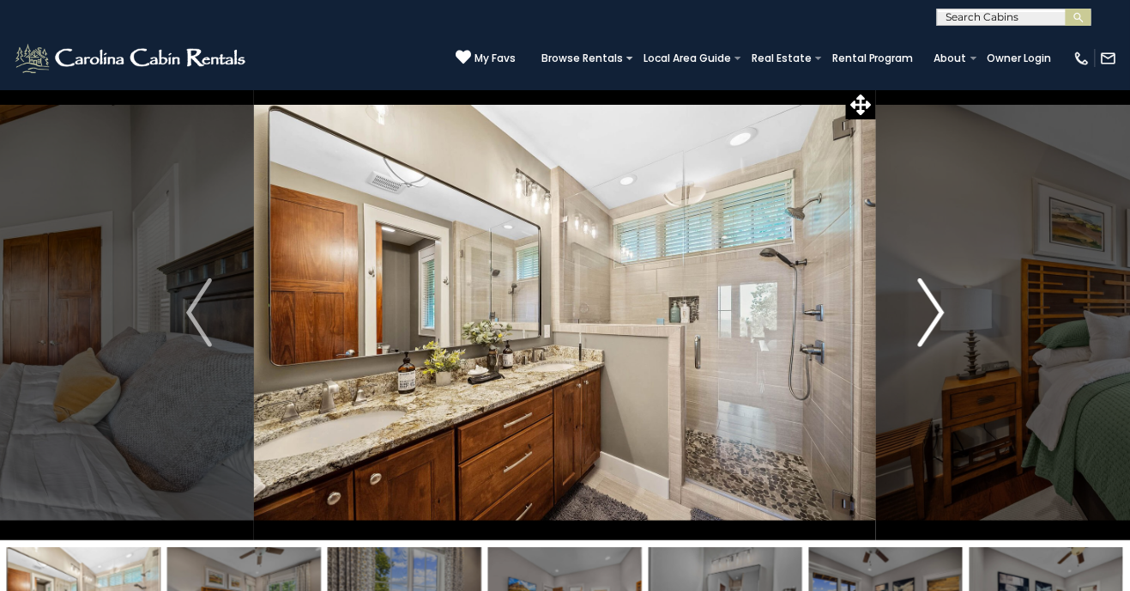
click at [893, 330] on button "Next" at bounding box center [931, 312] width 111 height 455
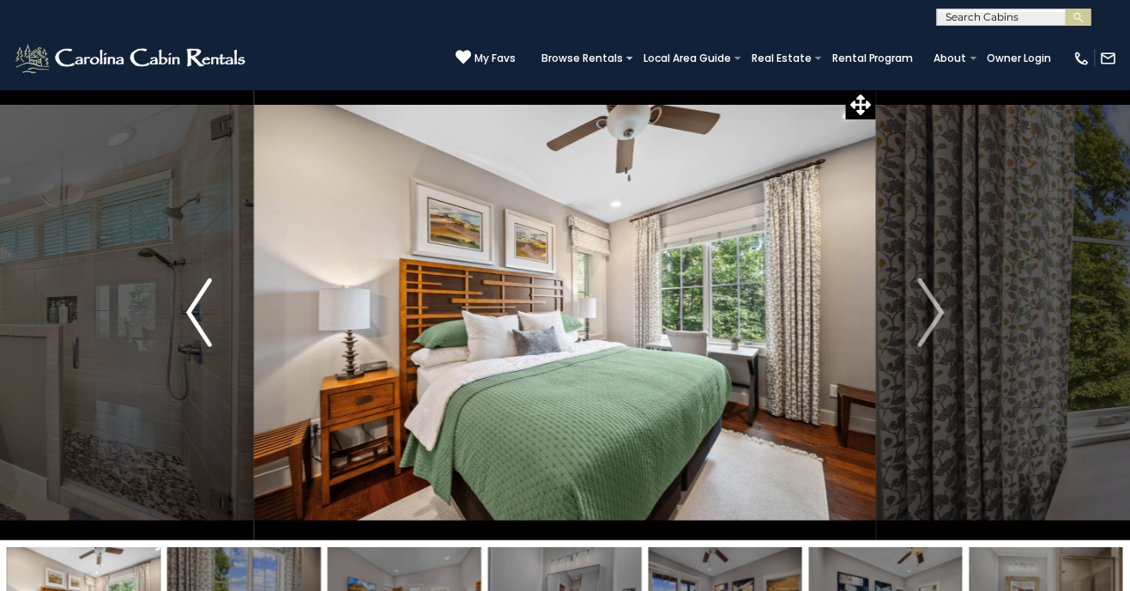
click at [200, 336] on img "Previous" at bounding box center [199, 312] width 26 height 69
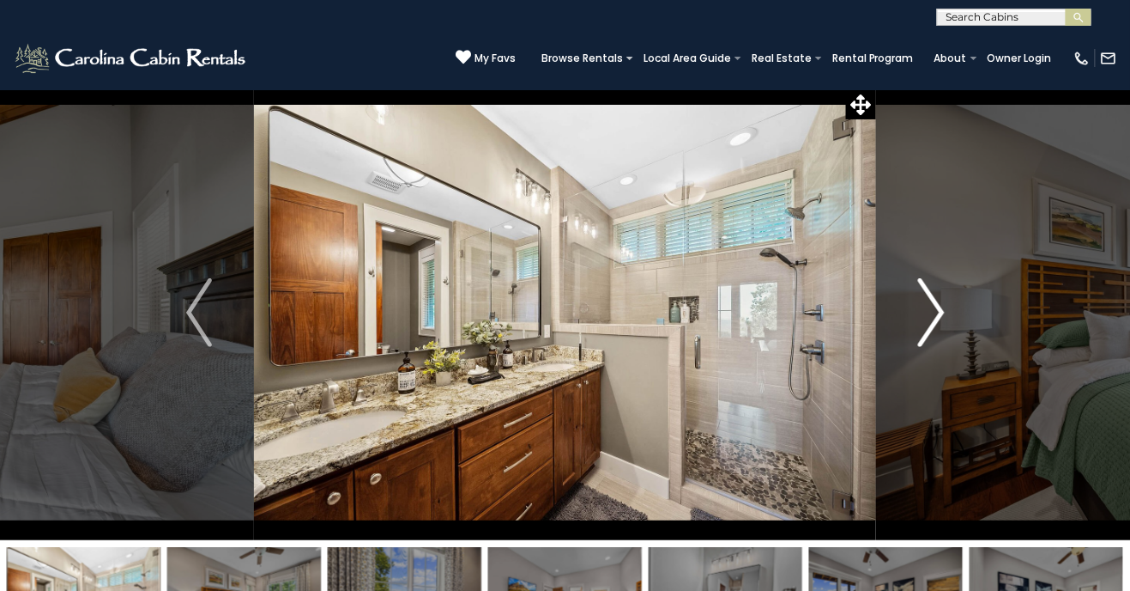
click at [937, 343] on img "Next" at bounding box center [931, 312] width 26 height 69
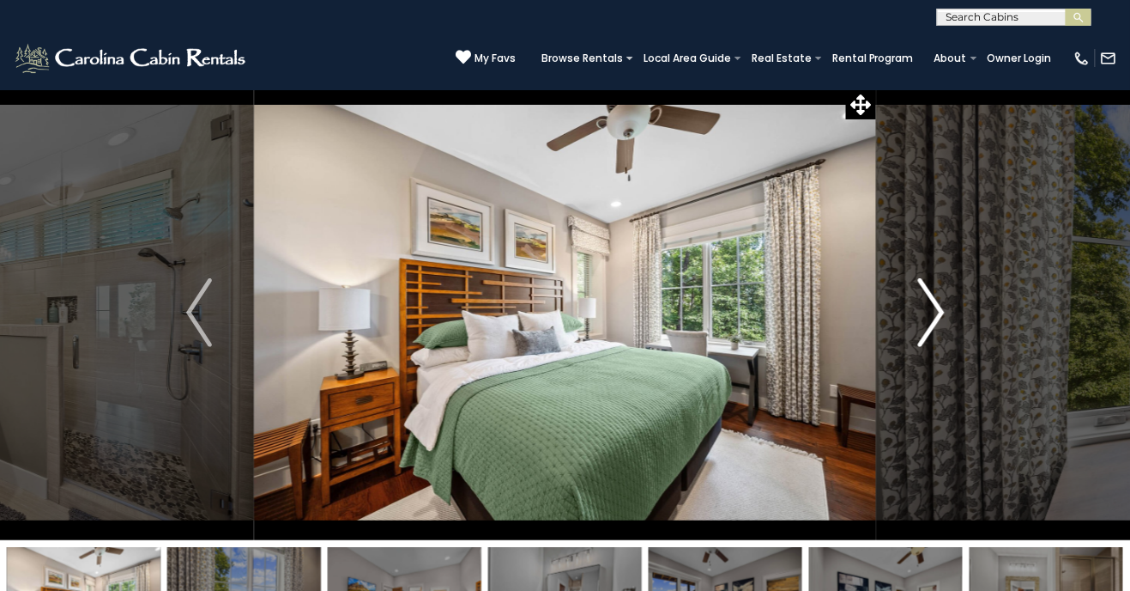
click at [918, 343] on button "Next" at bounding box center [931, 312] width 111 height 455
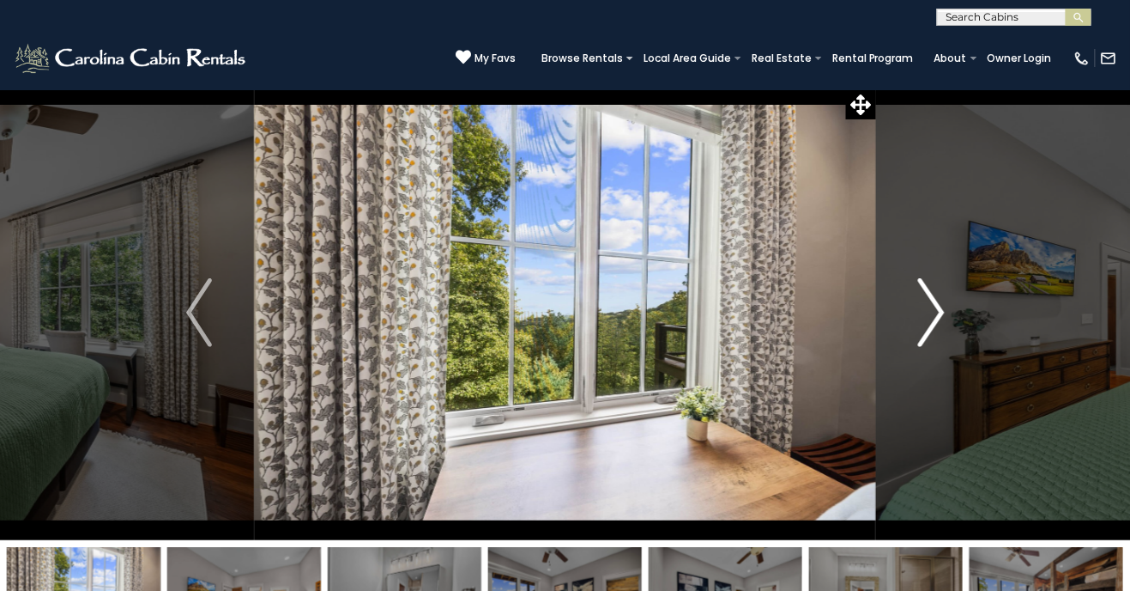
click at [945, 337] on button "Next" at bounding box center [931, 312] width 111 height 455
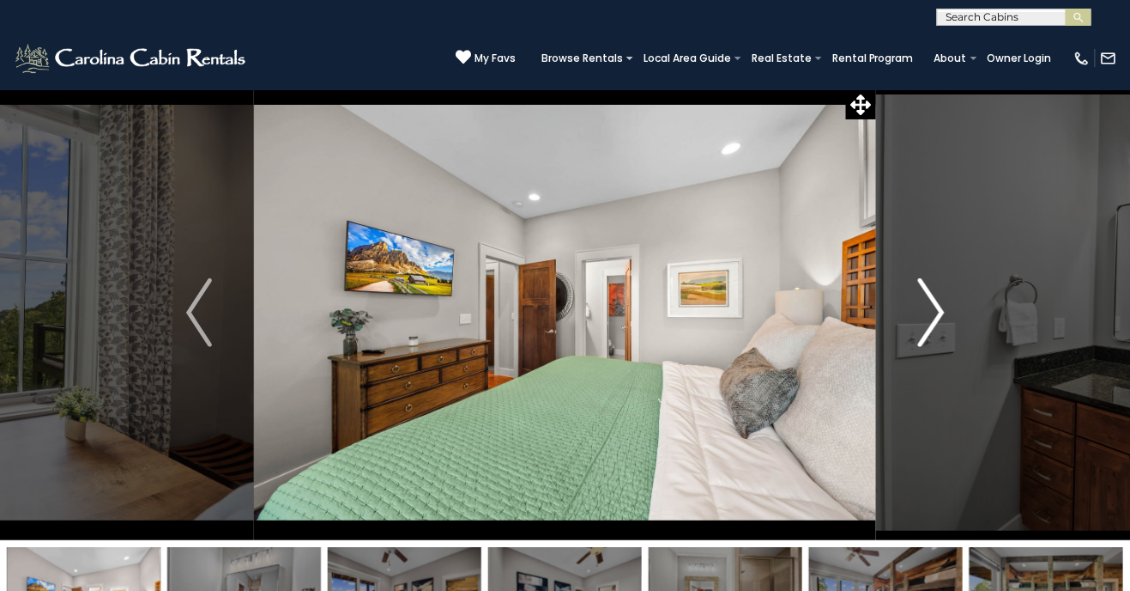
click at [903, 355] on button "Next" at bounding box center [931, 312] width 111 height 455
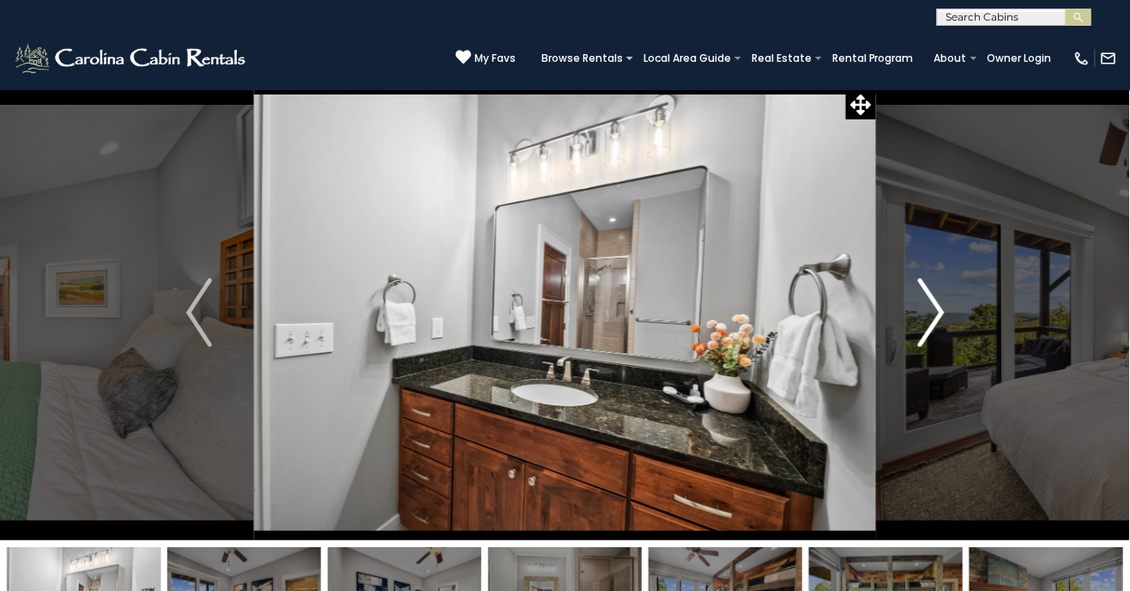
click at [907, 354] on button "Next" at bounding box center [931, 312] width 111 height 455
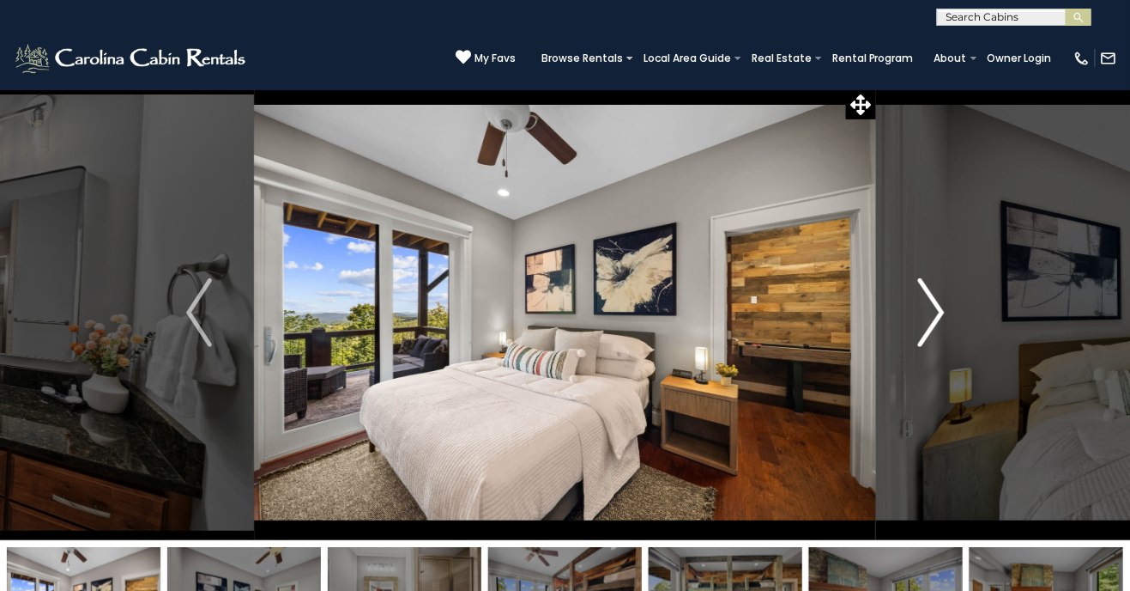
click at [893, 361] on button "Next" at bounding box center [931, 312] width 111 height 455
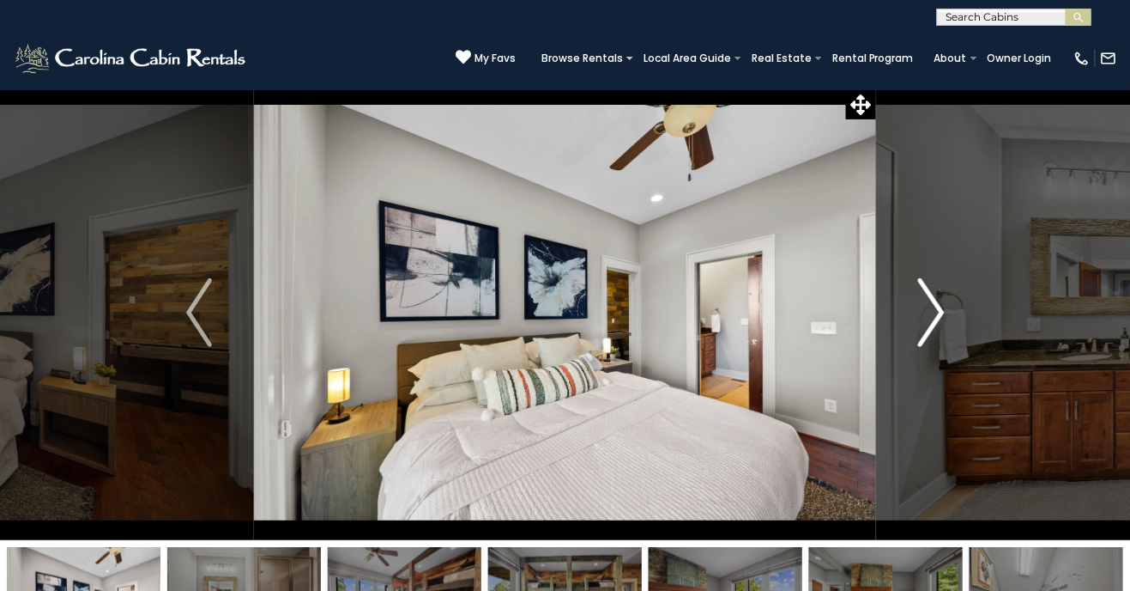
click at [910, 354] on button "Next" at bounding box center [931, 312] width 111 height 455
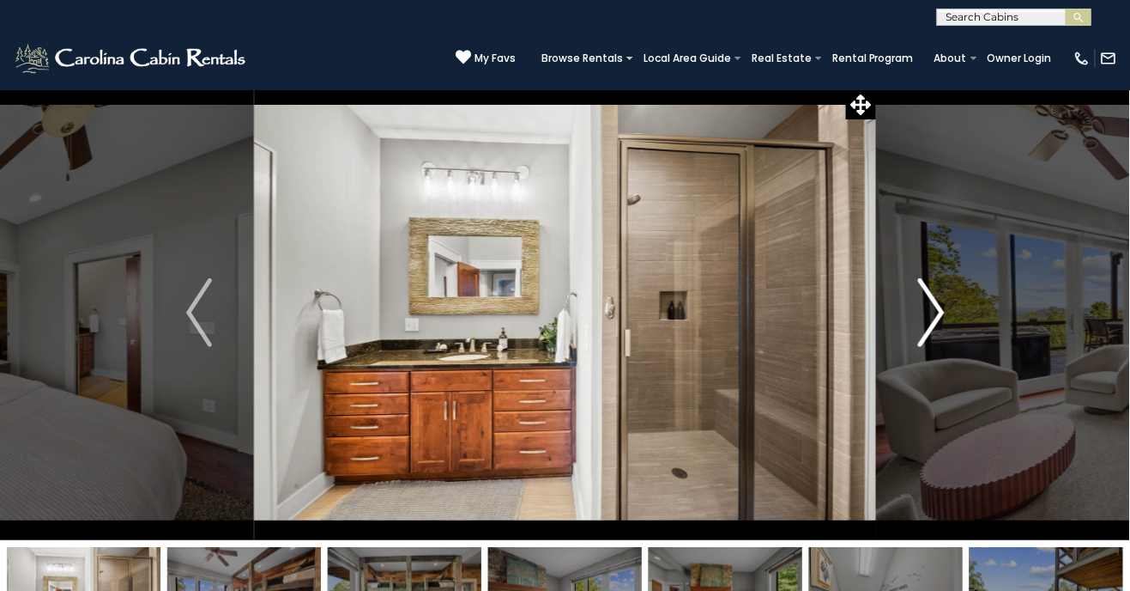
click at [895, 357] on button "Next" at bounding box center [931, 312] width 111 height 455
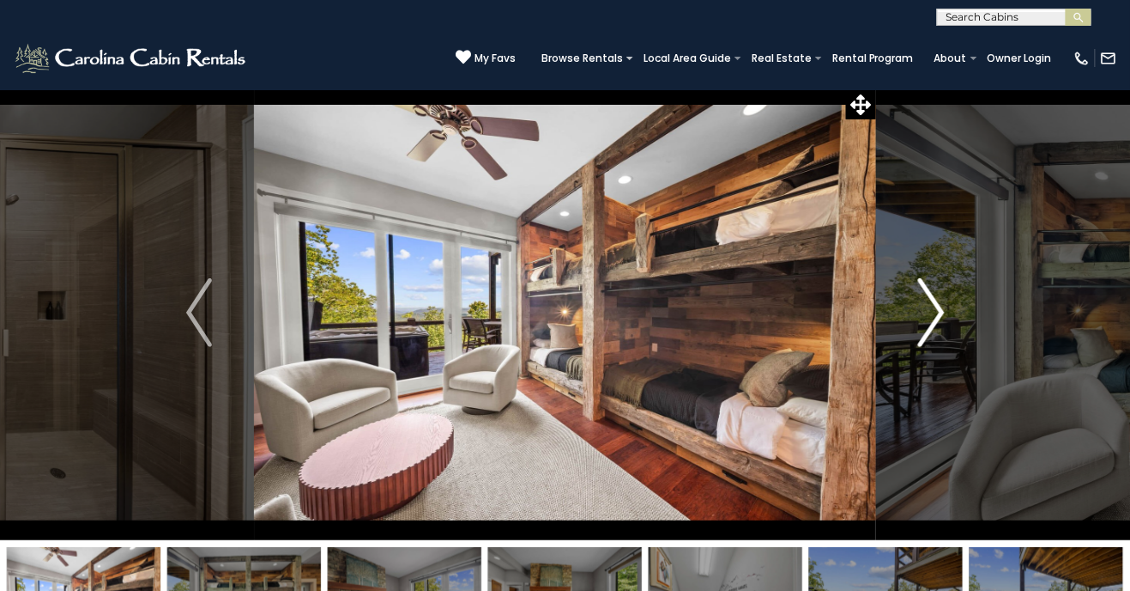
click at [902, 354] on button "Next" at bounding box center [931, 312] width 111 height 455
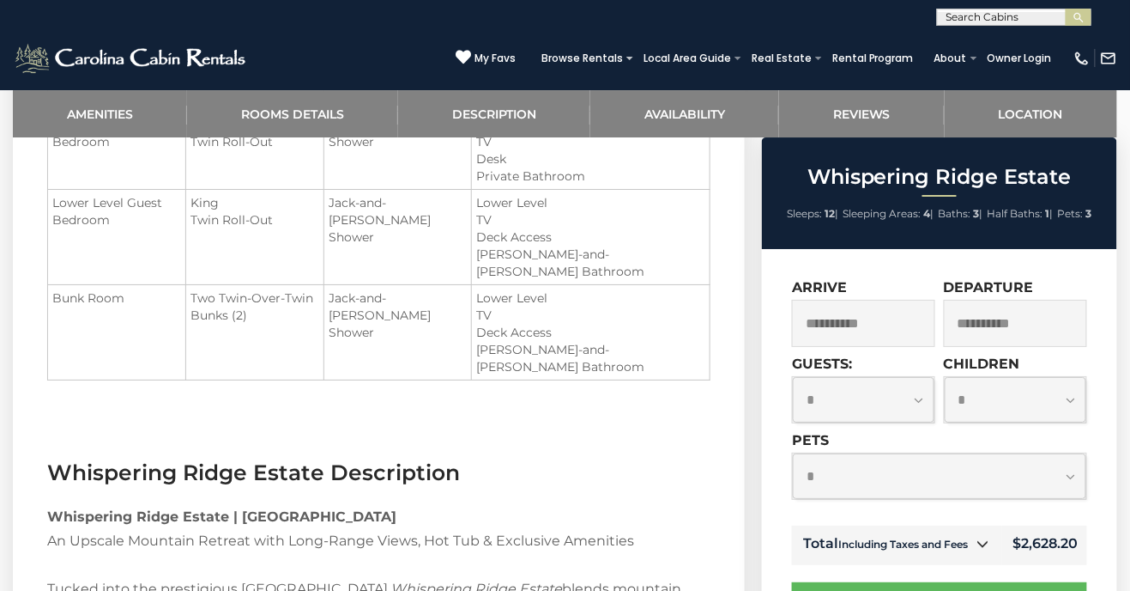
scroll to position [1554, 0]
